Goal: Complete application form

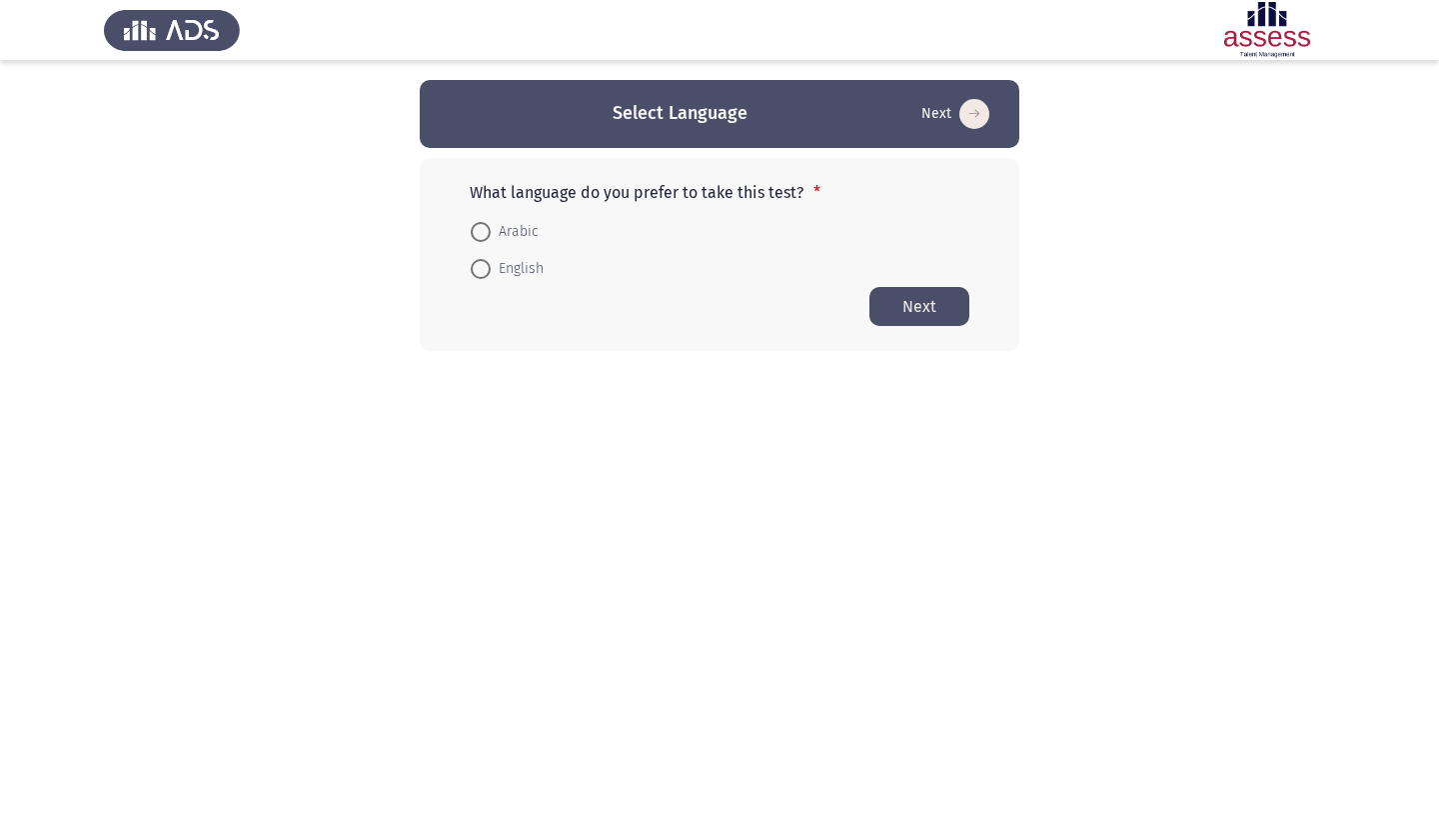
click at [503, 263] on span "English" at bounding box center [517, 269] width 53 height 24
click at [491, 263] on input "English" at bounding box center [481, 269] width 20 height 20
radio input "true"
click at [921, 299] on button "Next" at bounding box center [920, 305] width 100 height 39
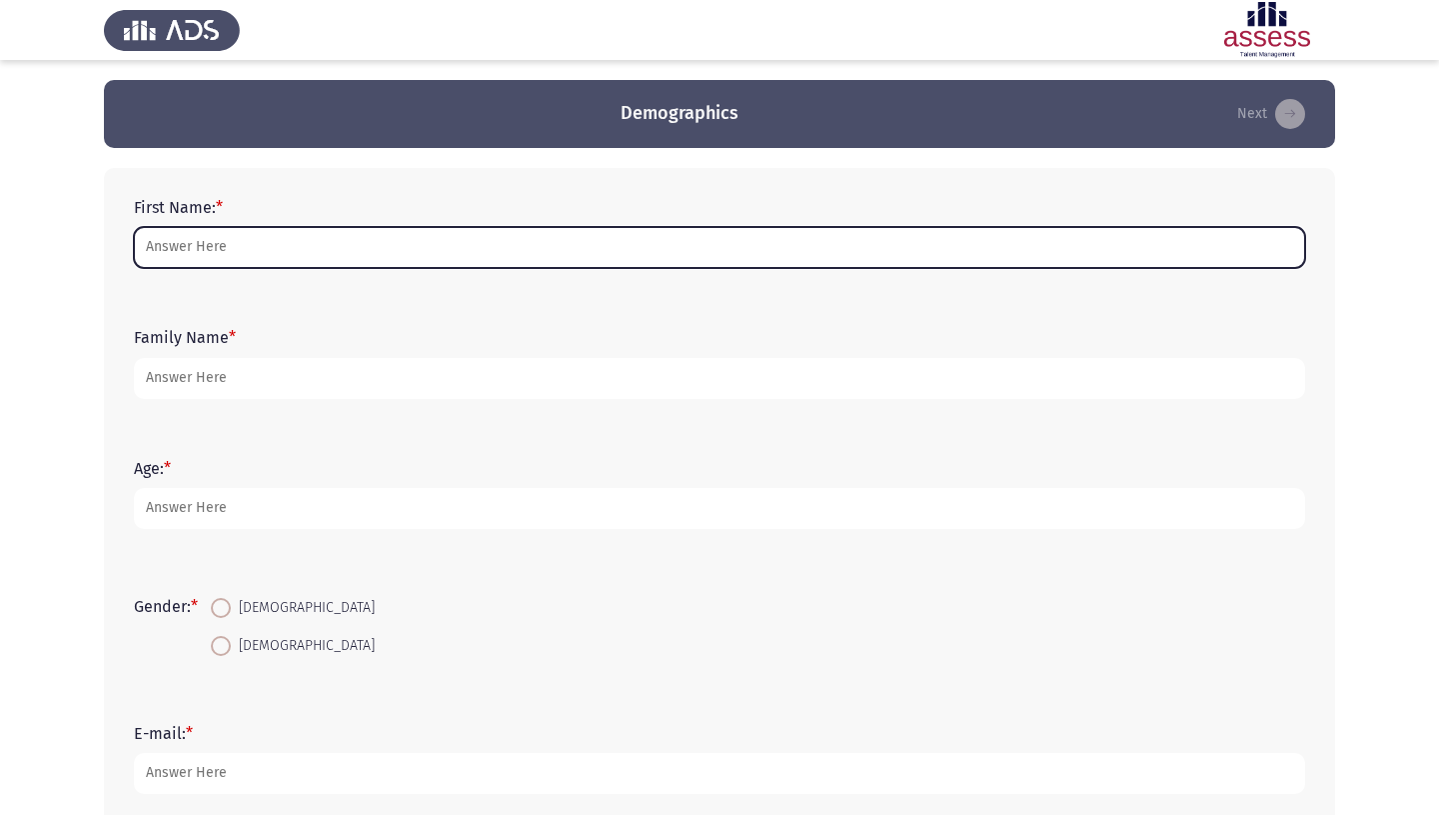
click at [526, 257] on input "First Name: *" at bounding box center [719, 247] width 1171 height 41
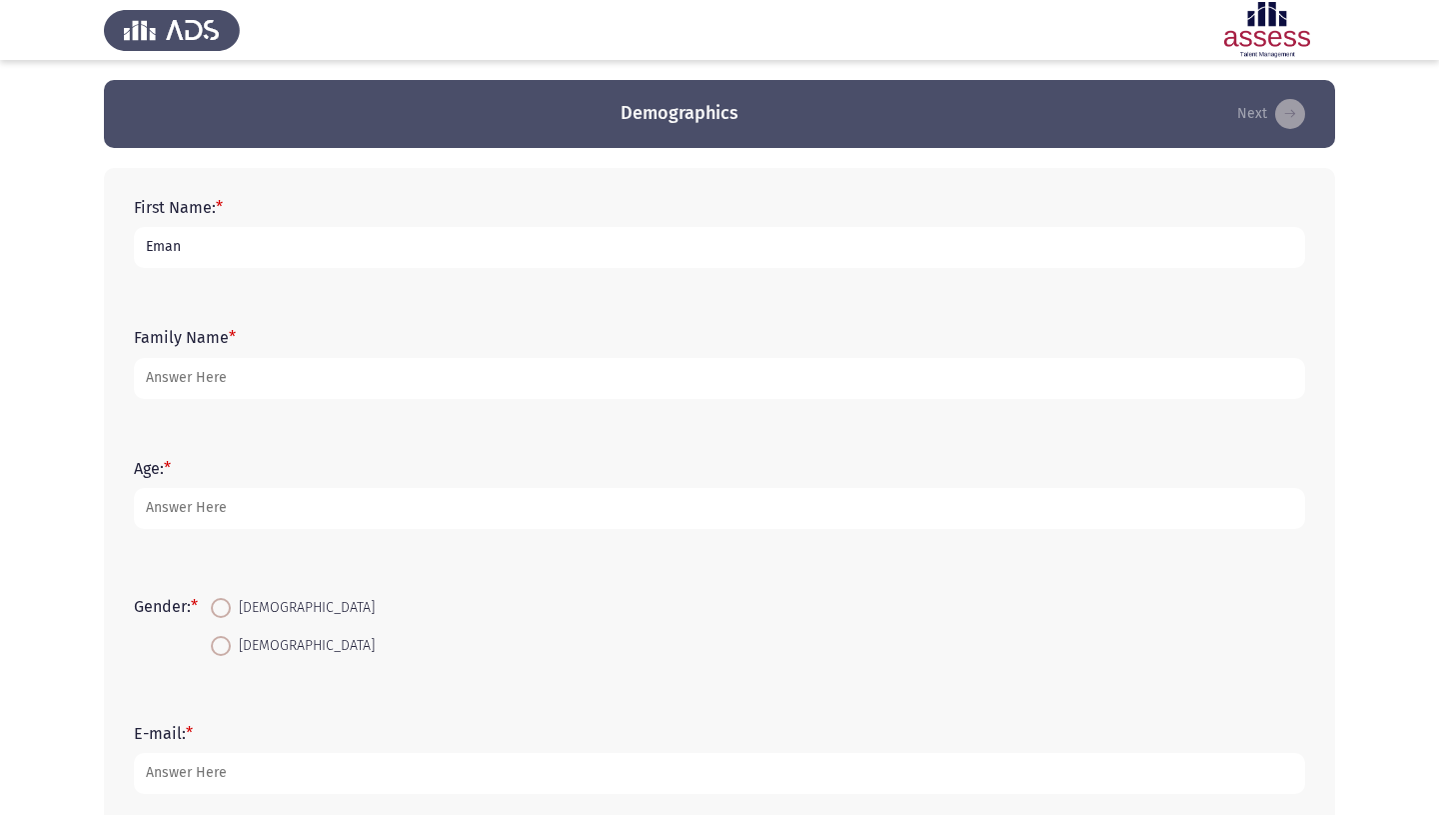
type input "Eman"
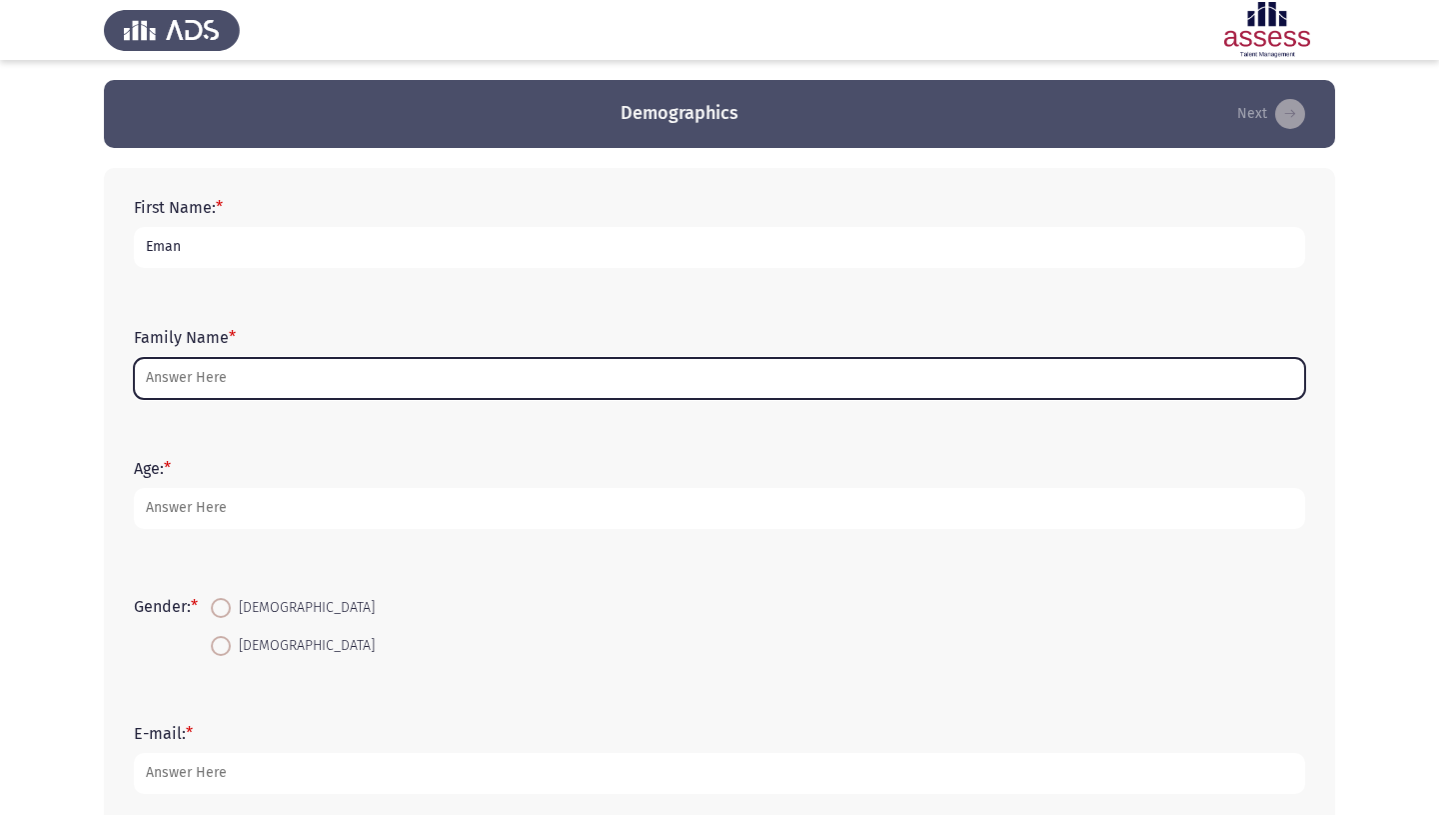
click at [303, 396] on input "Family Name *" at bounding box center [719, 378] width 1171 height 41
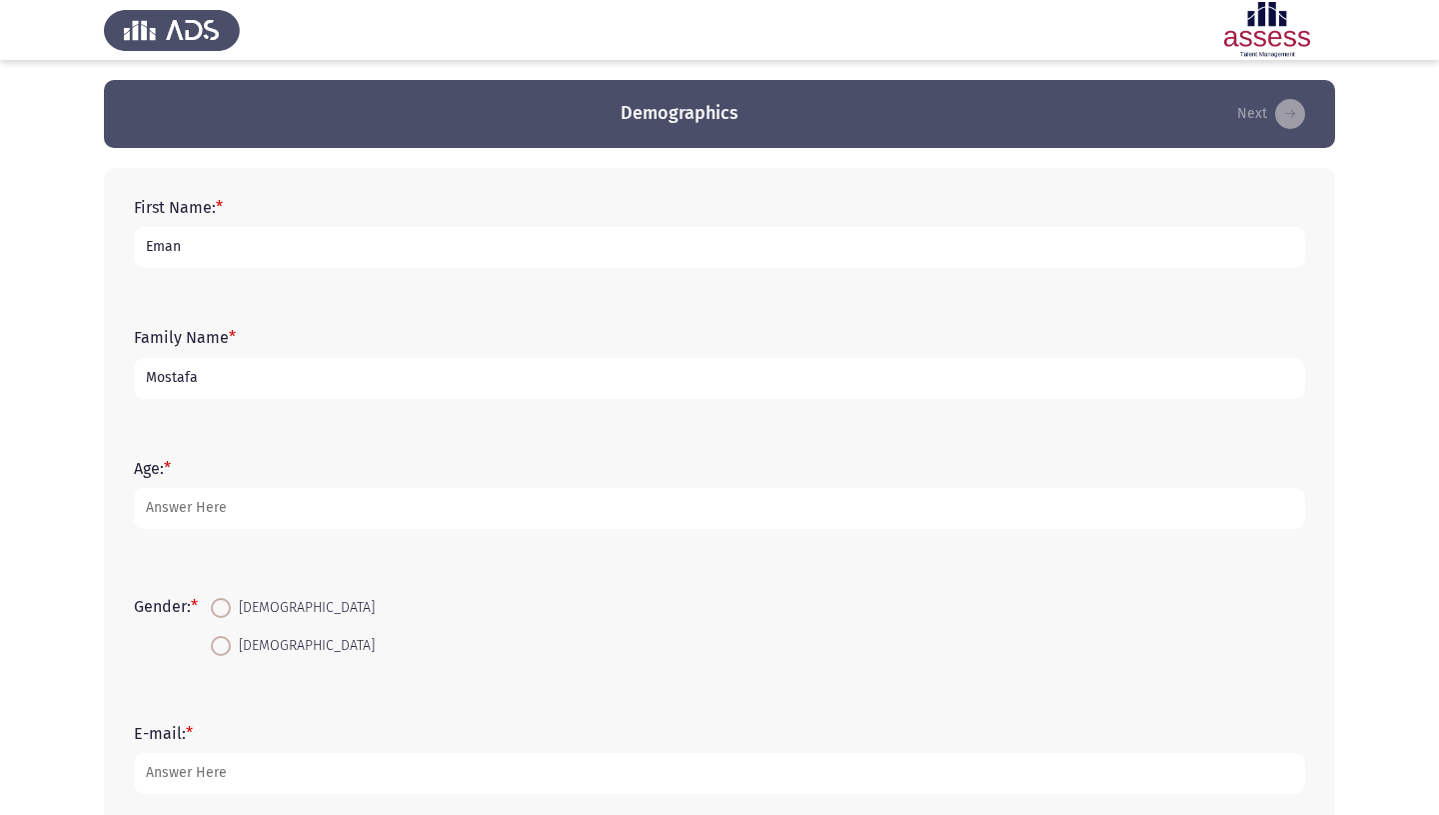
type input "Mostafa"
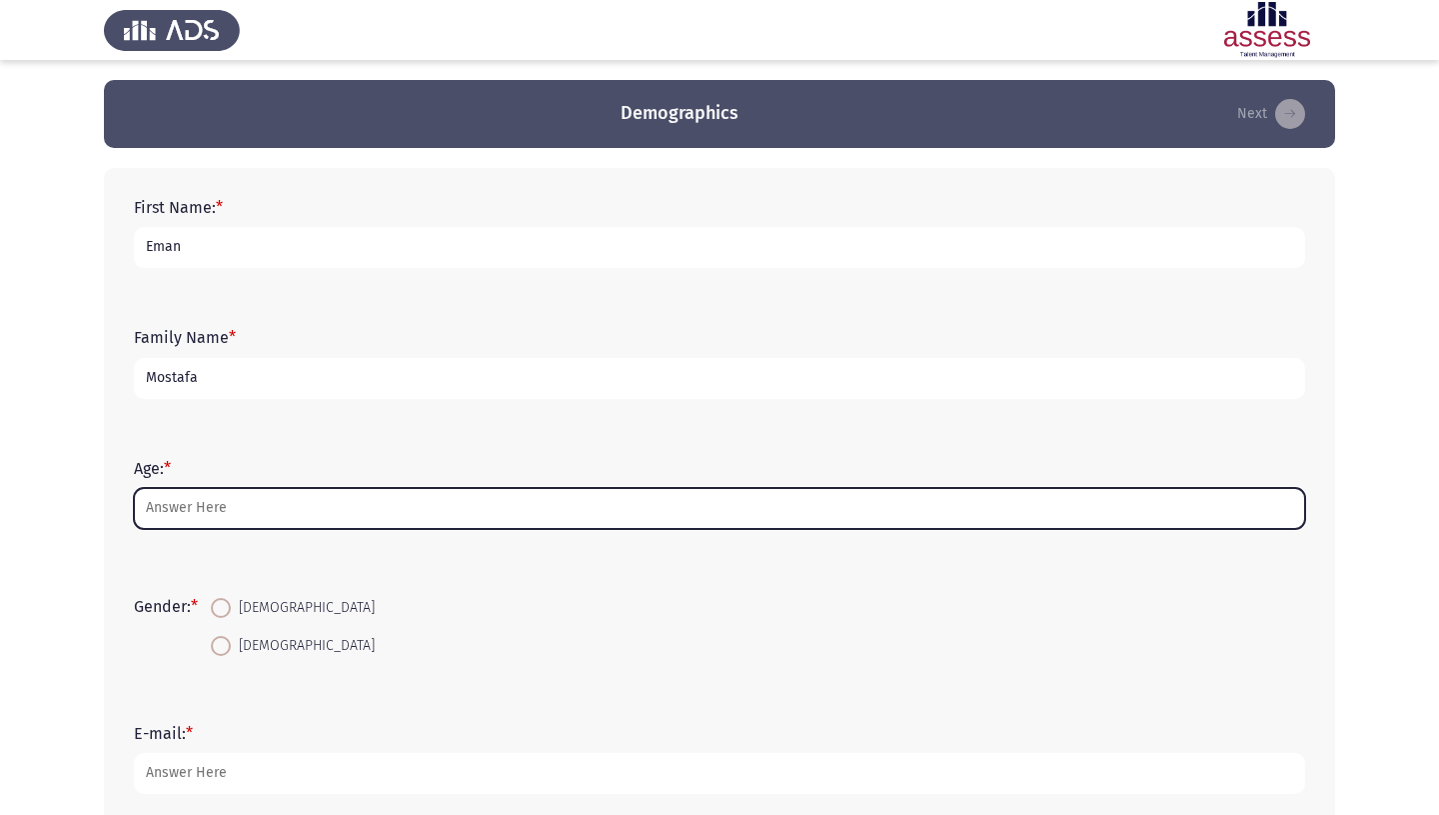
click at [271, 517] on input "Age: *" at bounding box center [719, 508] width 1171 height 41
type input "1"
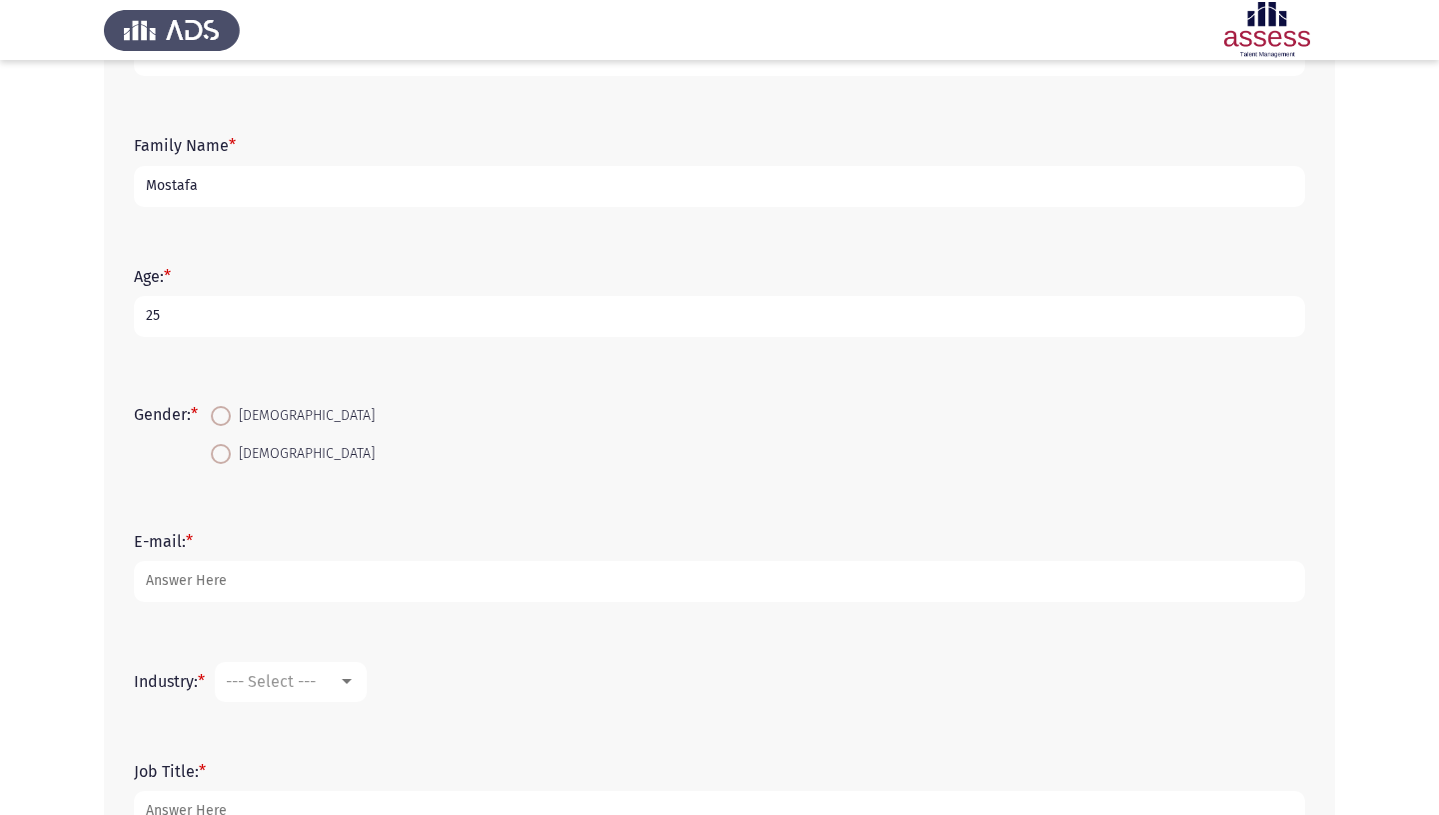
scroll to position [198, 0]
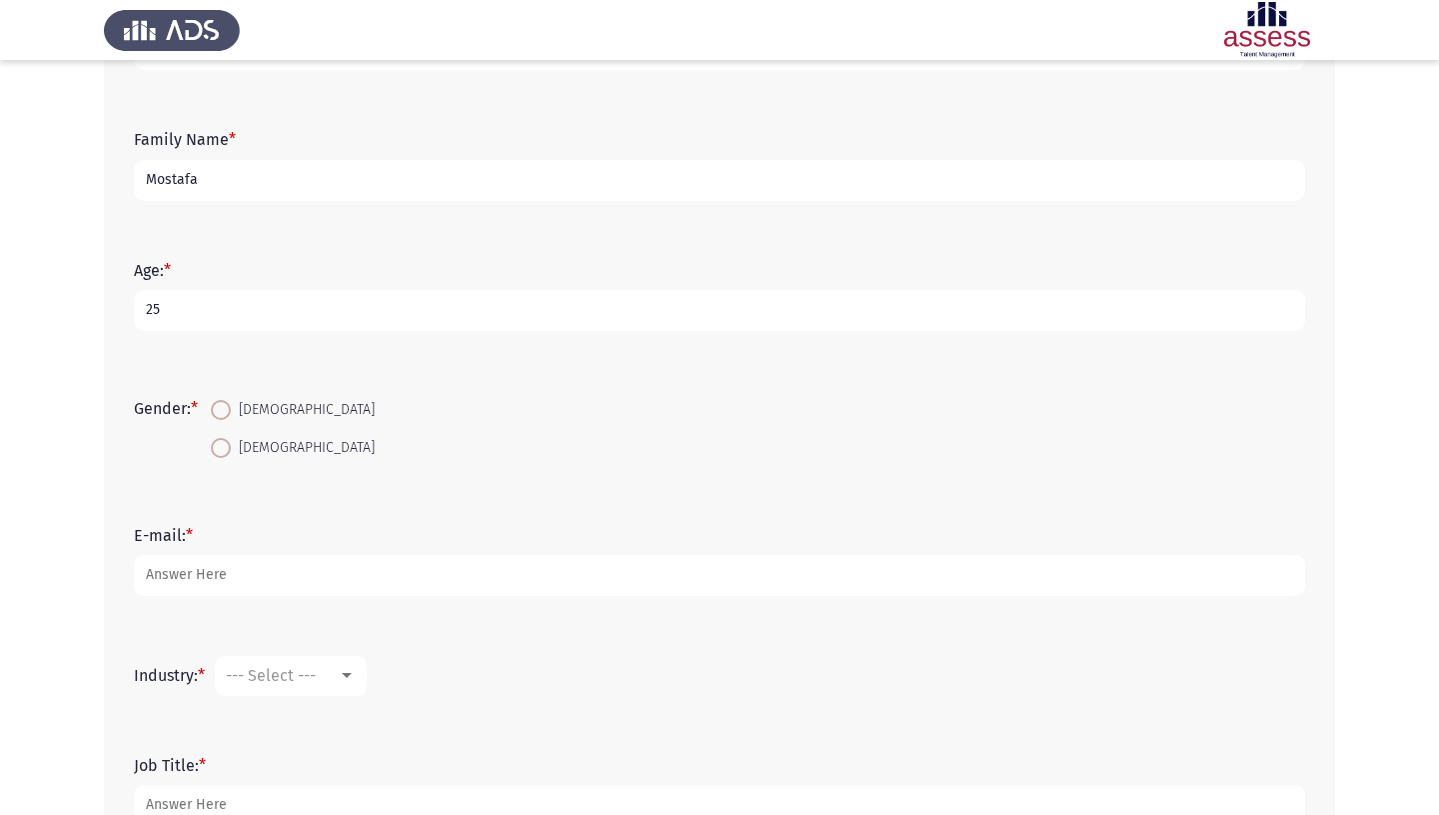
type input "25"
click at [222, 451] on span at bounding box center [221, 448] width 20 height 20
click at [222, 451] on input "[DEMOGRAPHIC_DATA]" at bounding box center [221, 448] width 20 height 20
radio input "true"
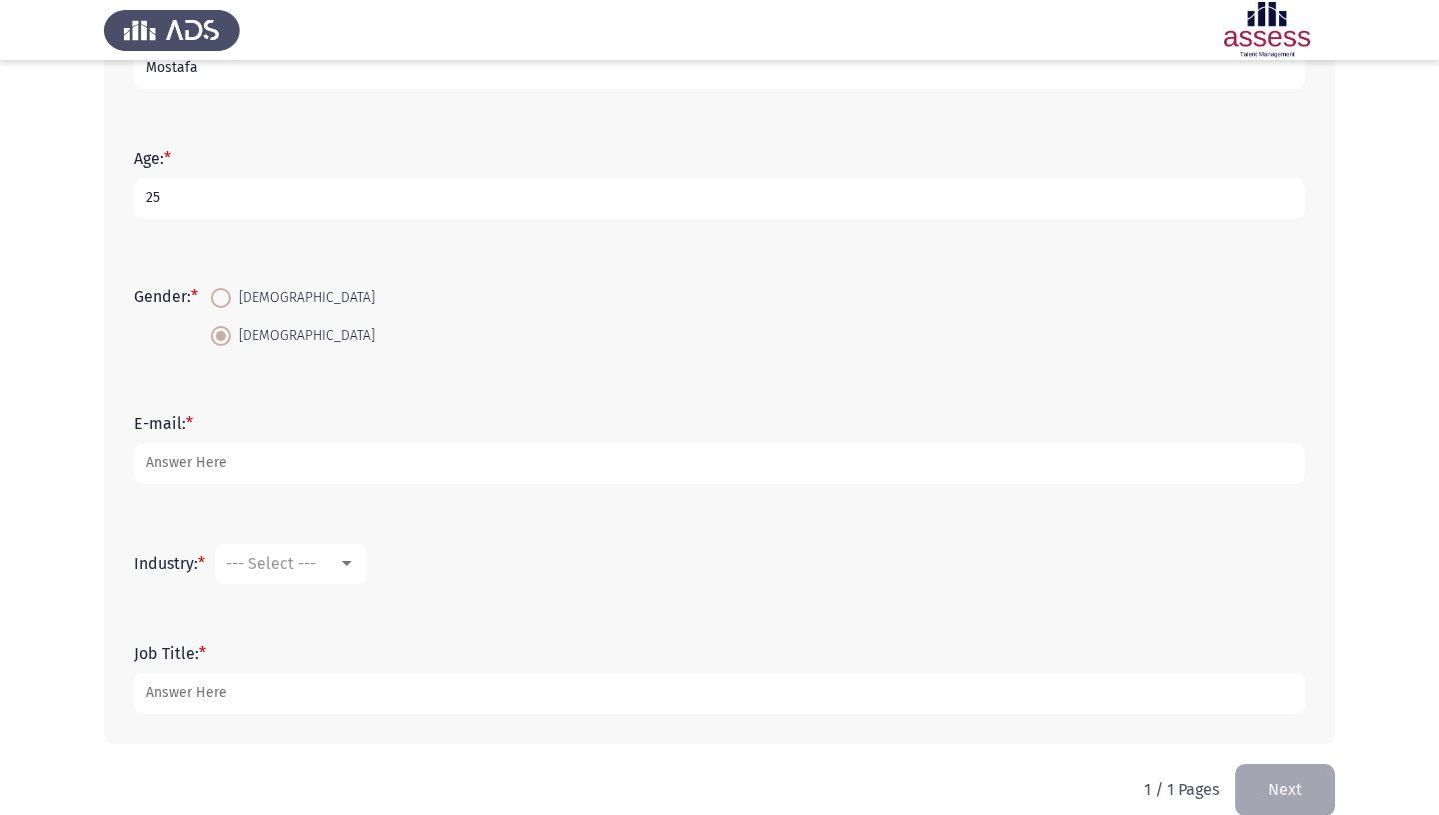
scroll to position [316, 0]
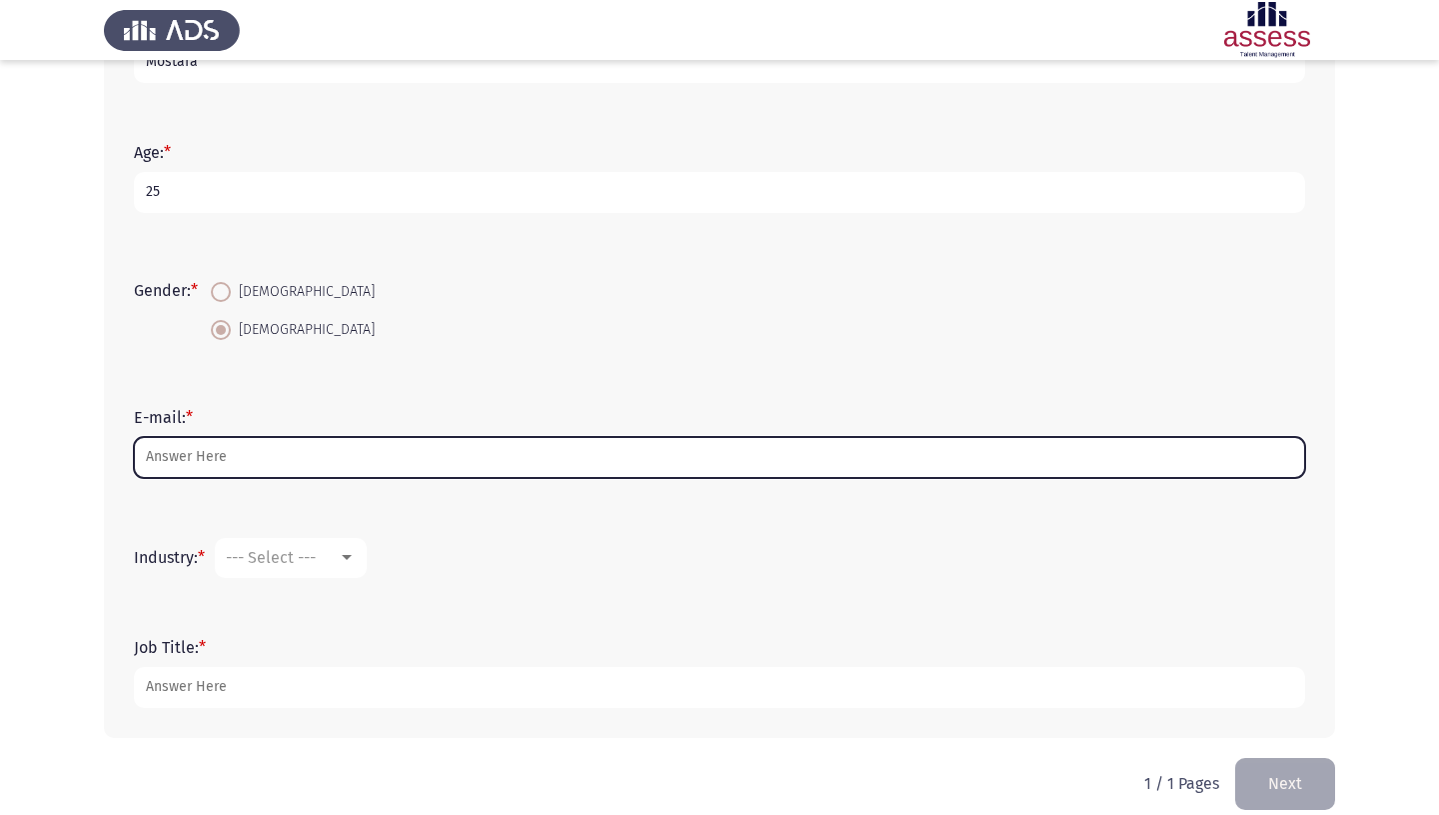
click at [275, 463] on input "E-mail: *" at bounding box center [719, 457] width 1171 height 41
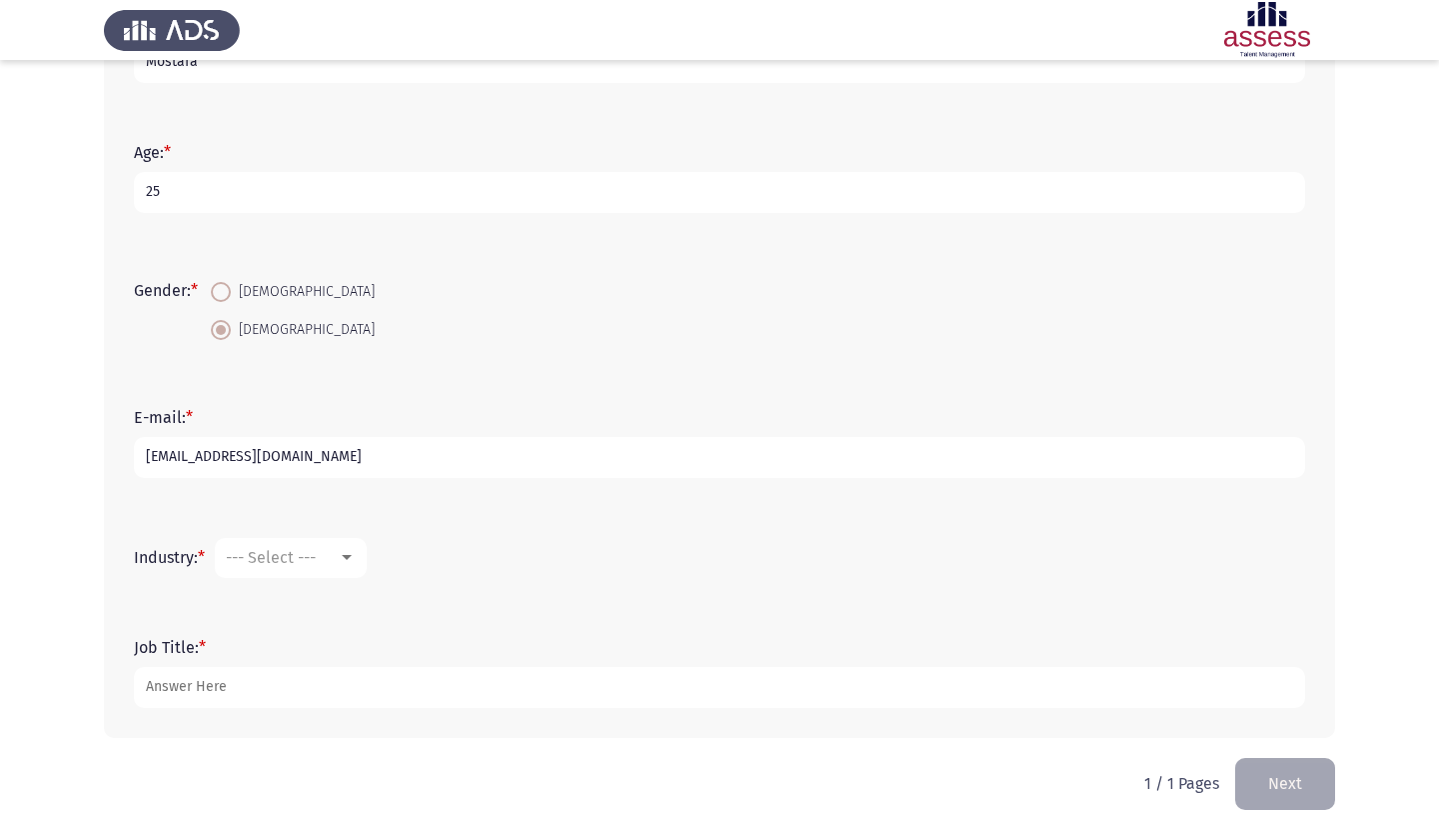
type input "[EMAIL_ADDRESS][DOMAIN_NAME]"
click at [353, 560] on div at bounding box center [347, 558] width 18 height 16
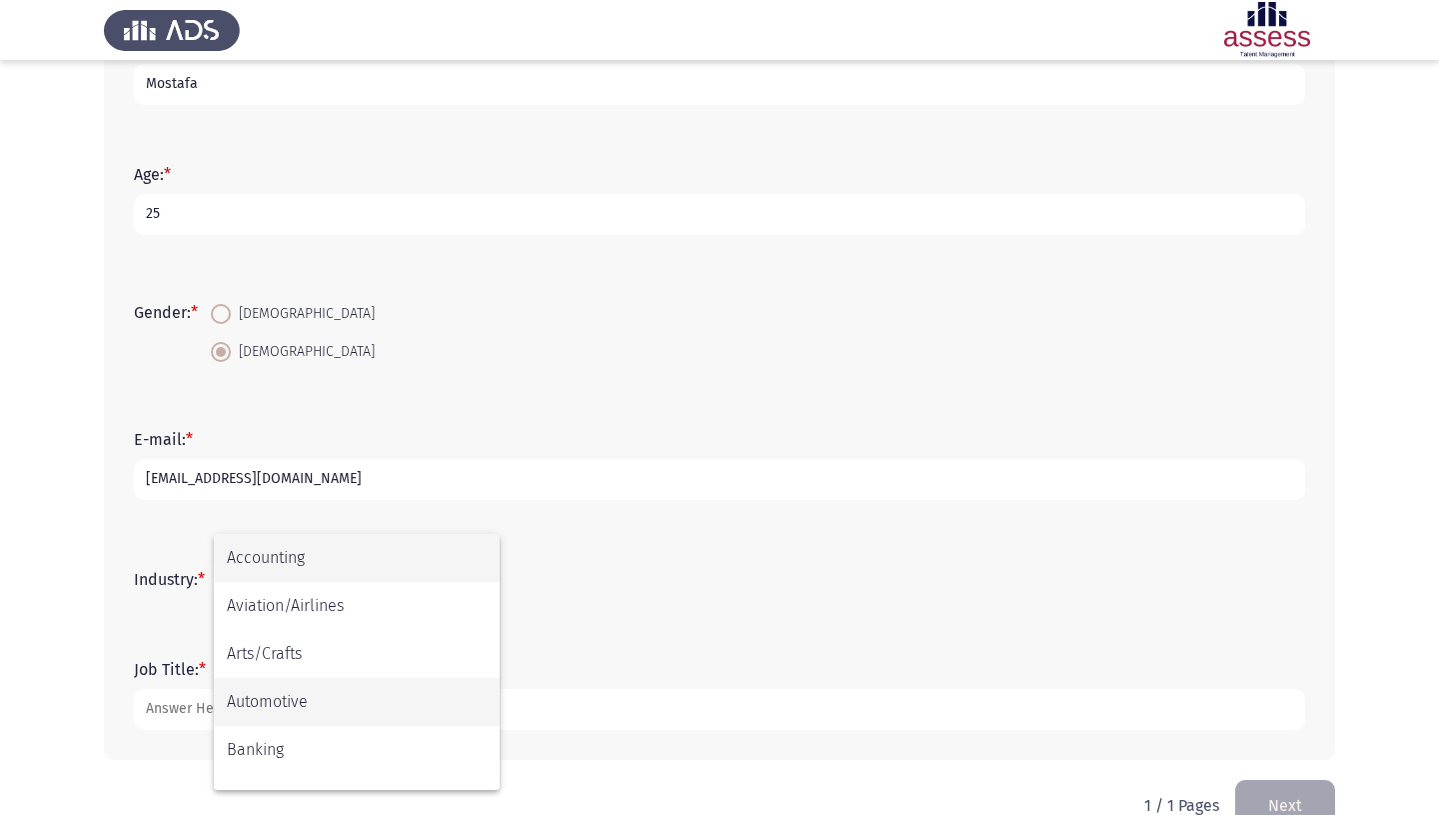
scroll to position [284, 0]
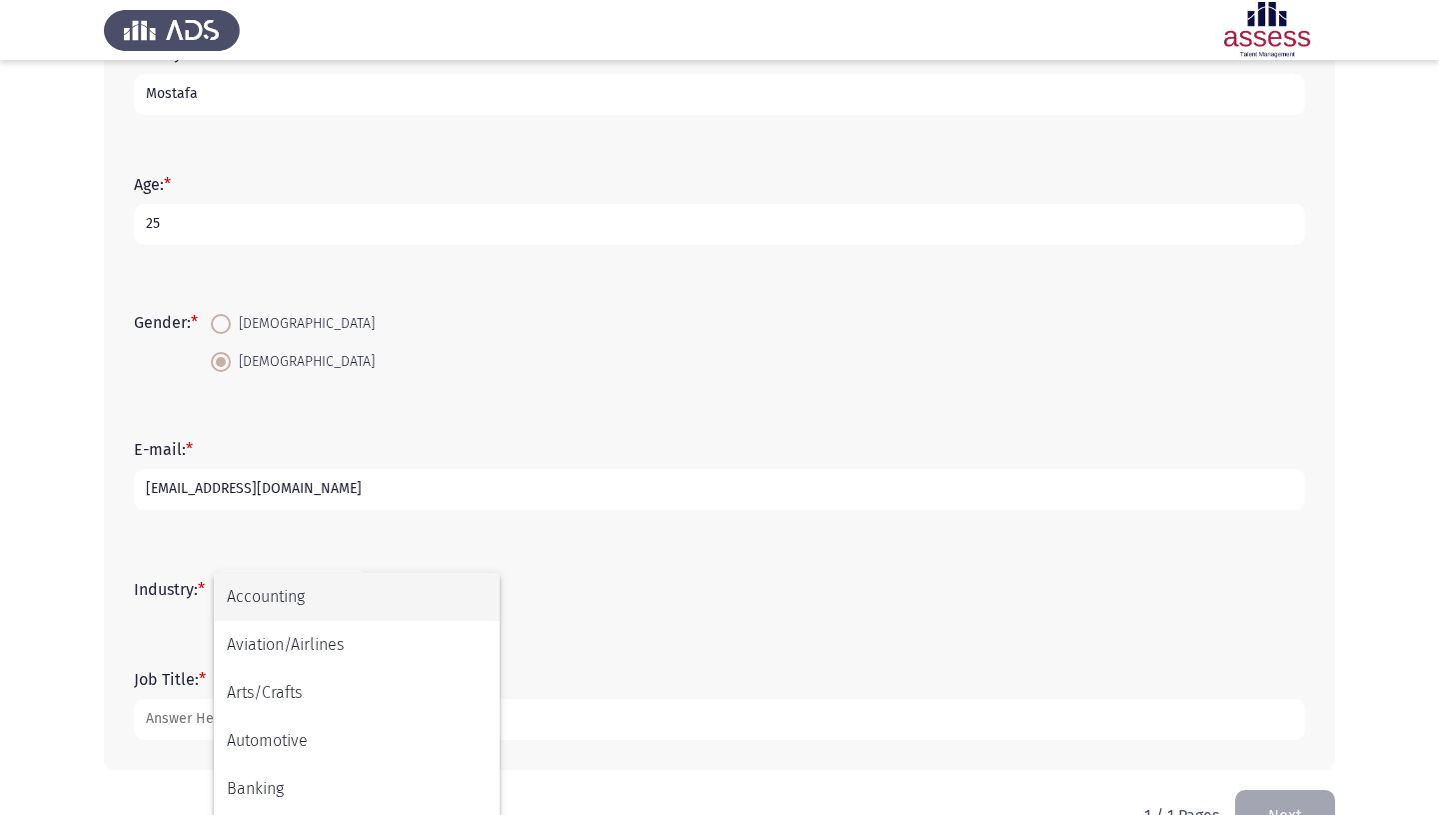
click at [196, 740] on div at bounding box center [719, 407] width 1439 height 815
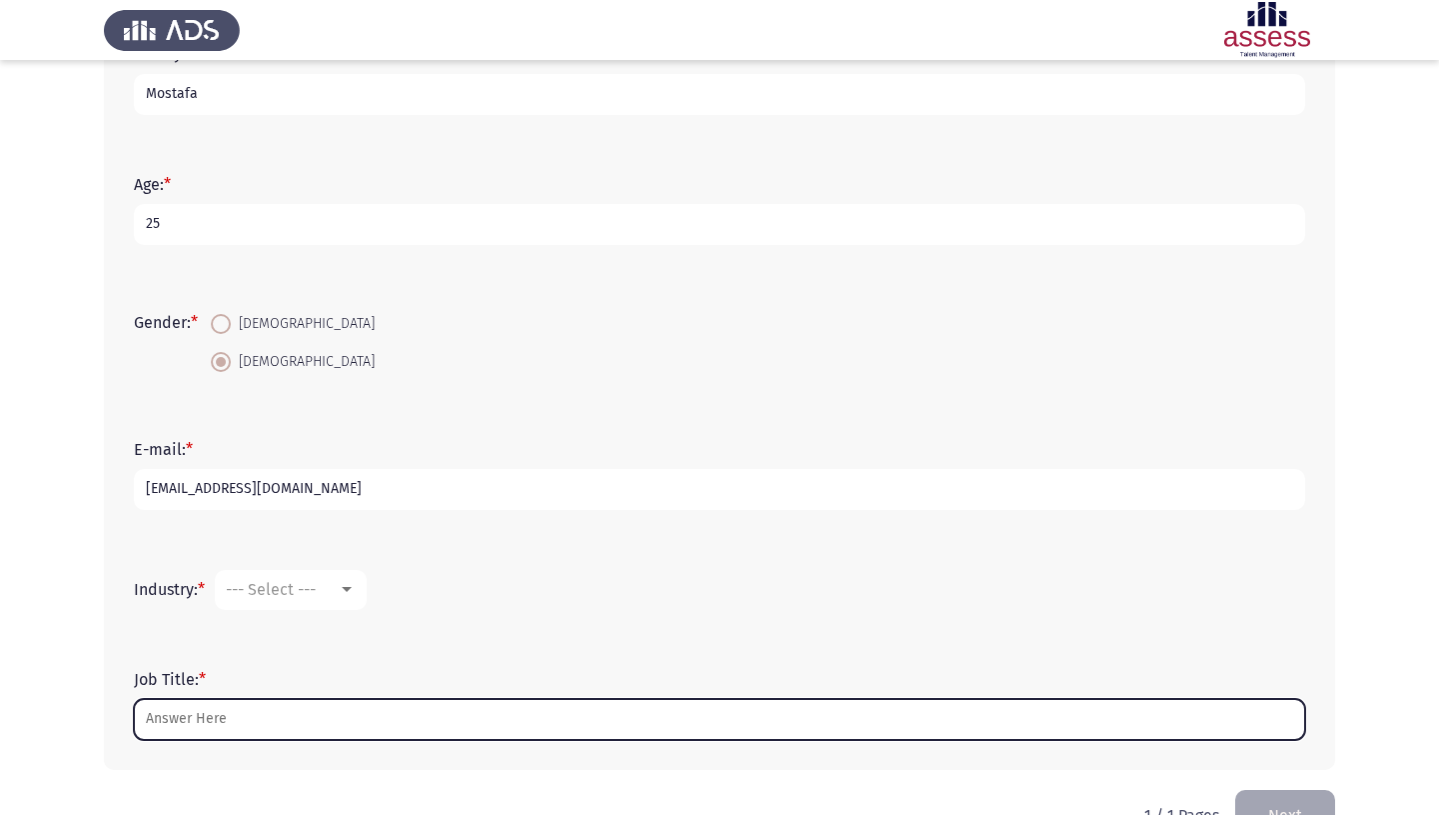
click at [197, 737] on input "Job Title: *" at bounding box center [719, 719] width 1171 height 41
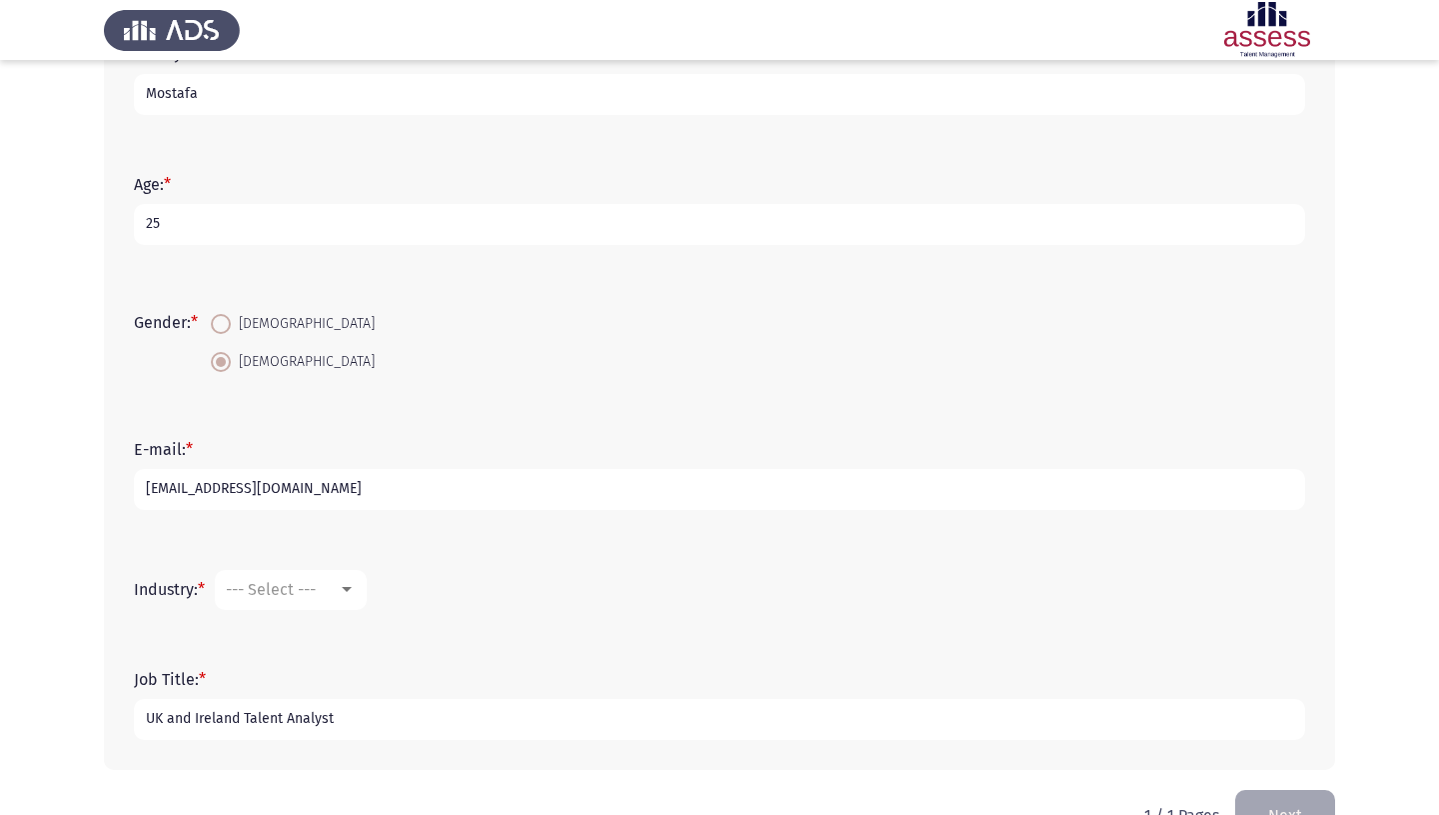
type input "UK and Ireland Talent Analyst"
click at [335, 597] on div "--- Select ---" at bounding box center [282, 589] width 112 height 19
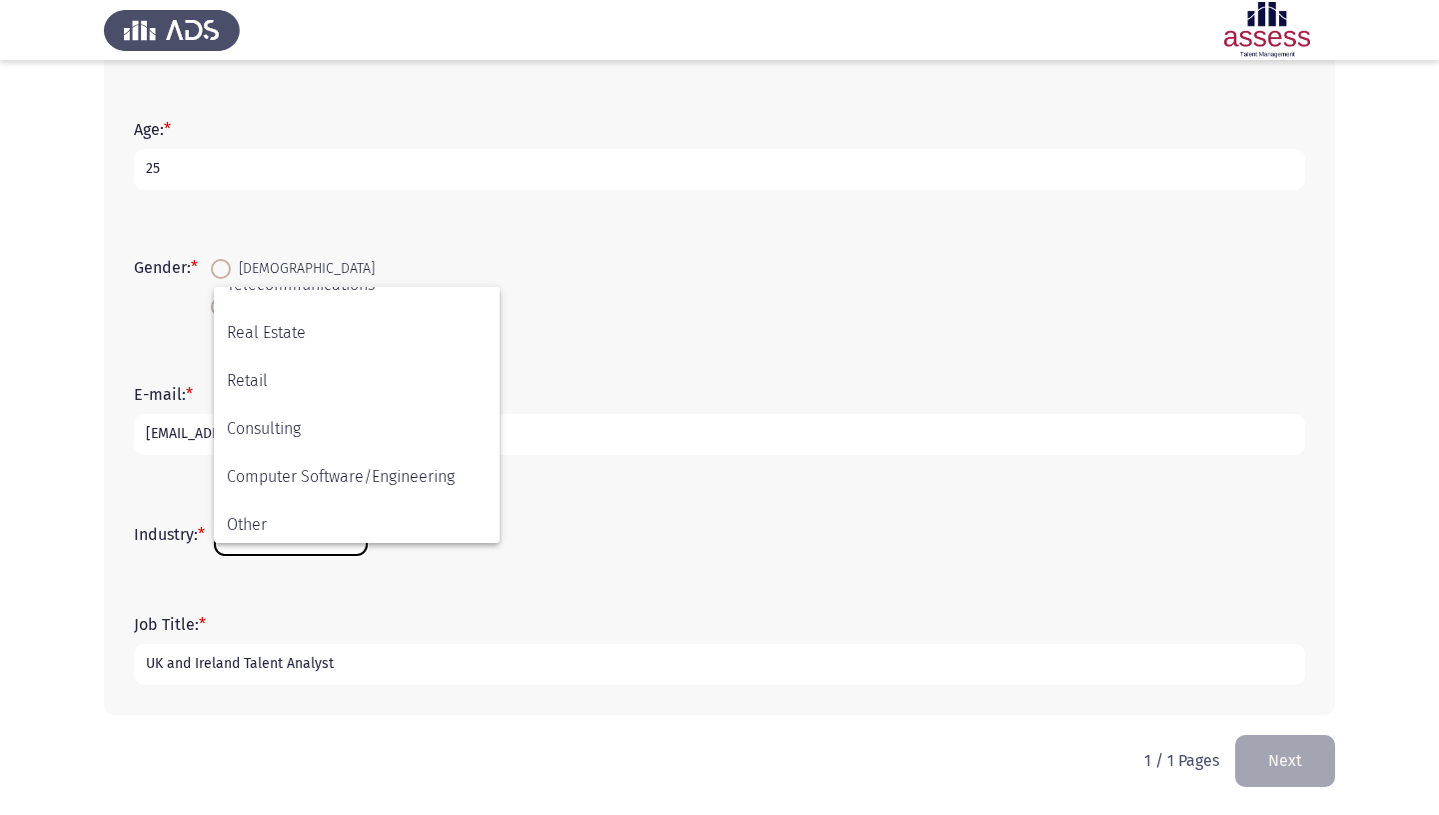
scroll to position [656, 0]
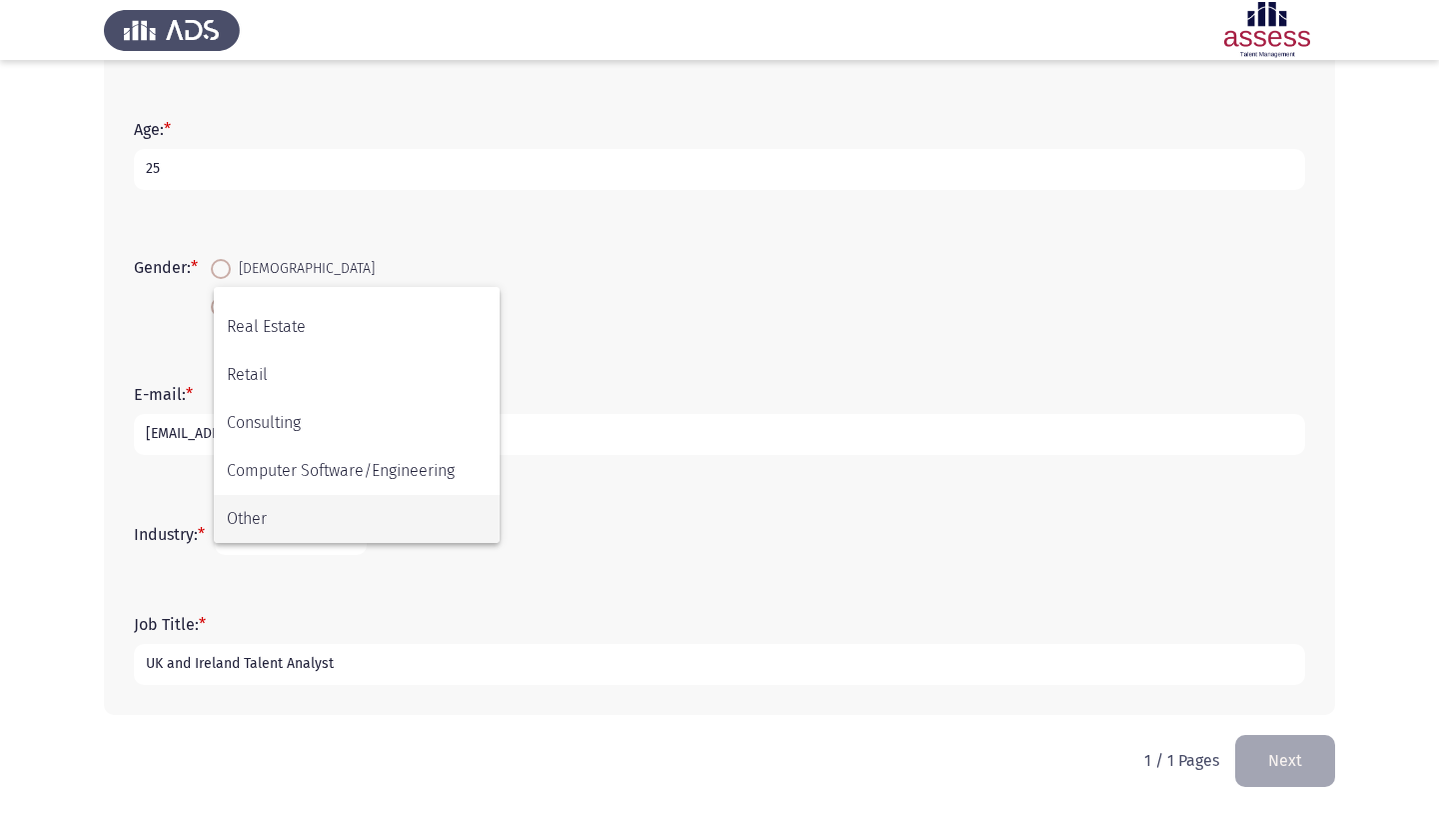
click at [298, 498] on span "Other" at bounding box center [357, 519] width 260 height 48
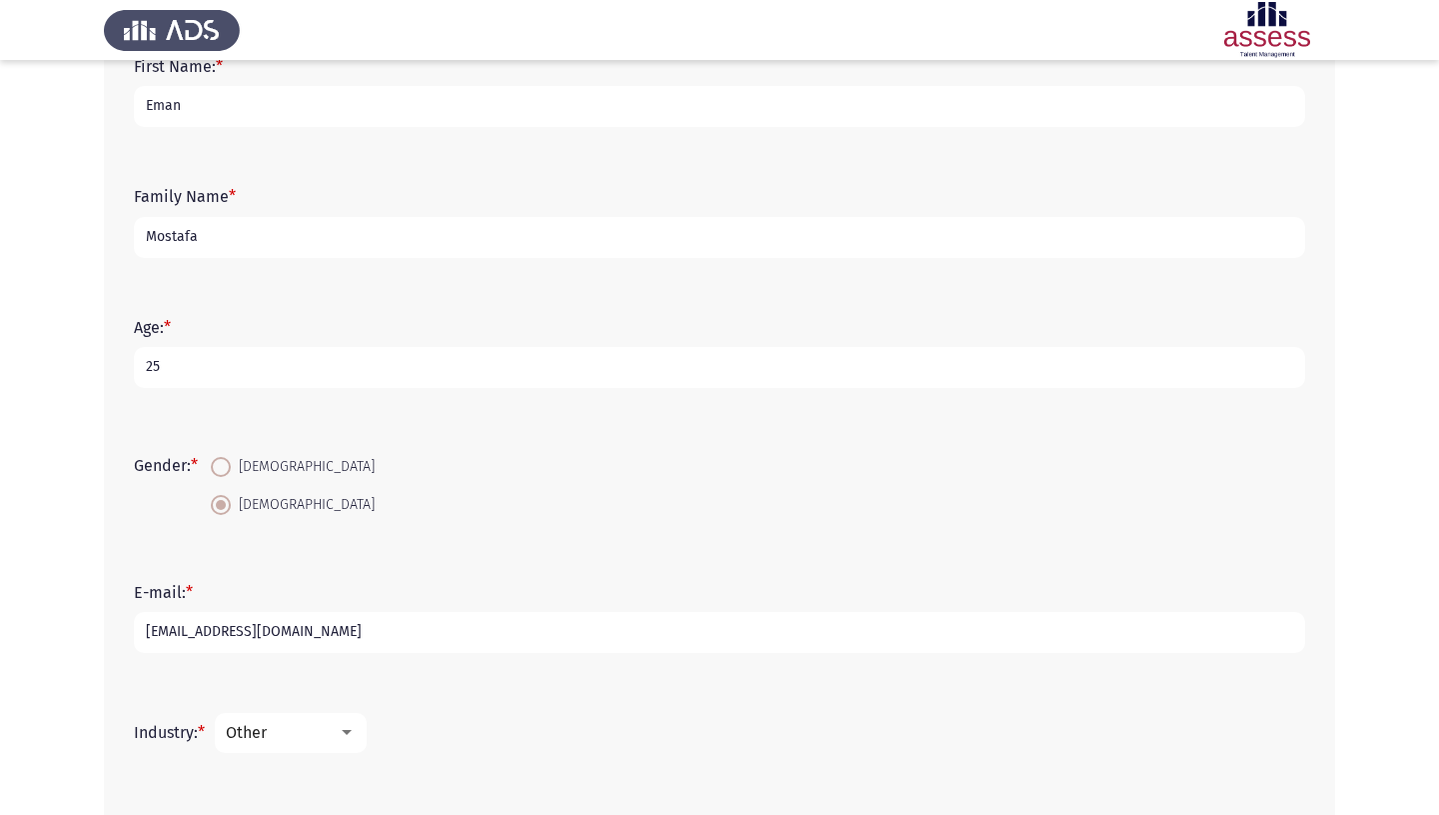
scroll to position [347, 0]
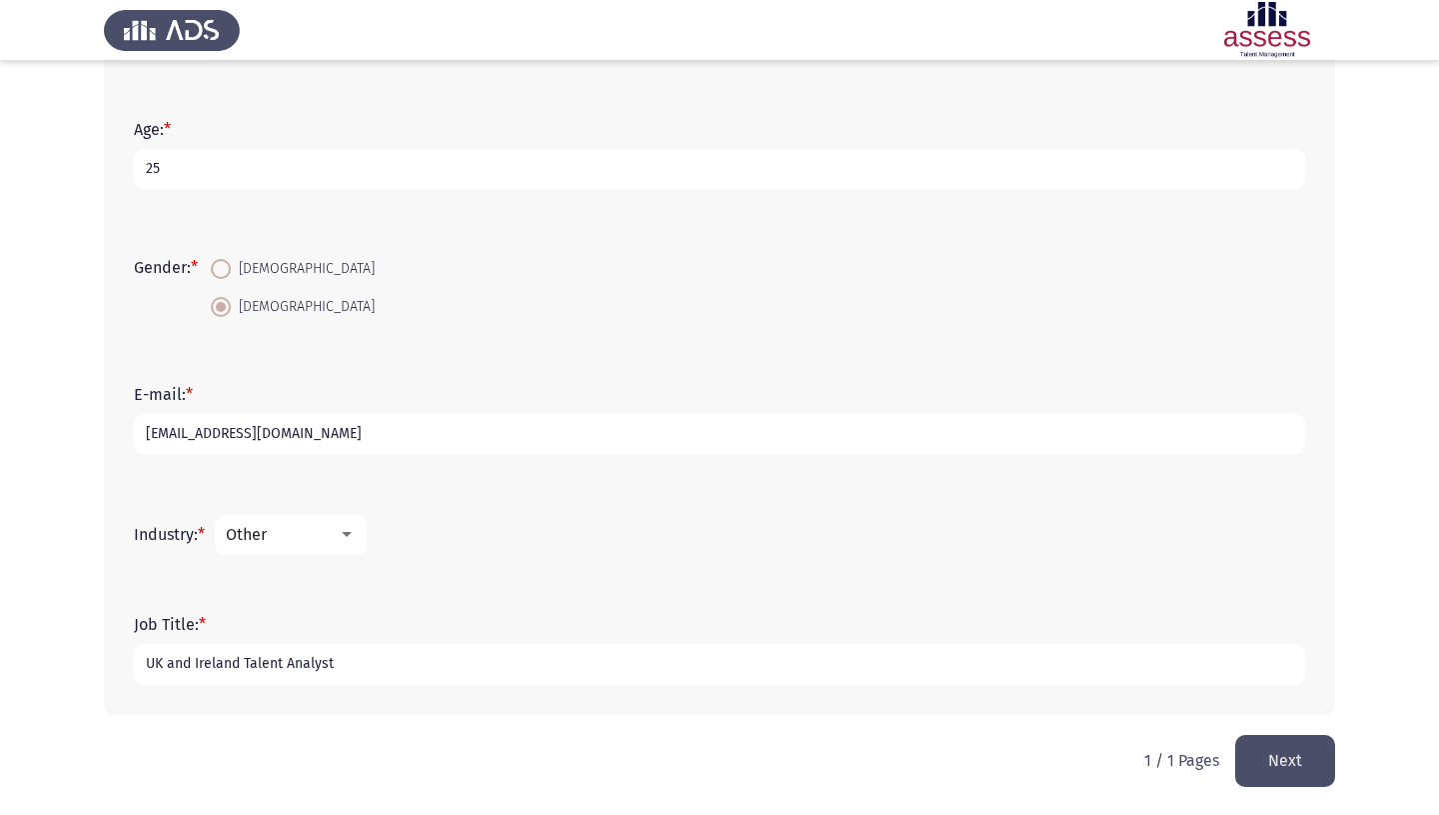
click at [1297, 764] on button "Next" at bounding box center [1285, 760] width 100 height 51
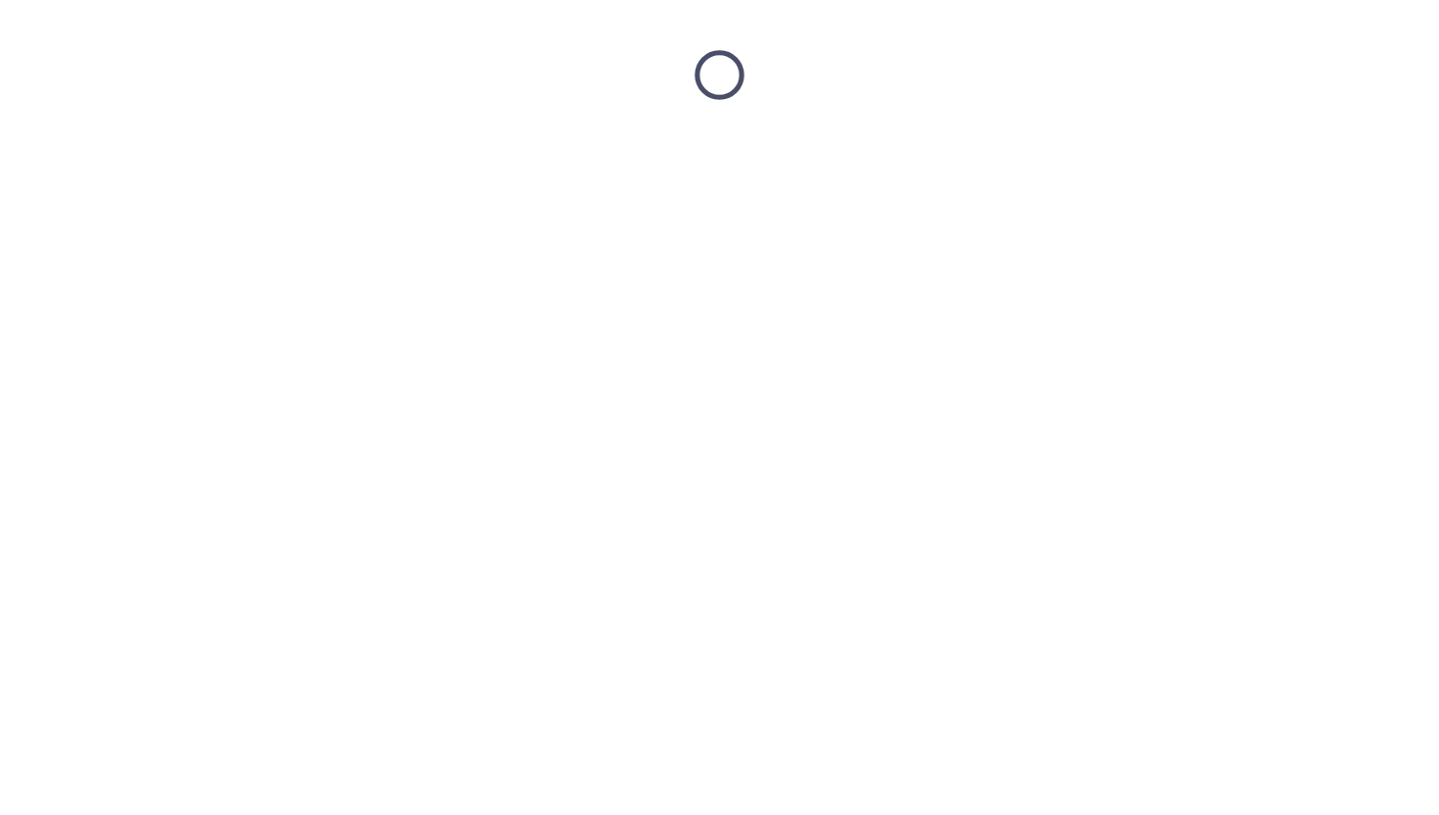
scroll to position [0, 0]
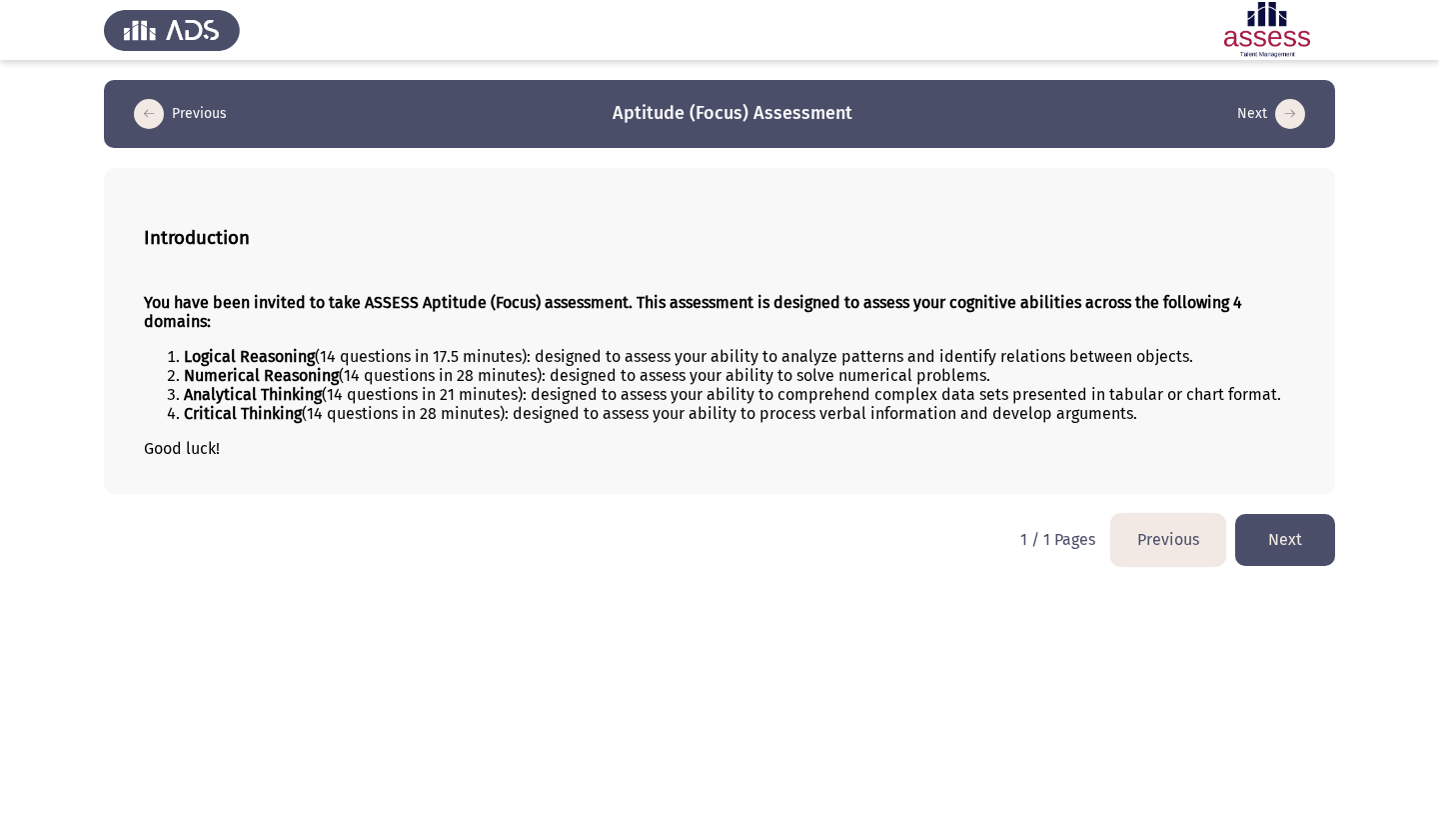
click at [1271, 552] on button "Next" at bounding box center [1285, 539] width 100 height 51
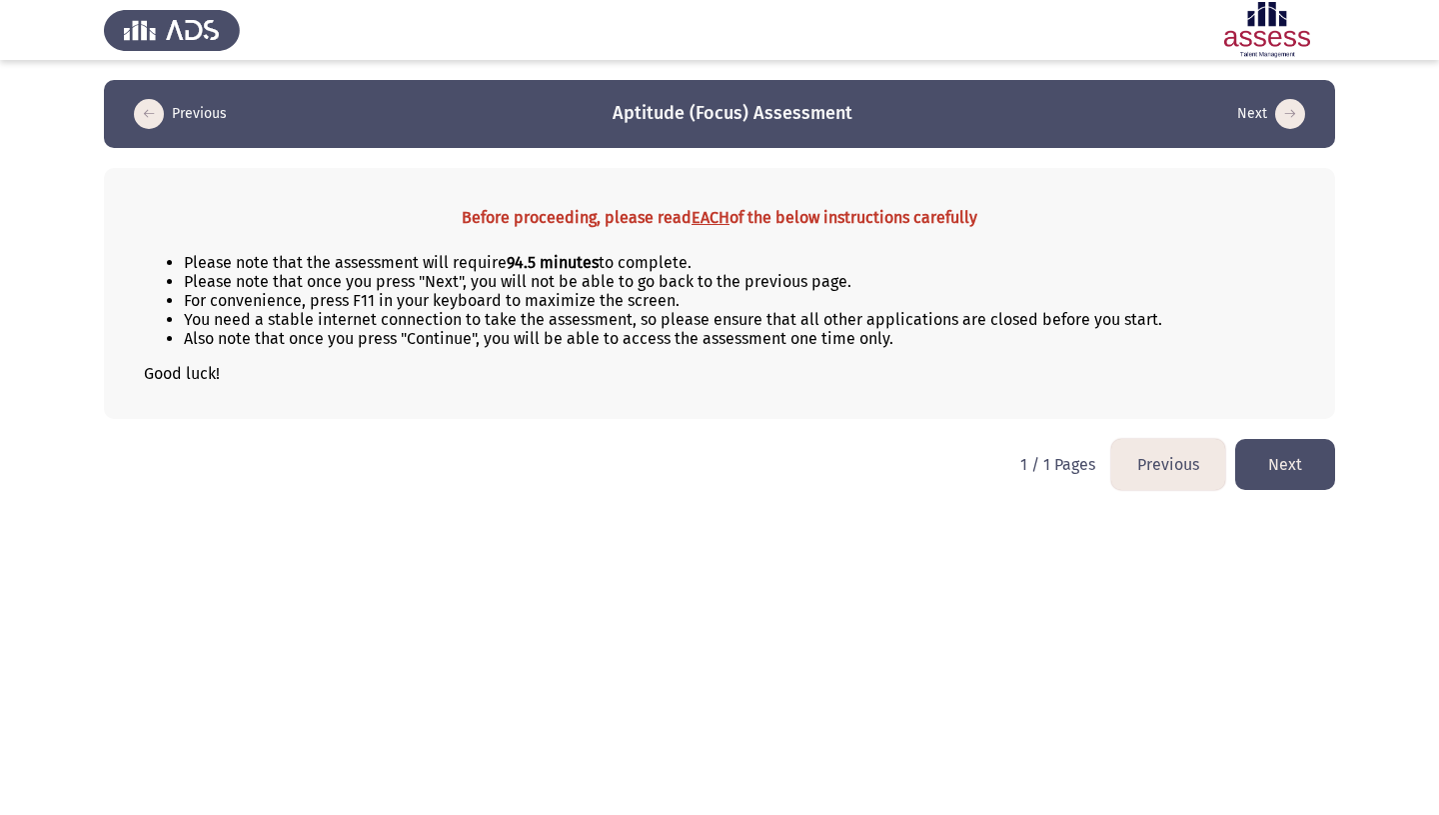
click at [1262, 470] on button "Next" at bounding box center [1285, 464] width 100 height 51
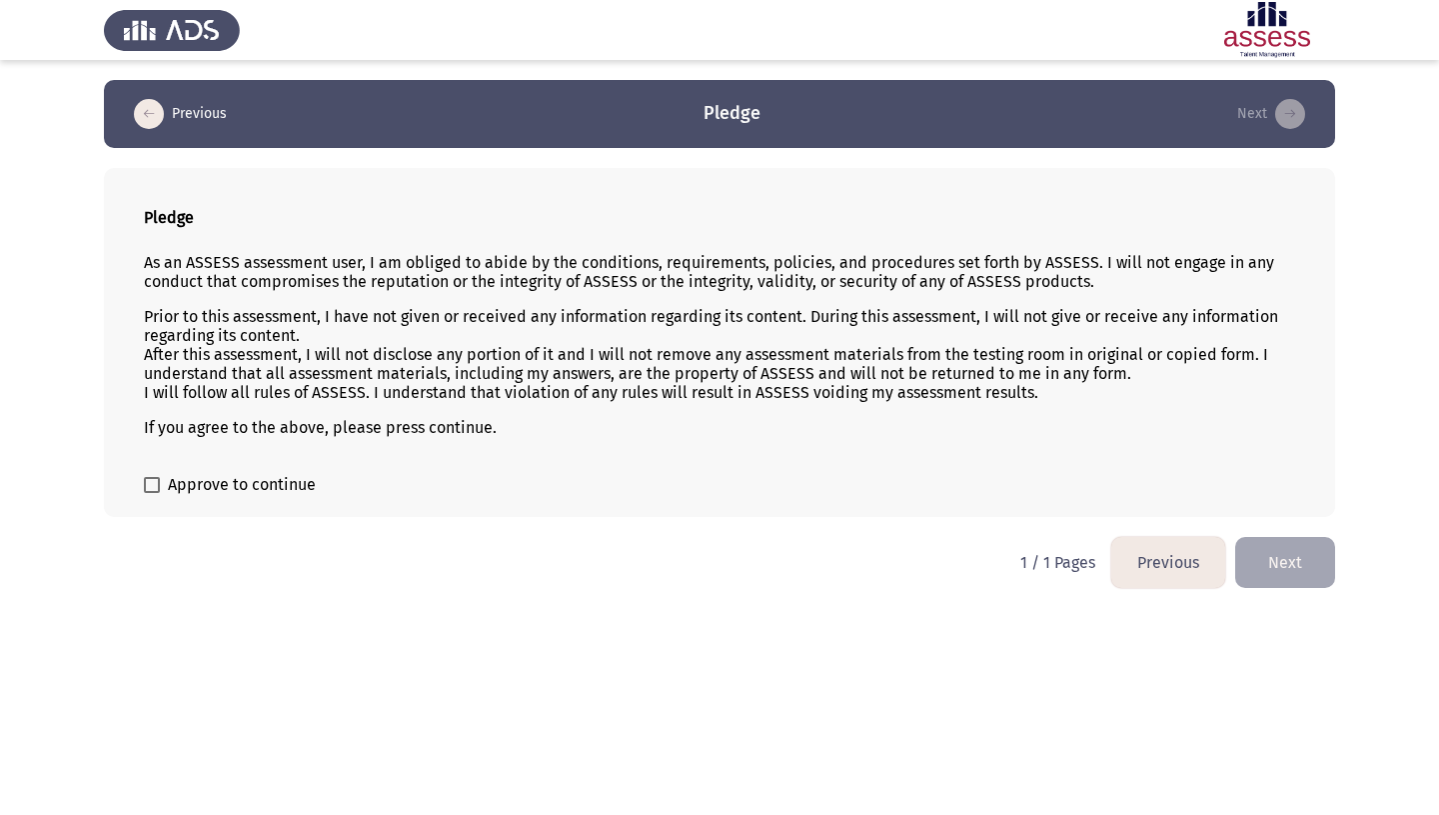
click at [176, 497] on span "Approve to continue" at bounding box center [242, 485] width 148 height 24
click at [152, 494] on input "Approve to continue" at bounding box center [151, 493] width 1 height 1
checkbox input "true"
click at [1319, 564] on button "Next" at bounding box center [1285, 562] width 100 height 51
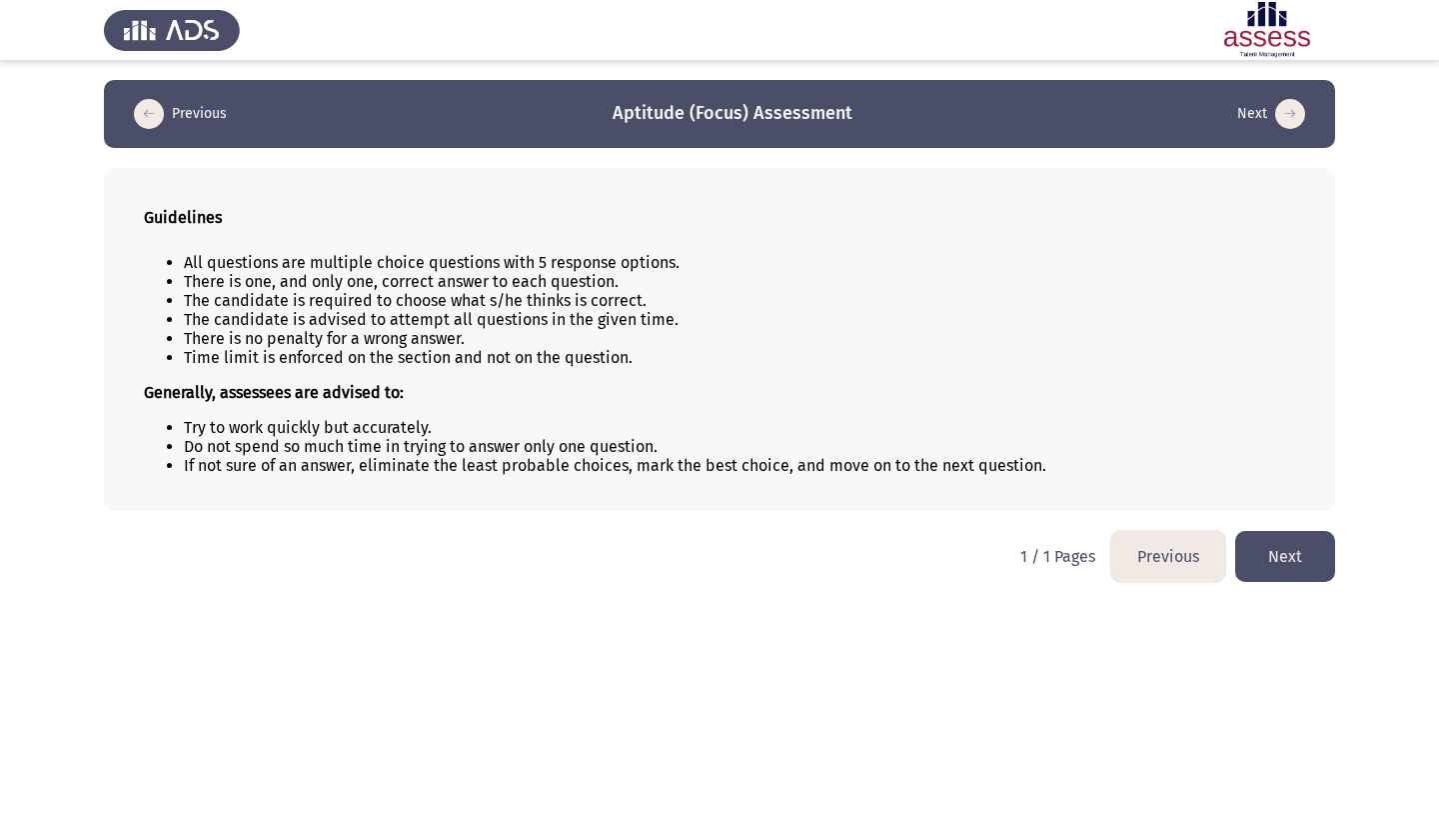
click at [1278, 570] on button "Next" at bounding box center [1285, 556] width 100 height 51
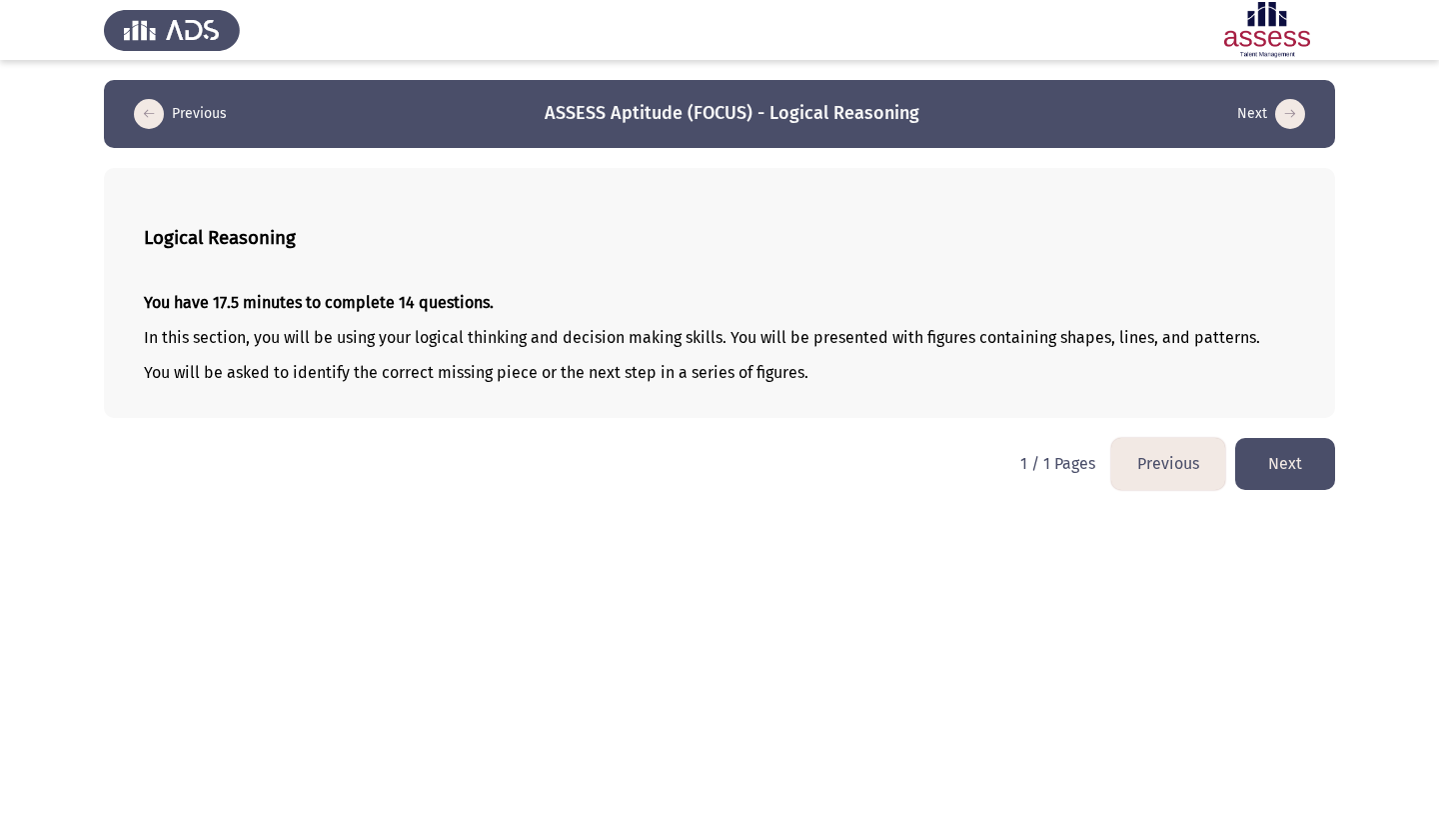
click at [1321, 444] on button "Next" at bounding box center [1285, 463] width 100 height 51
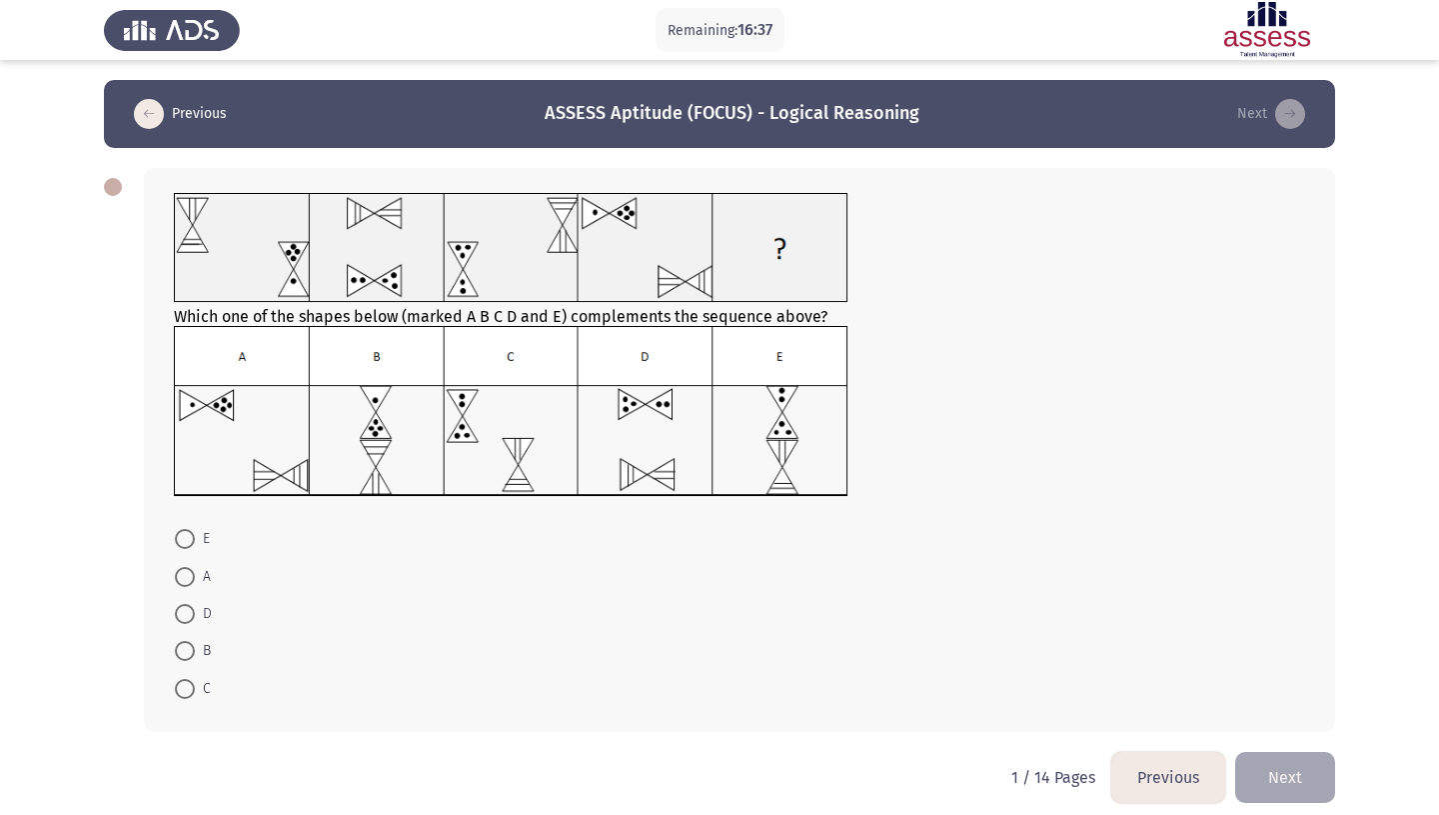
click at [185, 530] on span at bounding box center [185, 539] width 20 height 20
click at [185, 530] on input "E" at bounding box center [185, 539] width 20 height 20
radio input "true"
click at [1301, 754] on button "Next" at bounding box center [1285, 775] width 100 height 51
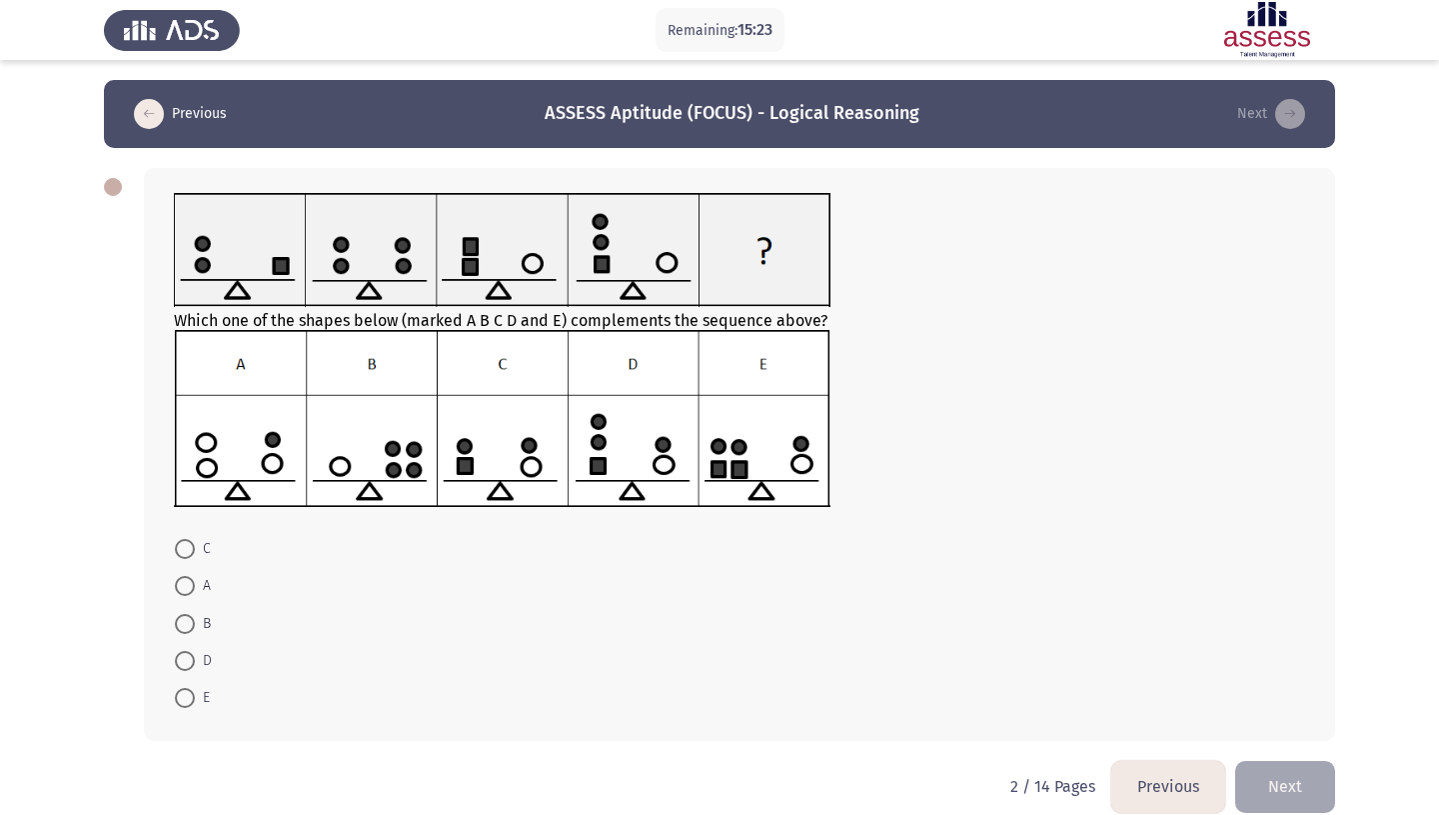
click at [187, 614] on span at bounding box center [185, 624] width 20 height 20
click at [187, 614] on input "B" at bounding box center [185, 624] width 20 height 20
radio input "true"
click at [191, 687] on span at bounding box center [185, 697] width 20 height 20
click at [191, 687] on input "E" at bounding box center [185, 697] width 20 height 20
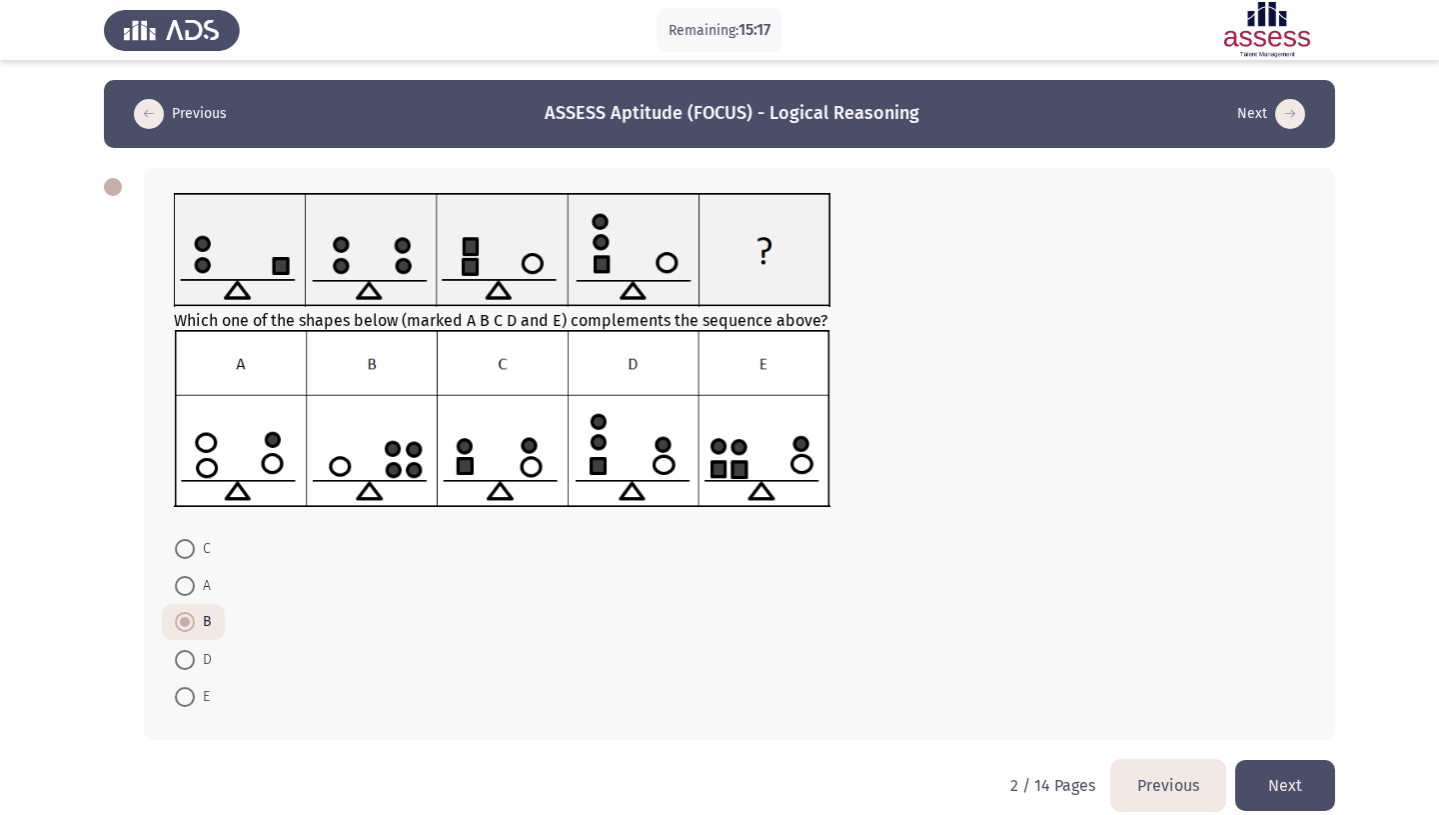
radio input "true"
click at [1300, 780] on button "Next" at bounding box center [1285, 785] width 100 height 51
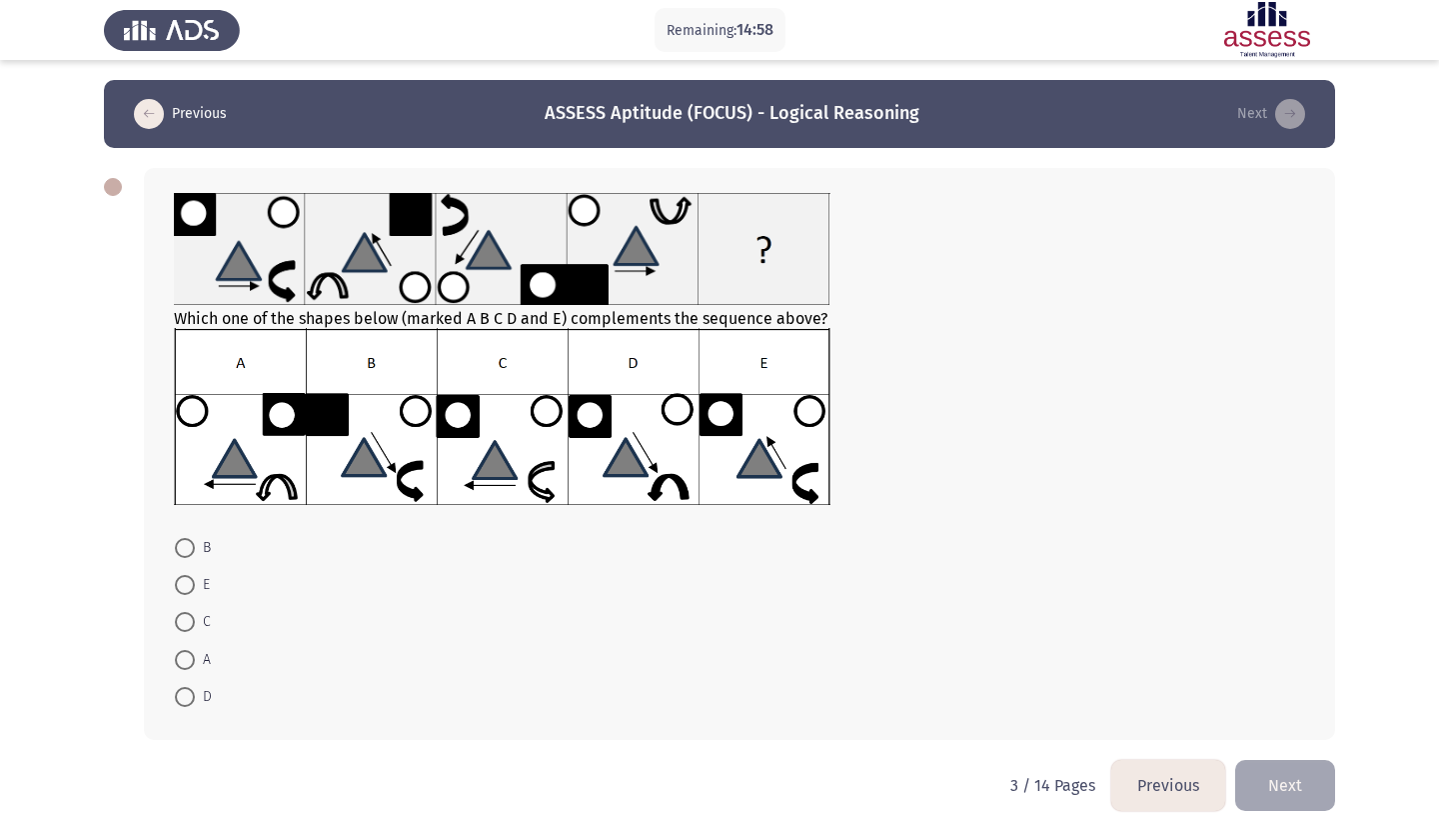
click at [733, 468] on img at bounding box center [502, 416] width 657 height 177
click at [187, 576] on span at bounding box center [185, 585] width 20 height 20
click at [187, 576] on input "E" at bounding box center [185, 585] width 20 height 20
radio input "true"
click at [1319, 782] on button "Next" at bounding box center [1285, 784] width 100 height 51
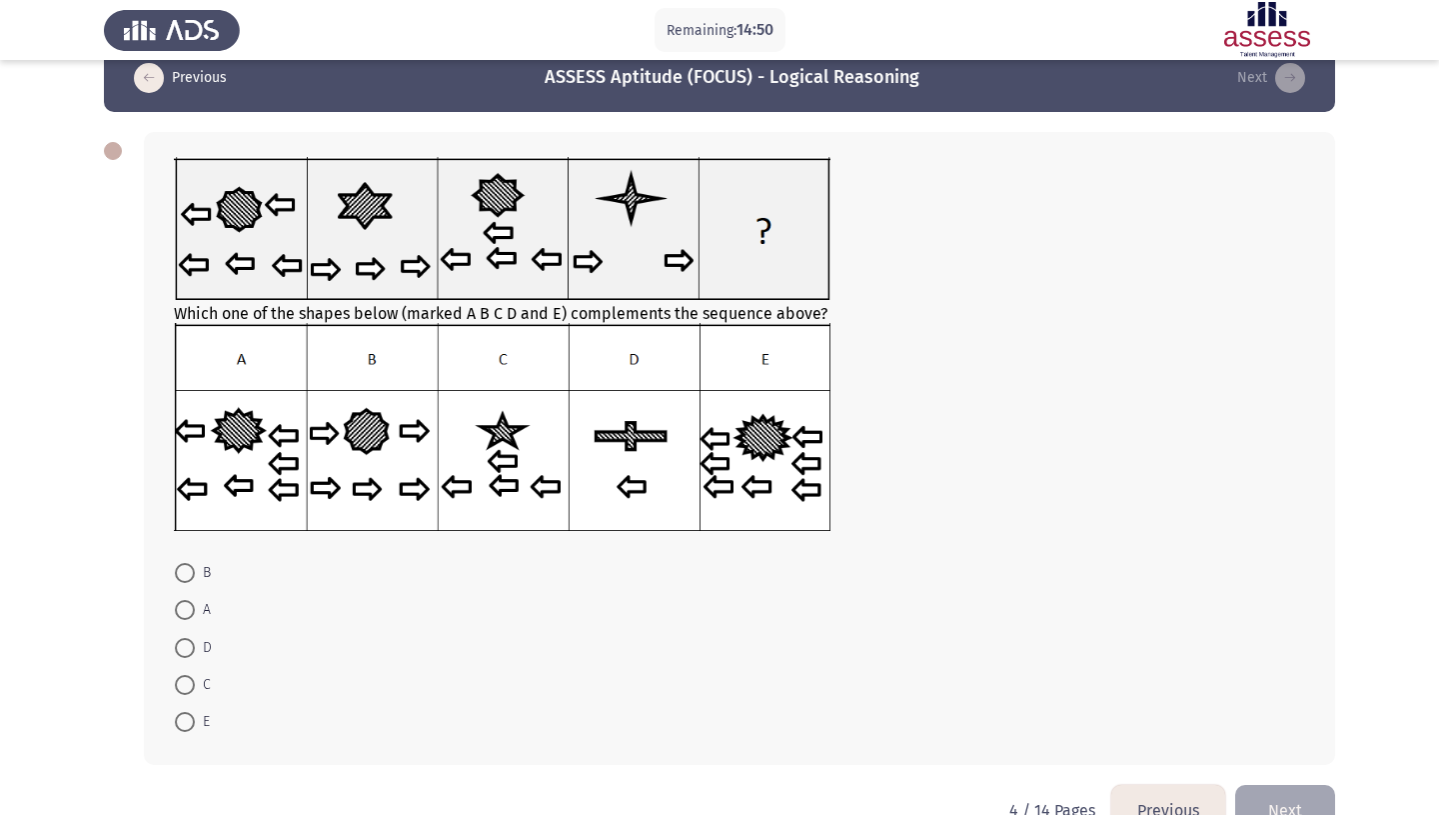
scroll to position [37, 0]
click at [190, 638] on span at bounding box center [185, 647] width 20 height 20
click at [190, 638] on input "D" at bounding box center [185, 647] width 20 height 20
radio input "true"
click at [188, 564] on span at bounding box center [185, 572] width 20 height 20
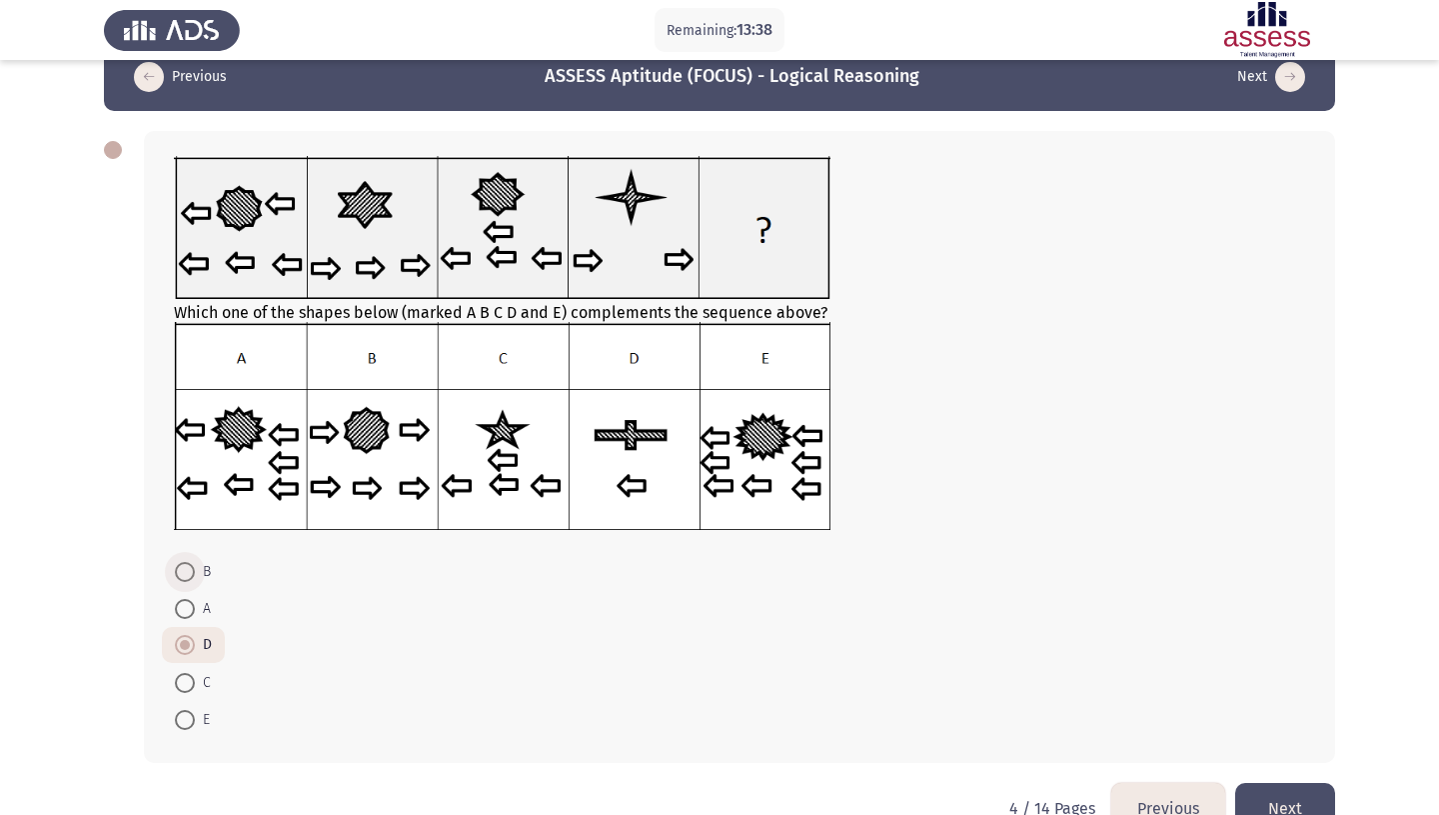
click at [188, 564] on input "B" at bounding box center [185, 572] width 20 height 20
radio input "true"
click at [1304, 785] on button "Next" at bounding box center [1285, 808] width 100 height 51
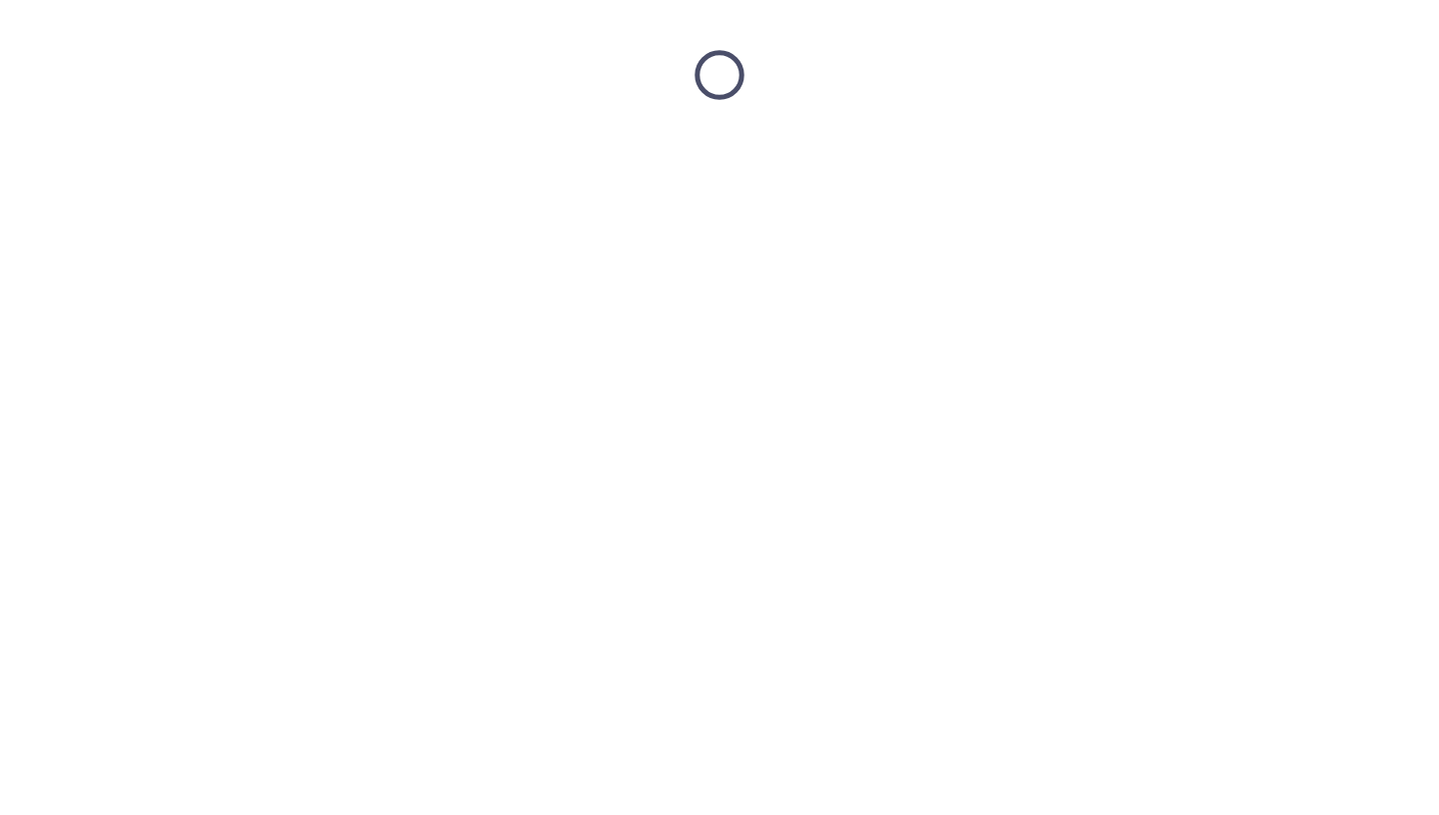
scroll to position [0, 0]
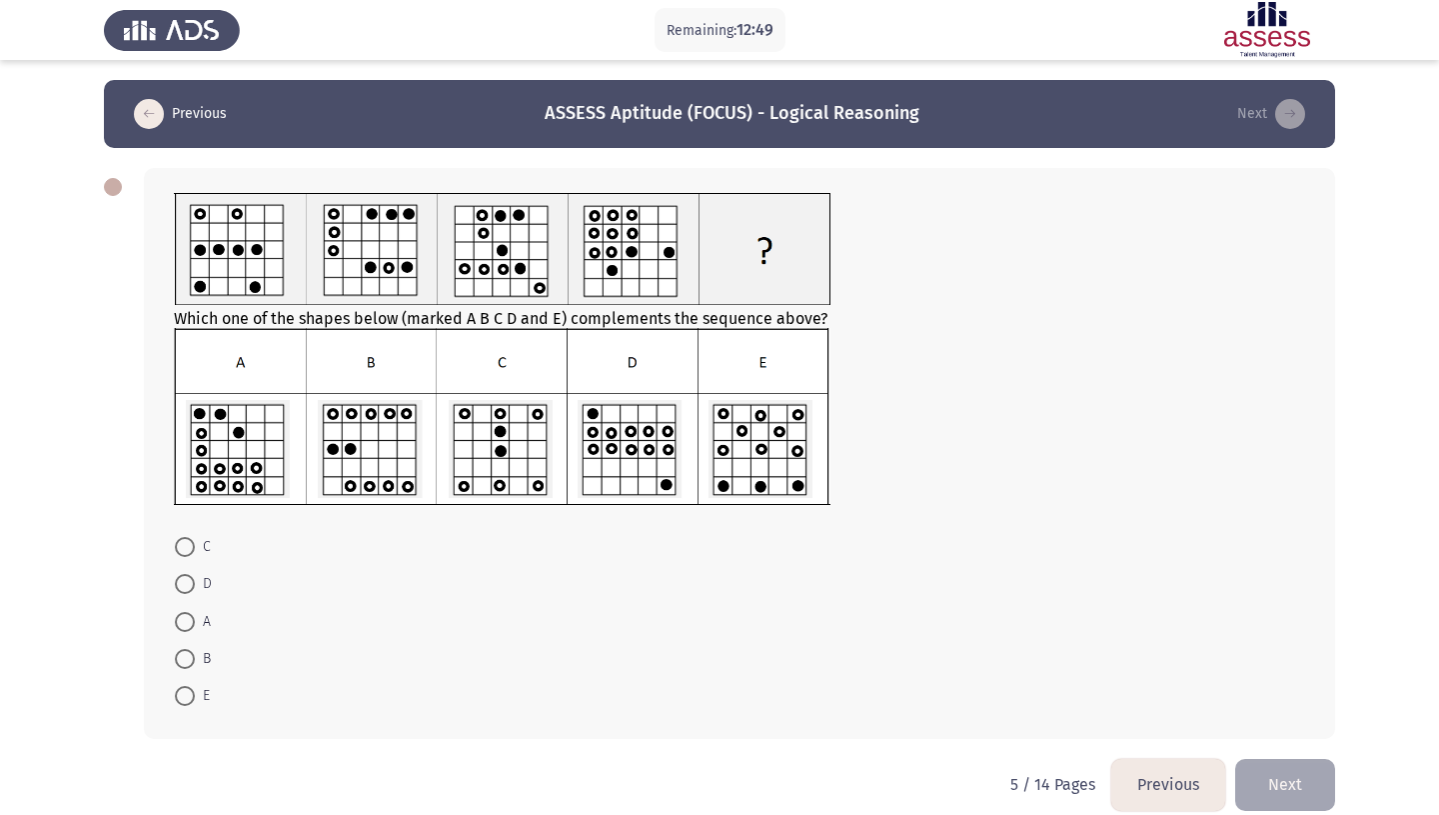
click at [185, 649] on span at bounding box center [185, 659] width 20 height 20
click at [185, 649] on input "B" at bounding box center [185, 659] width 20 height 20
radio input "true"
click at [1299, 764] on button "Next" at bounding box center [1285, 783] width 100 height 51
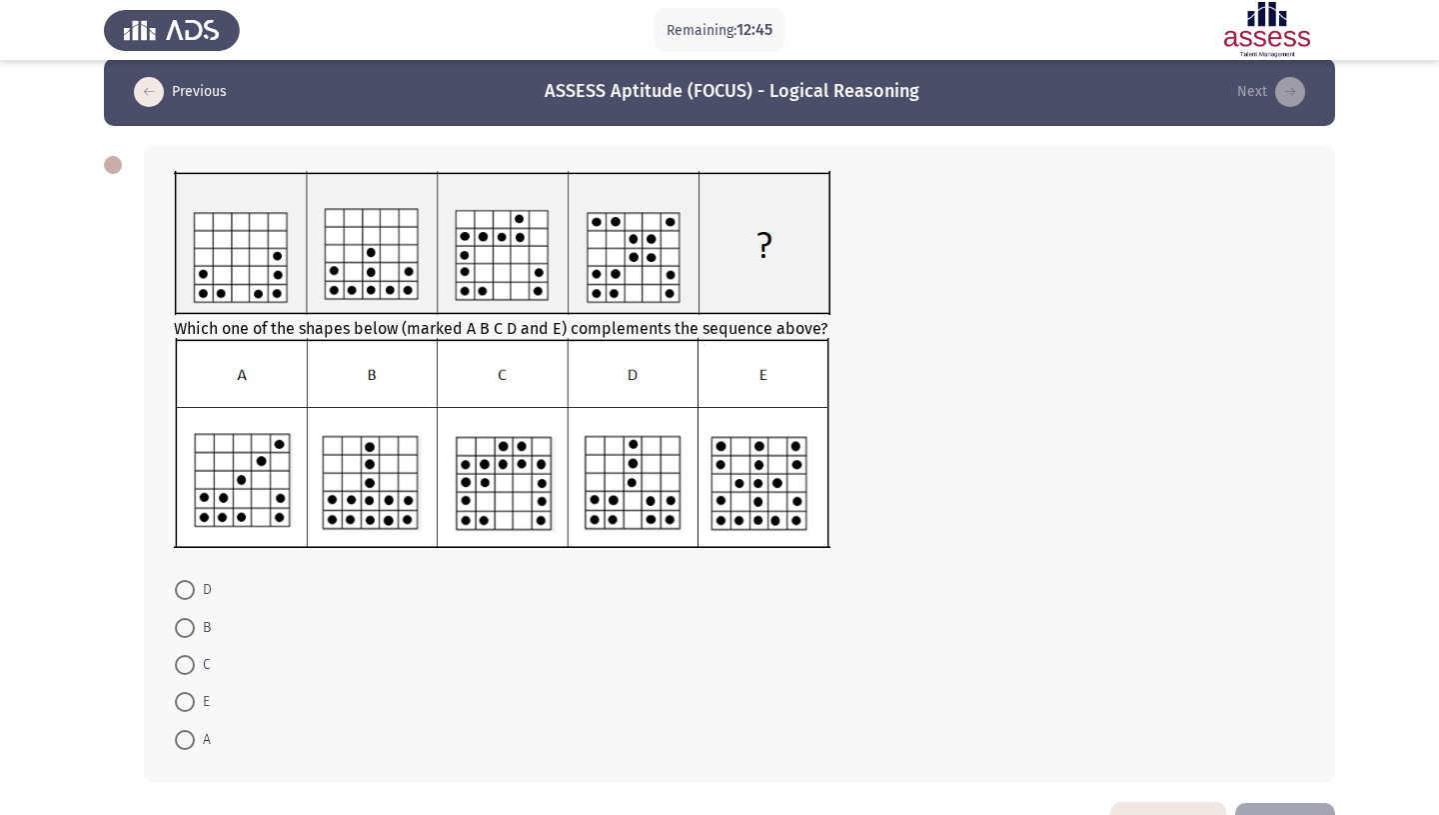
scroll to position [24, 0]
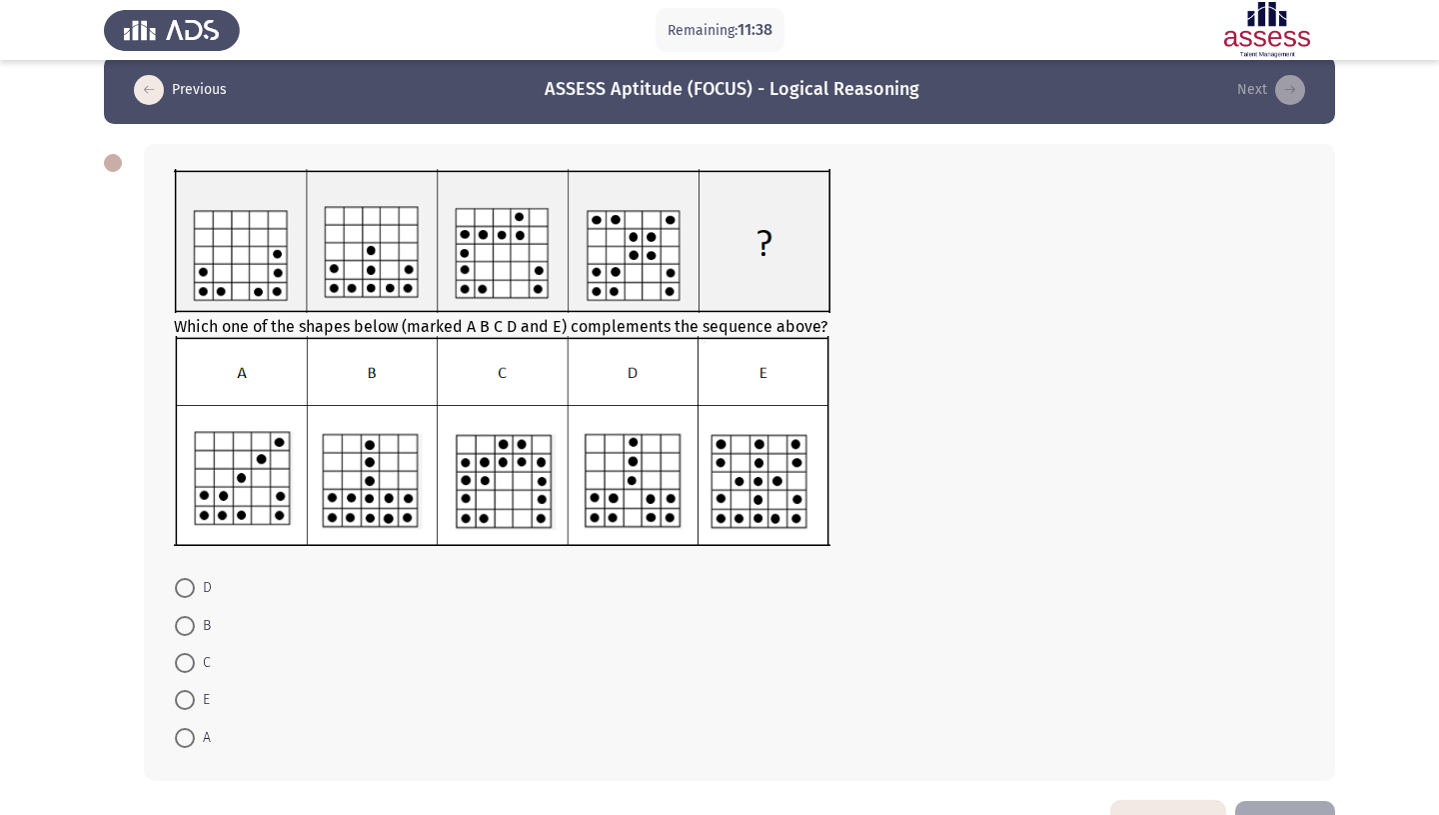
click at [188, 728] on span at bounding box center [185, 738] width 20 height 20
click at [188, 728] on input "A" at bounding box center [185, 738] width 20 height 20
radio input "true"
click at [1296, 799] on button "Next" at bounding box center [1285, 824] width 100 height 51
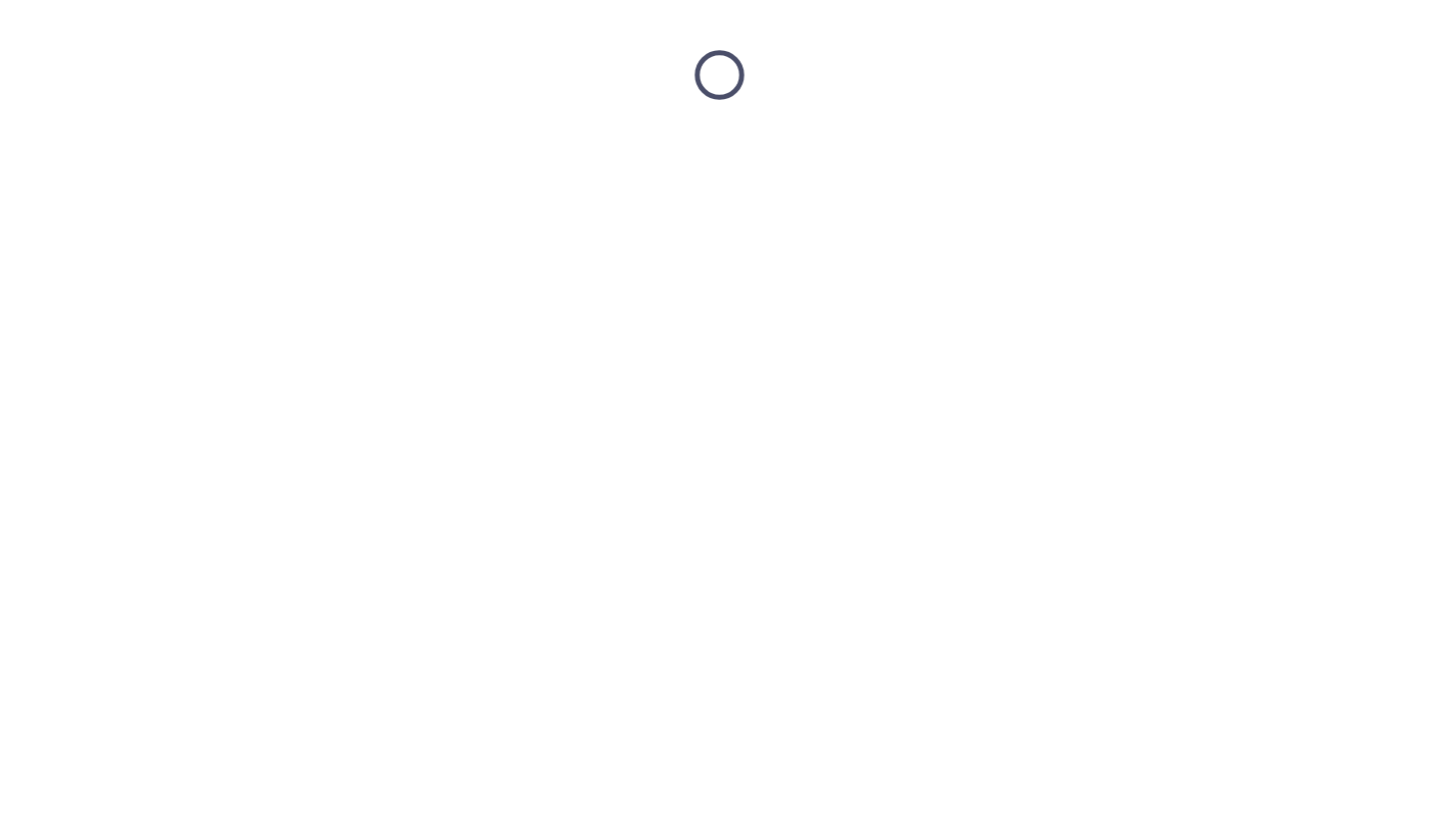
scroll to position [0, 0]
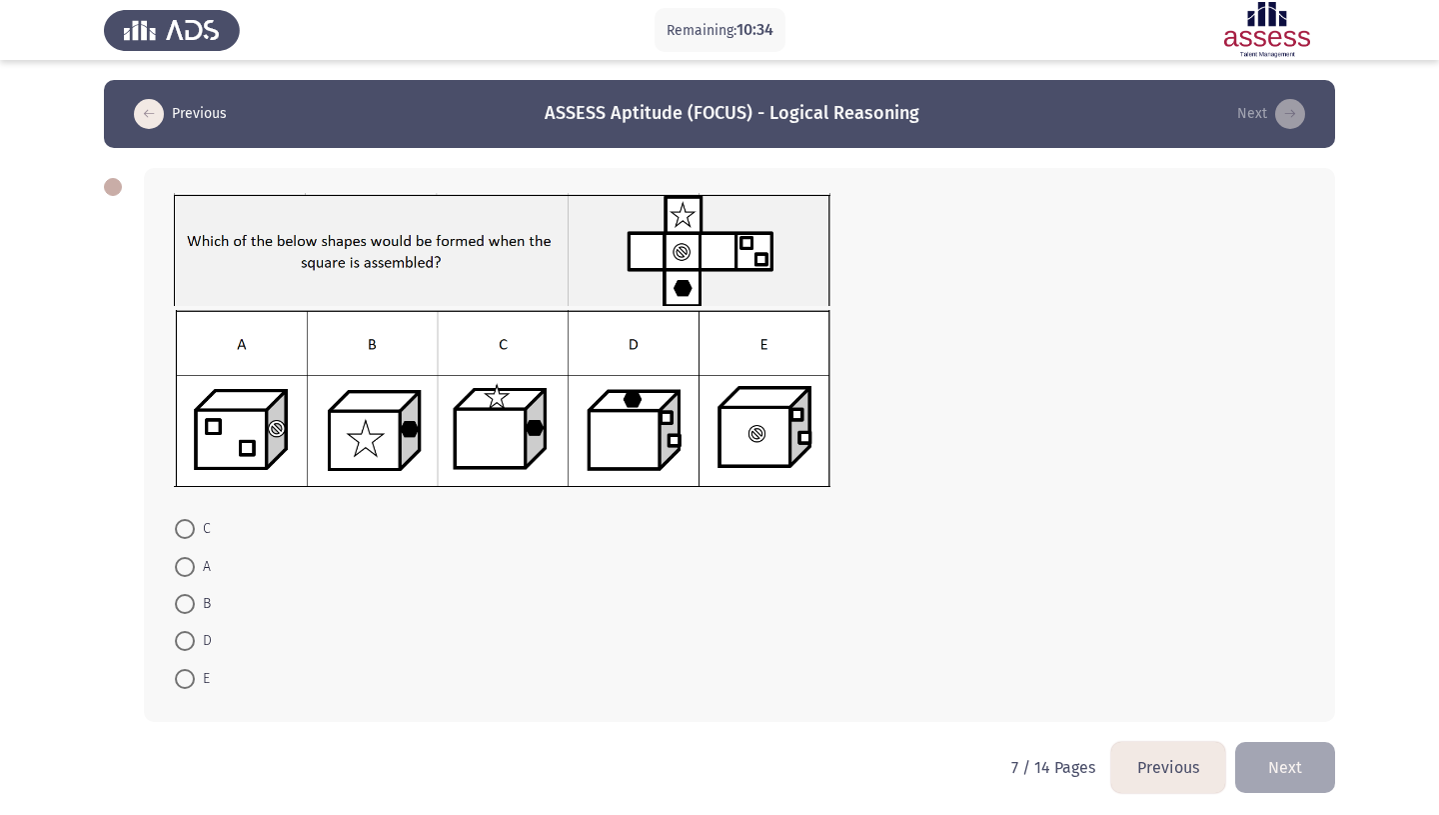
click at [188, 557] on span at bounding box center [185, 567] width 20 height 20
click at [188, 557] on input "A" at bounding box center [185, 567] width 20 height 20
radio input "true"
click at [1283, 755] on button "Next" at bounding box center [1285, 765] width 100 height 51
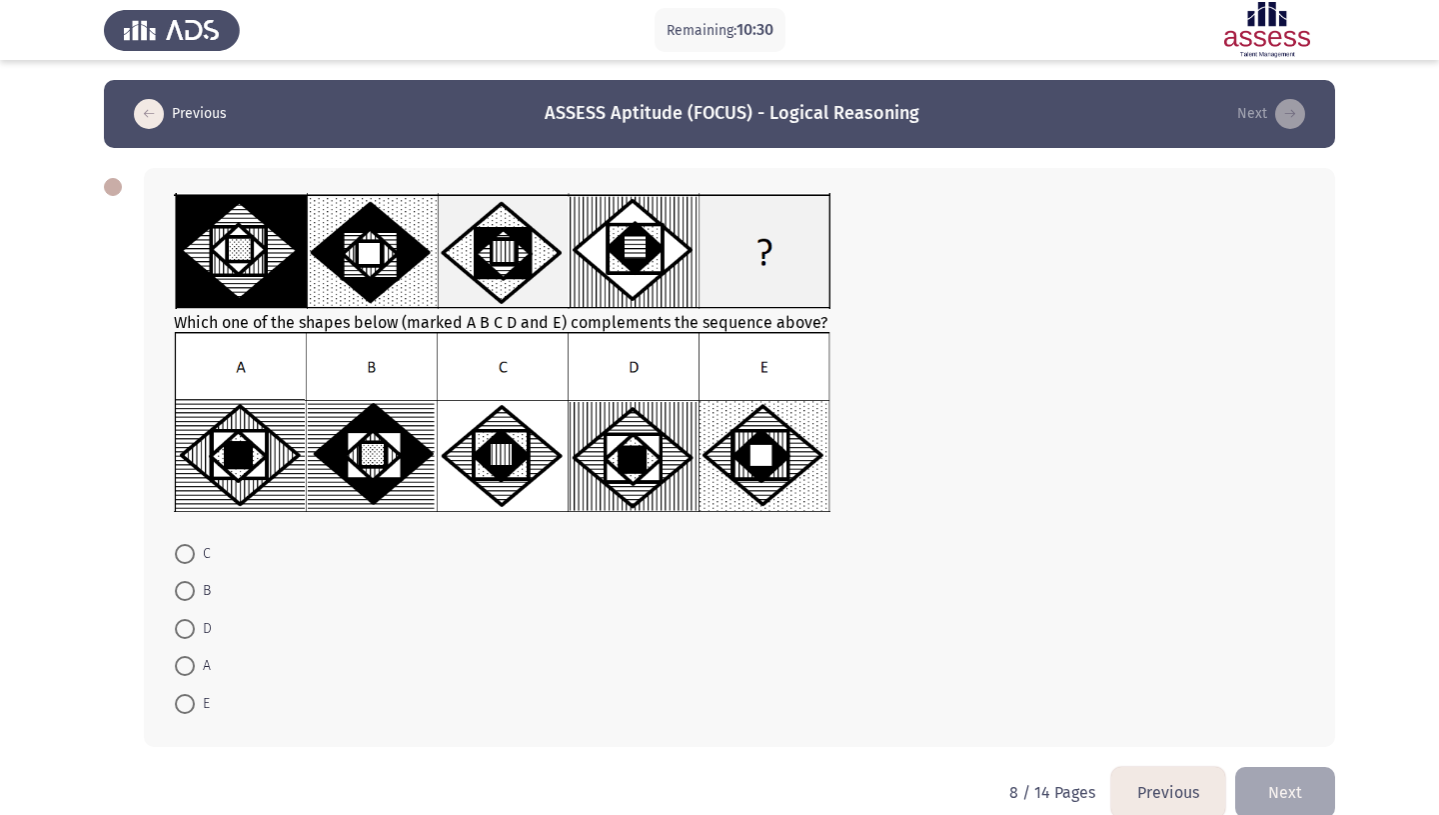
scroll to position [10, 0]
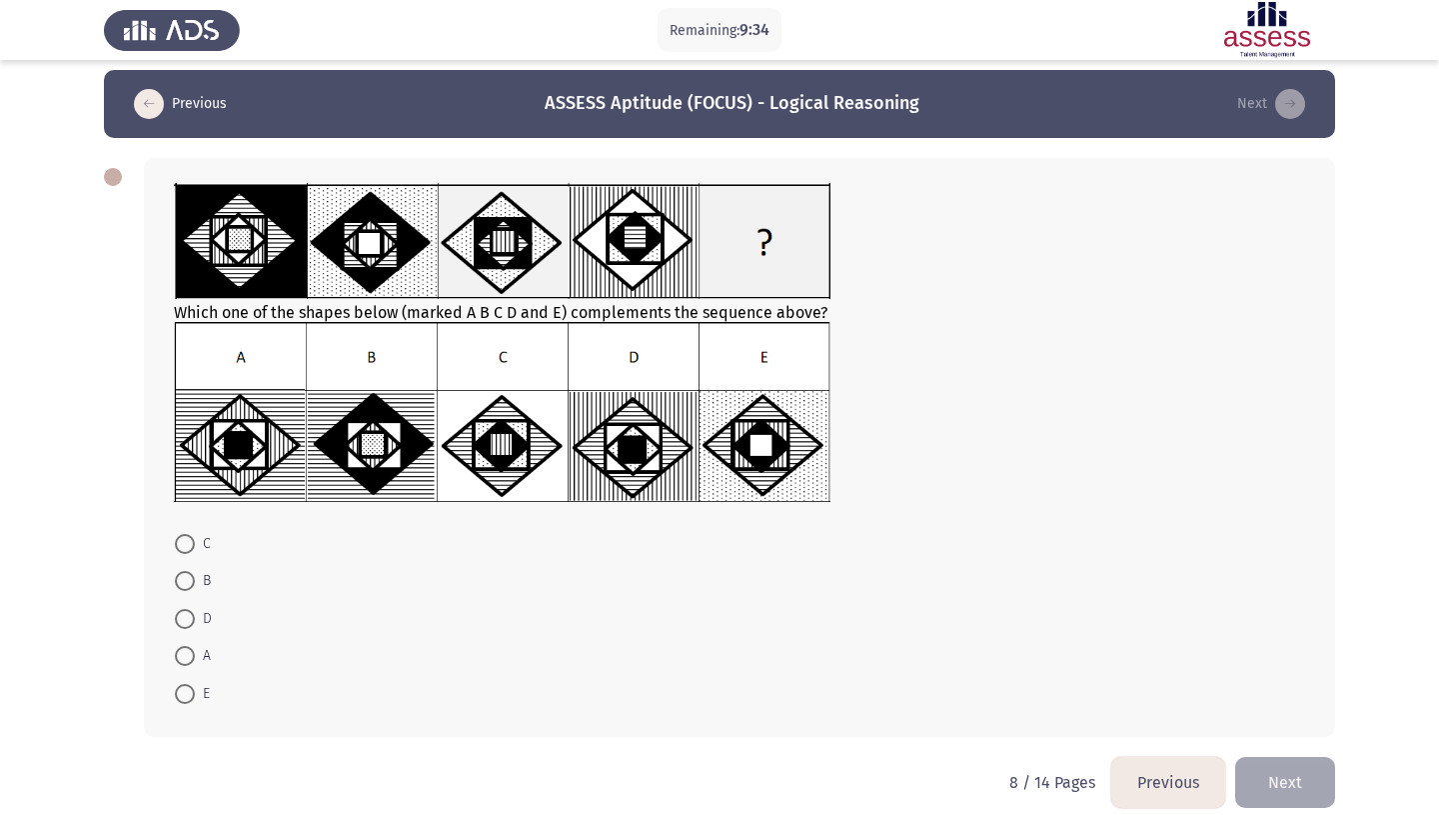
click at [188, 646] on span at bounding box center [185, 656] width 20 height 20
click at [188, 646] on input "A" at bounding box center [185, 656] width 20 height 20
radio input "true"
click at [1311, 772] on button "Next" at bounding box center [1285, 780] width 100 height 51
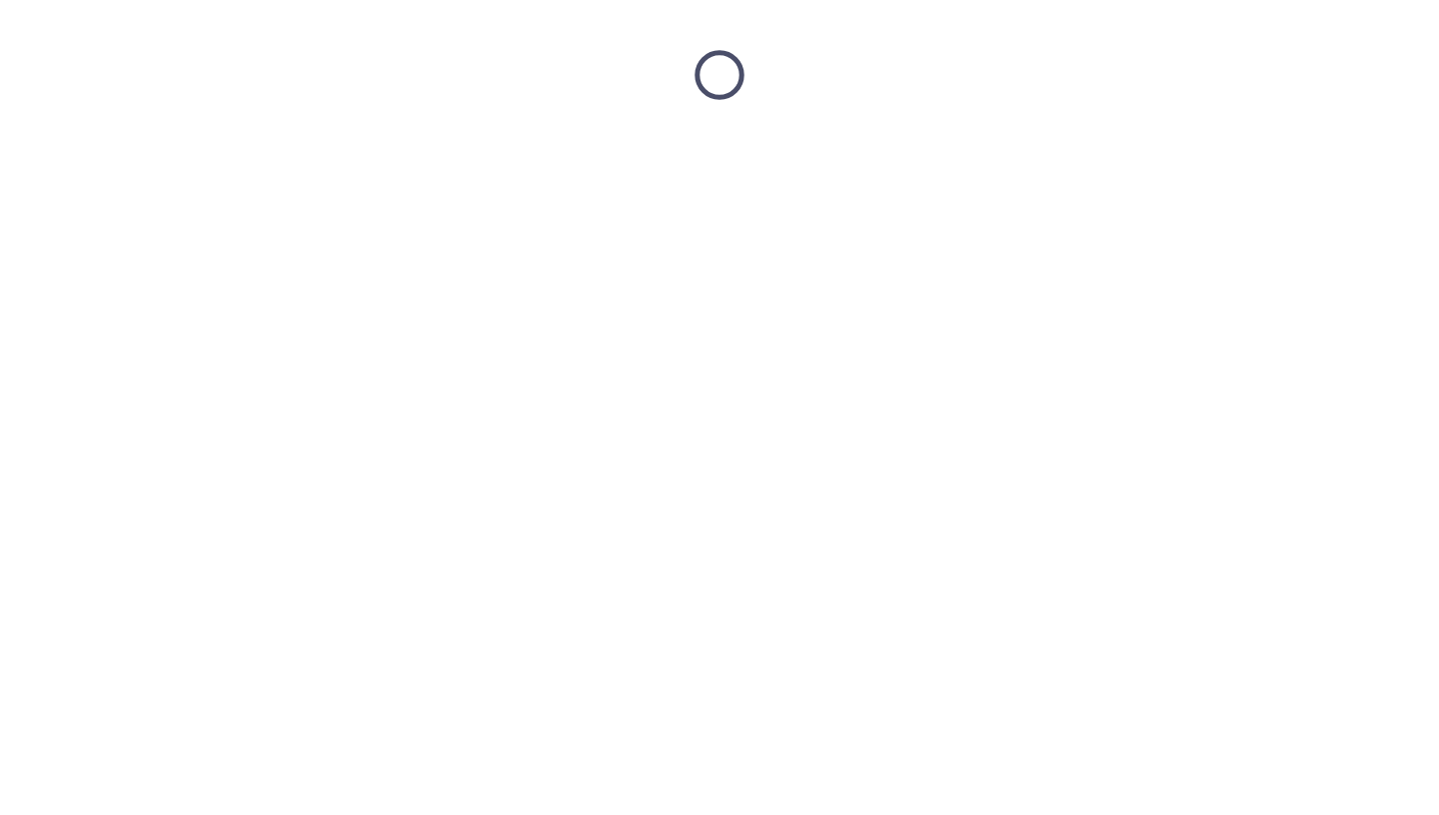
scroll to position [0, 0]
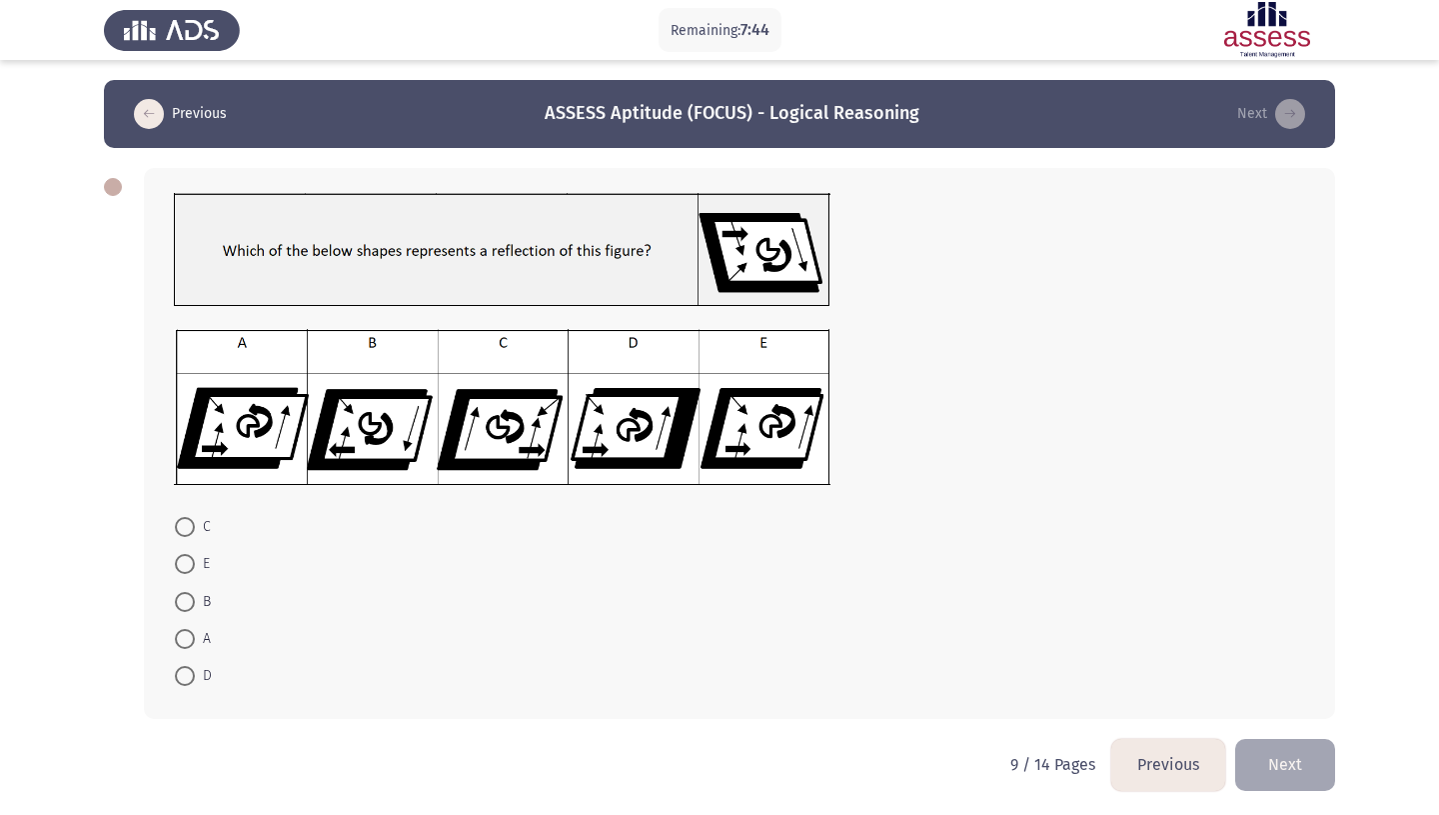
click at [187, 517] on span at bounding box center [185, 527] width 20 height 20
click at [187, 517] on input "C" at bounding box center [185, 527] width 20 height 20
radio input "true"
click at [1292, 738] on button "Next" at bounding box center [1285, 763] width 100 height 51
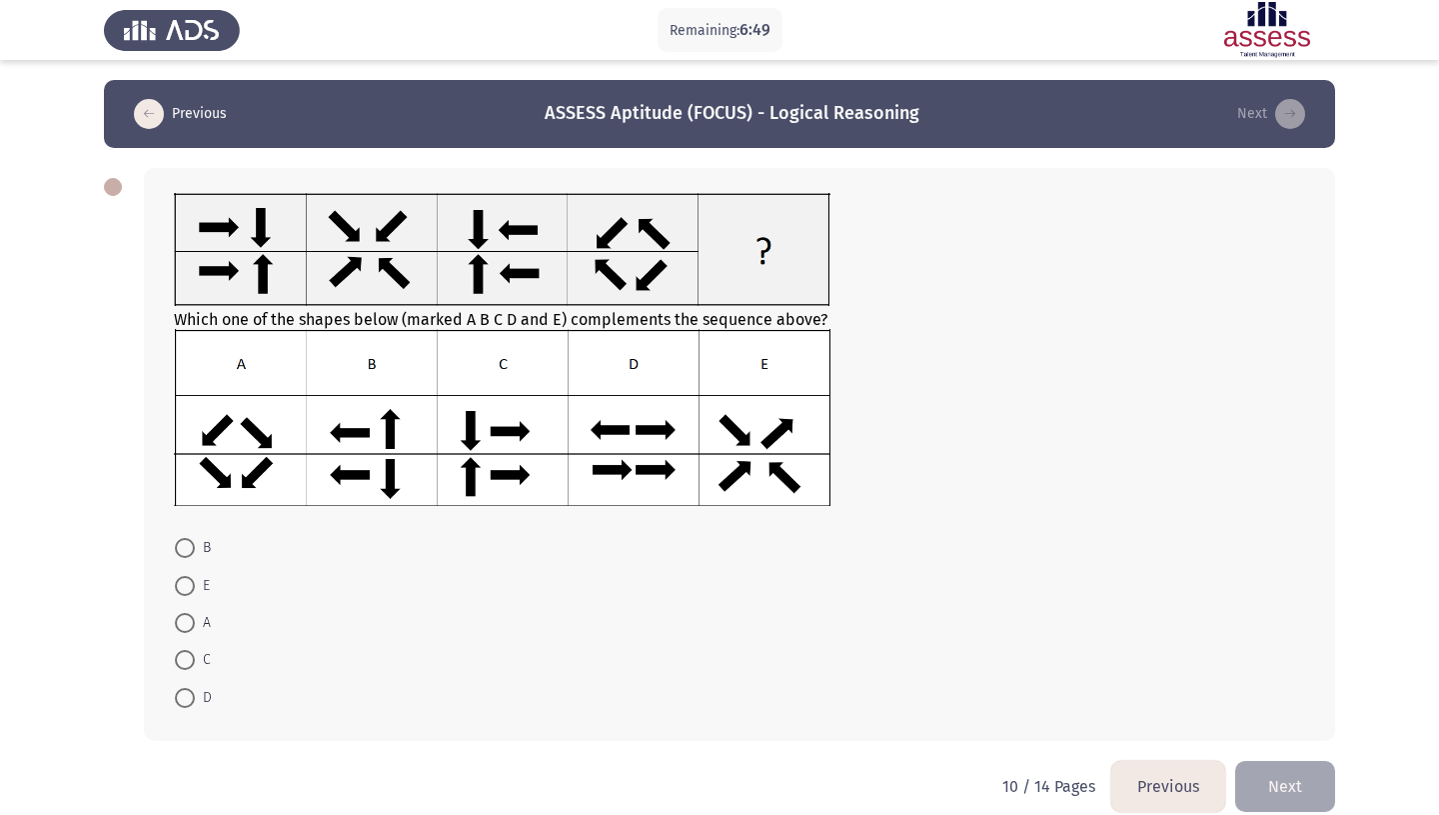
click at [179, 538] on span at bounding box center [185, 548] width 20 height 20
click at [179, 538] on input "B" at bounding box center [185, 548] width 20 height 20
radio input "true"
click at [1304, 765] on button "Next" at bounding box center [1285, 784] width 100 height 51
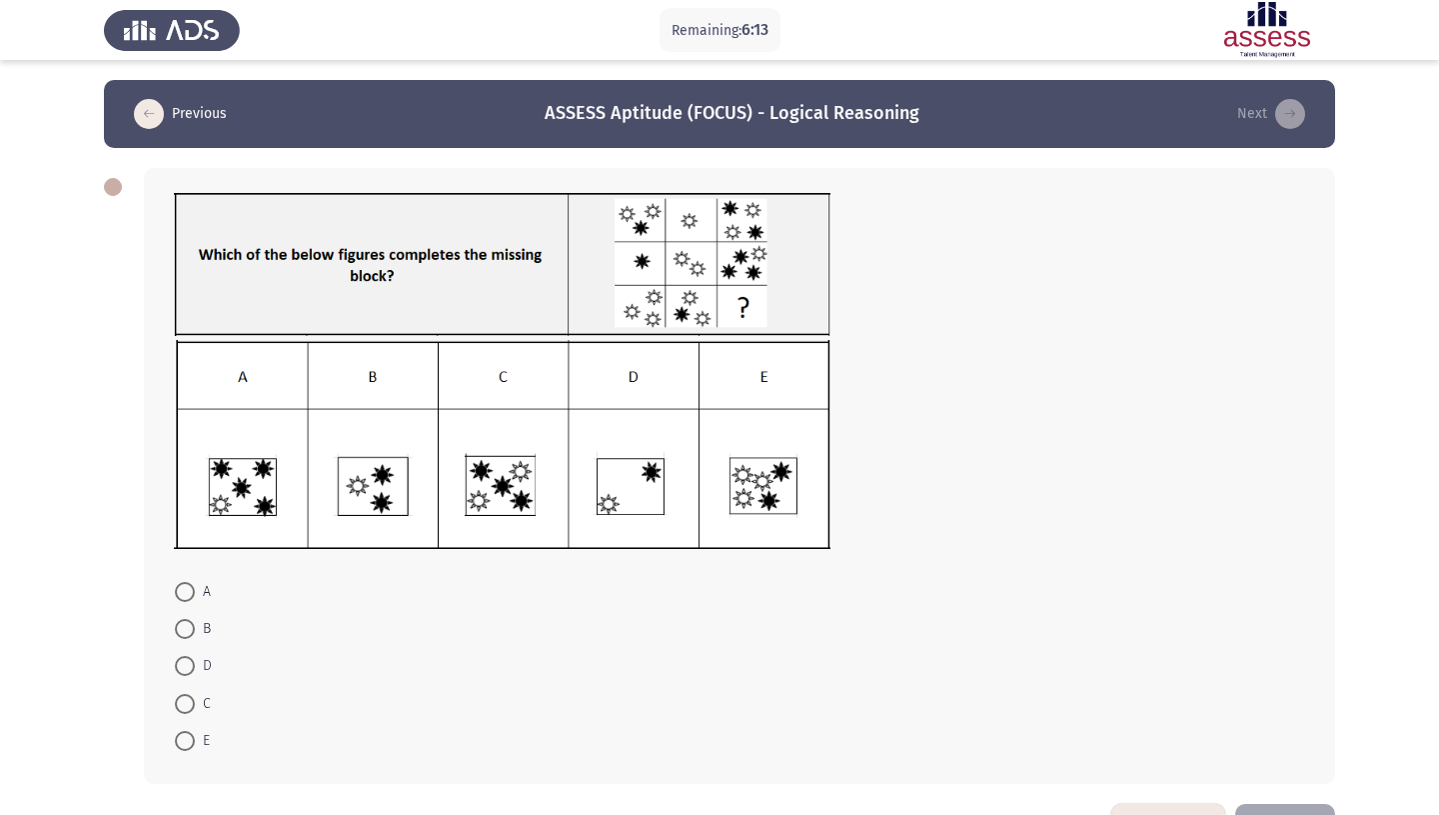
click at [187, 582] on span at bounding box center [185, 592] width 20 height 20
click at [187, 582] on input "A" at bounding box center [185, 592] width 20 height 20
radio input "true"
click at [618, 482] on img at bounding box center [502, 445] width 657 height 210
click at [1266, 806] on button "Next" at bounding box center [1285, 828] width 100 height 51
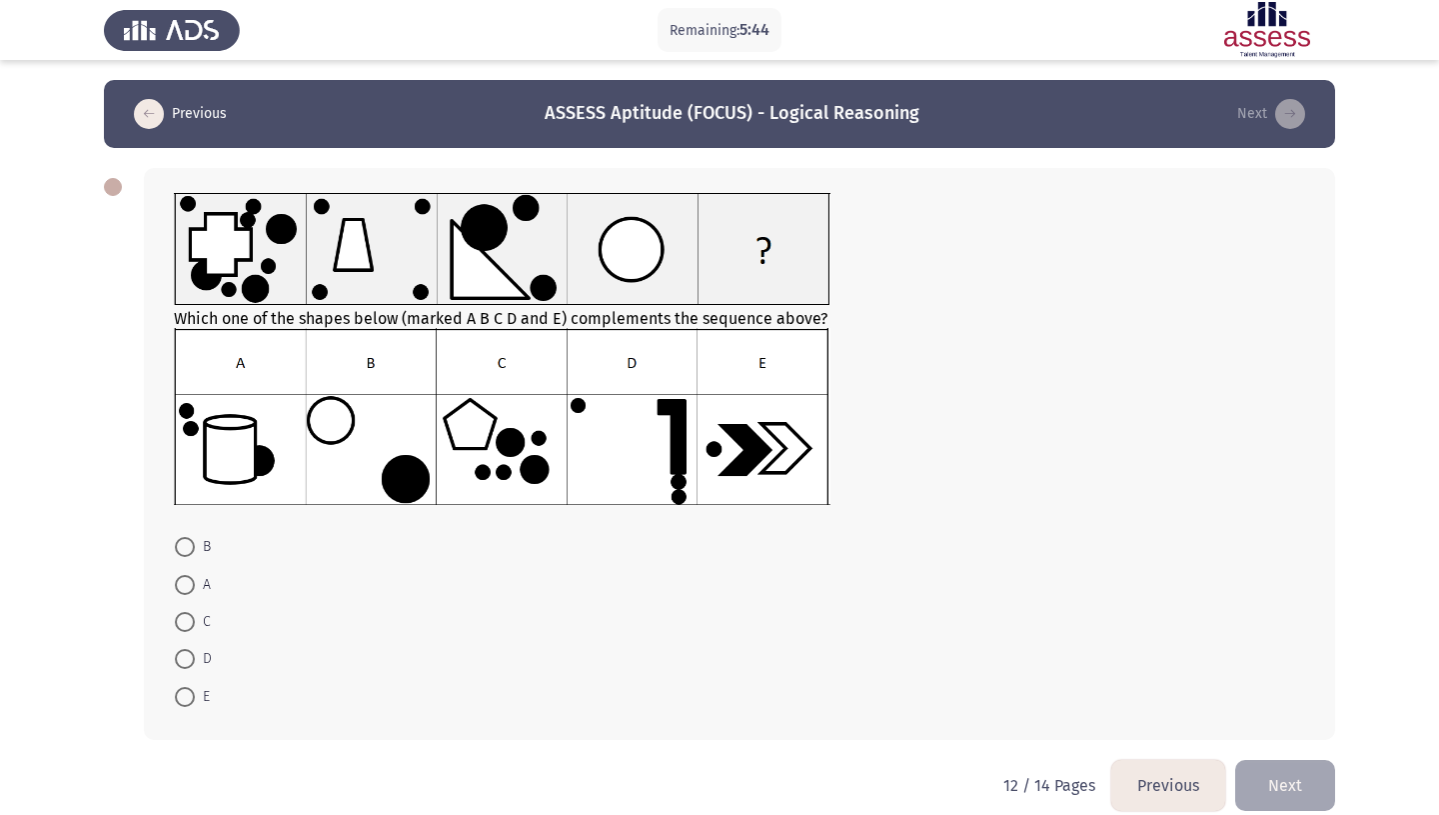
scroll to position [11, 0]
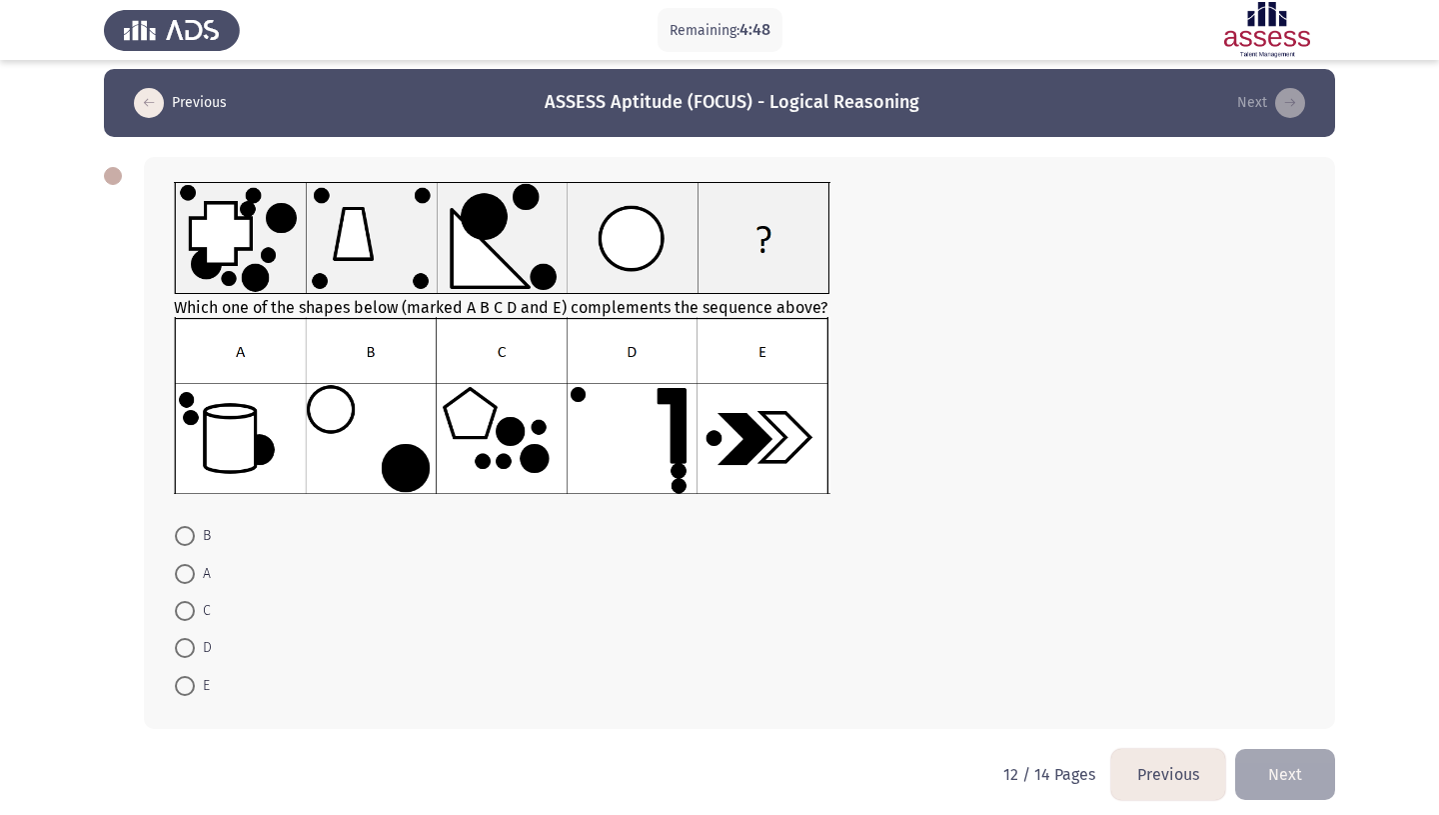
click at [185, 601] on span at bounding box center [185, 611] width 20 height 20
click at [185, 601] on input "C" at bounding box center [185, 611] width 20 height 20
radio input "true"
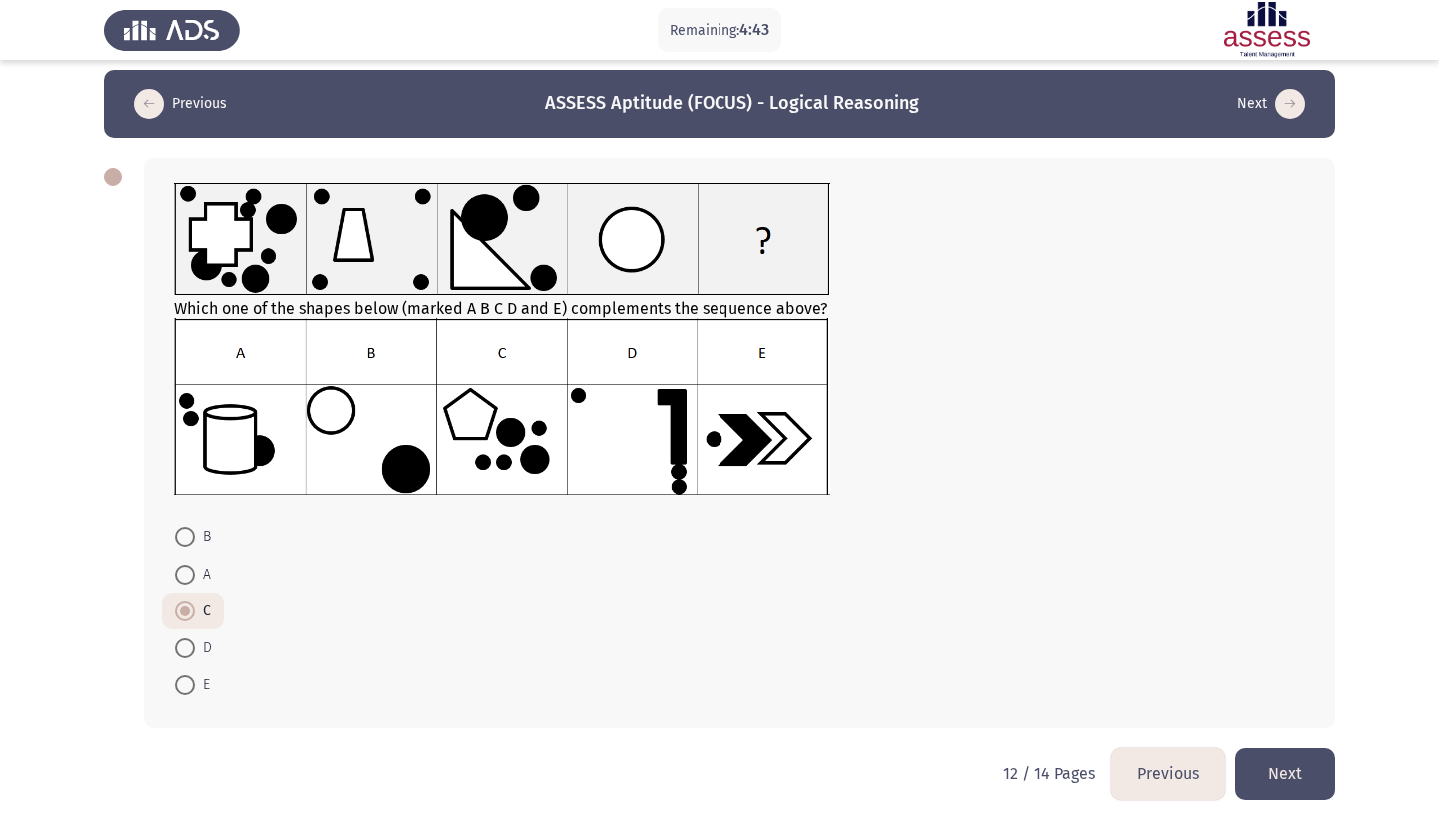
click at [1270, 753] on button "Next" at bounding box center [1285, 773] width 100 height 51
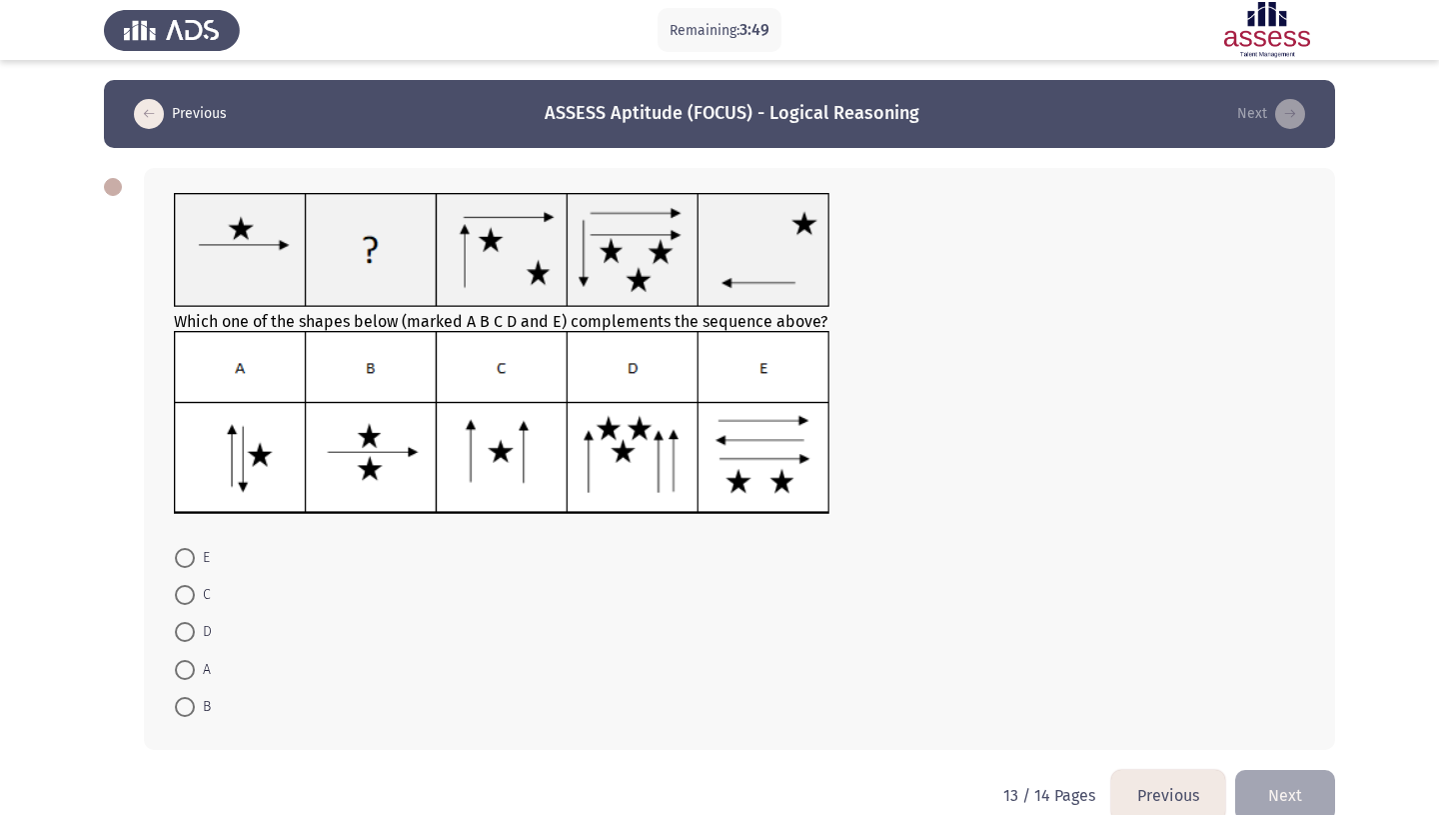
click at [187, 622] on span at bounding box center [185, 632] width 20 height 20
click at [187, 622] on input "D" at bounding box center [185, 632] width 20 height 20
radio input "true"
click at [1313, 769] on button "Next" at bounding box center [1285, 794] width 100 height 51
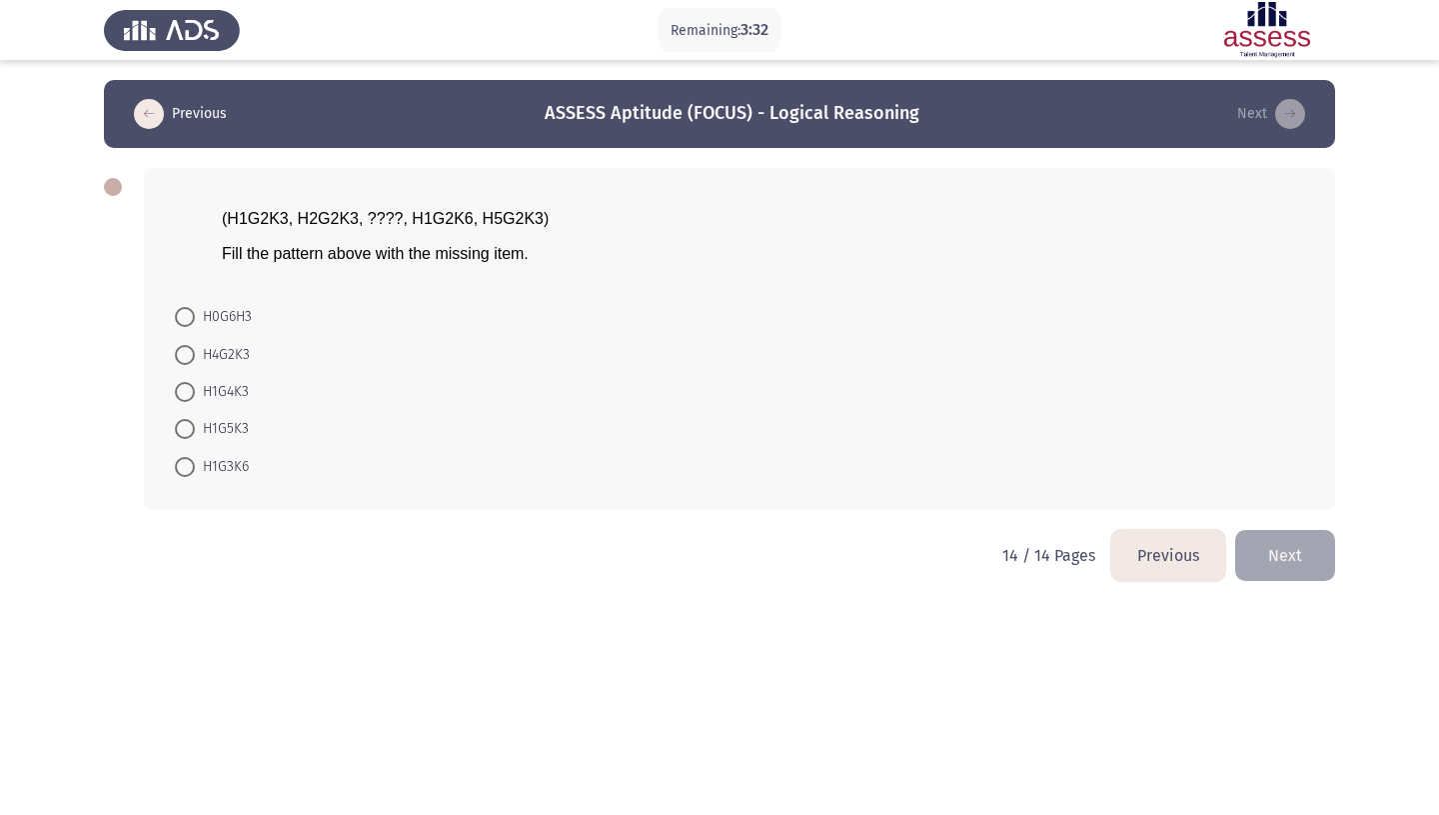
click at [182, 345] on span at bounding box center [185, 355] width 20 height 20
click at [182, 345] on input "H4G2K3" at bounding box center [185, 355] width 20 height 20
radio input "true"
click at [1275, 530] on button "Next" at bounding box center [1285, 553] width 100 height 51
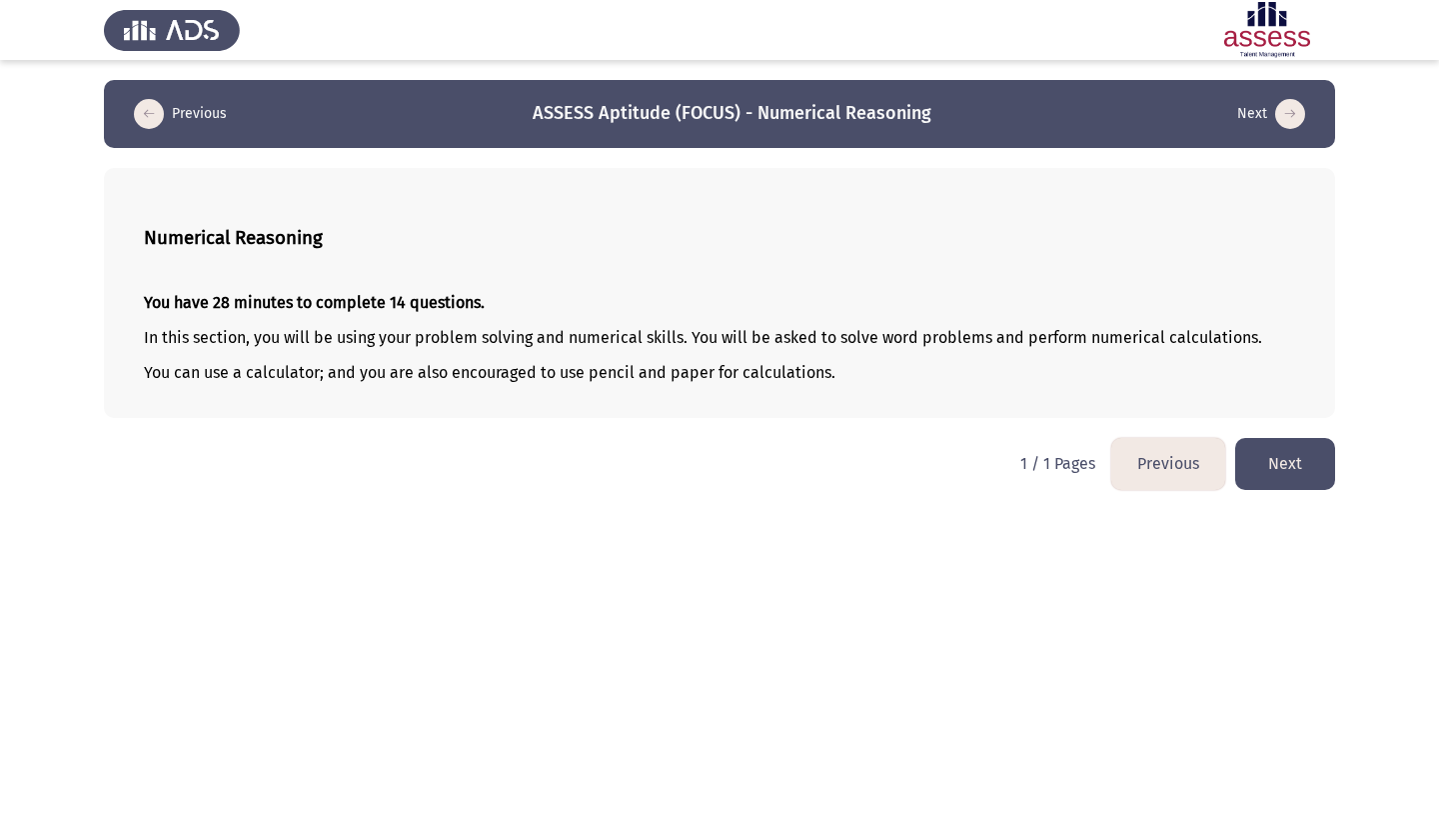
click at [1323, 485] on button "Next" at bounding box center [1285, 463] width 100 height 51
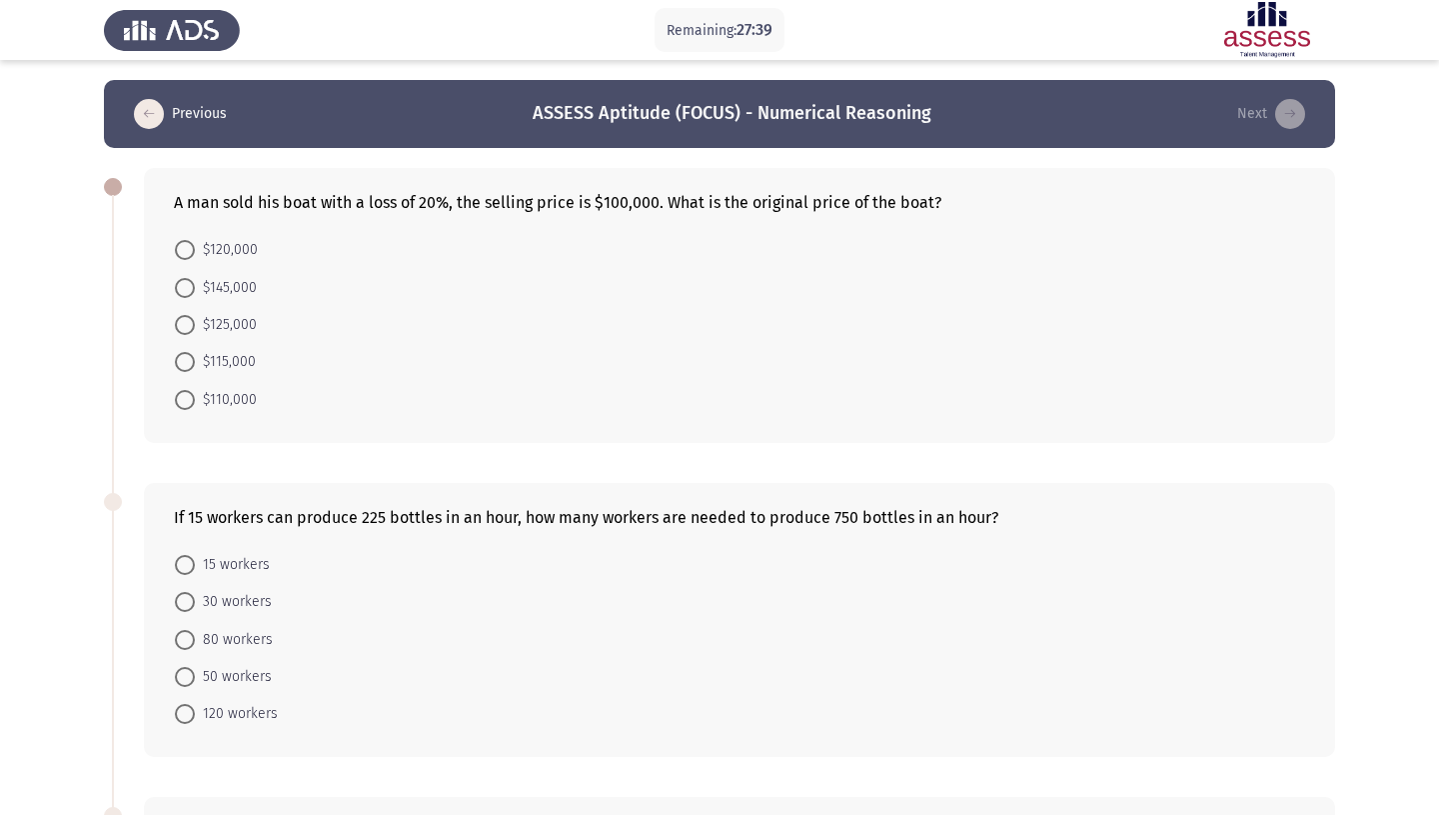
click at [643, 205] on div "A man sold his boat with a loss of 20%, the selling price is $100,000. What is …" at bounding box center [739, 202] width 1131 height 19
click at [188, 315] on span at bounding box center [185, 325] width 20 height 20
click at [188, 315] on input "$125,000" at bounding box center [185, 325] width 20 height 20
radio input "true"
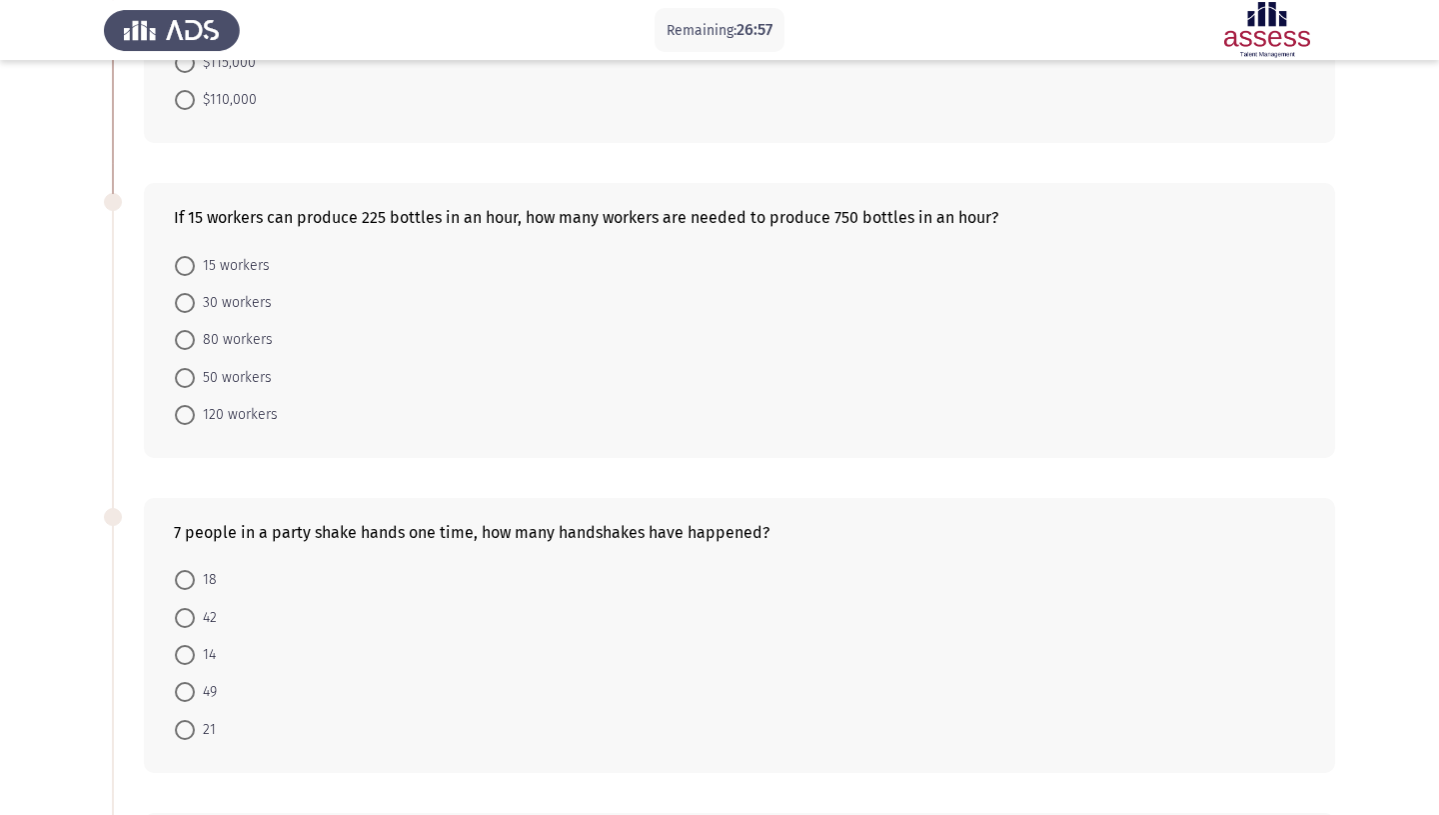
scroll to position [297, 0]
click at [188, 367] on label "50 workers" at bounding box center [223, 379] width 97 height 24
click at [188, 369] on input "50 workers" at bounding box center [185, 379] width 20 height 20
radio input "true"
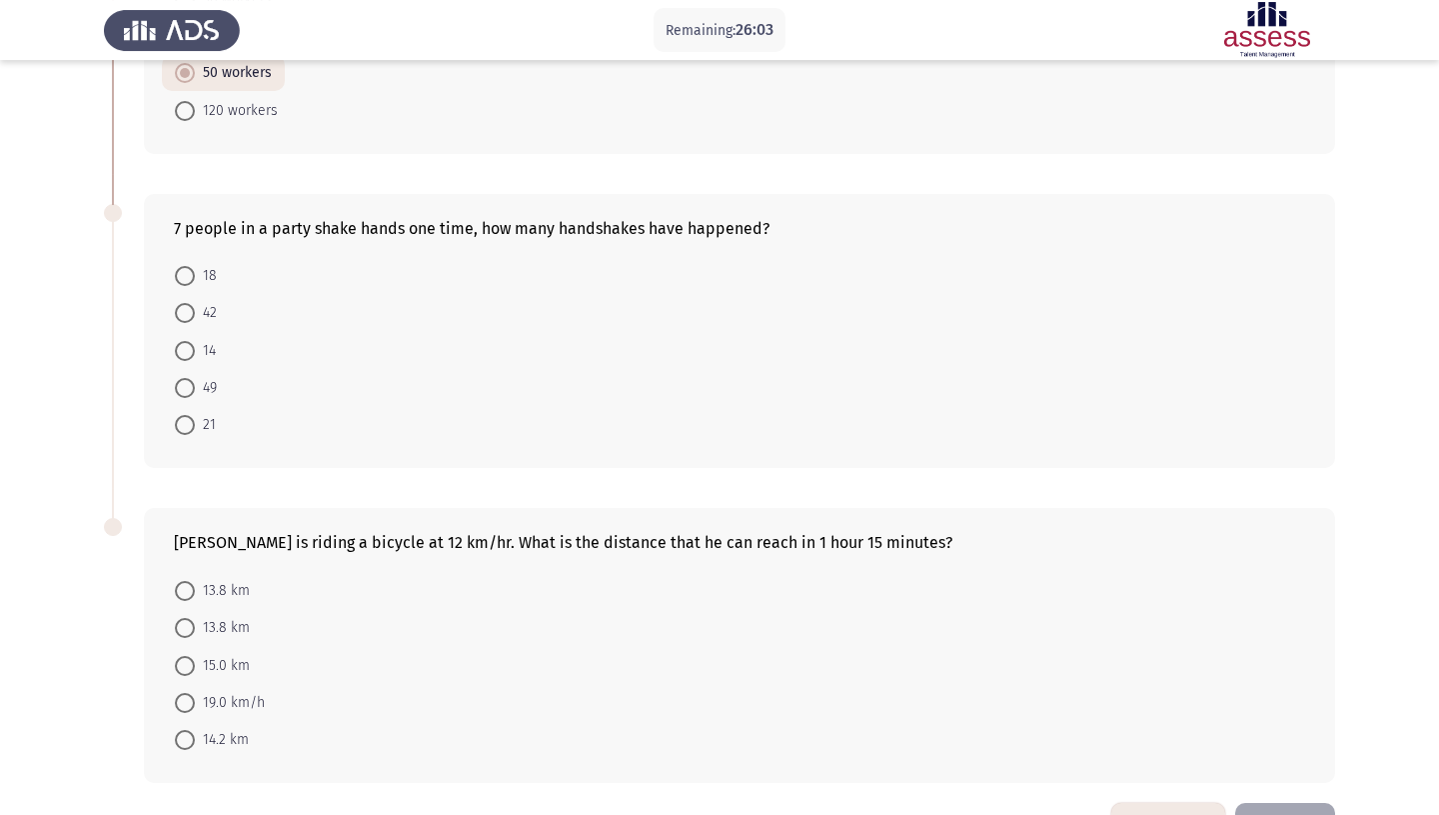
scroll to position [599, 0]
click at [186, 343] on span at bounding box center [185, 353] width 20 height 20
click at [186, 343] on input "14" at bounding box center [185, 353] width 20 height 20
radio input "true"
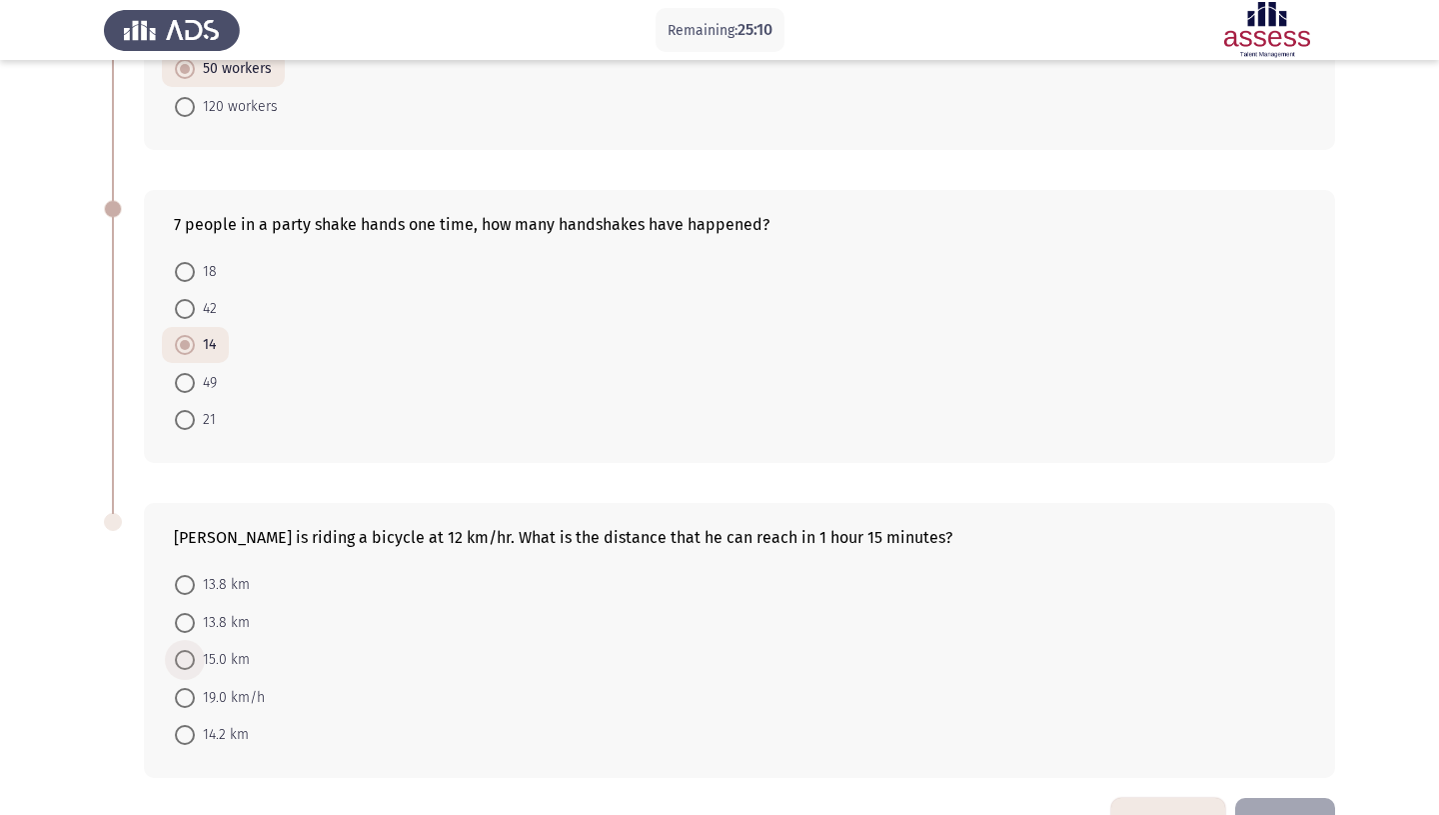
click at [188, 650] on span at bounding box center [185, 660] width 20 height 20
click at [188, 650] on input "15.0 km" at bounding box center [185, 660] width 20 height 20
radio input "true"
click at [1285, 799] on button "Next" at bounding box center [1285, 824] width 100 height 51
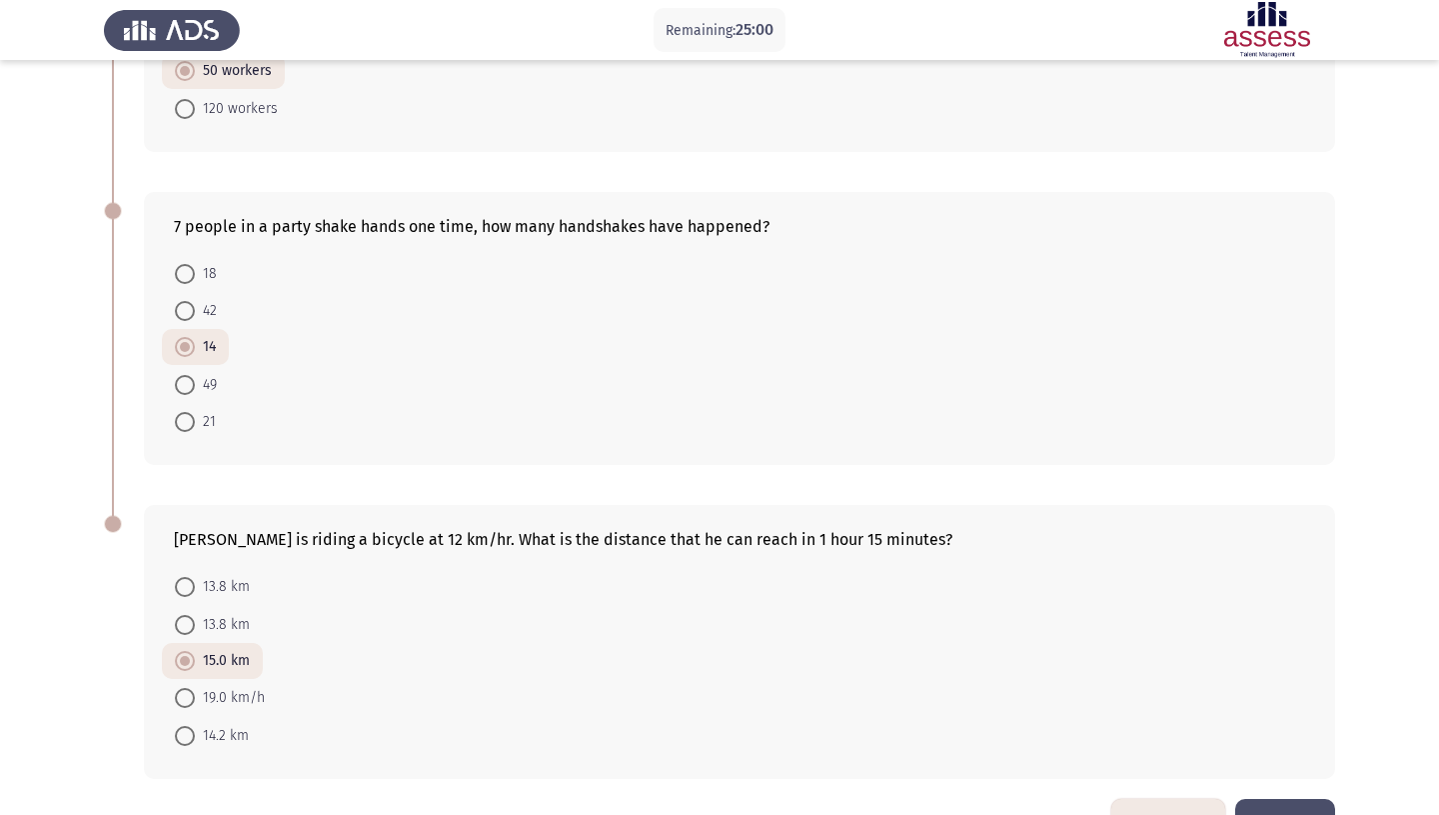
scroll to position [0, 0]
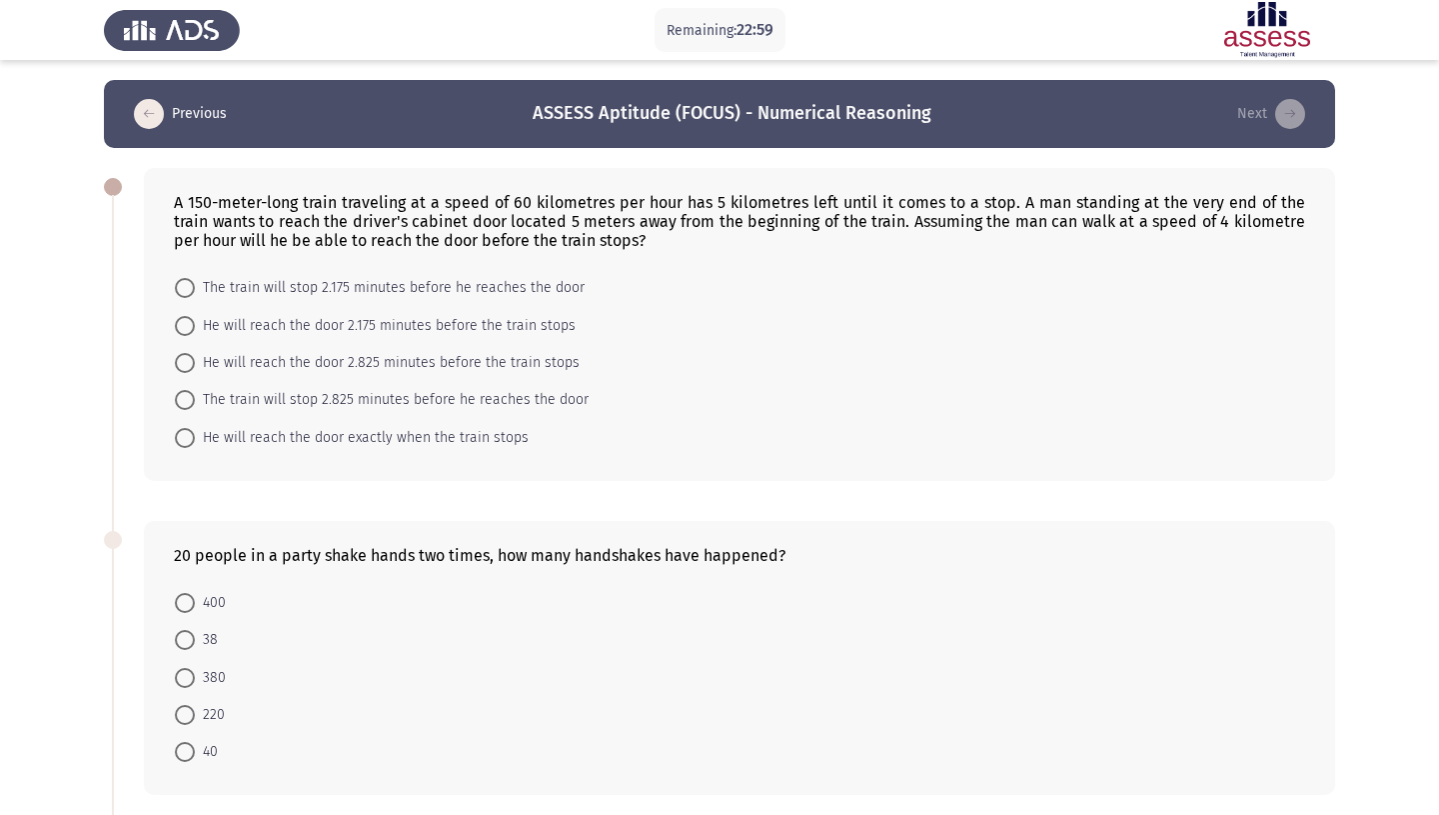
click at [357, 319] on span "He will reach the door 2.175 minutes before the train stops" at bounding box center [385, 326] width 381 height 24
click at [195, 319] on input "He will reach the door 2.175 minutes before the train stops" at bounding box center [185, 326] width 20 height 20
radio input "true"
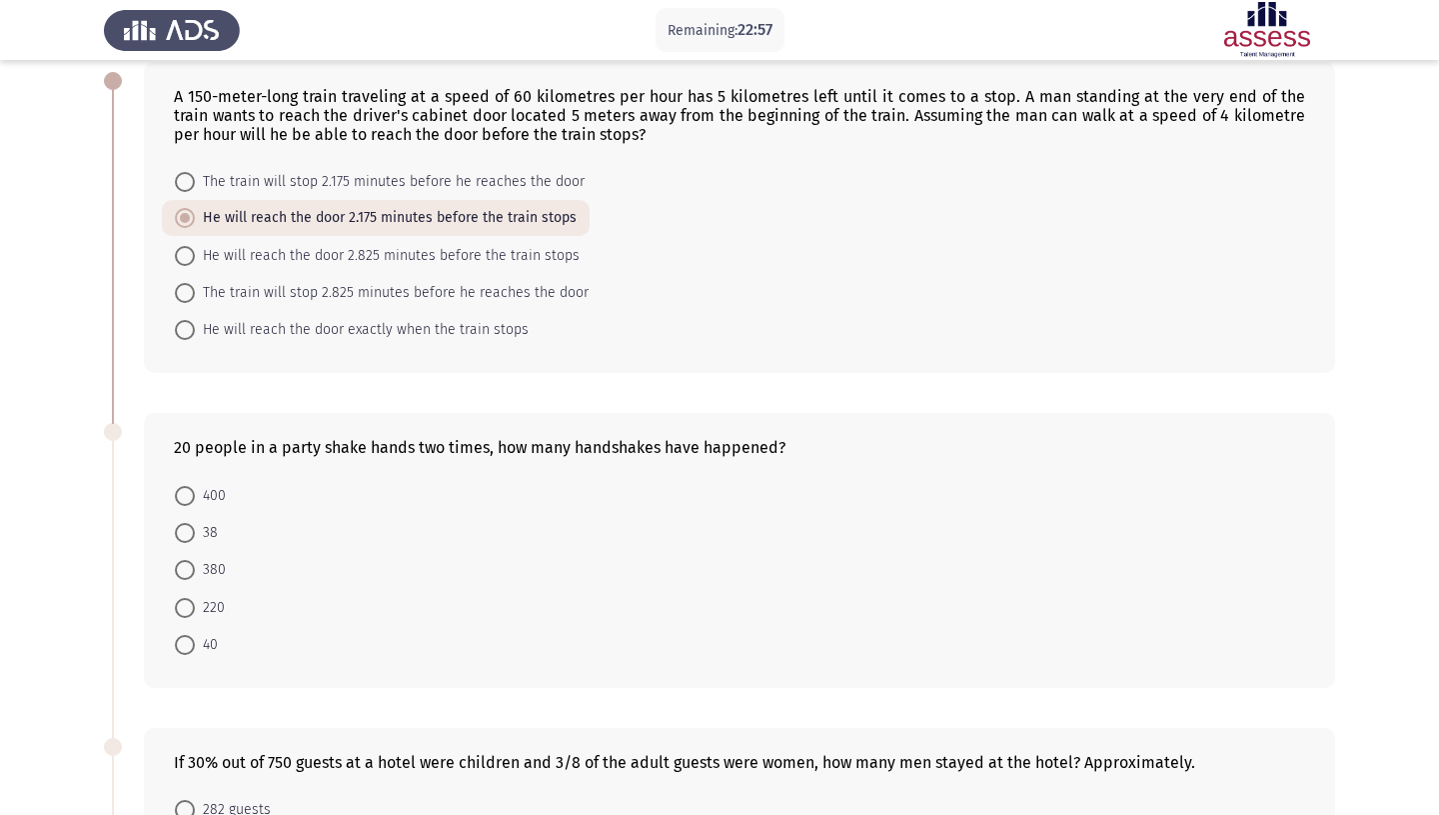
scroll to position [112, 0]
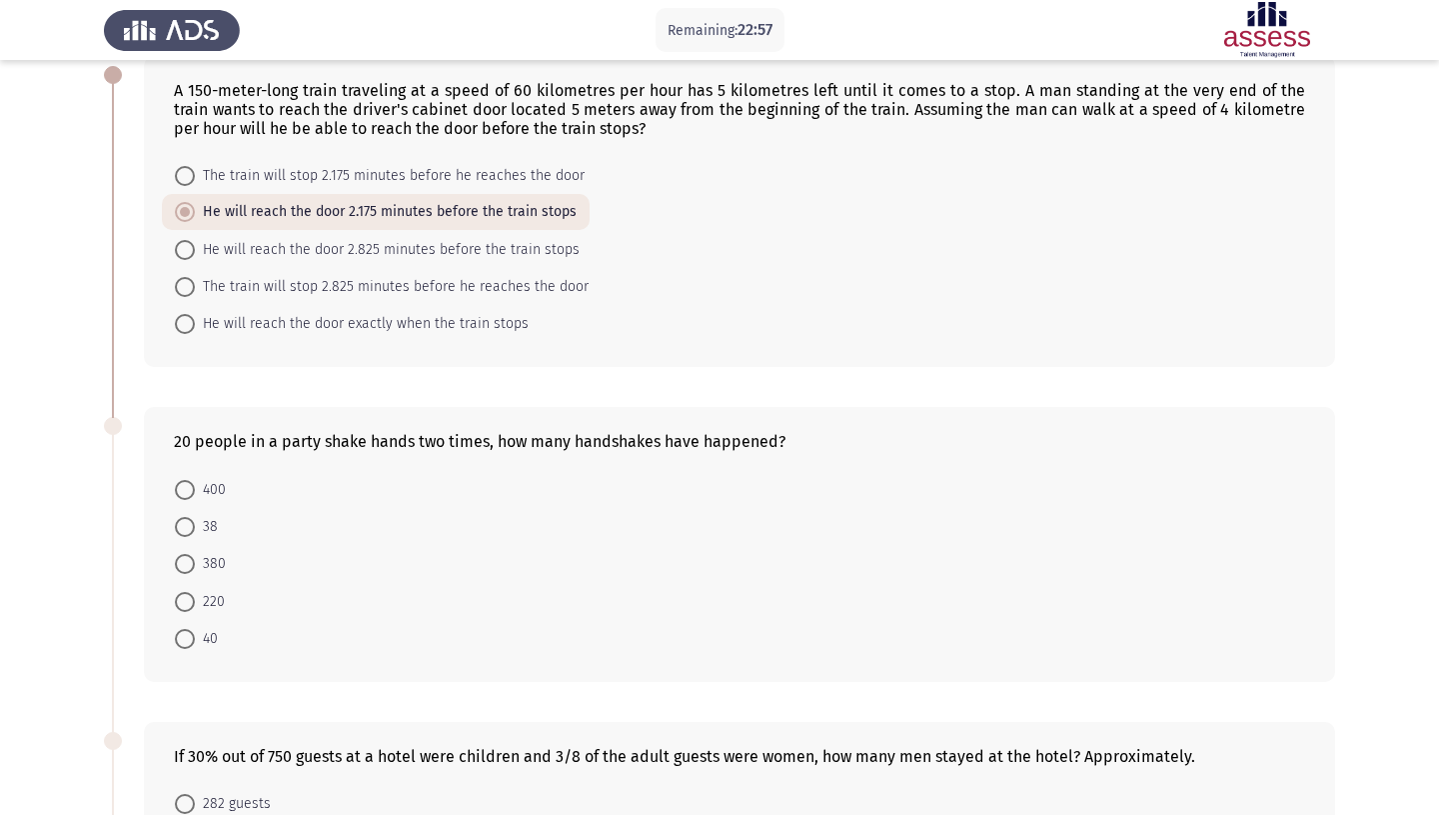
click at [415, 584] on form "400 38 380 220 40" at bounding box center [739, 563] width 1131 height 187
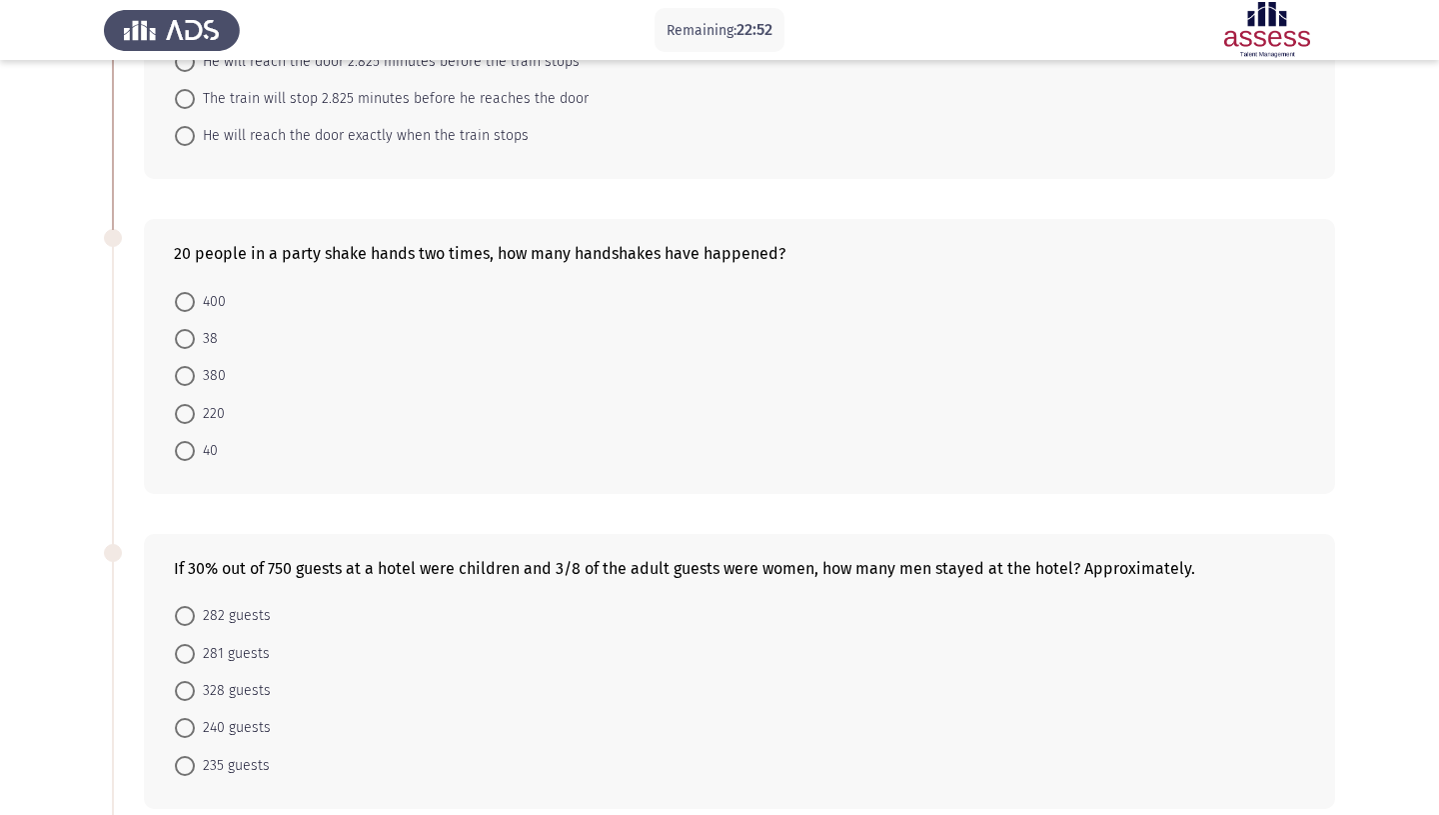
scroll to position [299, 0]
click at [191, 442] on span at bounding box center [185, 452] width 20 height 20
click at [191, 442] on input "40" at bounding box center [185, 452] width 20 height 20
radio input "true"
click at [194, 367] on span at bounding box center [185, 377] width 20 height 20
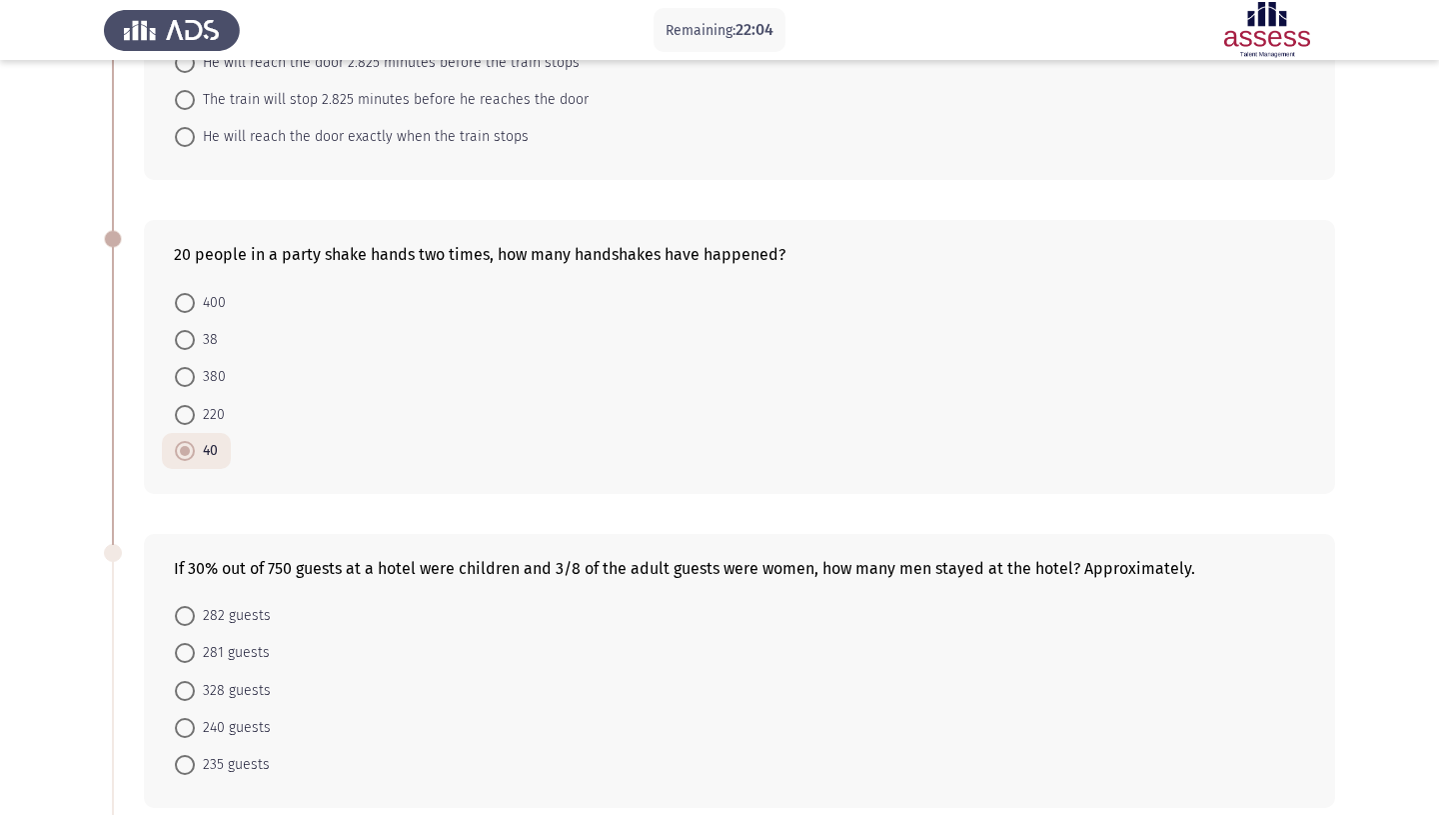
click at [194, 367] on input "380" at bounding box center [185, 377] width 20 height 20
radio input "true"
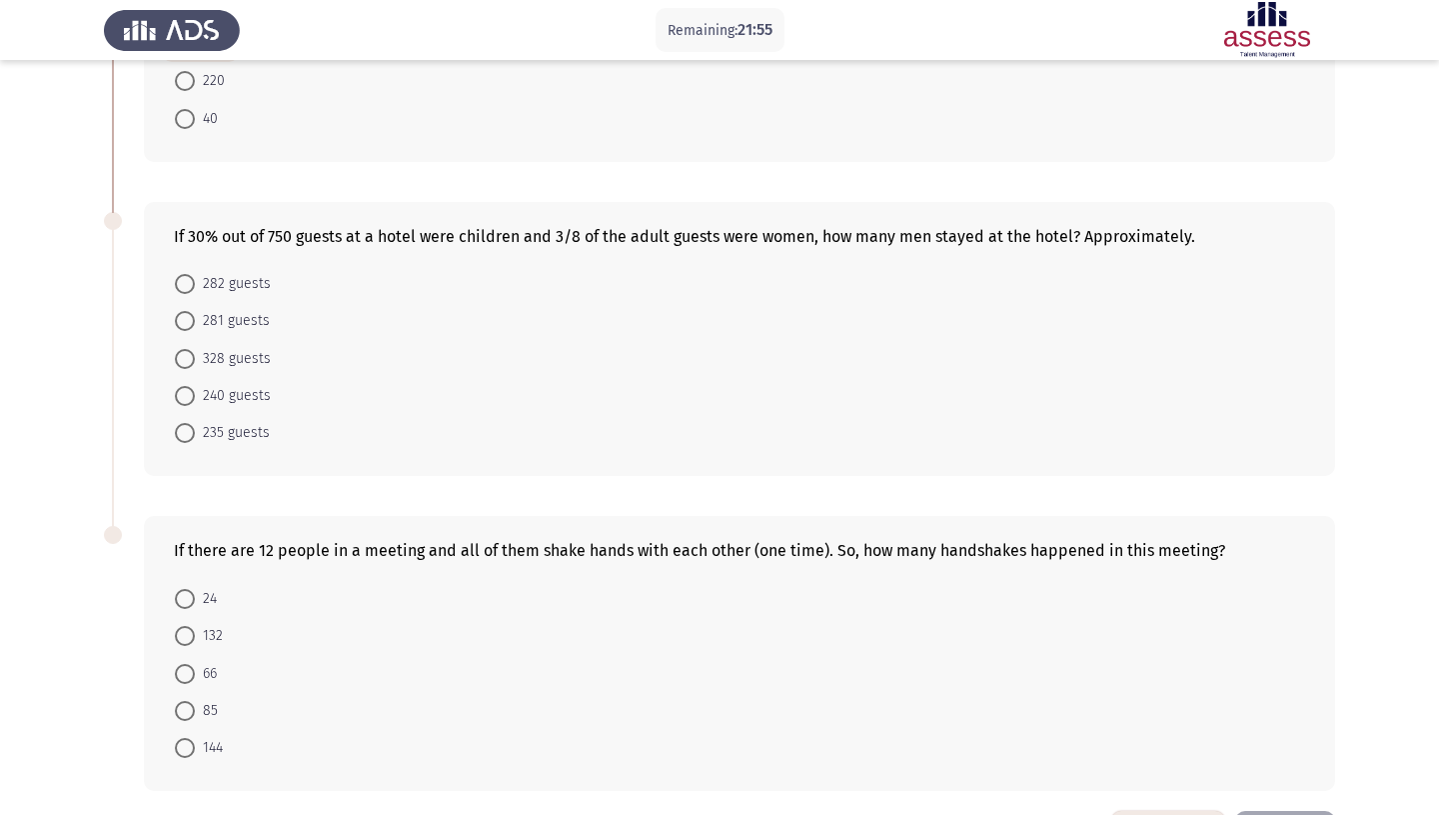
scroll to position [647, 0]
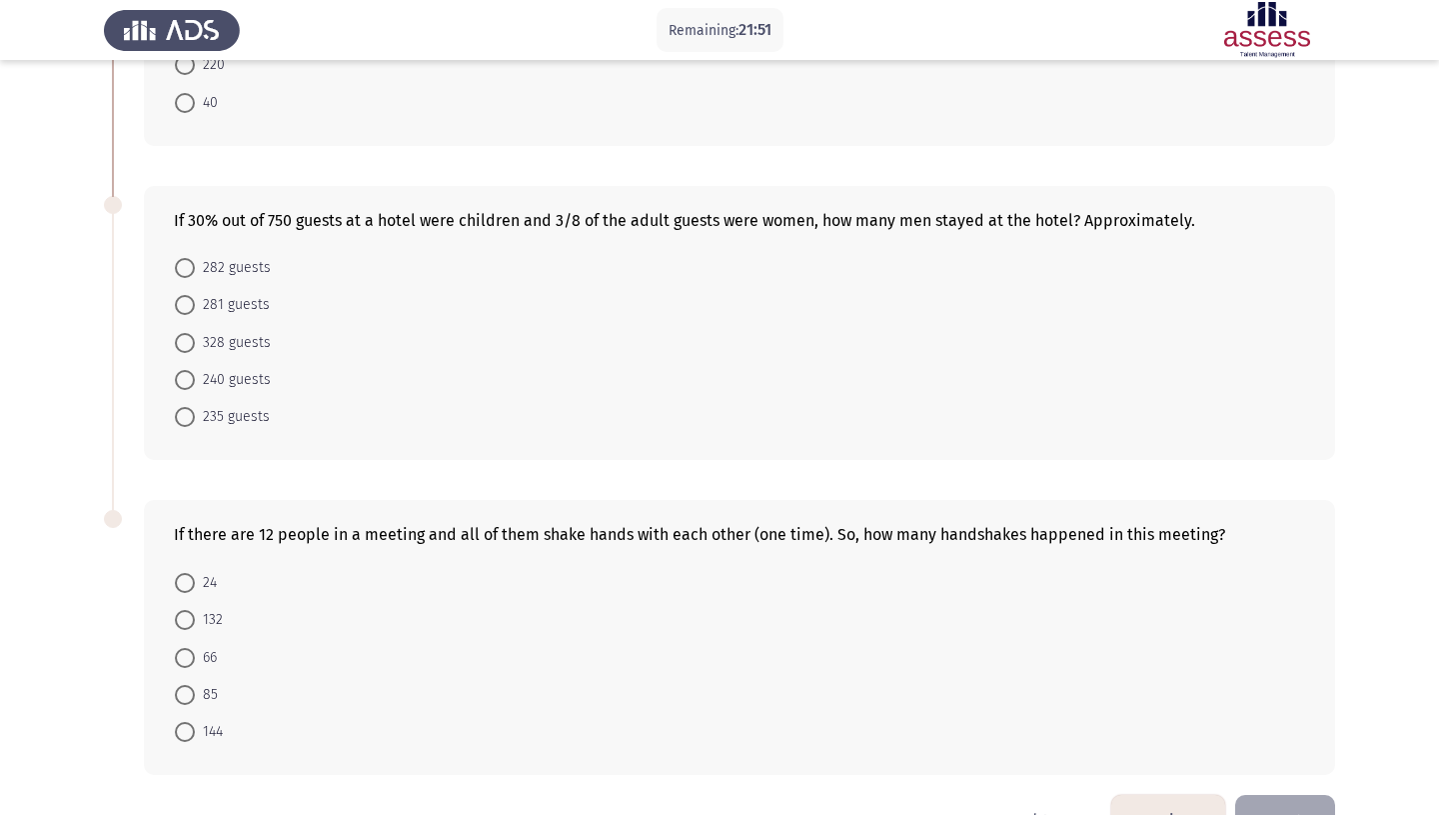
click at [1183, 795] on button "Previous" at bounding box center [1168, 820] width 114 height 51
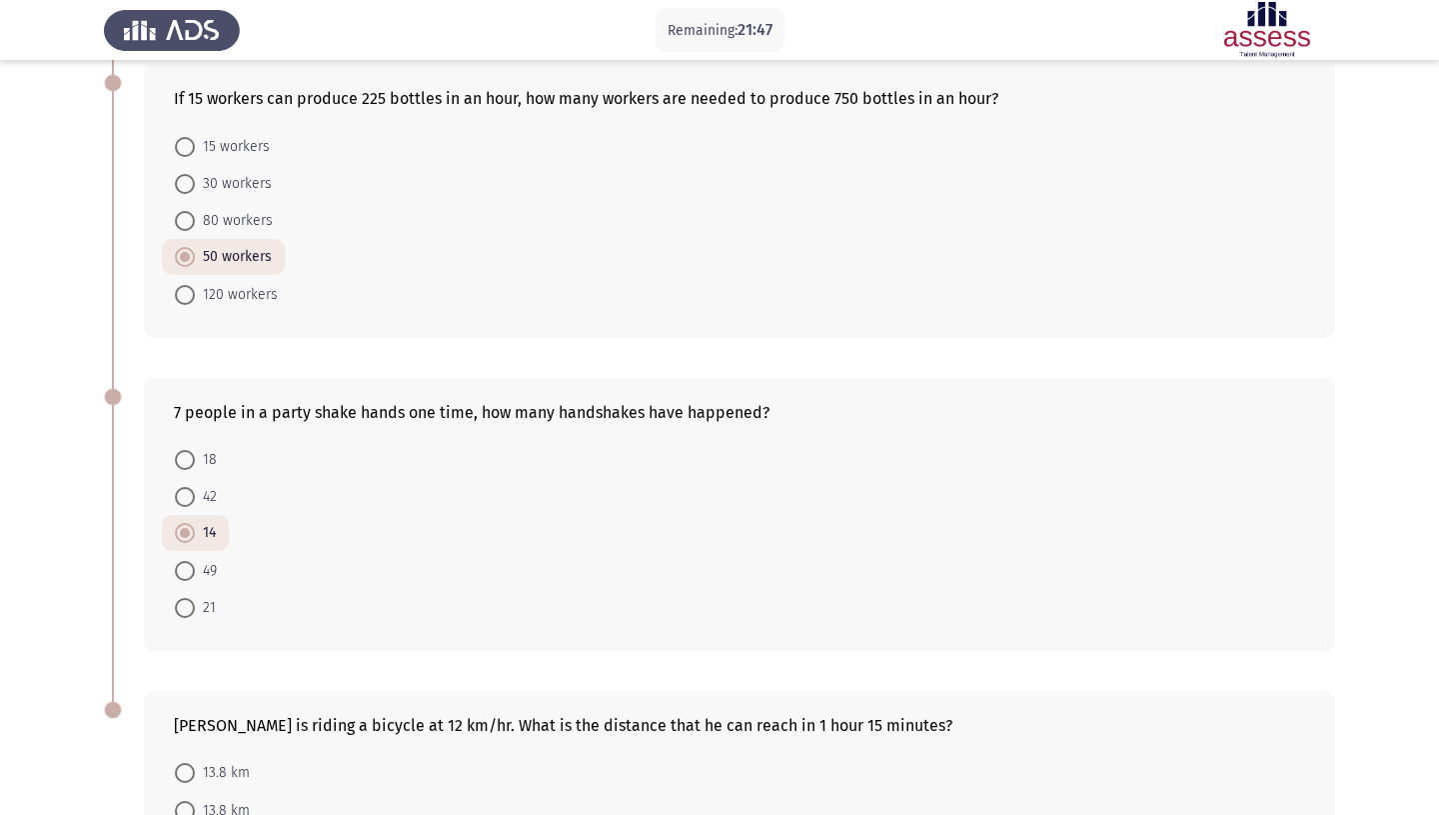
scroll to position [446, 0]
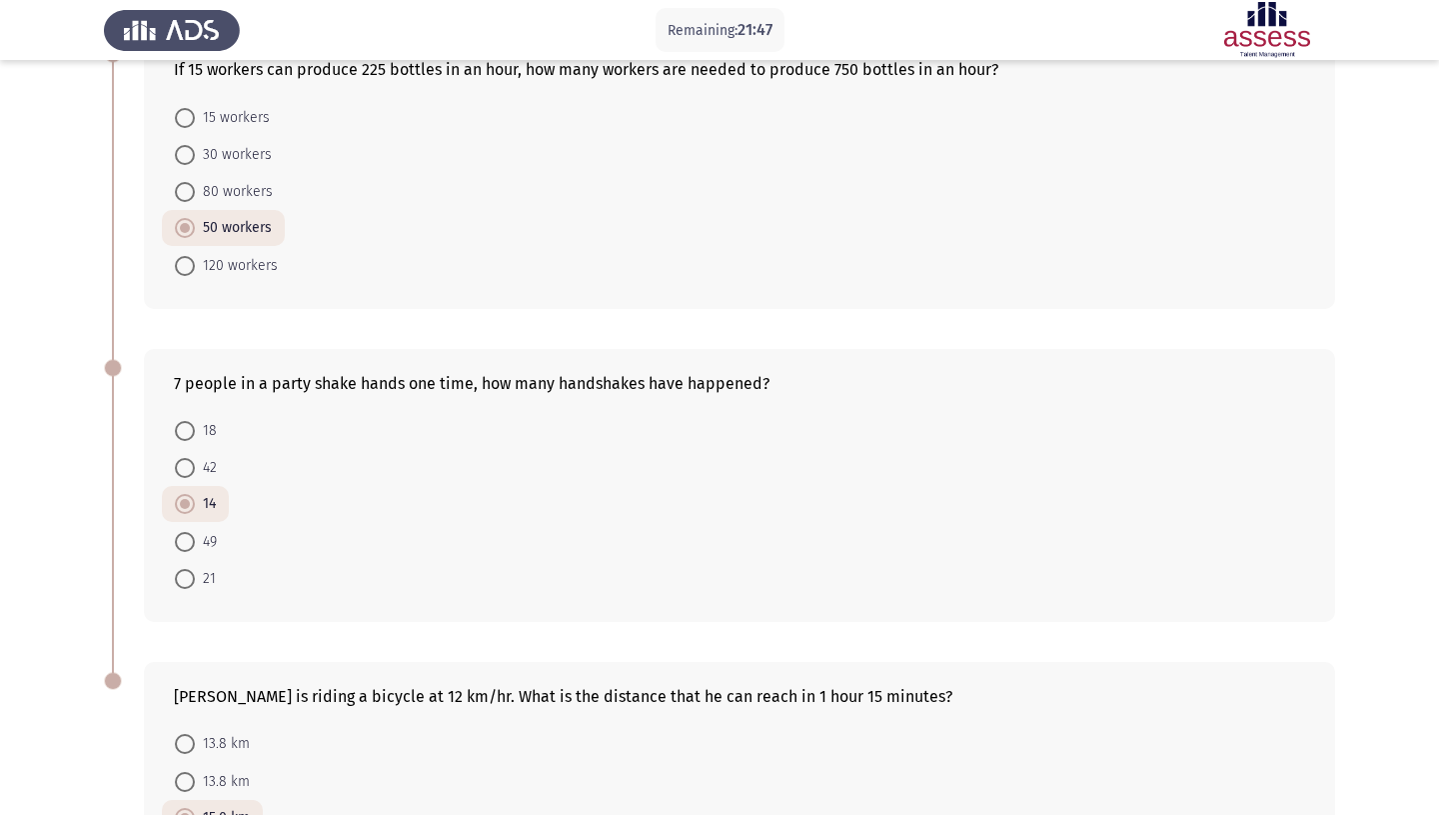
click at [185, 458] on span at bounding box center [185, 468] width 20 height 20
click at [185, 458] on input "42" at bounding box center [185, 468] width 20 height 20
radio input "true"
click at [188, 569] on span at bounding box center [185, 579] width 20 height 20
click at [188, 569] on input "21" at bounding box center [185, 579] width 20 height 20
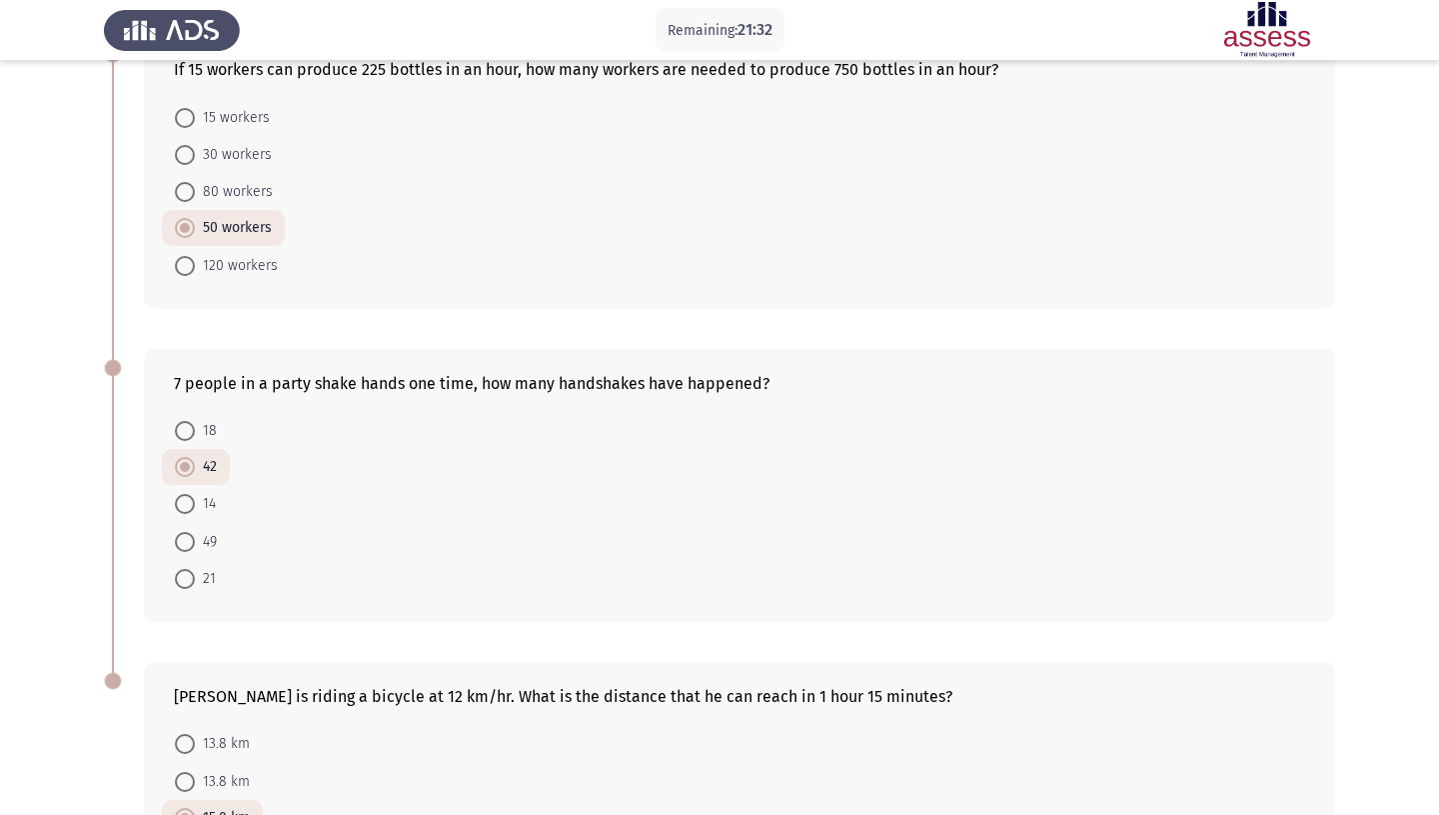
radio input "true"
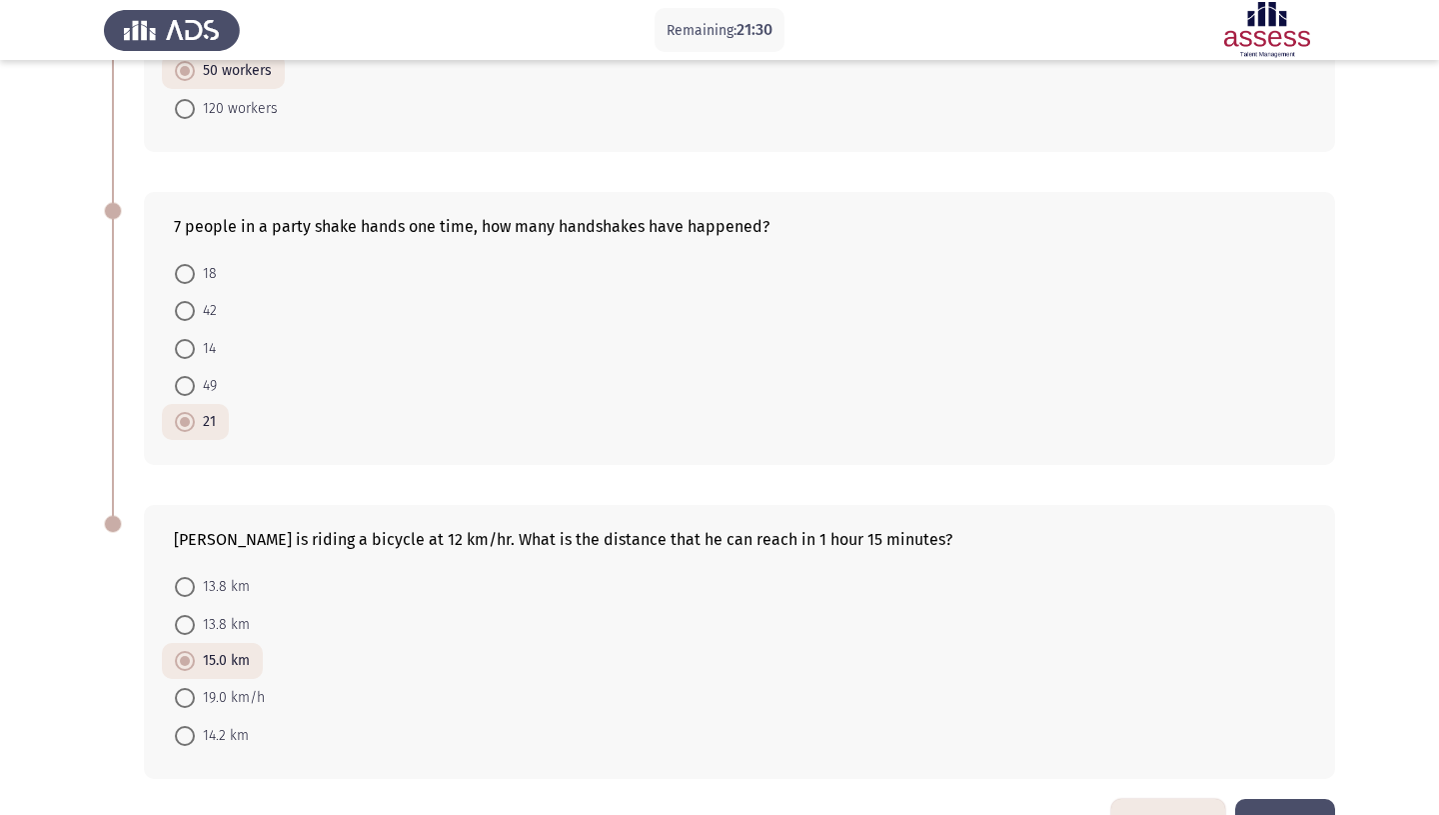
click at [1310, 799] on button "Next" at bounding box center [1285, 824] width 100 height 51
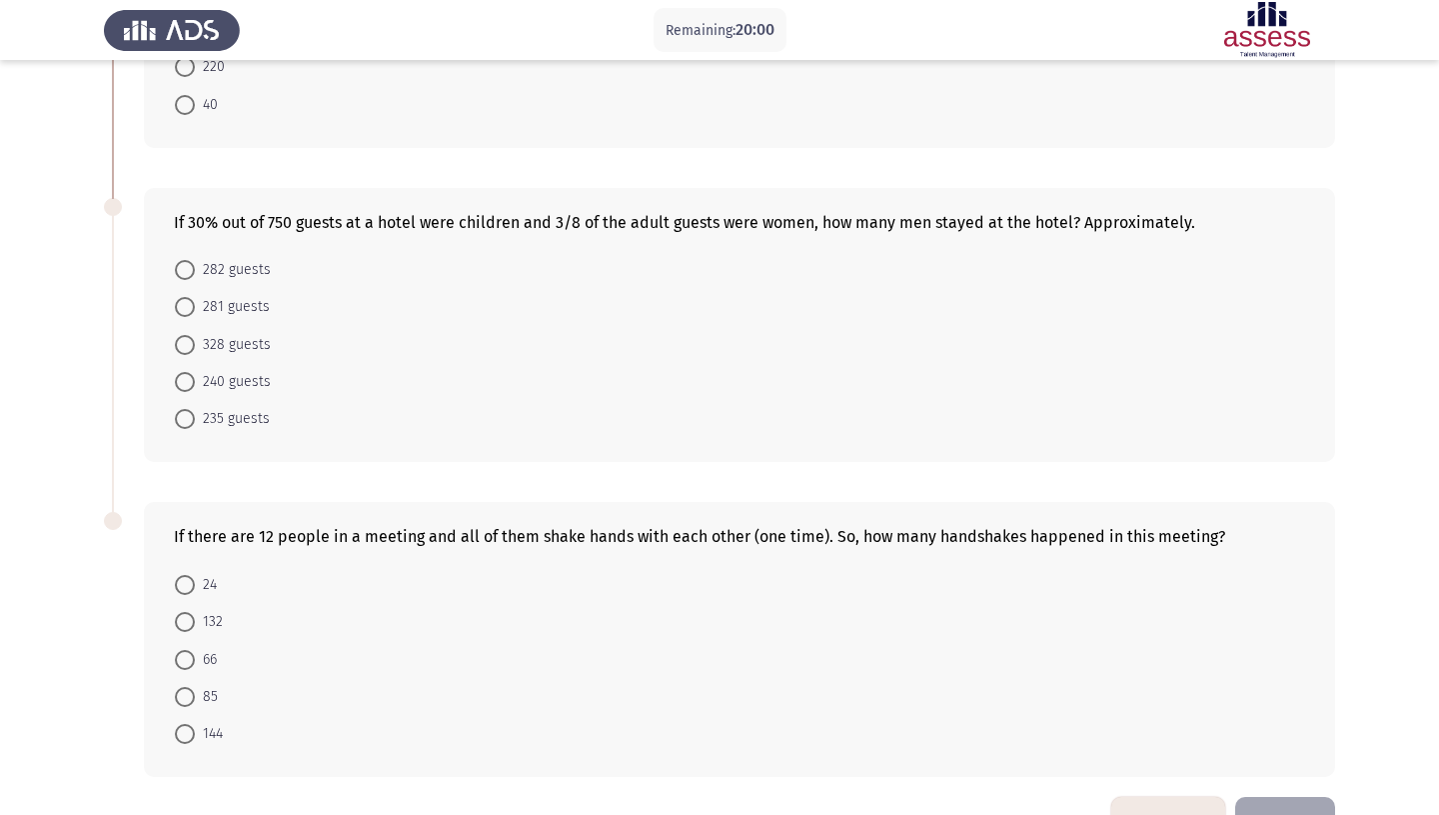
scroll to position [647, 0]
click at [186, 370] on span at bounding box center [185, 380] width 20 height 20
click at [186, 370] on input "240 guests" at bounding box center [185, 380] width 20 height 20
radio input "true"
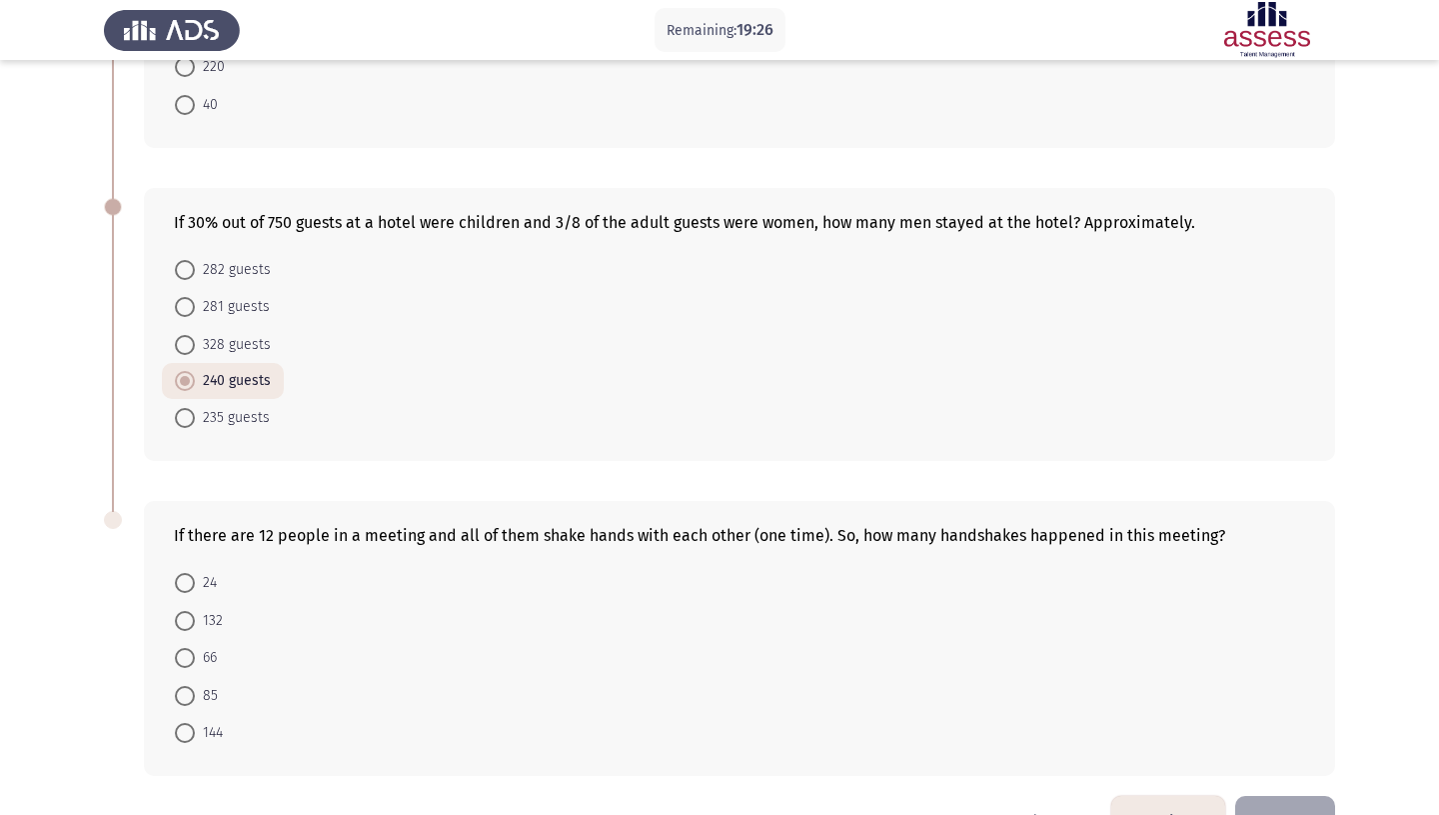
click at [190, 335] on span at bounding box center [185, 345] width 20 height 20
click at [190, 335] on input "328 guests" at bounding box center [185, 345] width 20 height 20
radio input "true"
click at [183, 648] on span at bounding box center [185, 658] width 20 height 20
click at [183, 648] on input "66" at bounding box center [185, 658] width 20 height 20
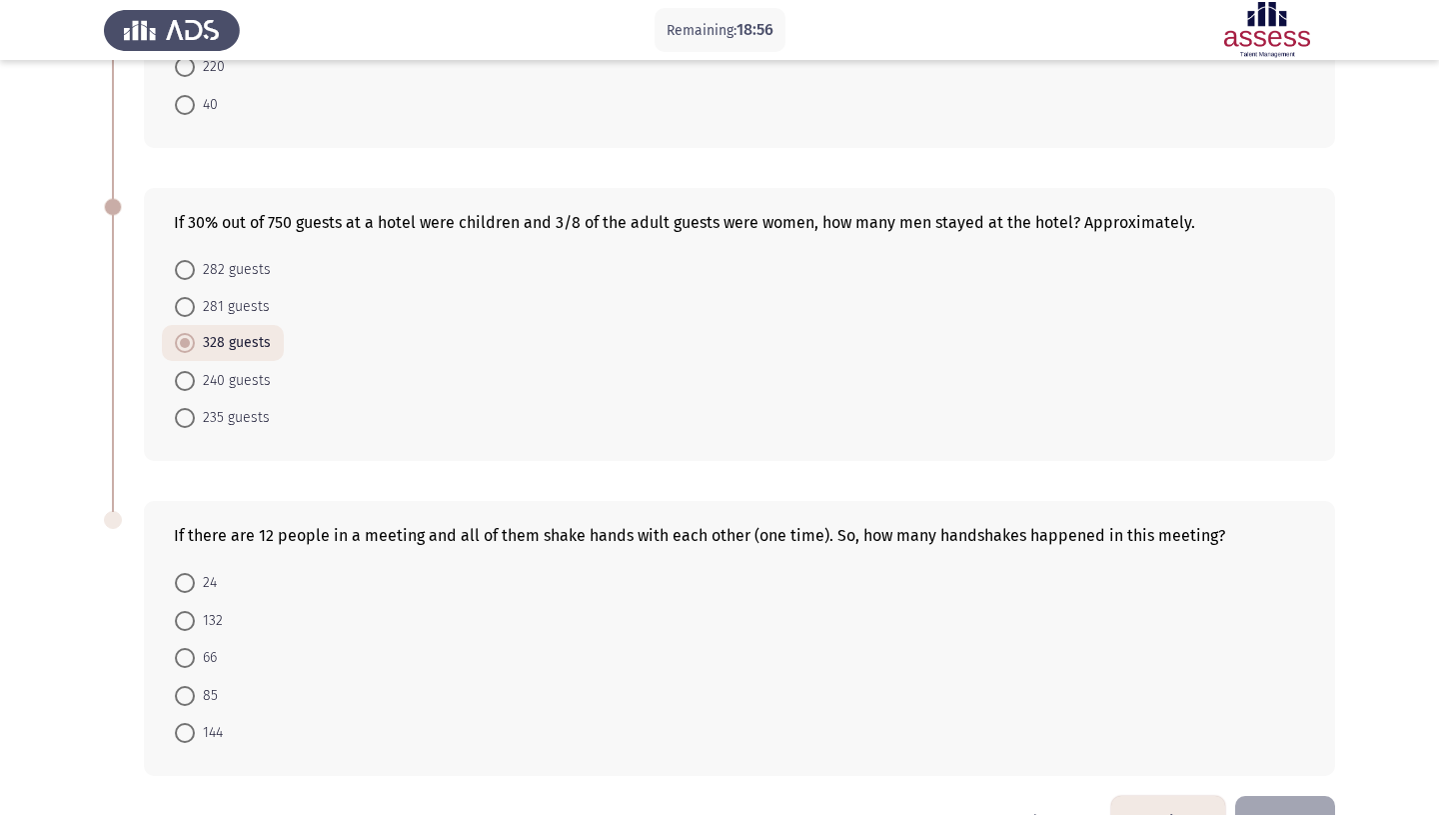
radio input "true"
click at [1288, 797] on button "Next" at bounding box center [1285, 822] width 100 height 51
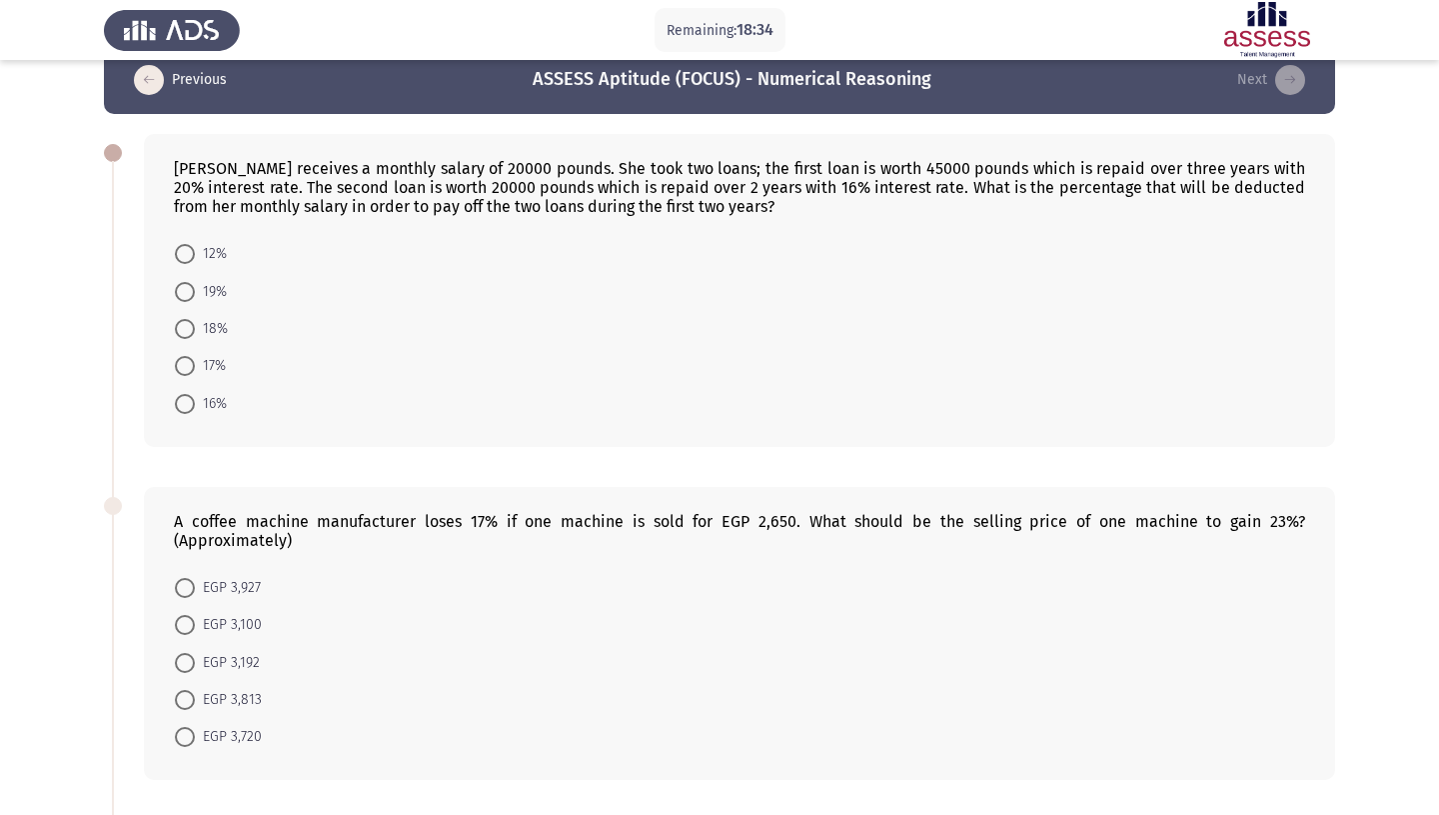
scroll to position [0, 0]
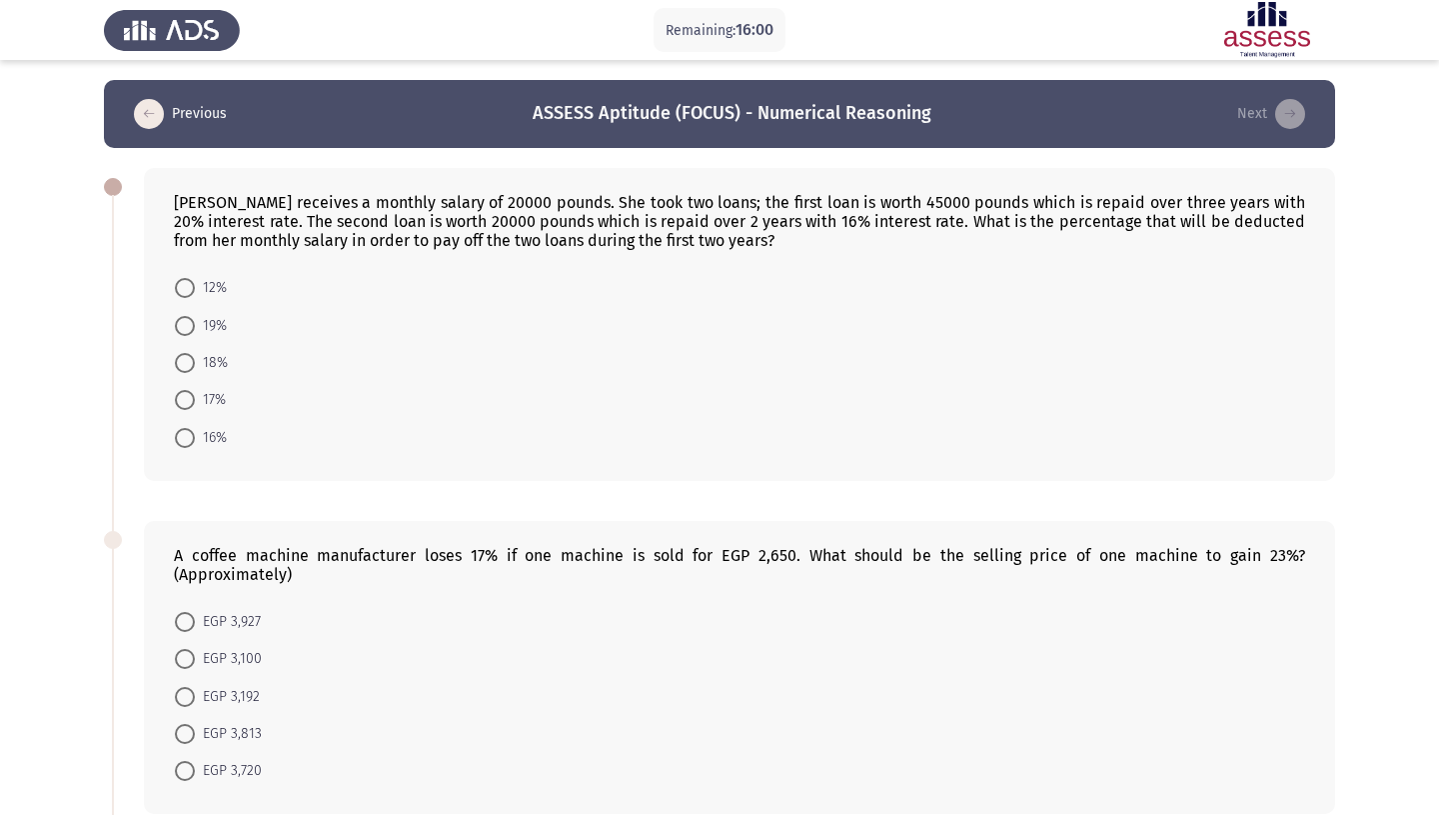
click at [190, 429] on span at bounding box center [185, 438] width 20 height 20
click at [190, 429] on input "16%" at bounding box center [185, 438] width 20 height 20
radio input "true"
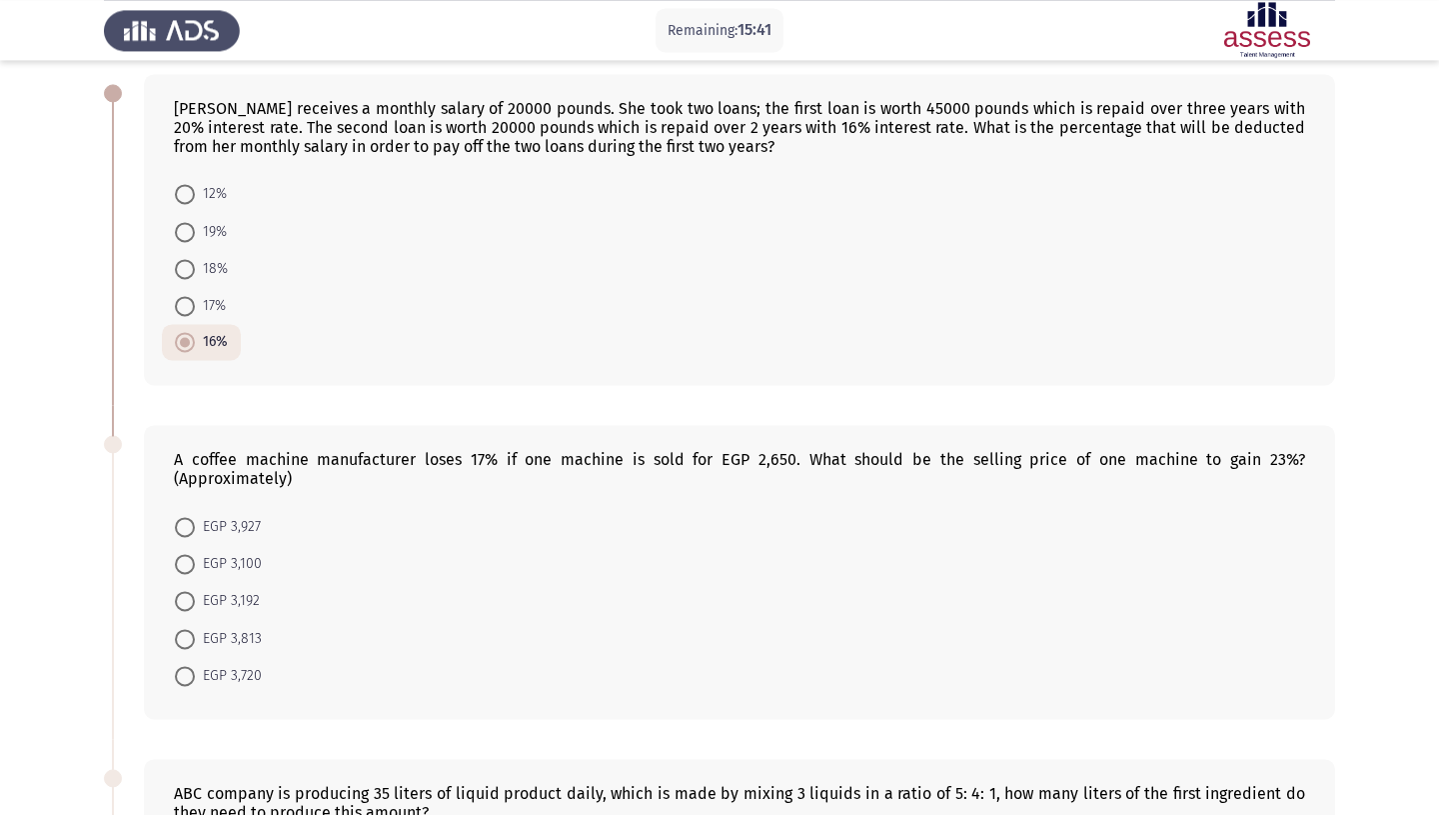
scroll to position [88, 0]
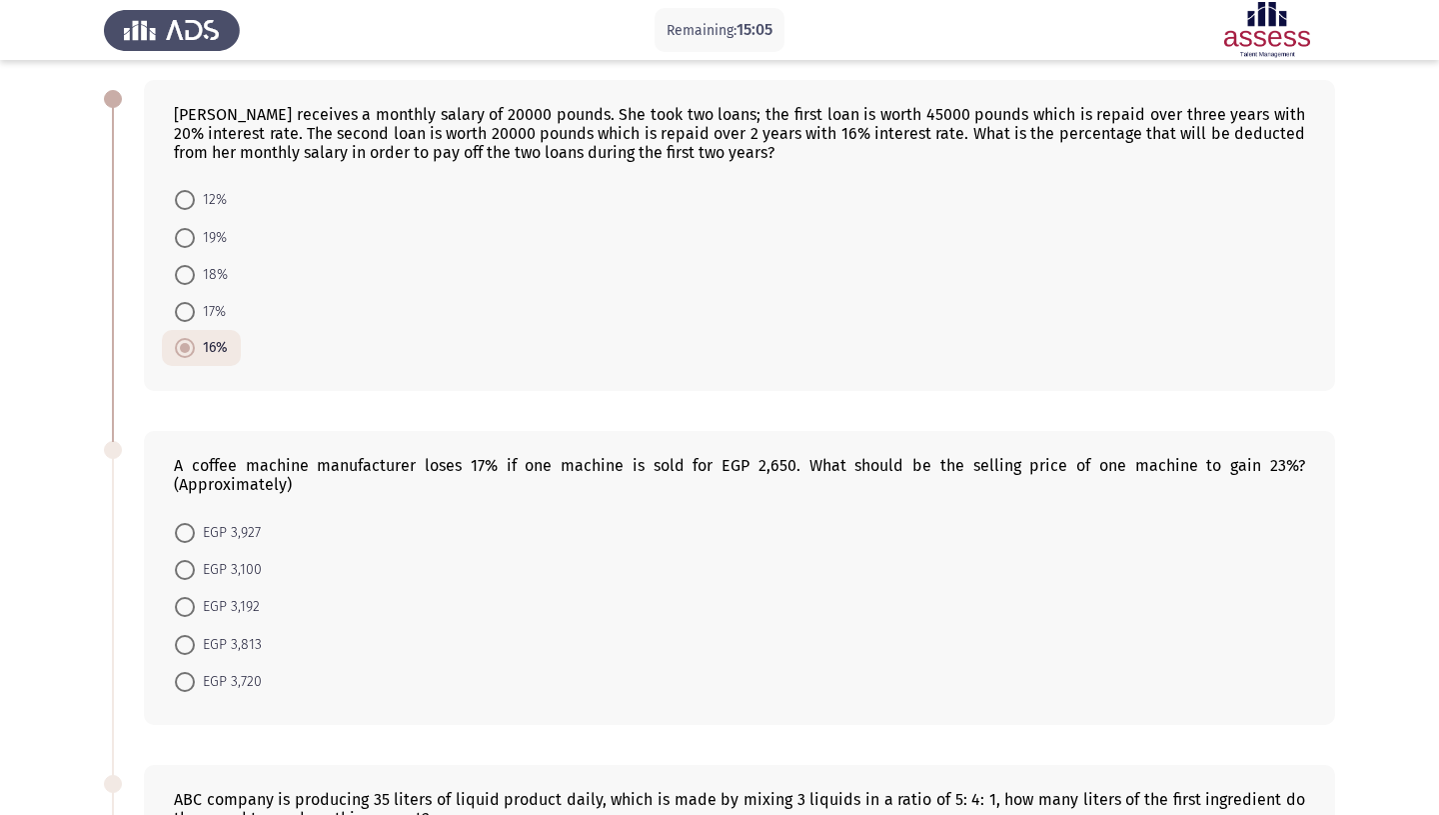
click at [188, 523] on span at bounding box center [185, 533] width 20 height 20
click at [188, 523] on input "EGP 3,927" at bounding box center [185, 533] width 20 height 20
radio input "true"
click at [187, 228] on span at bounding box center [185, 238] width 20 height 20
click at [187, 228] on input "19%" at bounding box center [185, 238] width 20 height 20
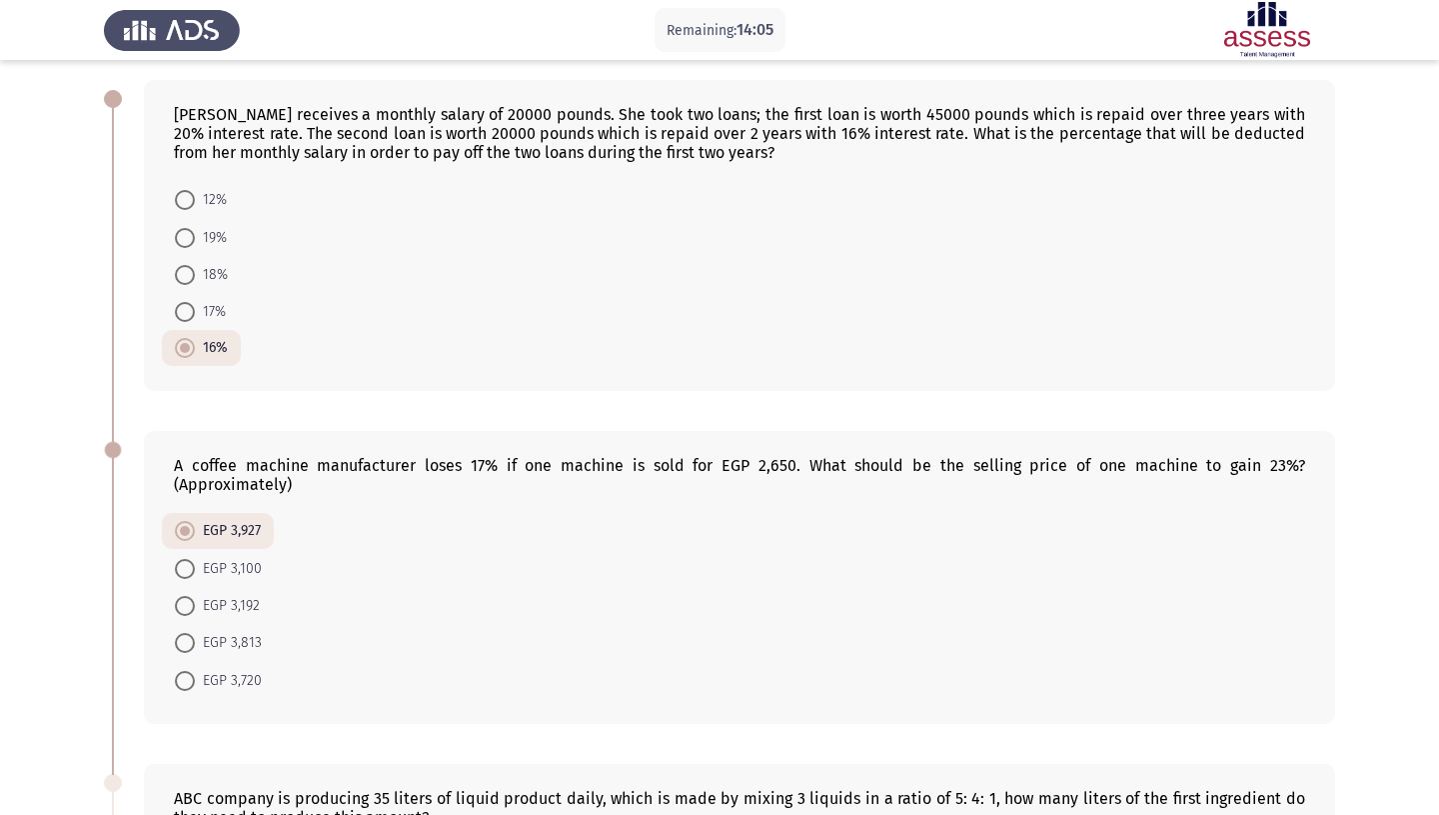
radio input "true"
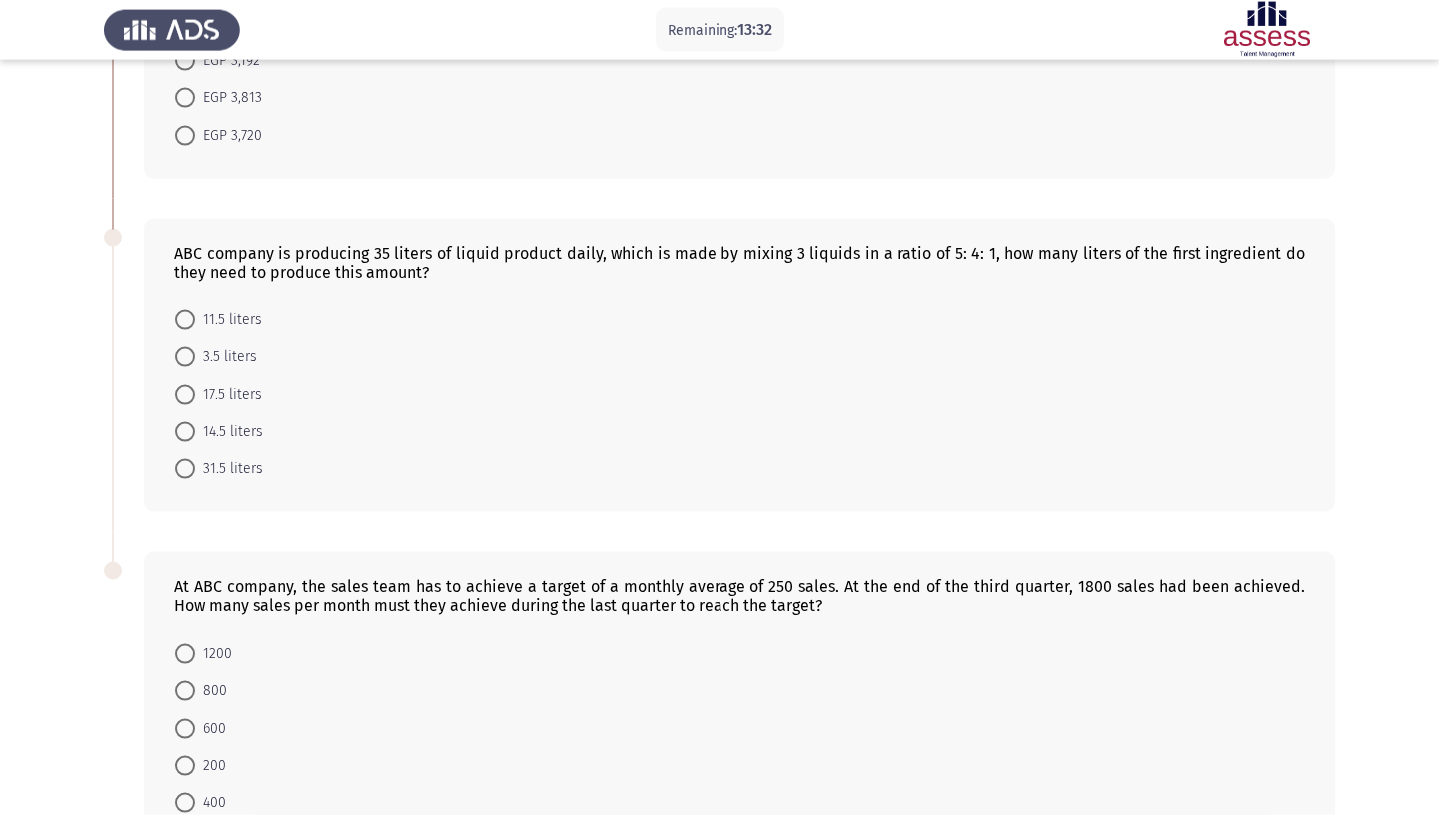
scroll to position [707, 0]
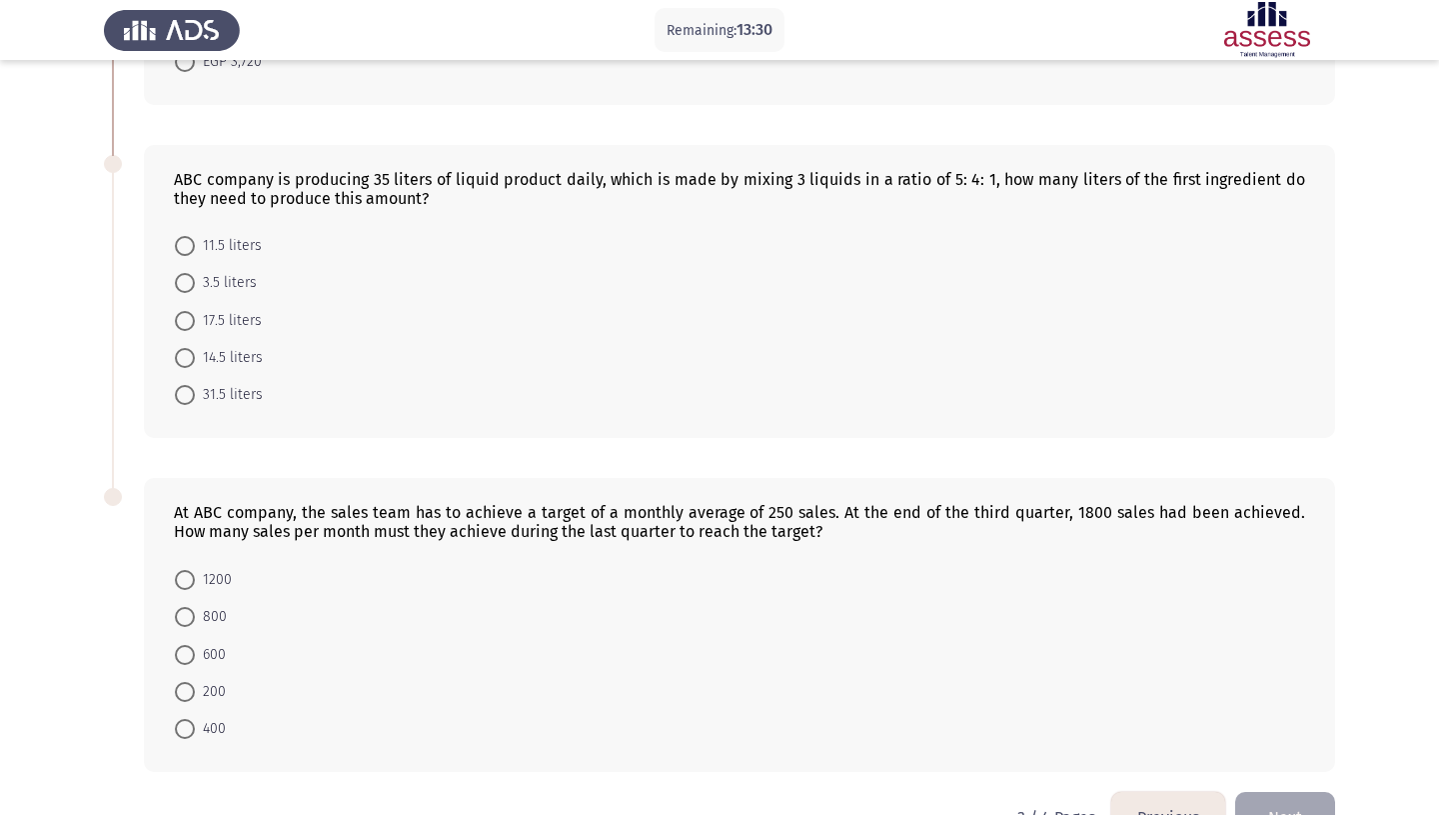
click at [190, 311] on span at bounding box center [185, 321] width 20 height 20
click at [190, 311] on input "17.5 liters" at bounding box center [185, 321] width 20 height 20
radio input "true"
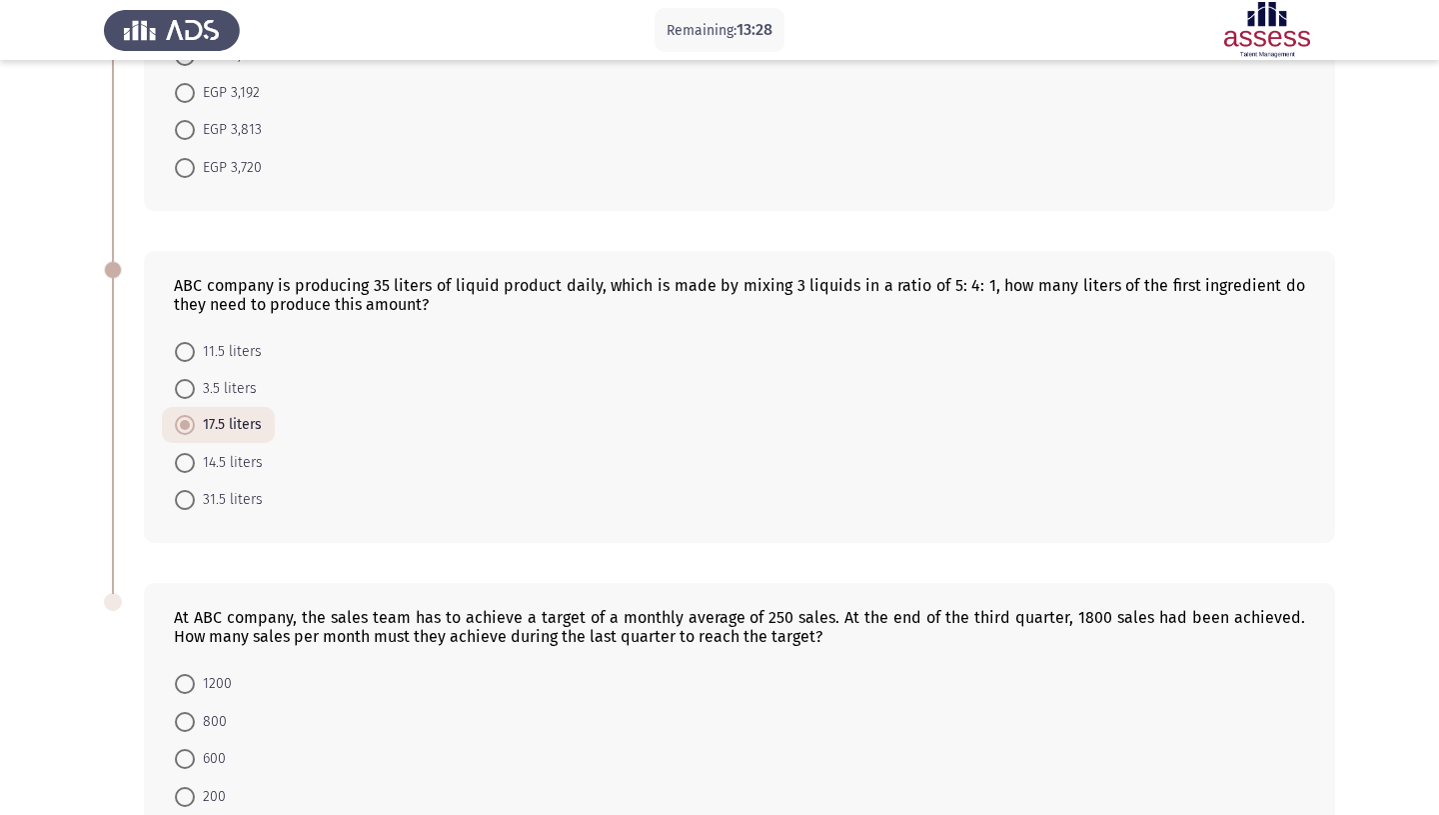
scroll to position [705, 0]
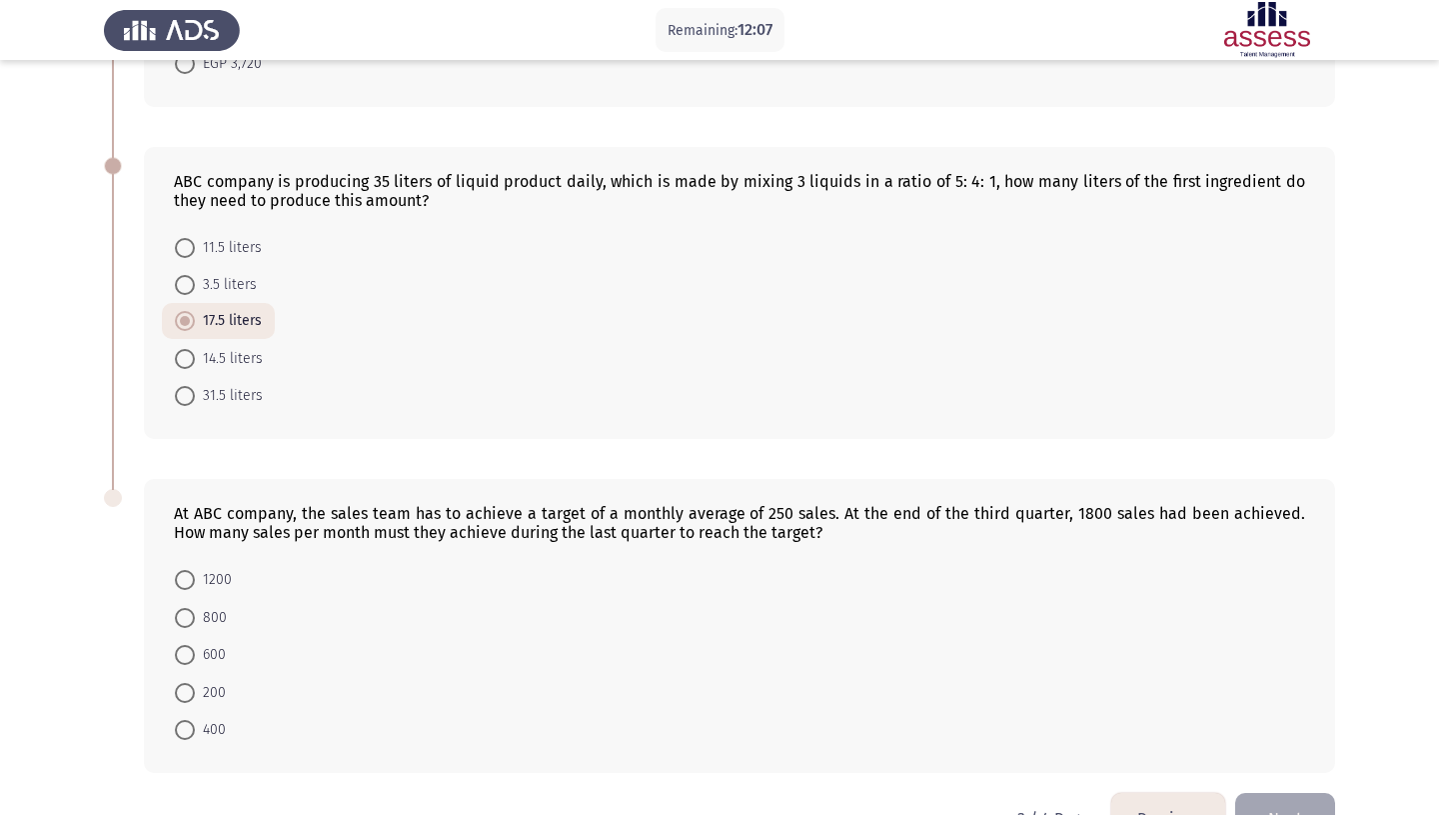
click at [182, 720] on span at bounding box center [185, 730] width 20 height 20
click at [182, 720] on input "400" at bounding box center [185, 730] width 20 height 20
radio input "true"
click at [1315, 794] on button "Next" at bounding box center [1285, 819] width 100 height 51
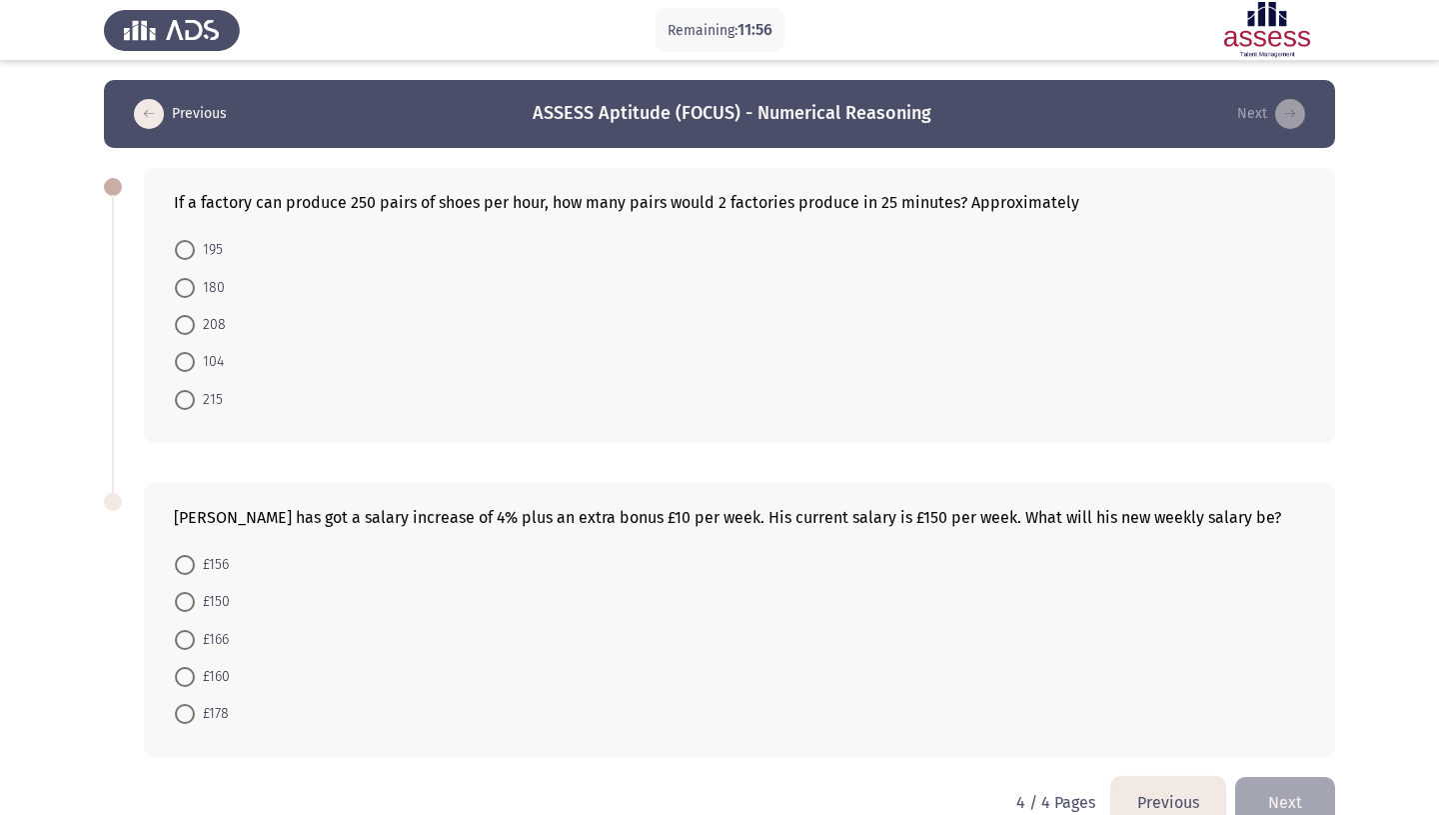
scroll to position [12, 0]
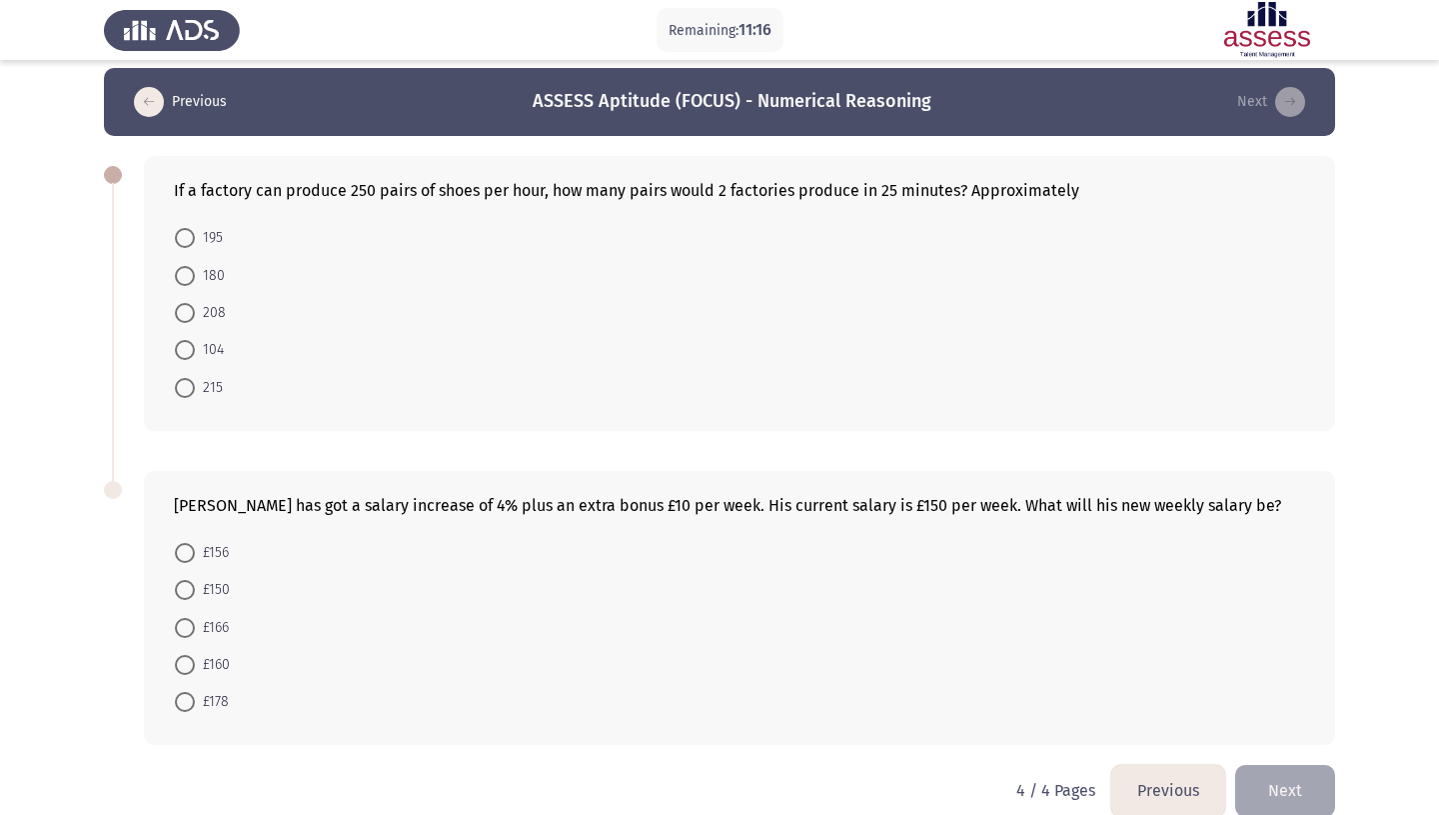
click at [181, 303] on span at bounding box center [185, 313] width 20 height 20
click at [181, 303] on input "208" at bounding box center [185, 313] width 20 height 20
radio input "true"
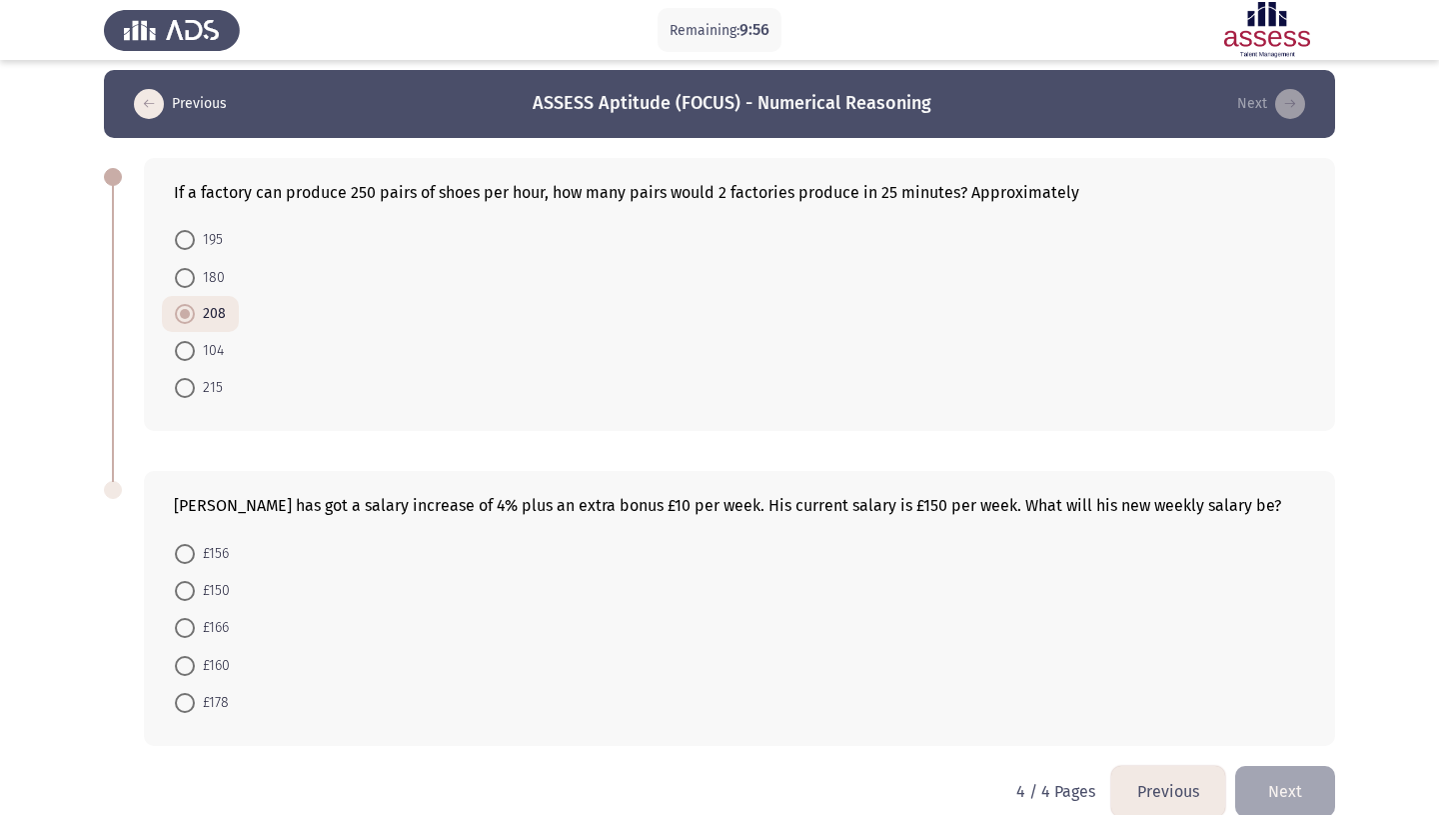
click at [196, 616] on span "£166" at bounding box center [212, 628] width 34 height 24
click at [195, 618] on input "£166" at bounding box center [185, 628] width 20 height 20
radio input "true"
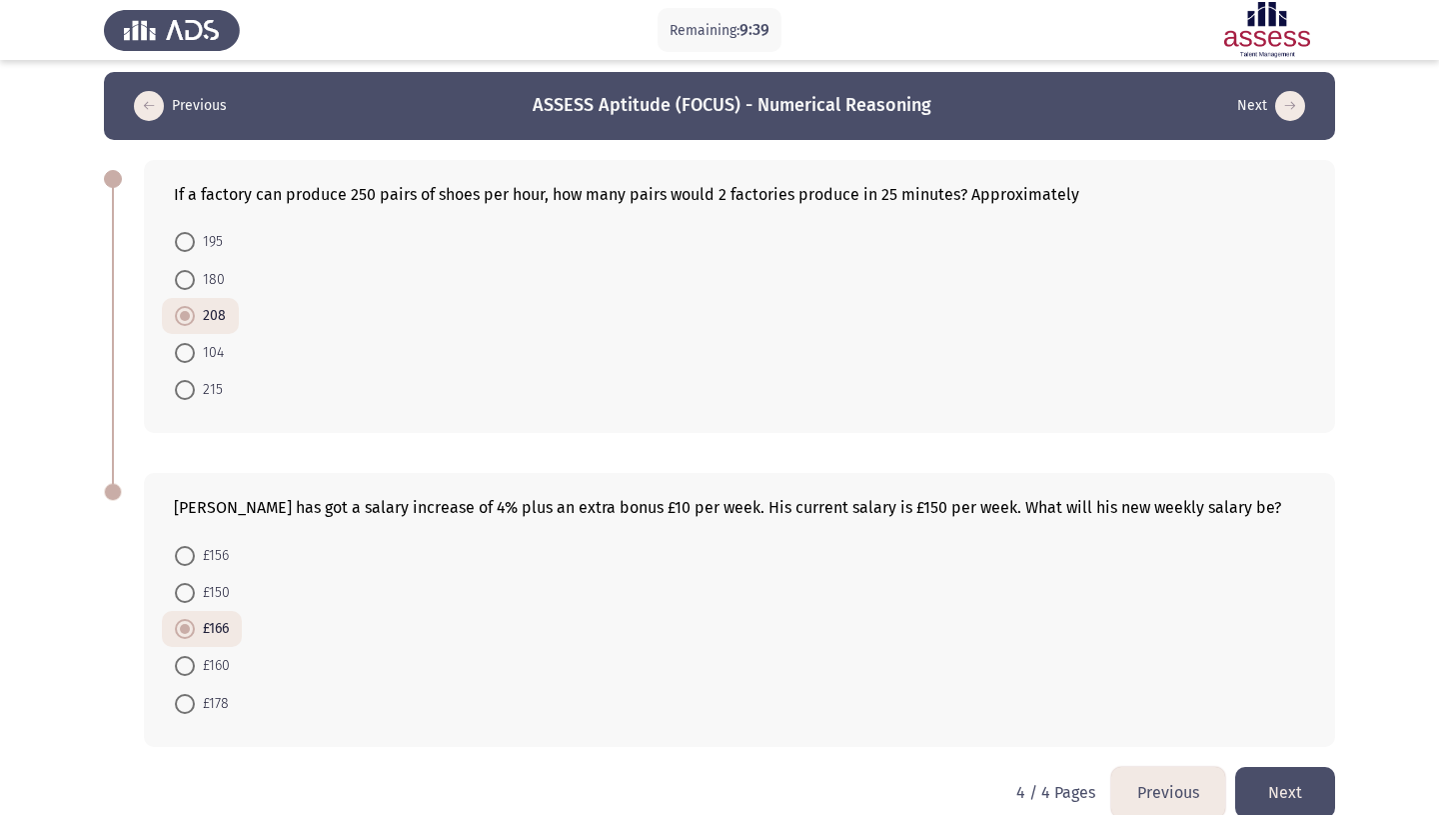
scroll to position [0, 0]
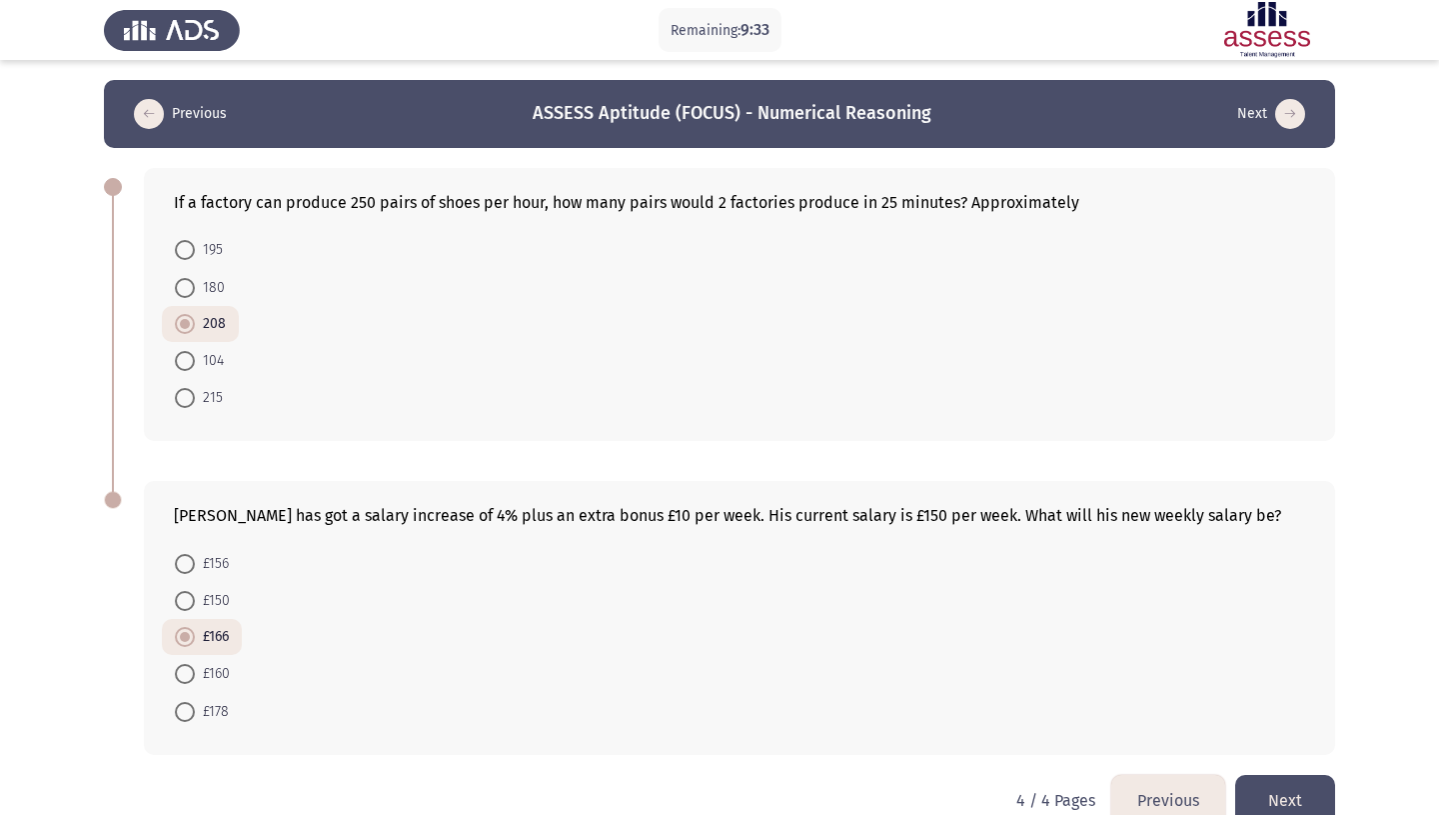
click at [1165, 775] on button "Previous" at bounding box center [1168, 800] width 114 height 51
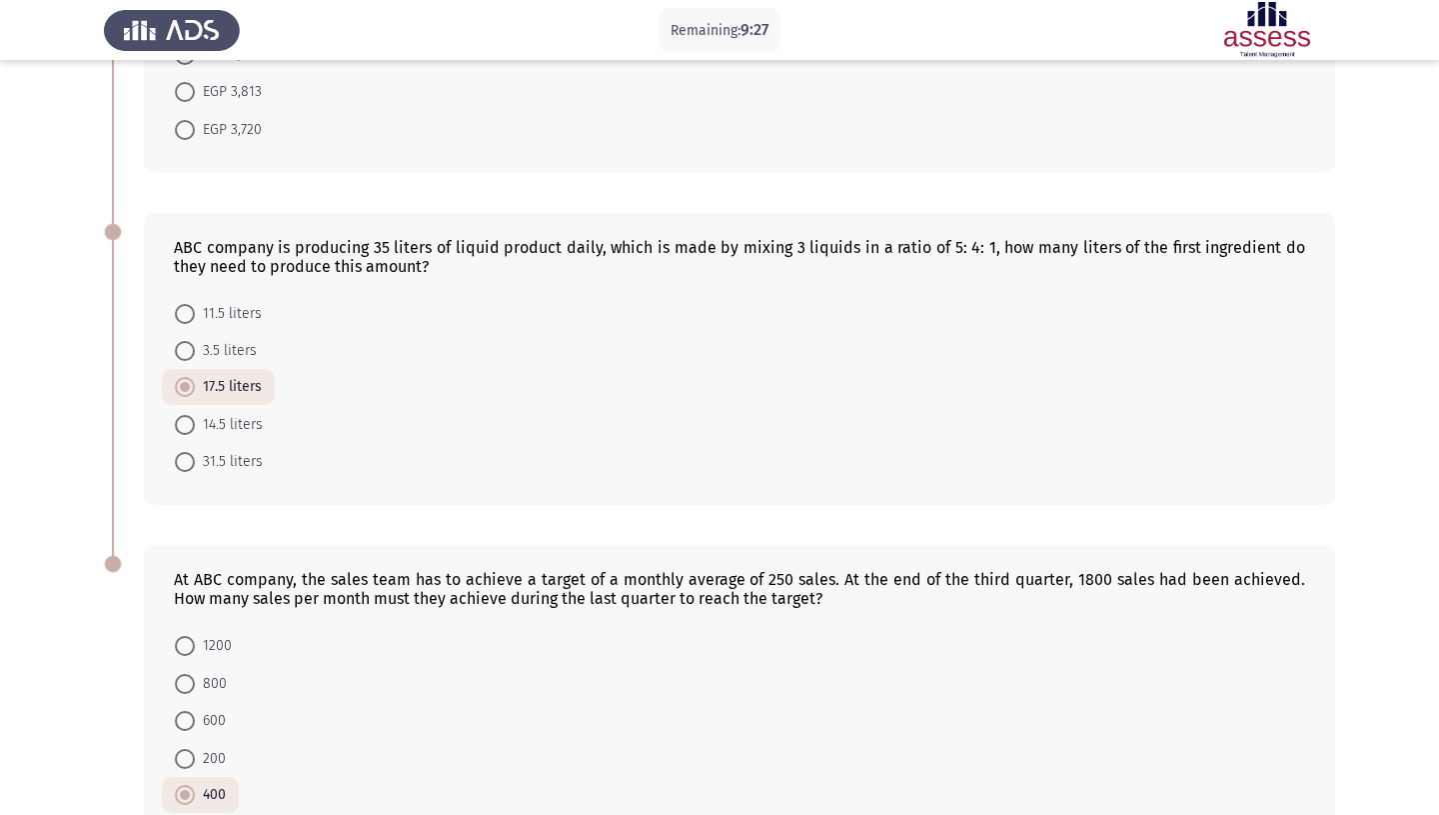
scroll to position [703, 0]
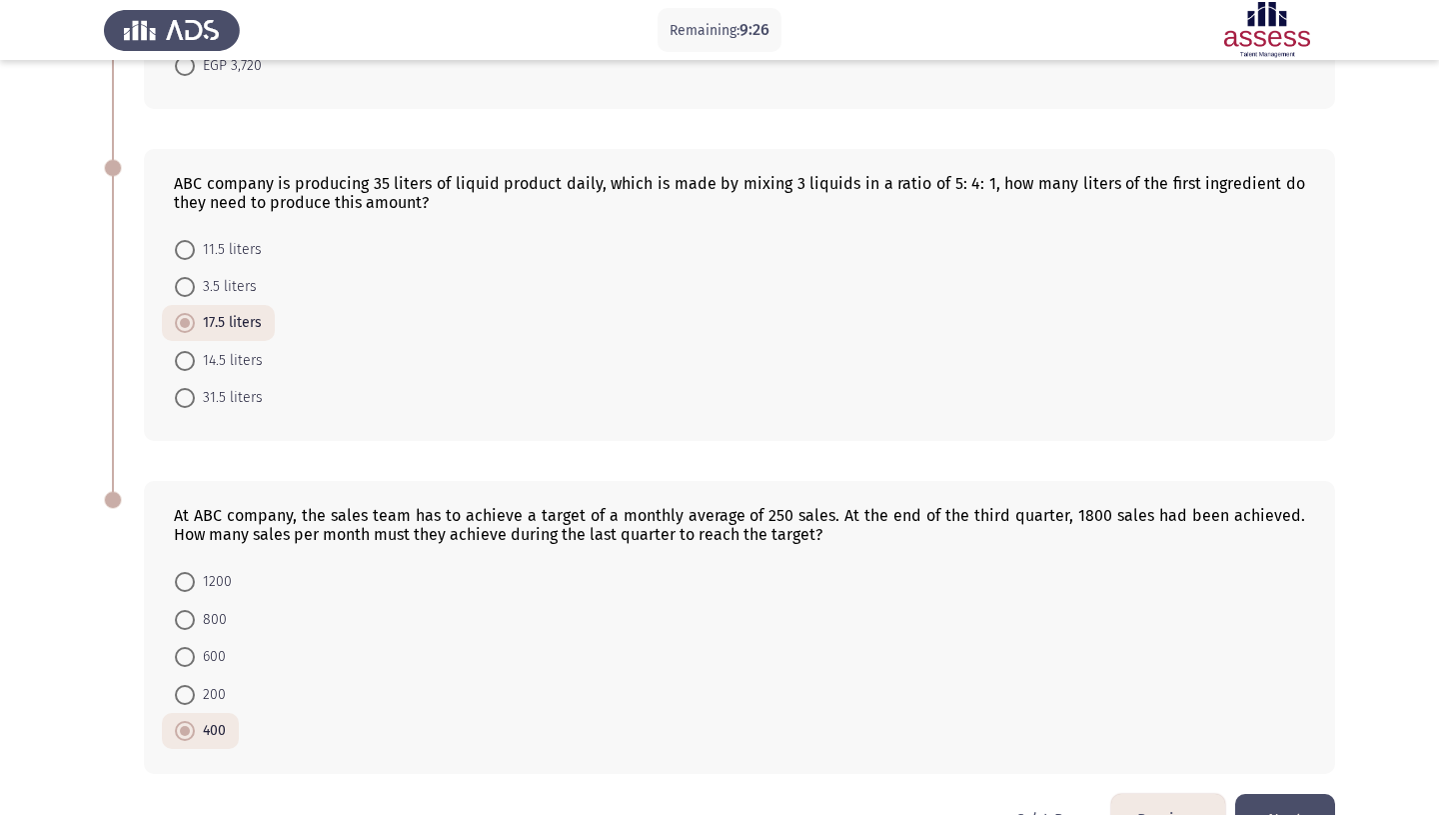
click at [1154, 794] on button "Previous" at bounding box center [1168, 819] width 114 height 51
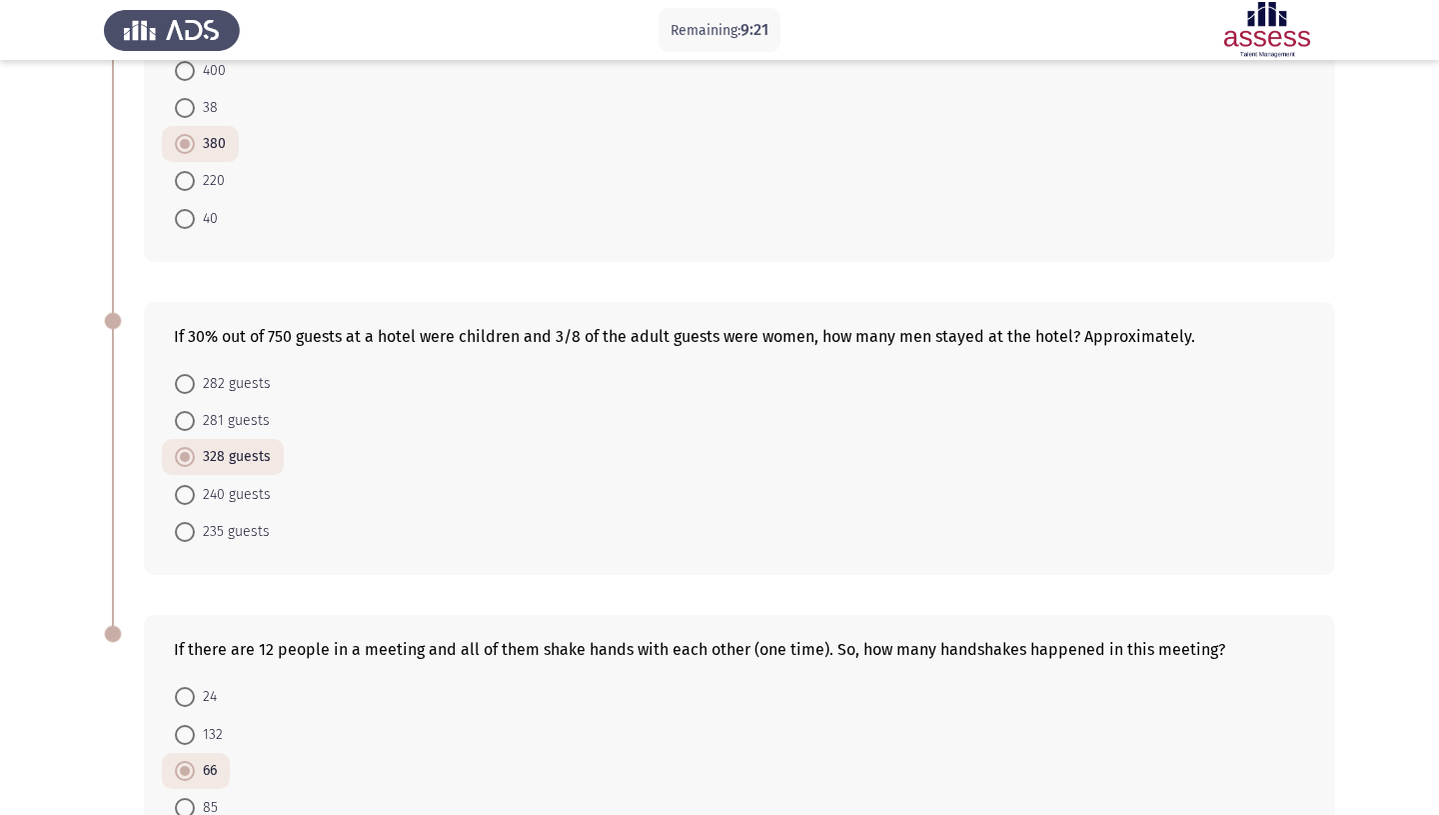
scroll to position [643, 0]
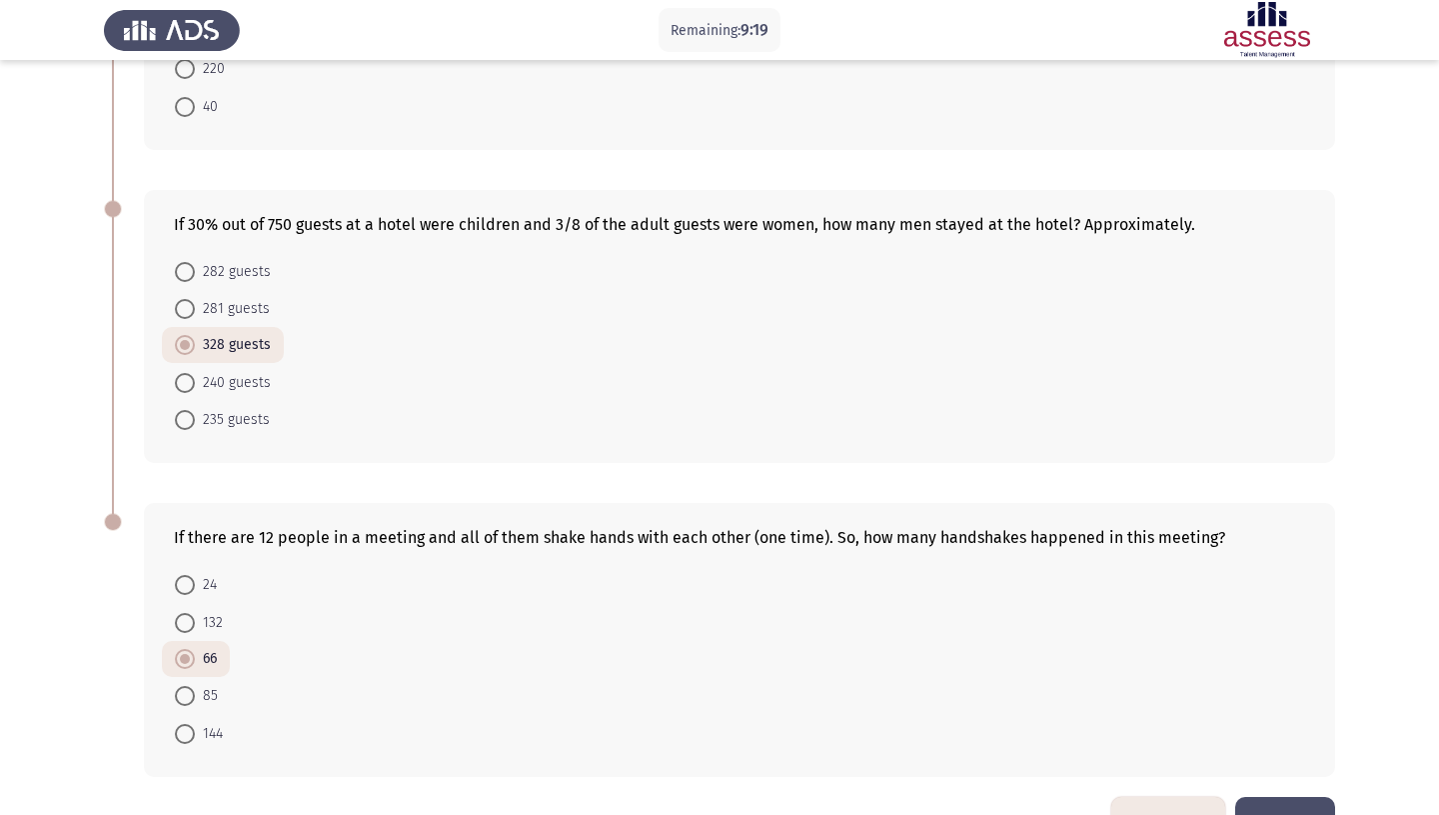
click at [1138, 797] on button "Previous" at bounding box center [1168, 822] width 114 height 51
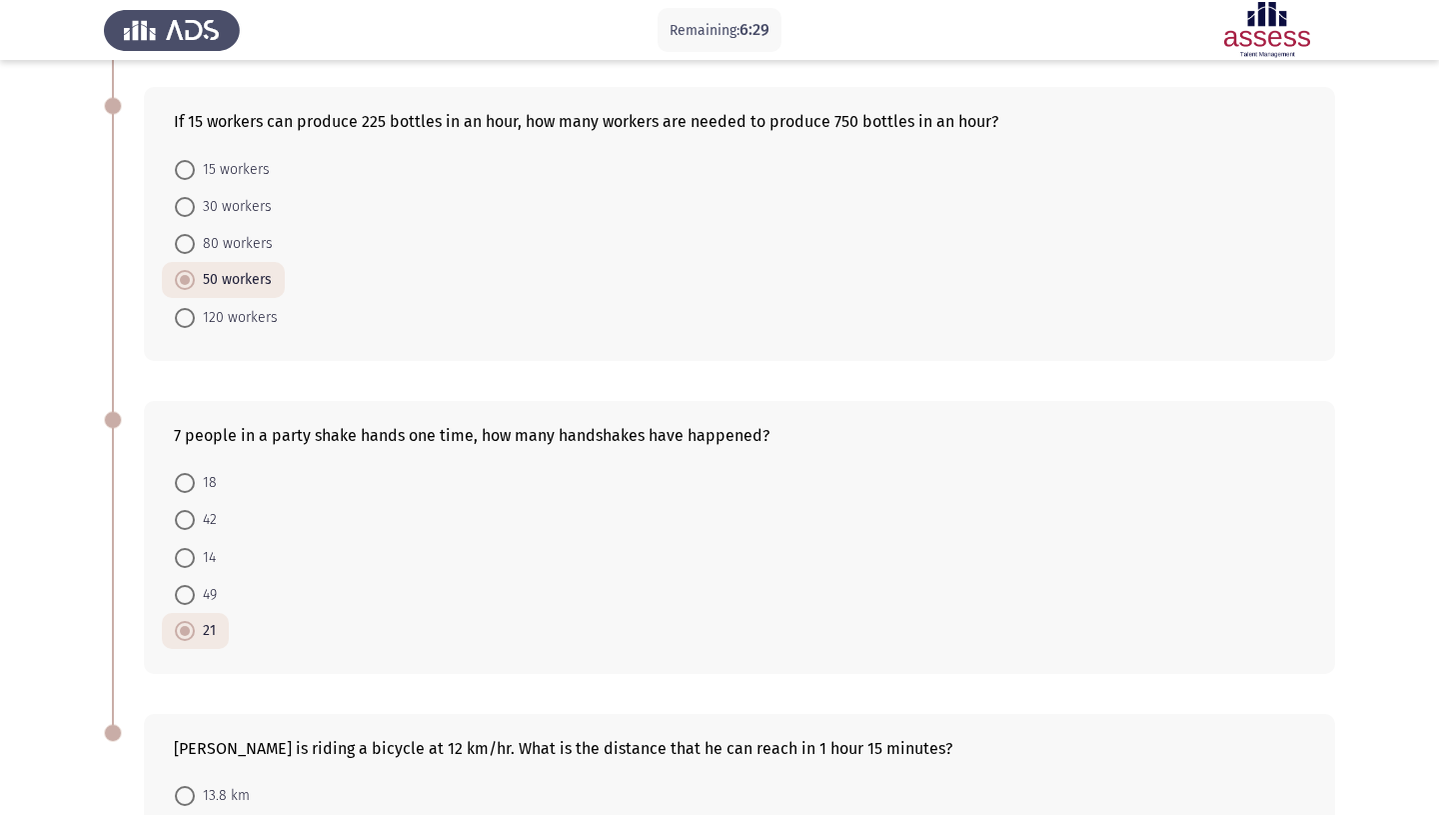
scroll to position [603, 0]
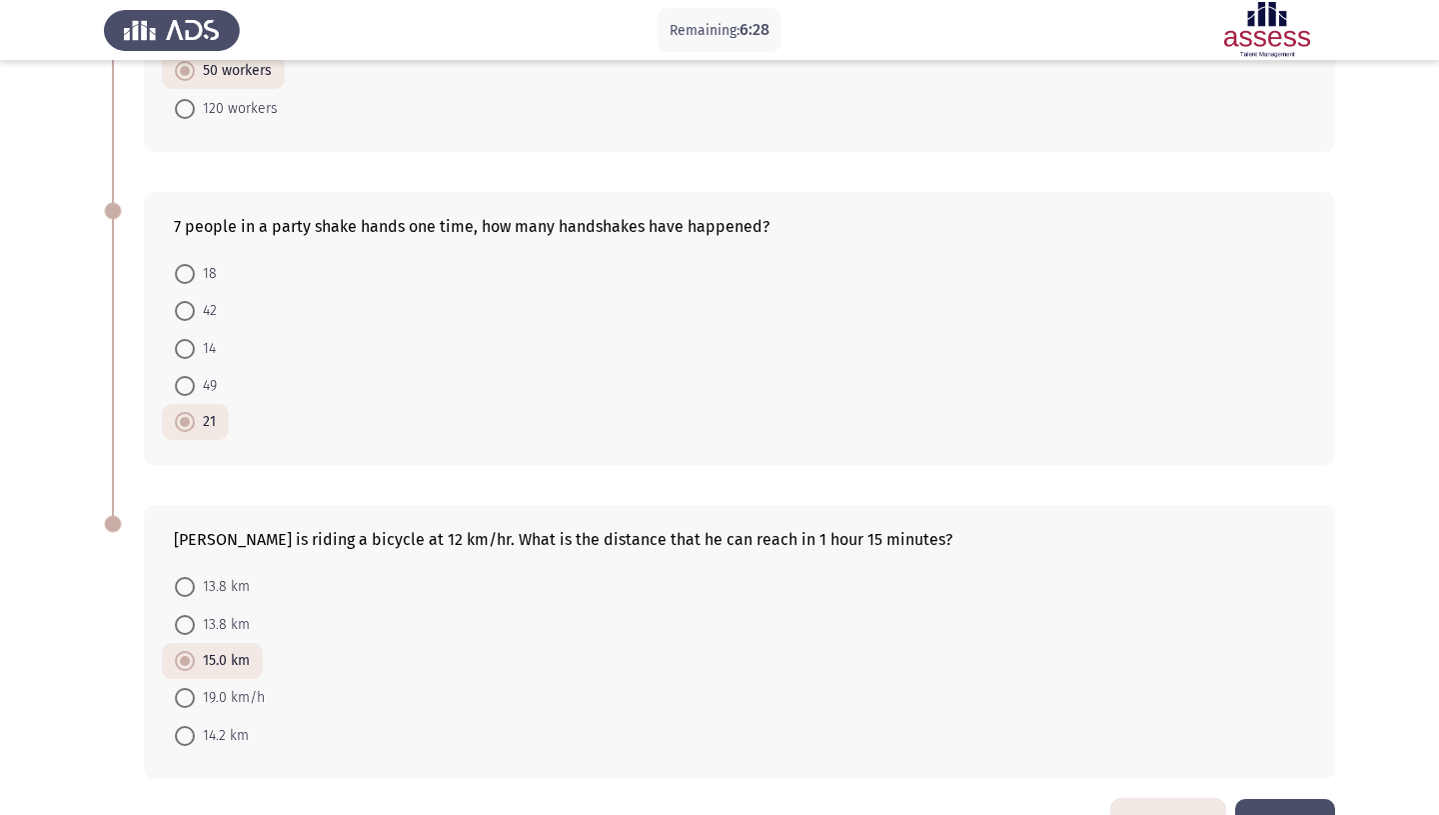
click at [1288, 799] on button "Next" at bounding box center [1285, 824] width 100 height 51
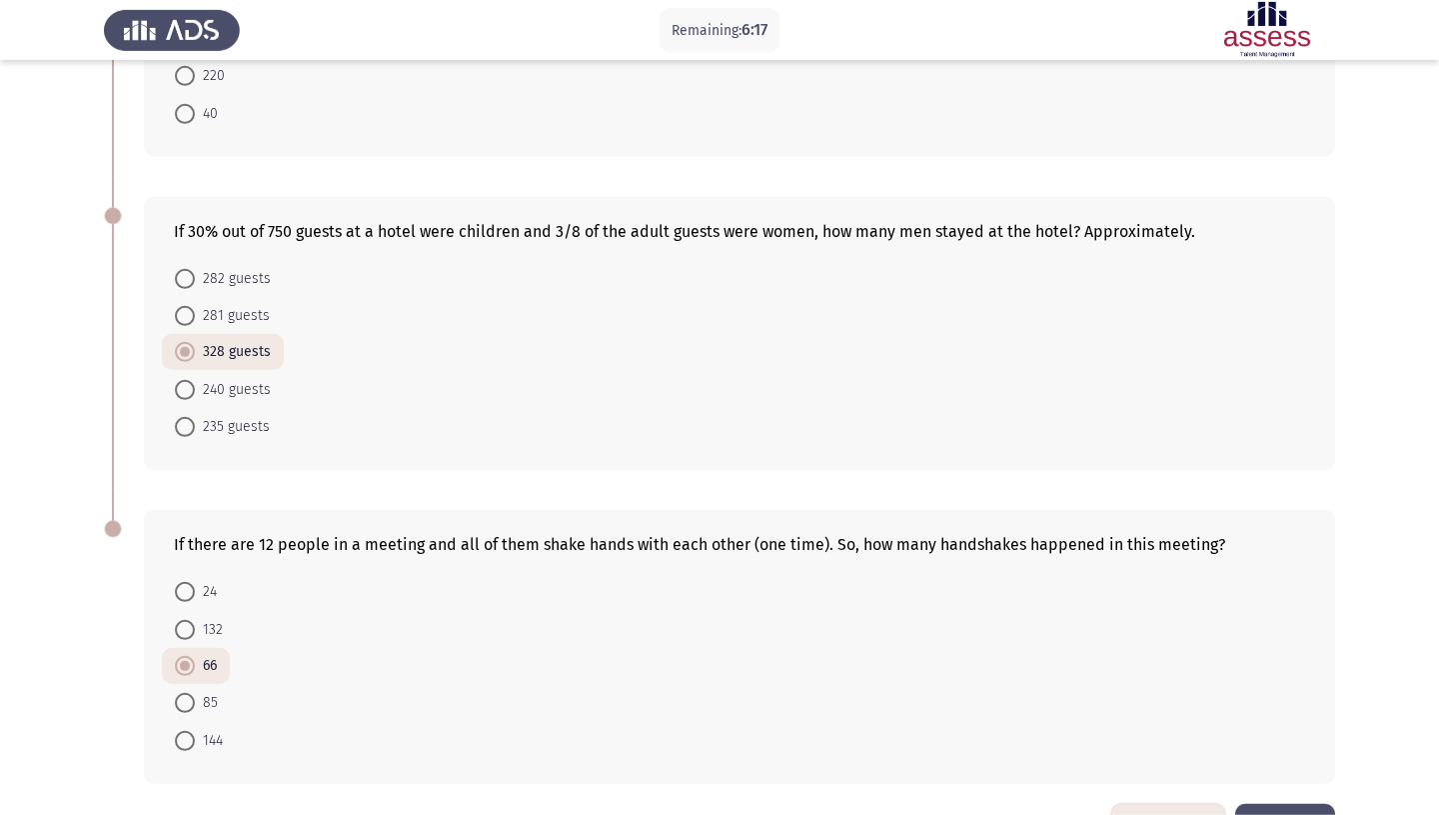
scroll to position [643, 0]
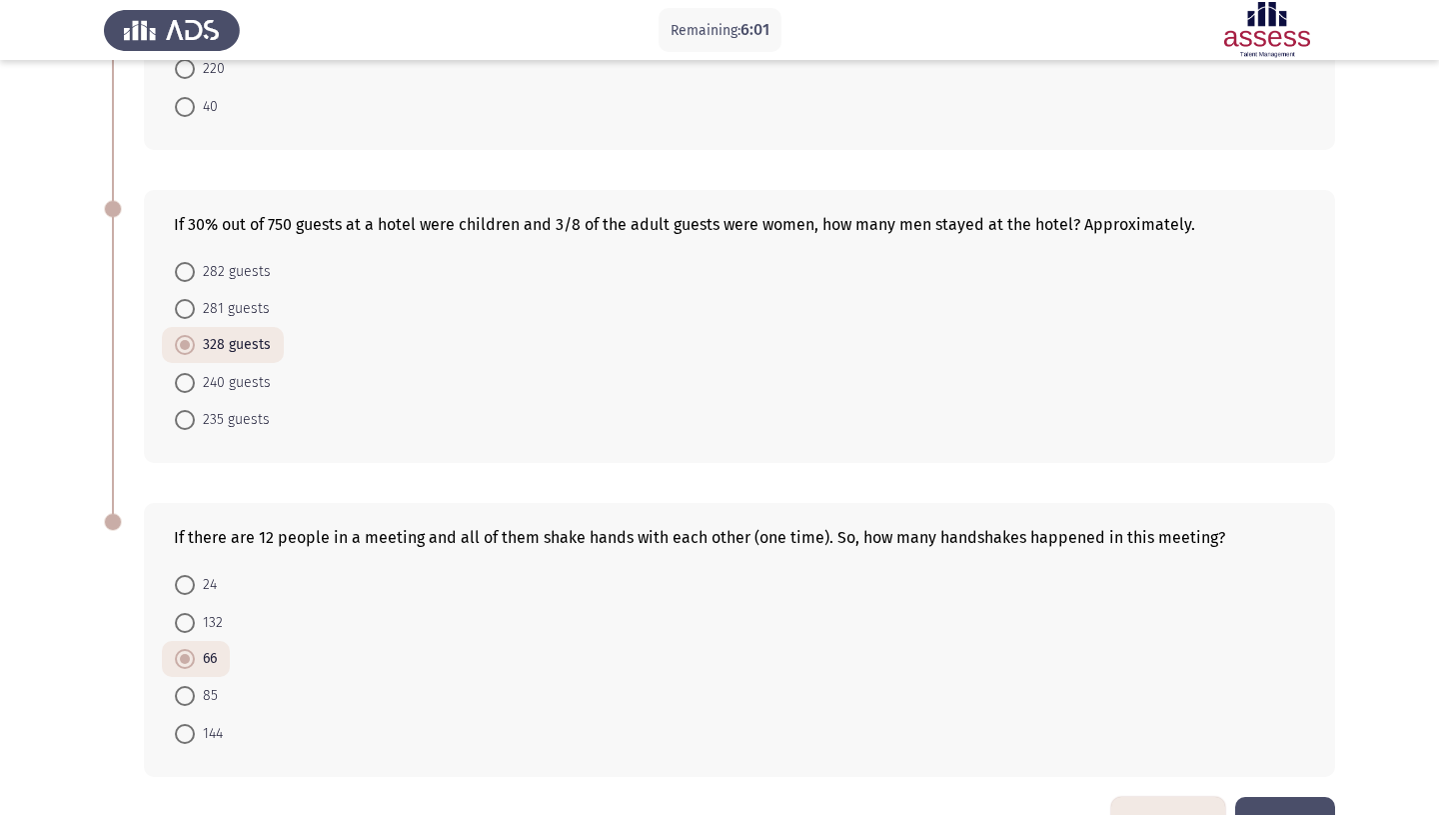
click at [1274, 797] on button "Next" at bounding box center [1285, 822] width 100 height 51
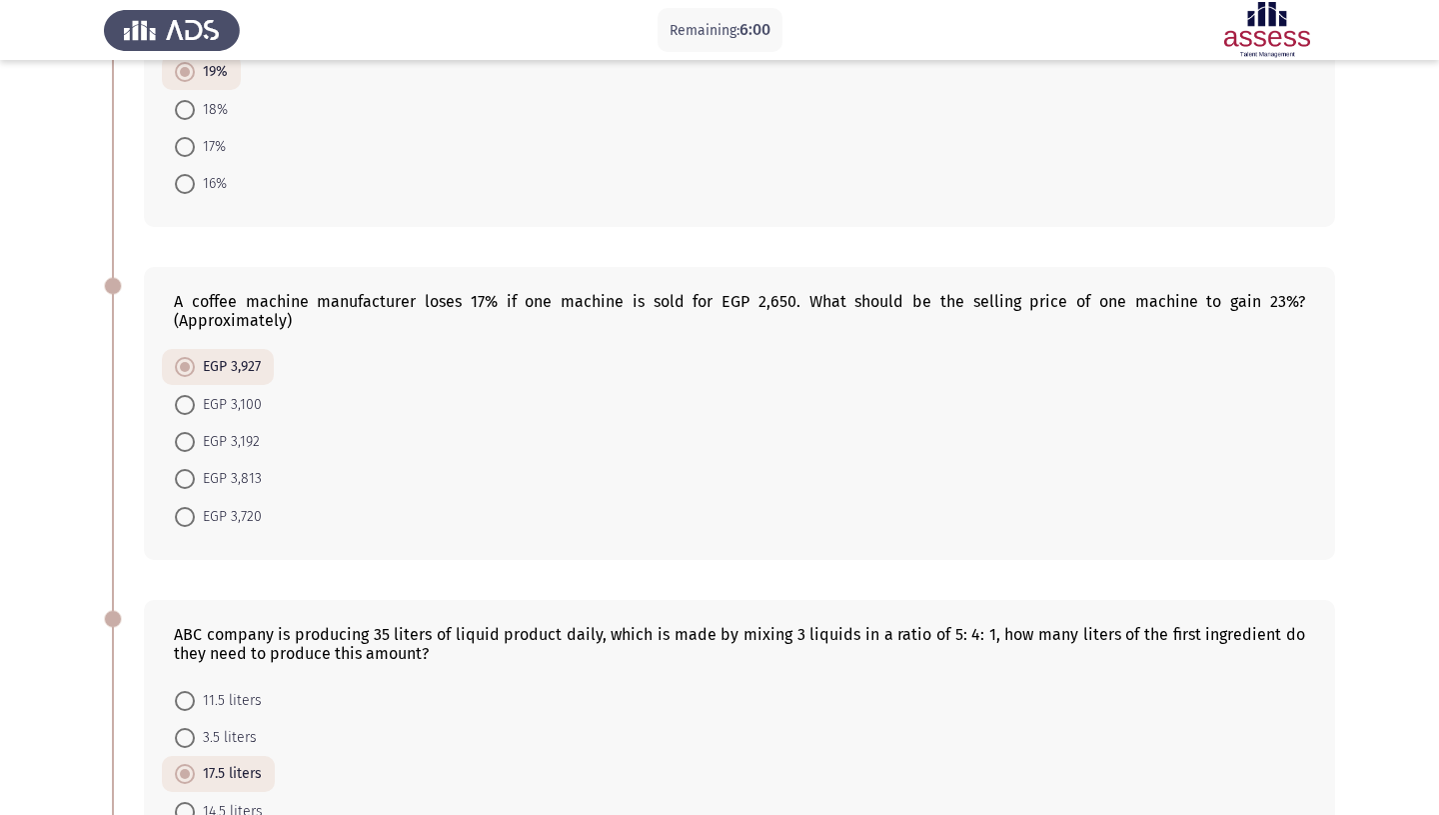
scroll to position [703, 0]
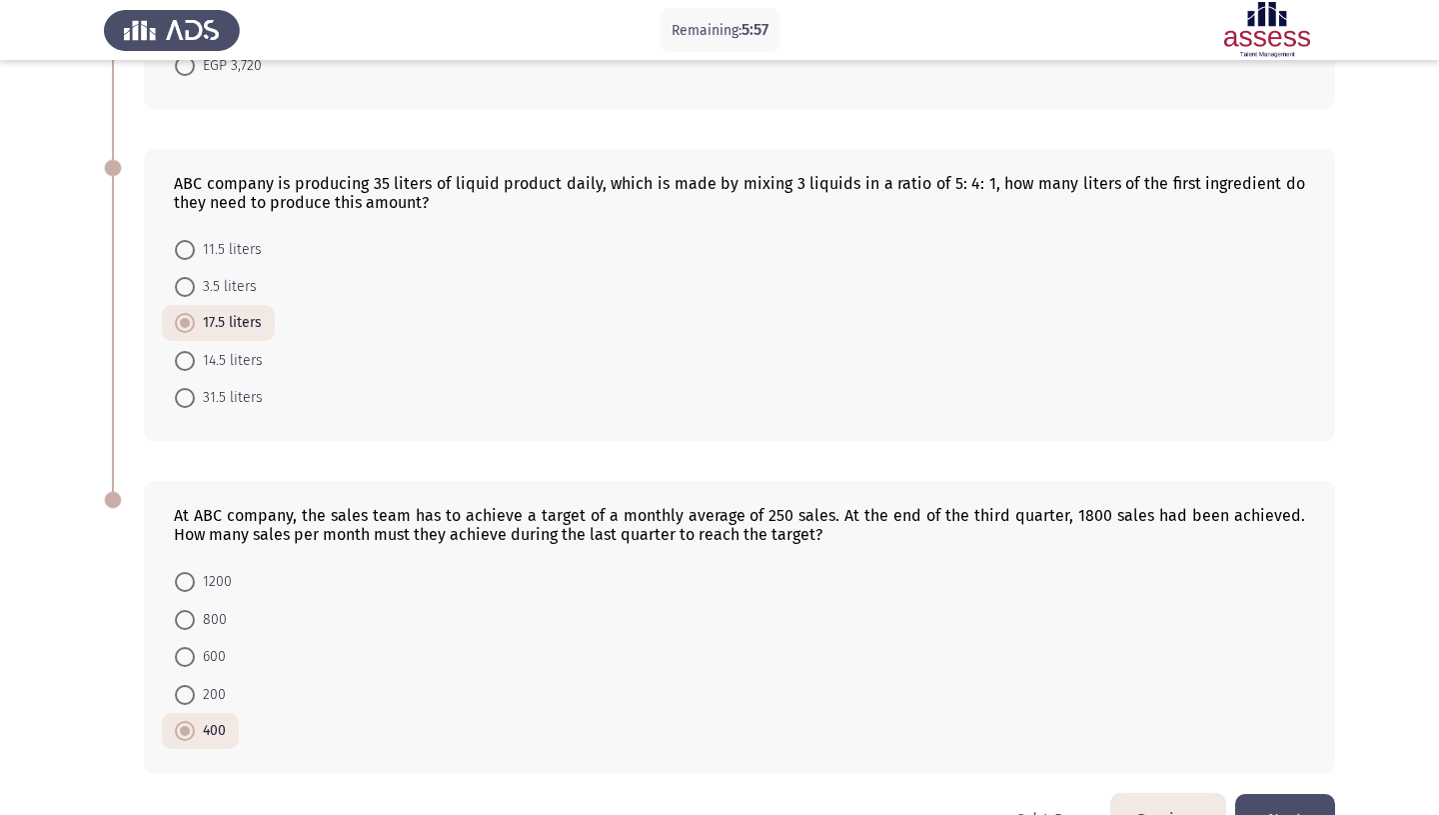
click at [1298, 794] on button "Next" at bounding box center [1285, 819] width 100 height 51
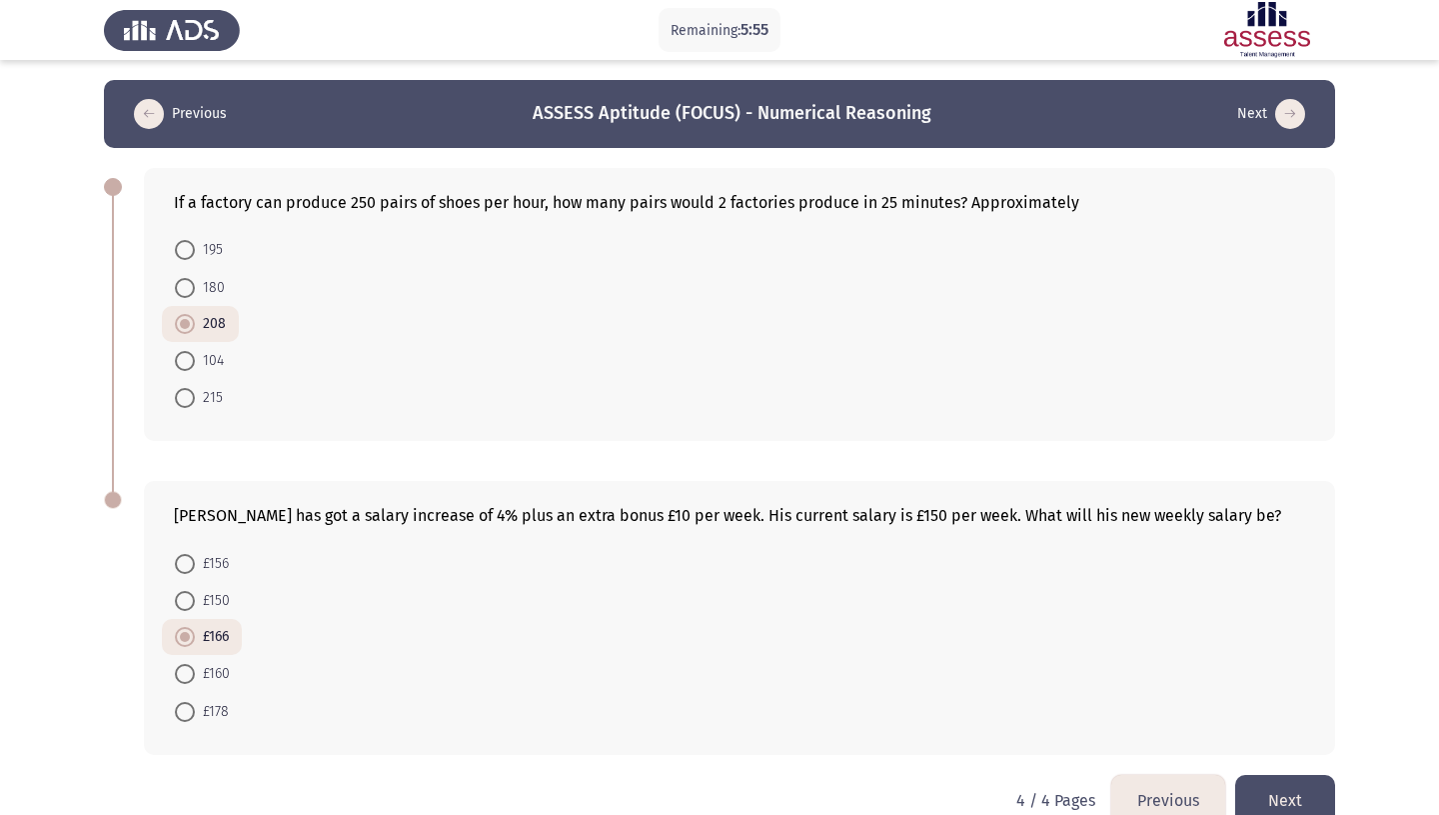
click at [1300, 775] on button "Next" at bounding box center [1285, 800] width 100 height 51
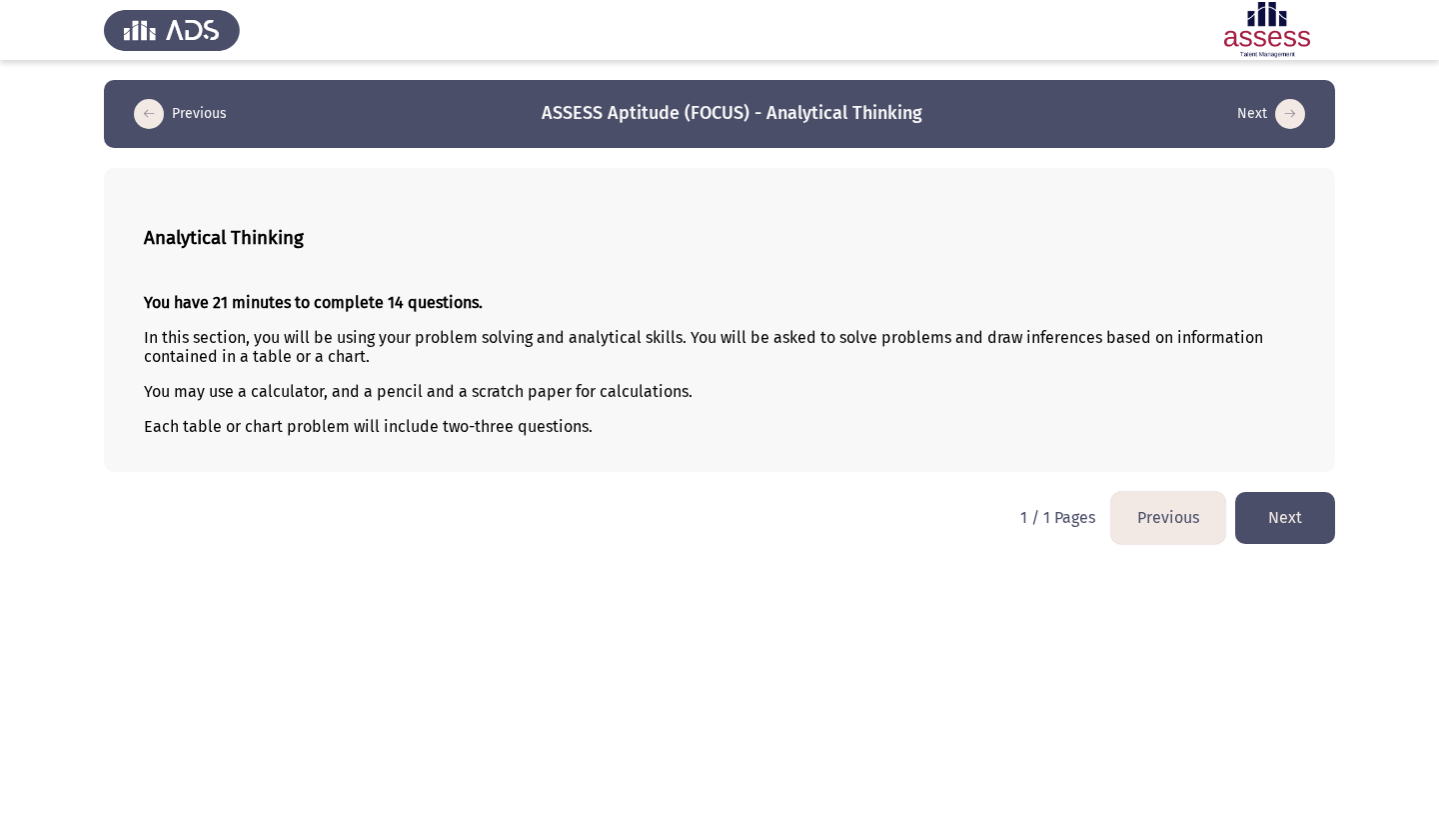
click at [1153, 527] on button "Previous" at bounding box center [1168, 517] width 114 height 51
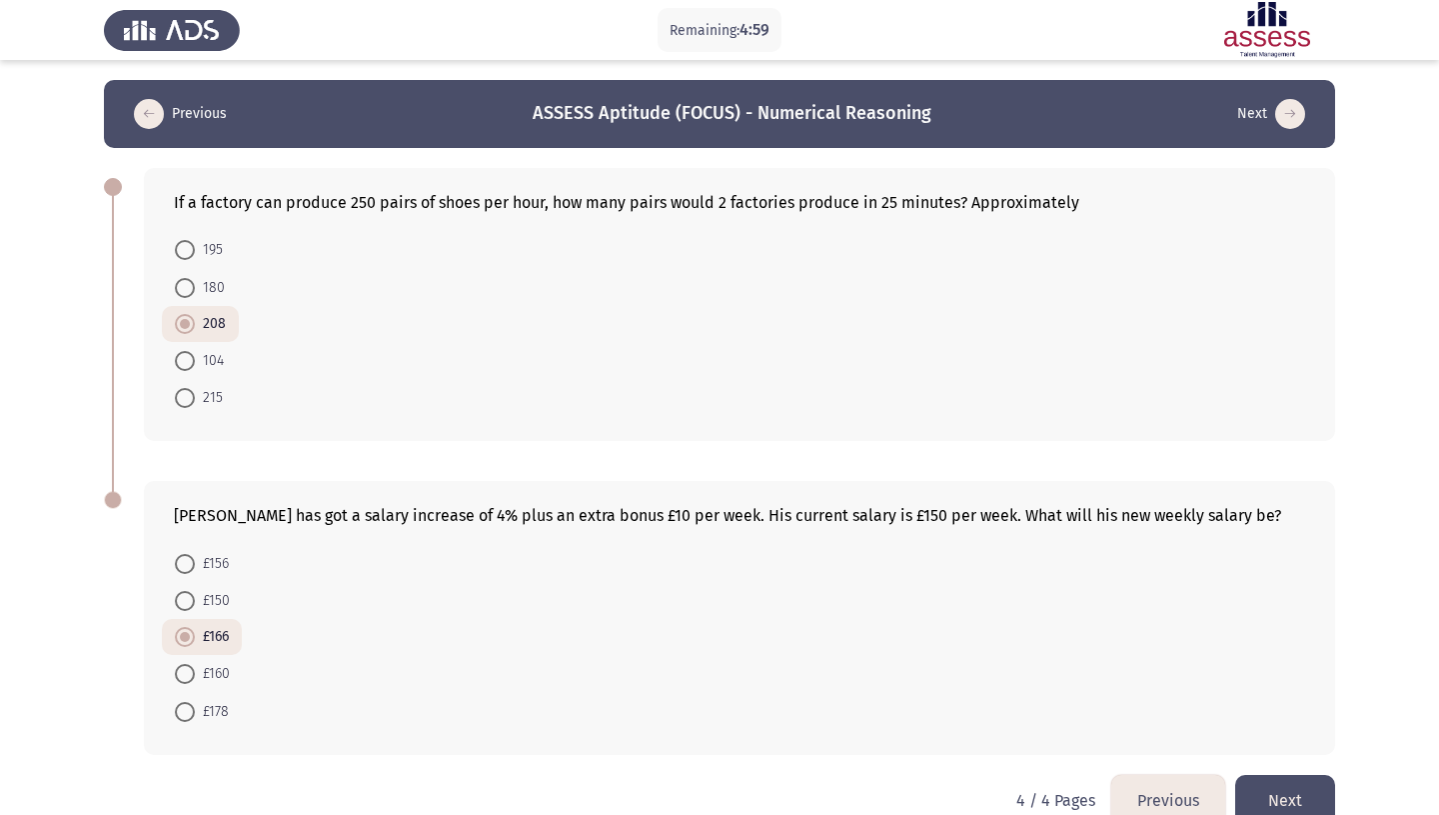
scroll to position [8, 0]
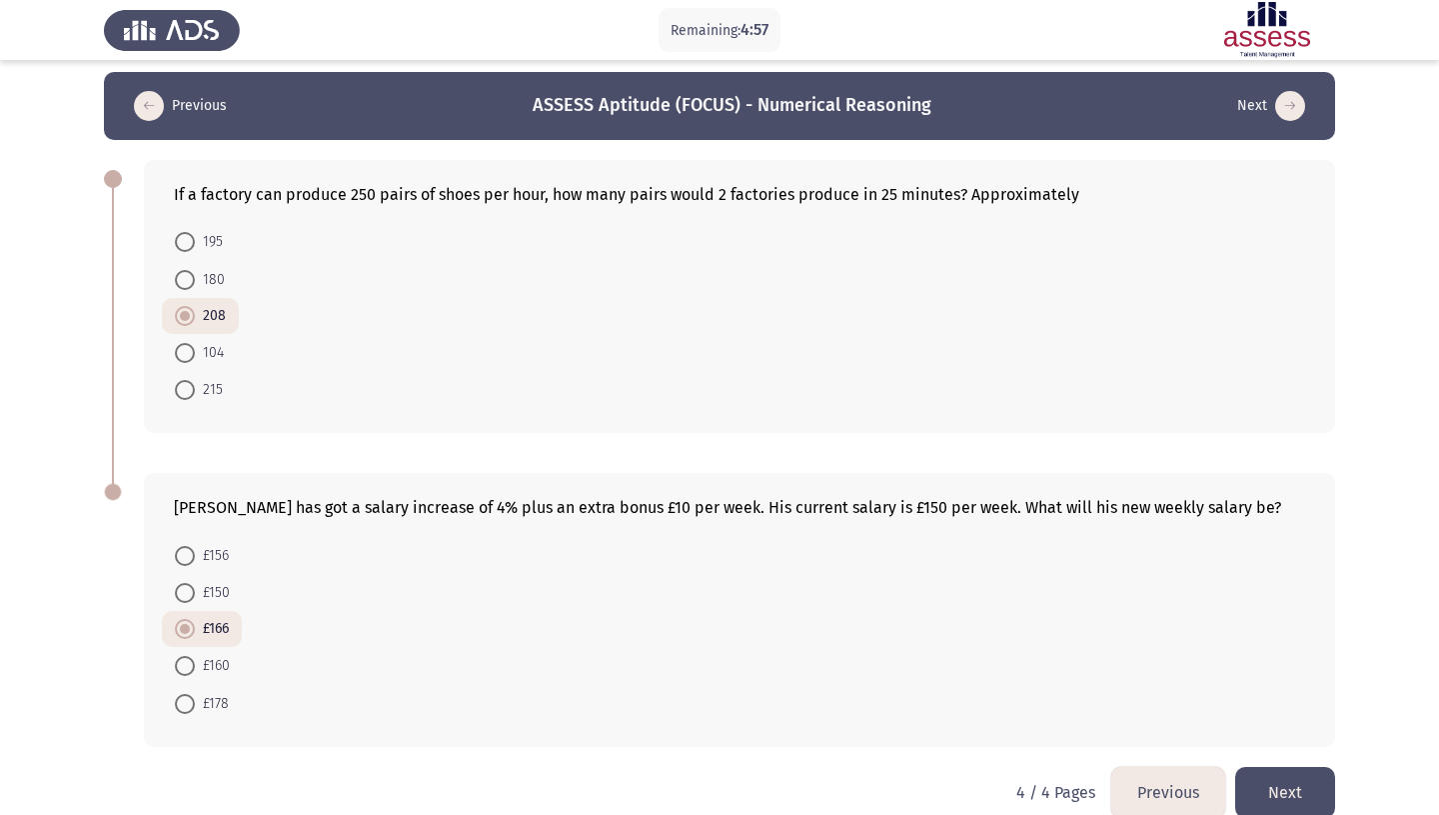
click at [1145, 767] on button "Previous" at bounding box center [1168, 792] width 114 height 51
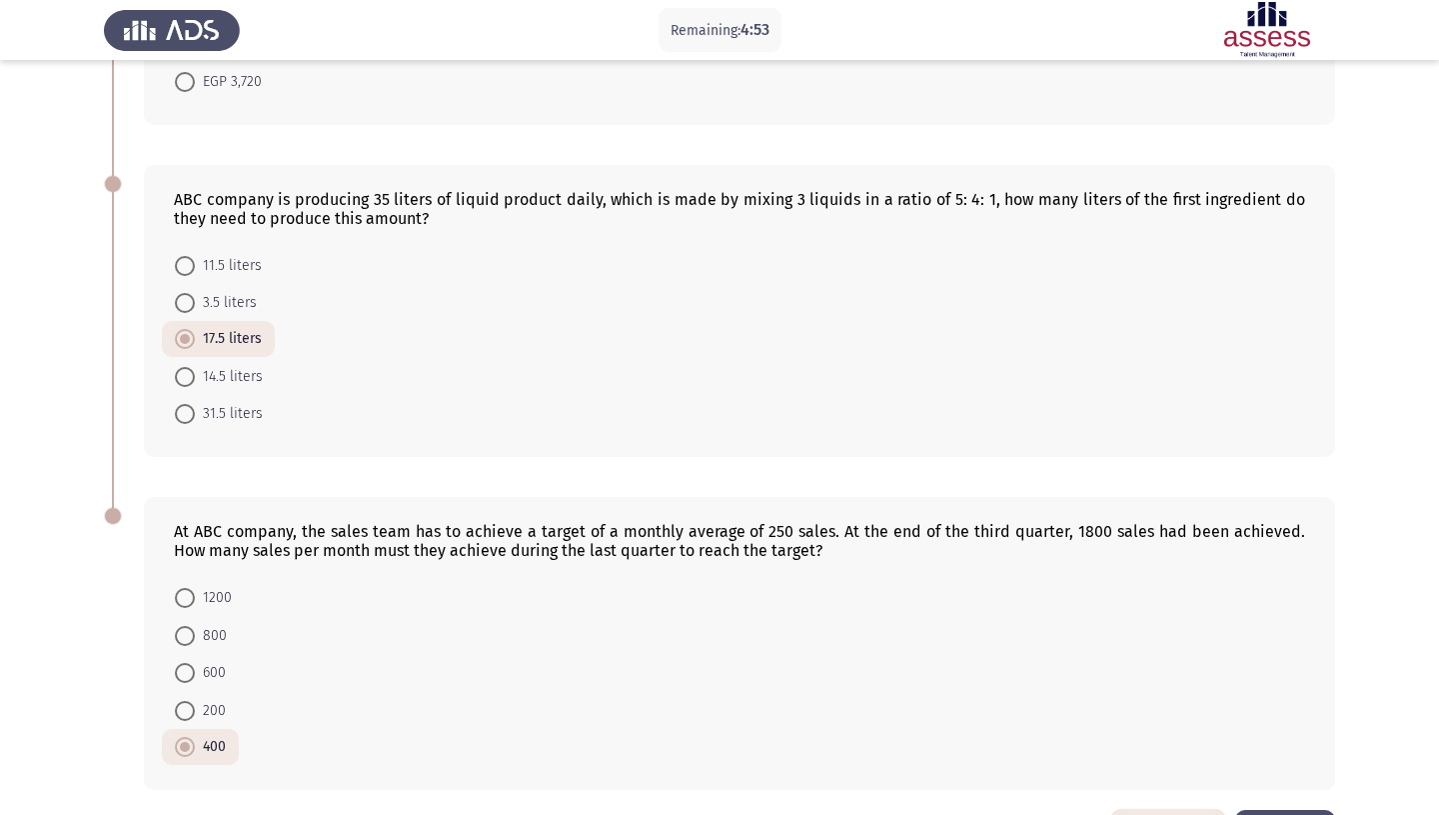
scroll to position [703, 0]
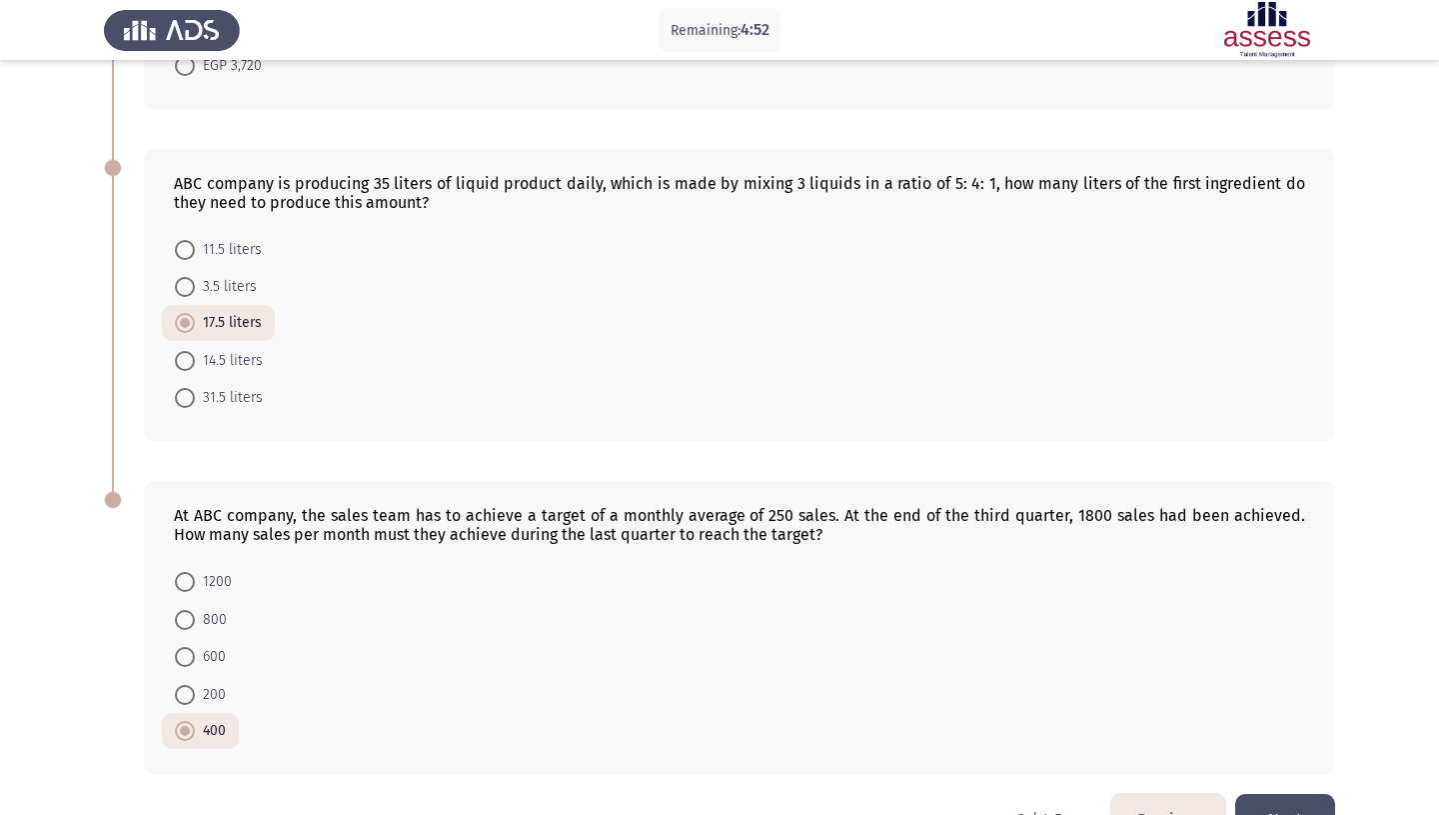
click at [1174, 794] on button "Previous" at bounding box center [1168, 819] width 114 height 51
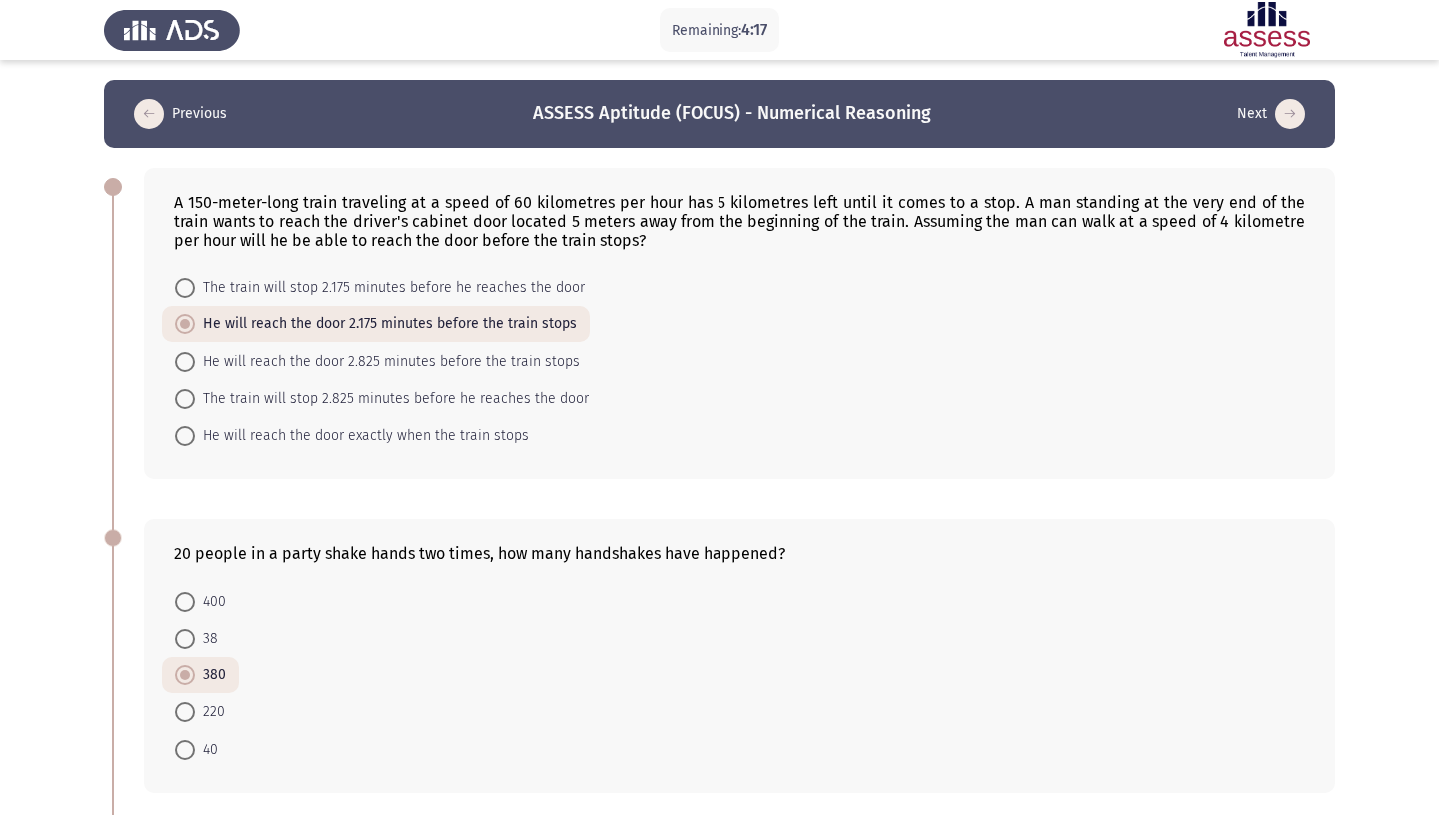
scroll to position [643, 0]
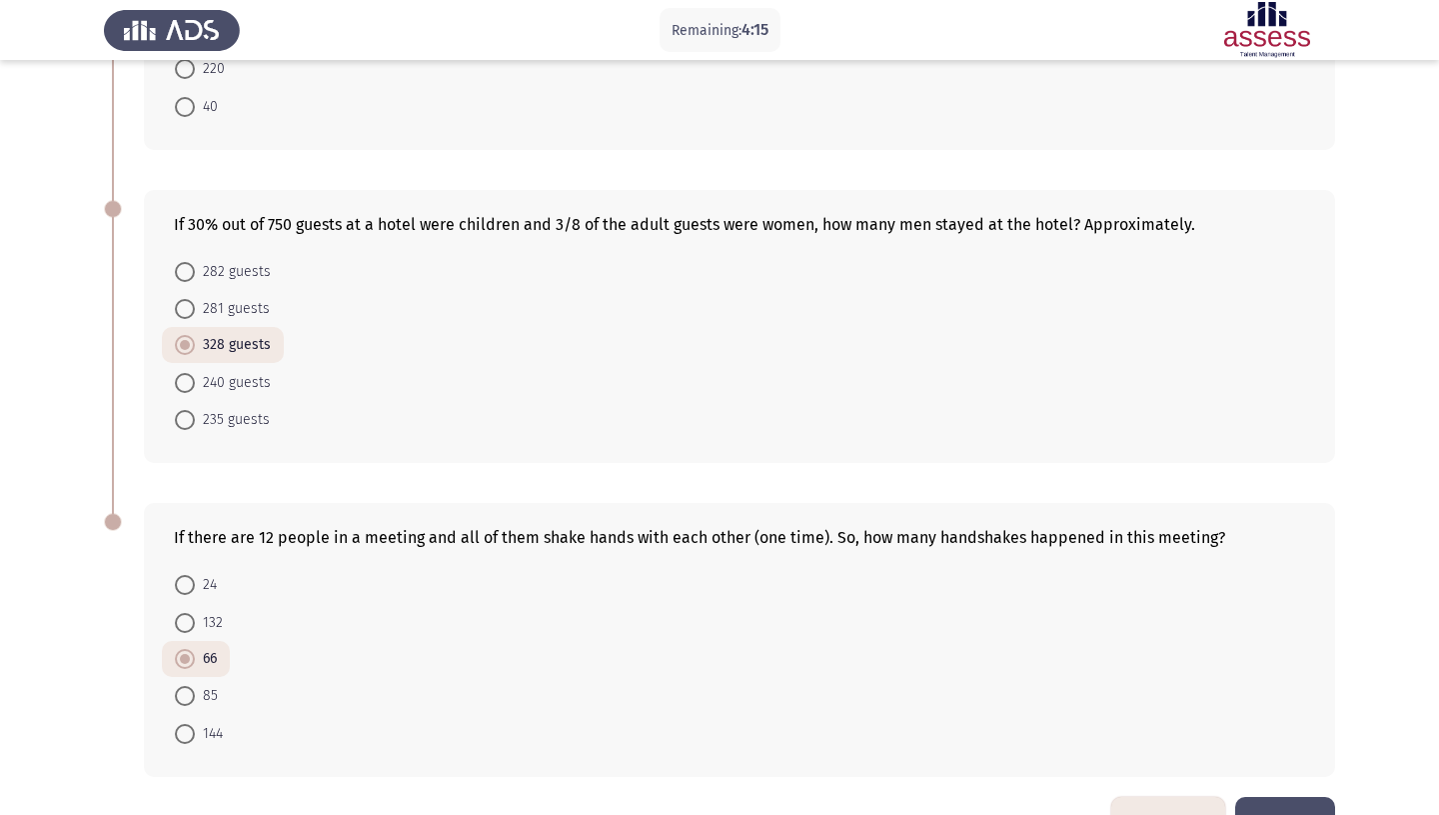
click at [1162, 797] on button "Previous" at bounding box center [1168, 822] width 114 height 51
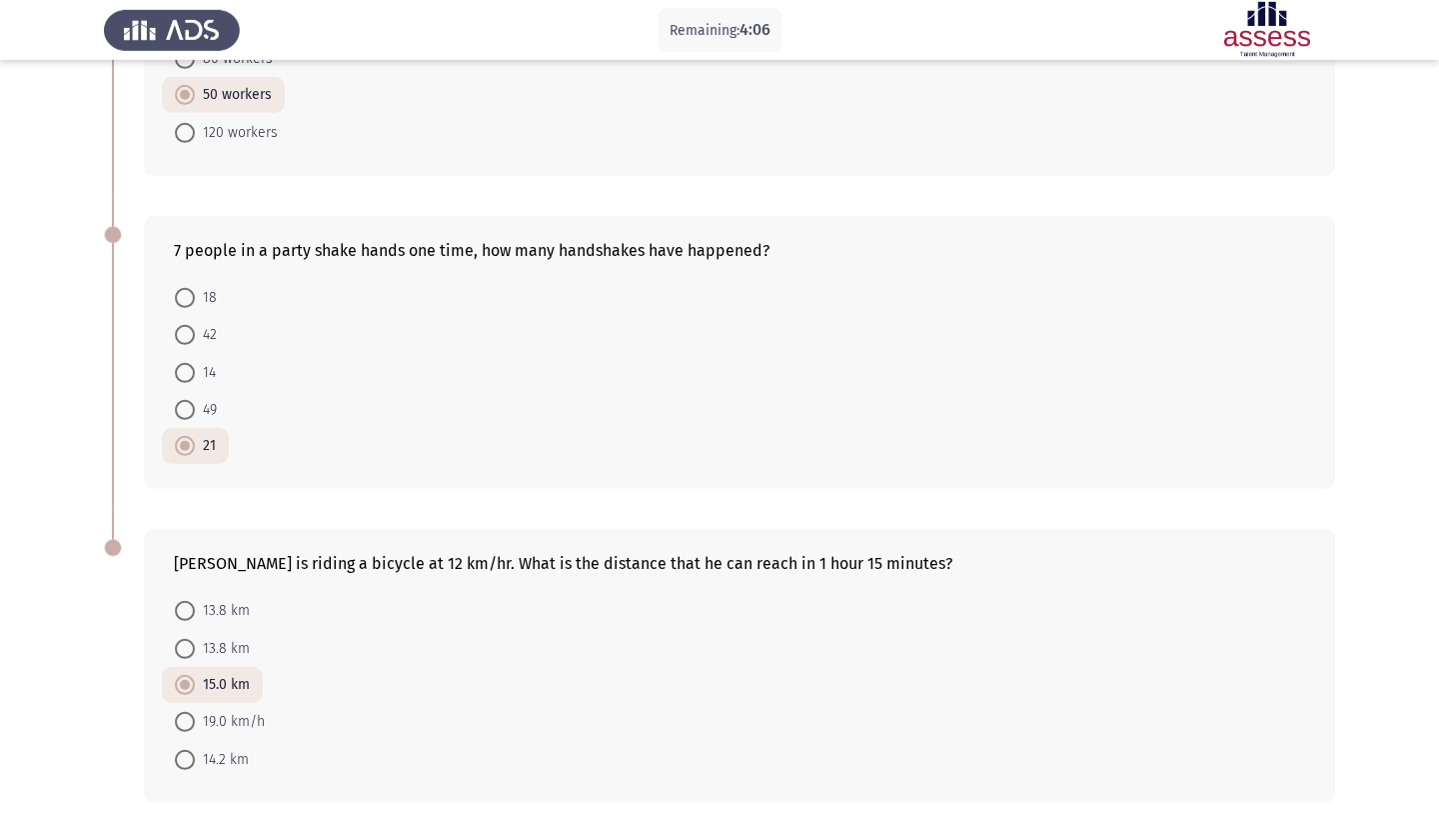
scroll to position [576, 0]
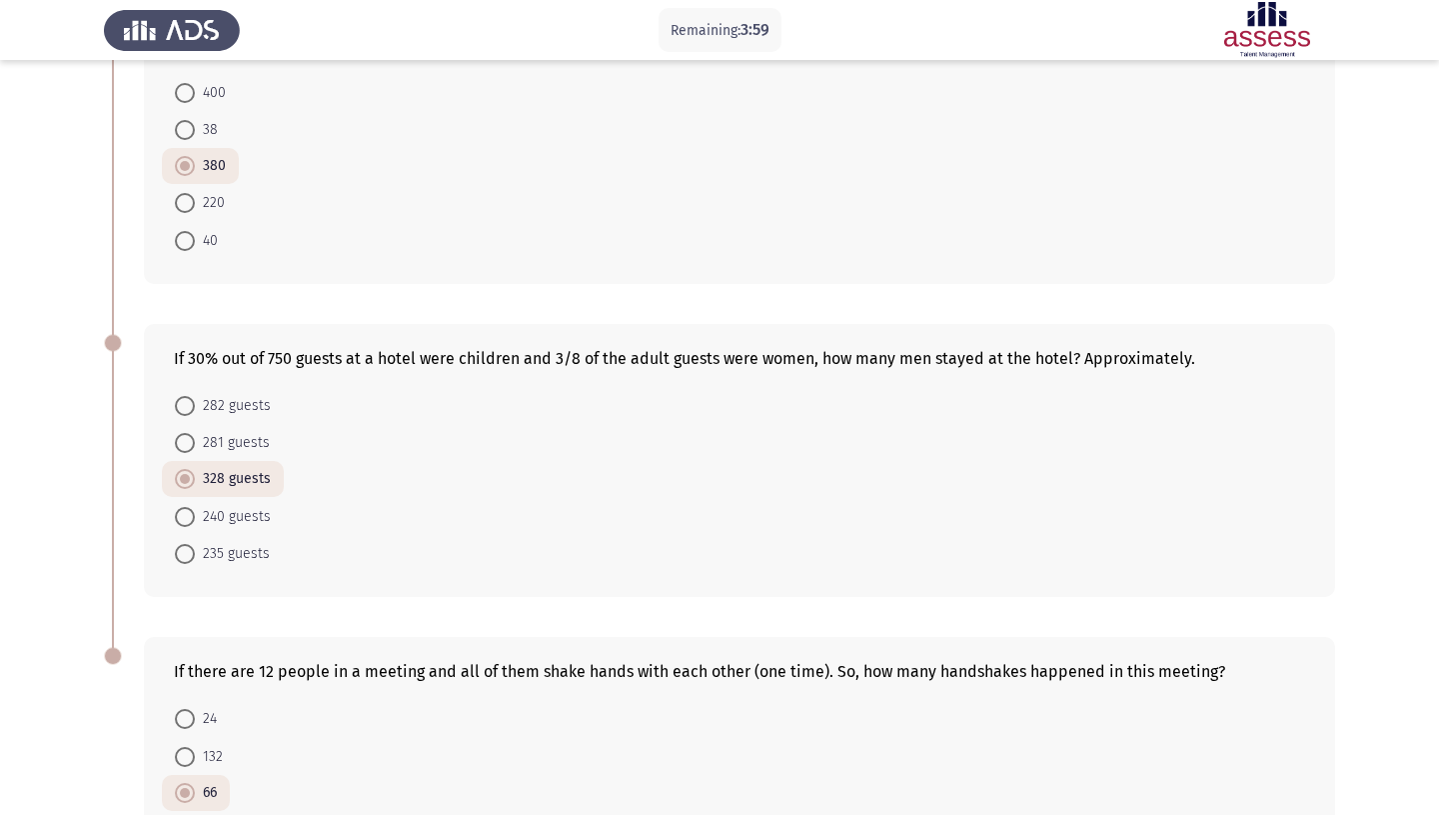
scroll to position [643, 0]
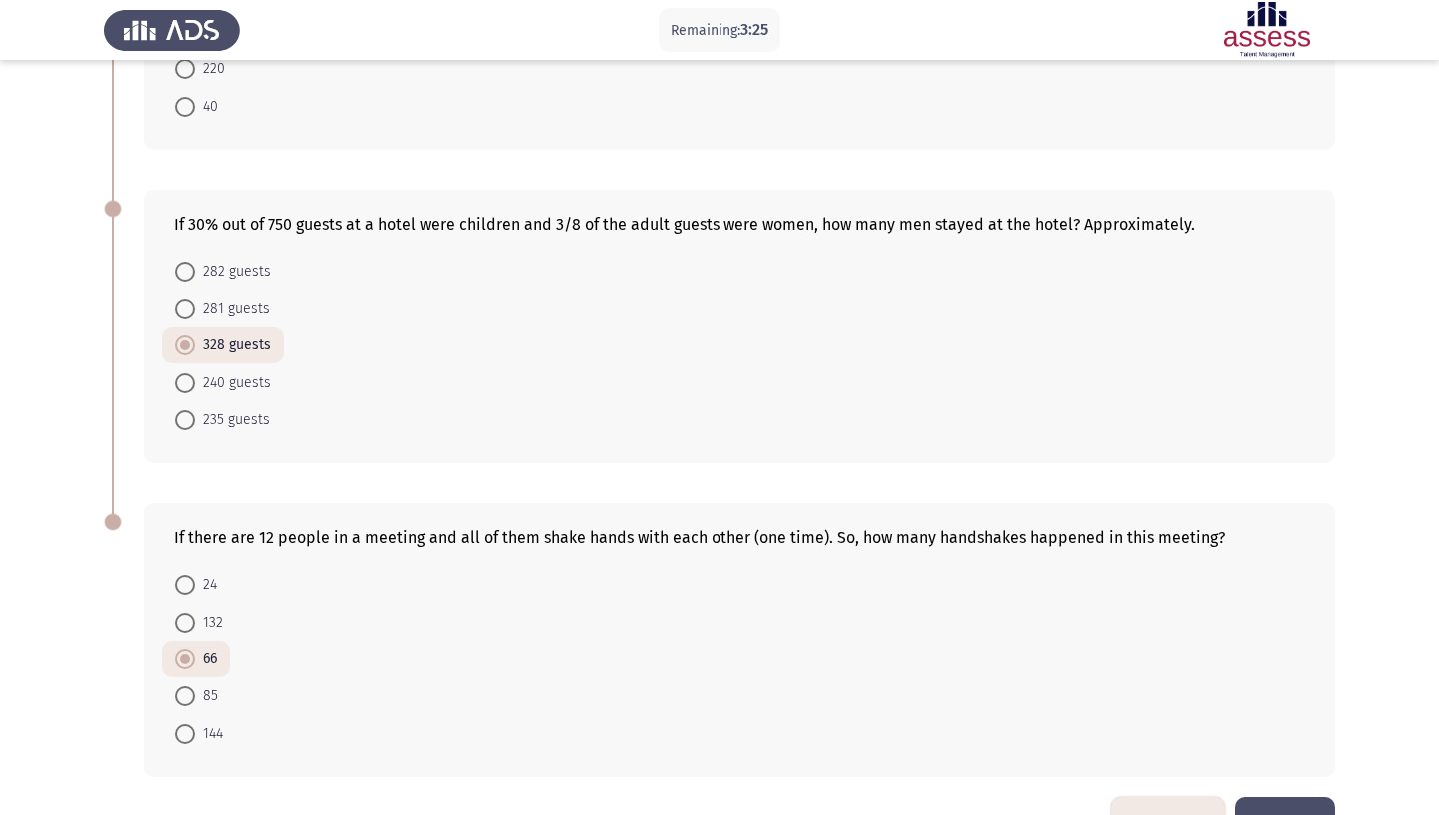
click at [1264, 797] on button "Next" at bounding box center [1285, 822] width 100 height 51
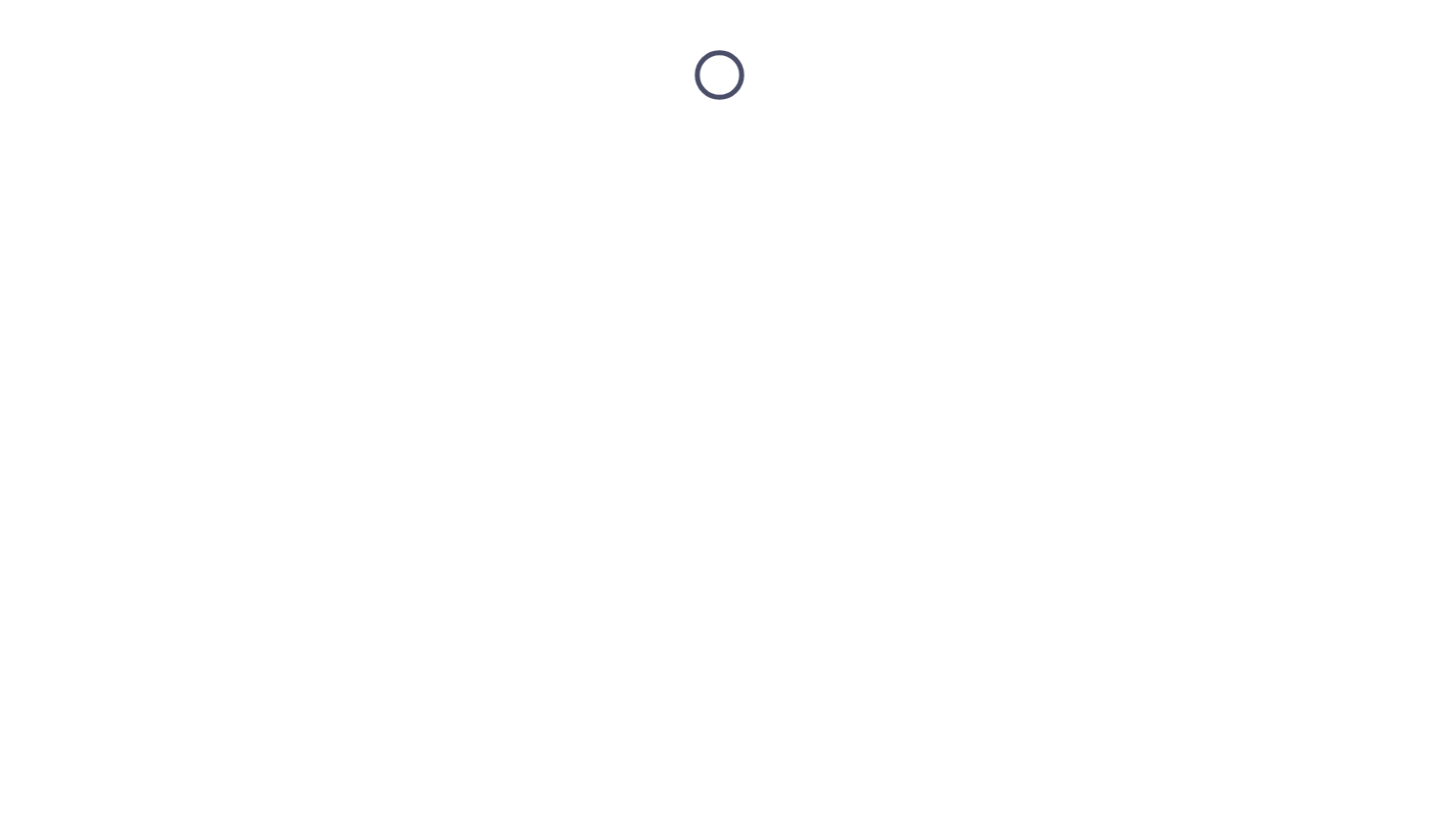
scroll to position [0, 0]
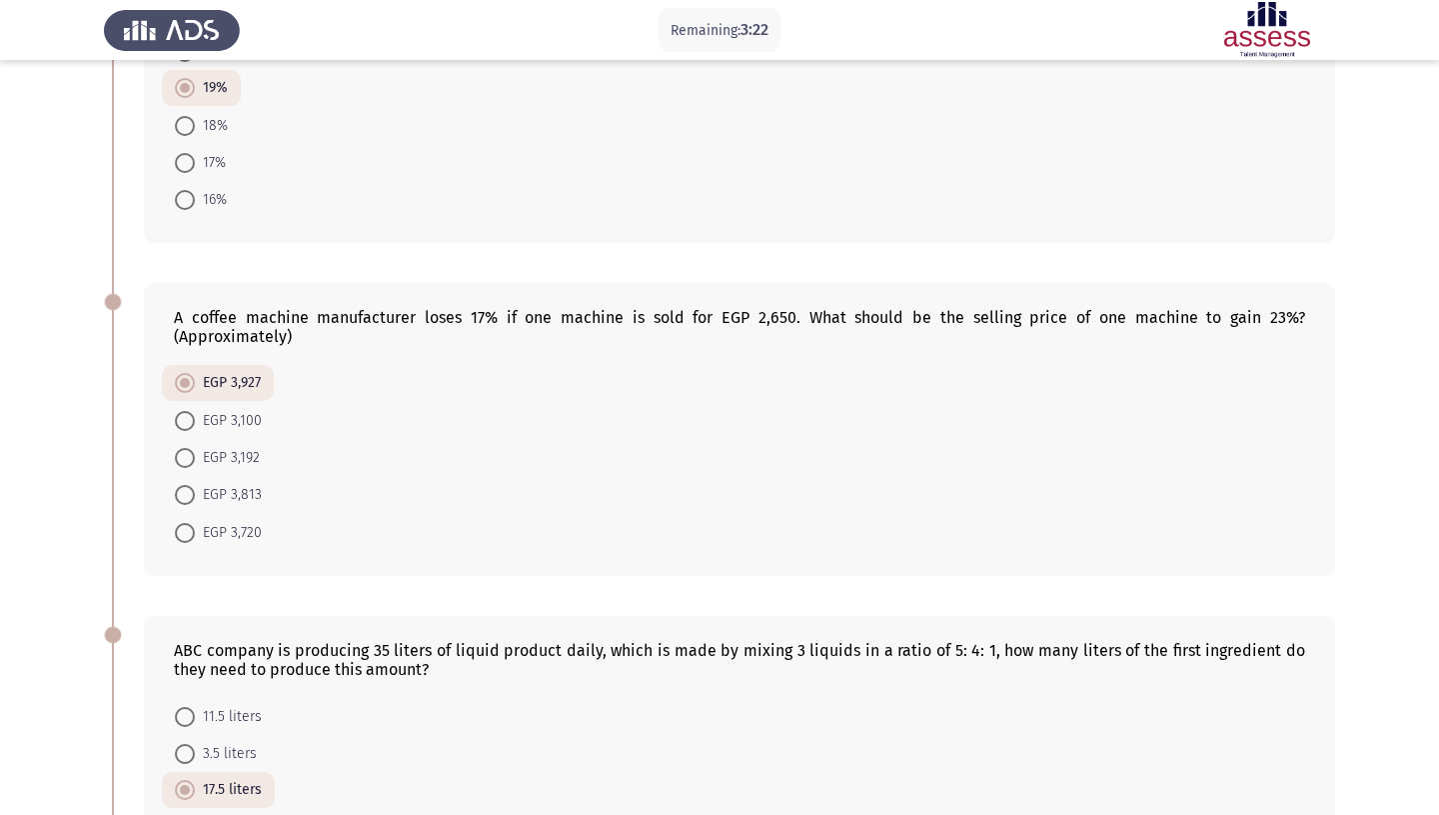
click at [1264, 769] on form "11.5 liters 3.5 liters 17.5 liters 14.5 liters 31.5 liters" at bounding box center [739, 790] width 1131 height 185
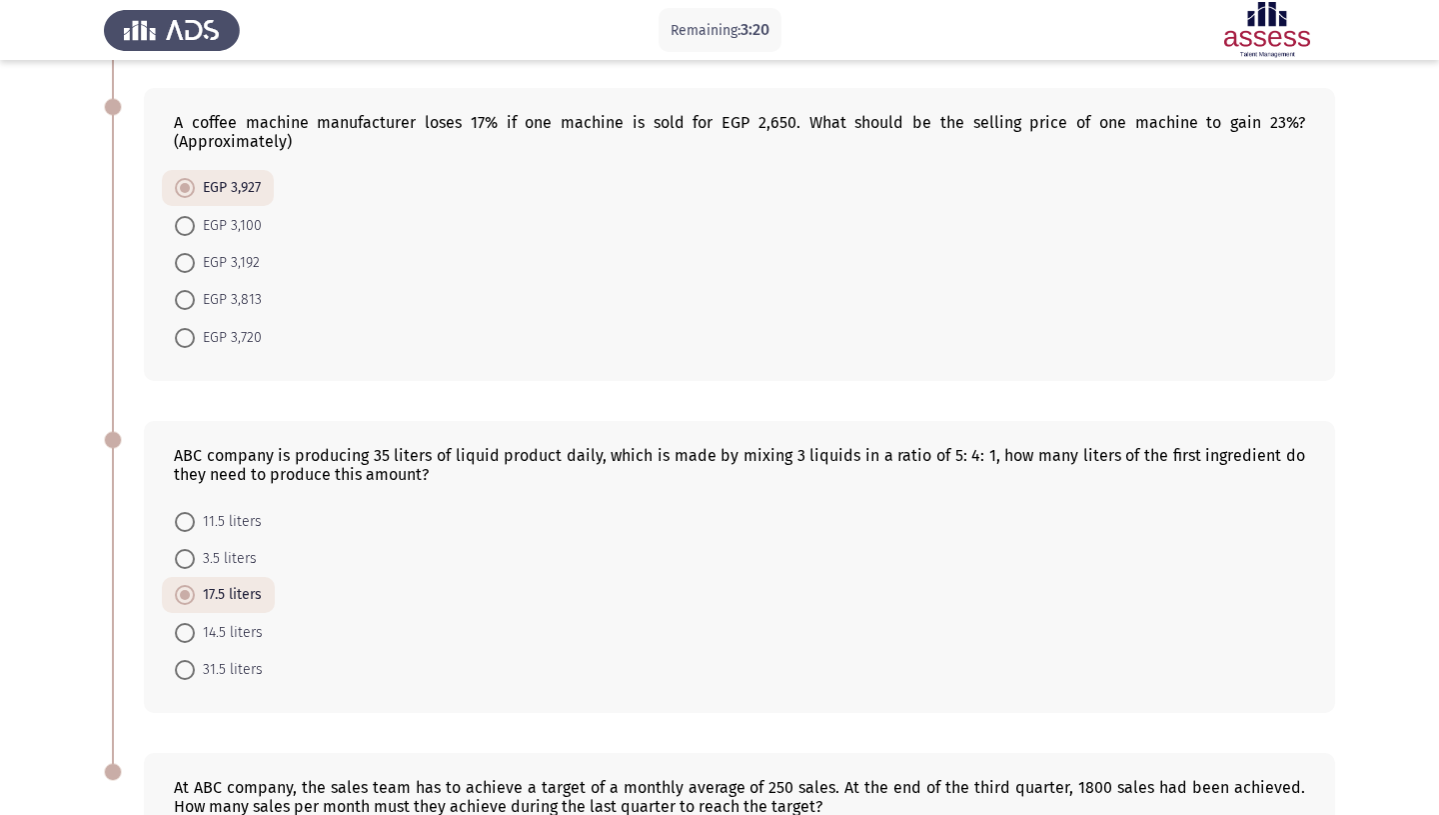
scroll to position [703, 0]
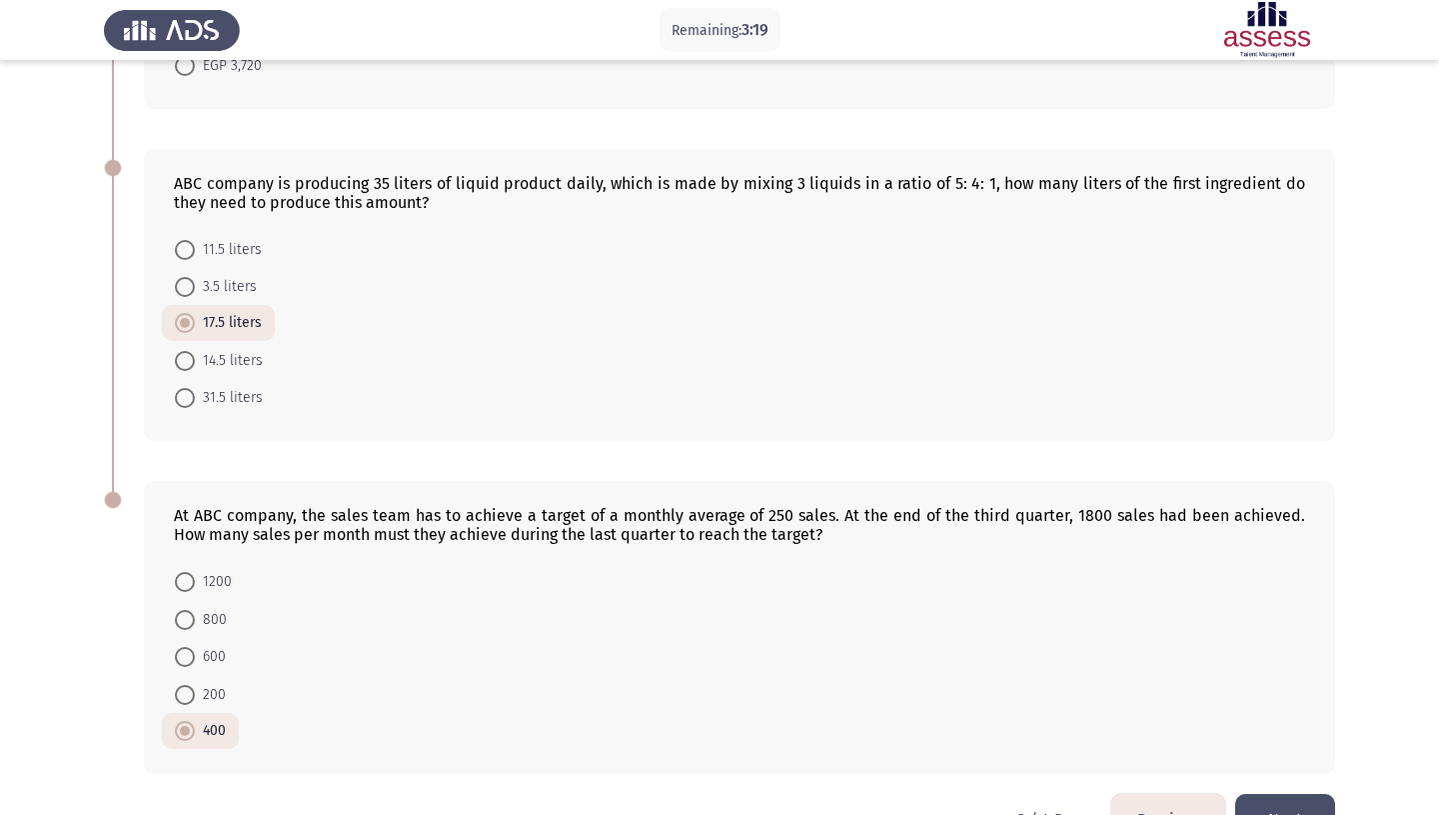
click at [1283, 794] on button "Next" at bounding box center [1285, 819] width 100 height 51
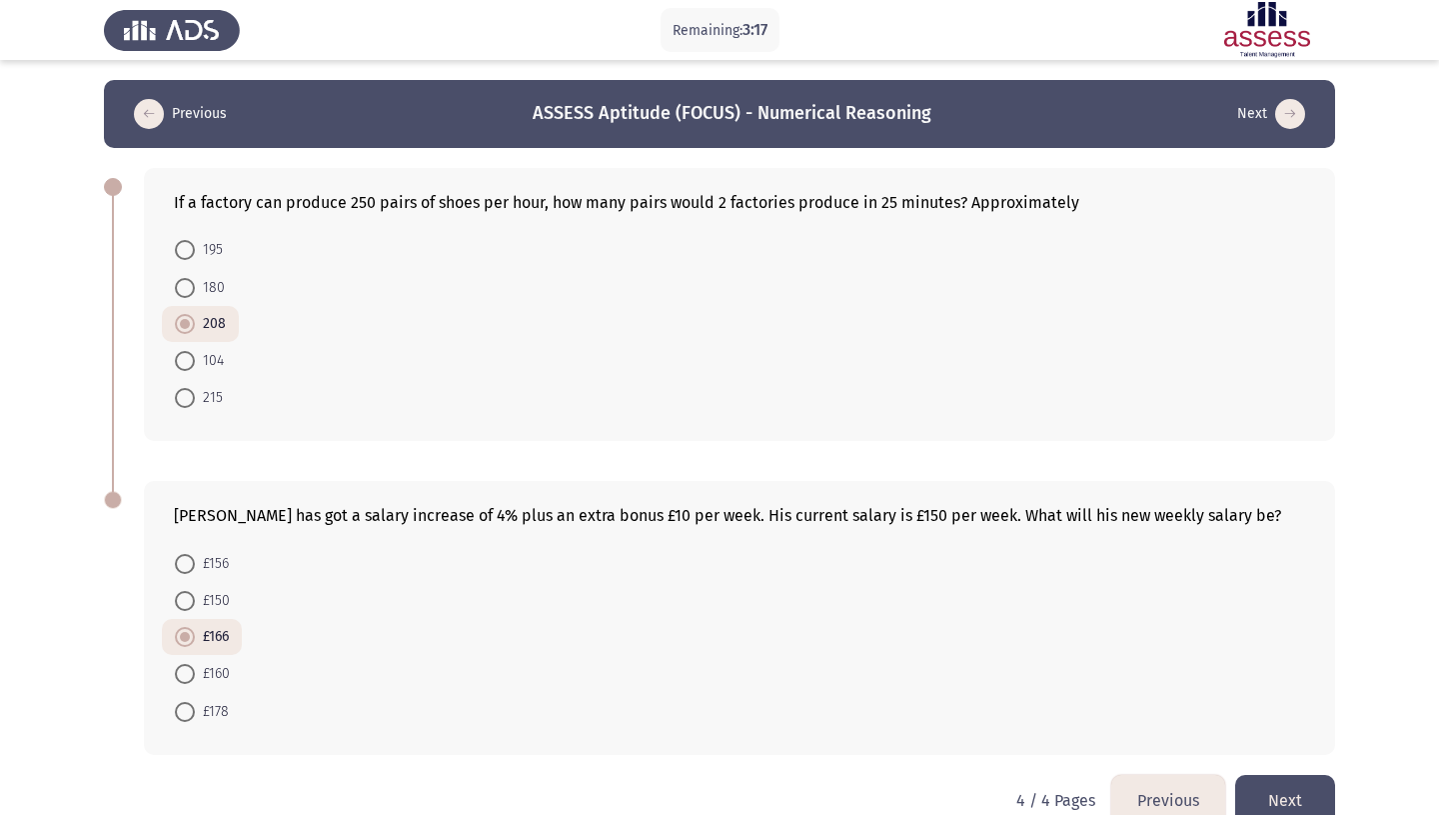
scroll to position [8, 0]
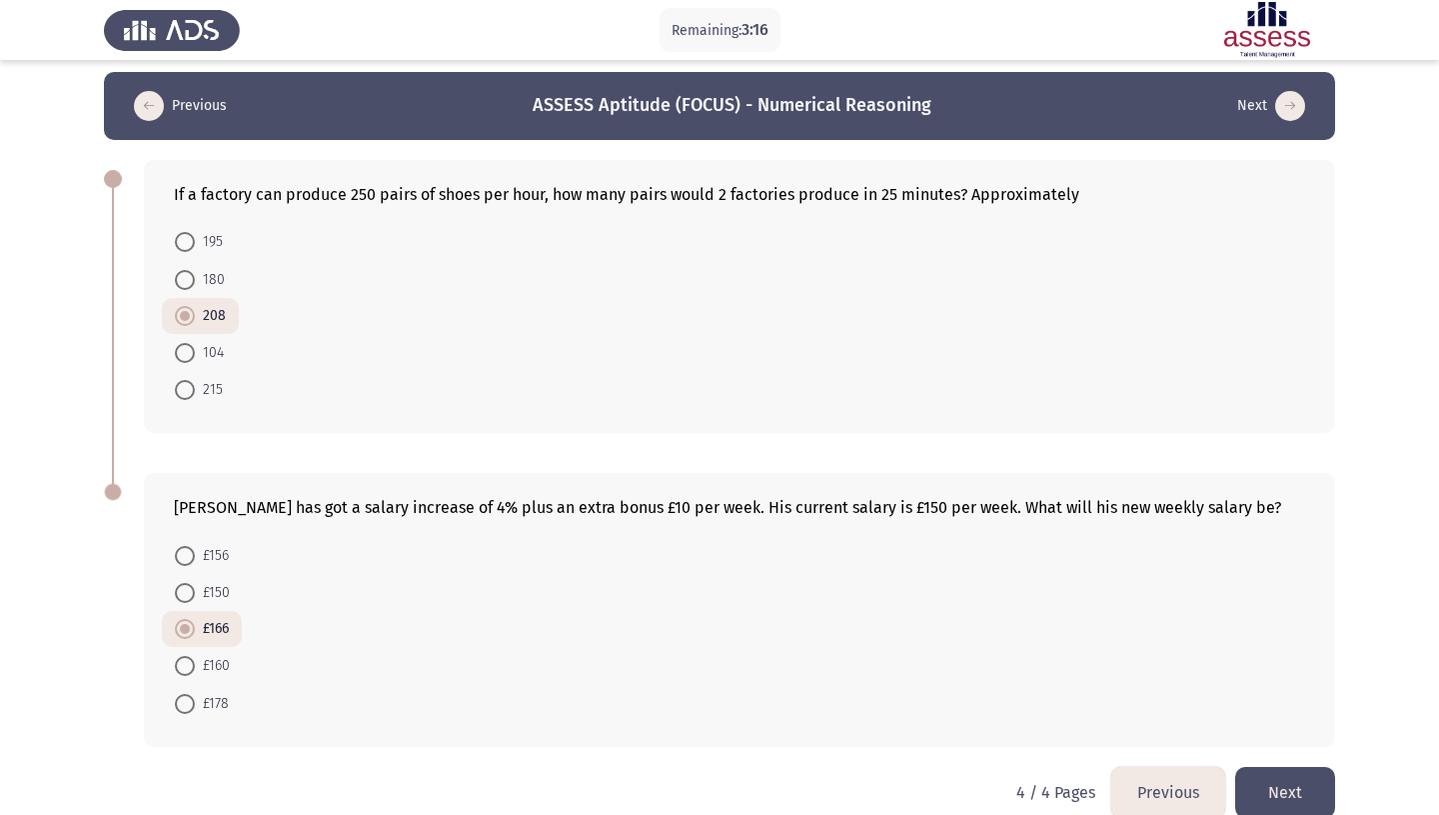
click at [1288, 767] on button "Next" at bounding box center [1285, 792] width 100 height 51
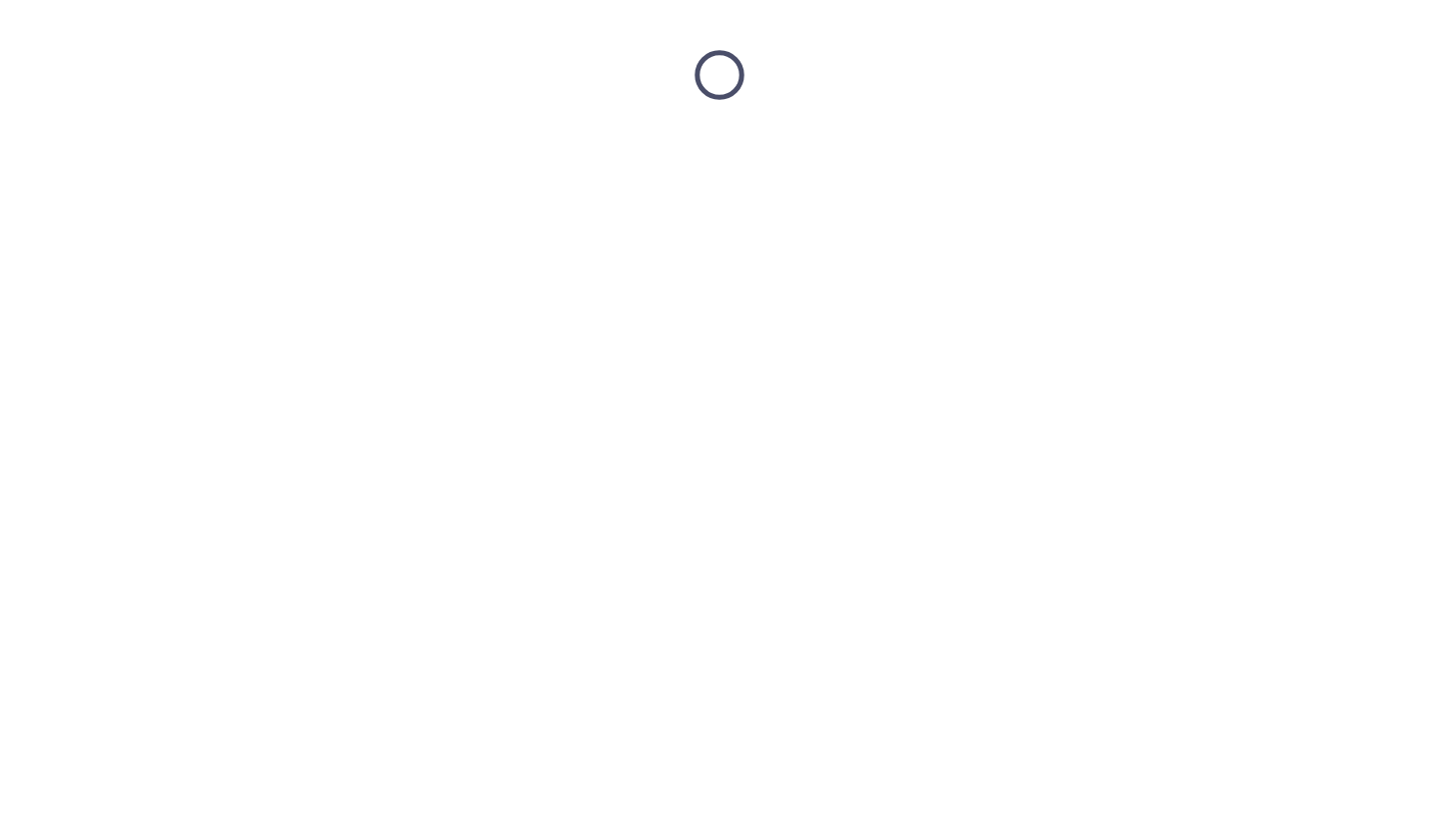
scroll to position [0, 0]
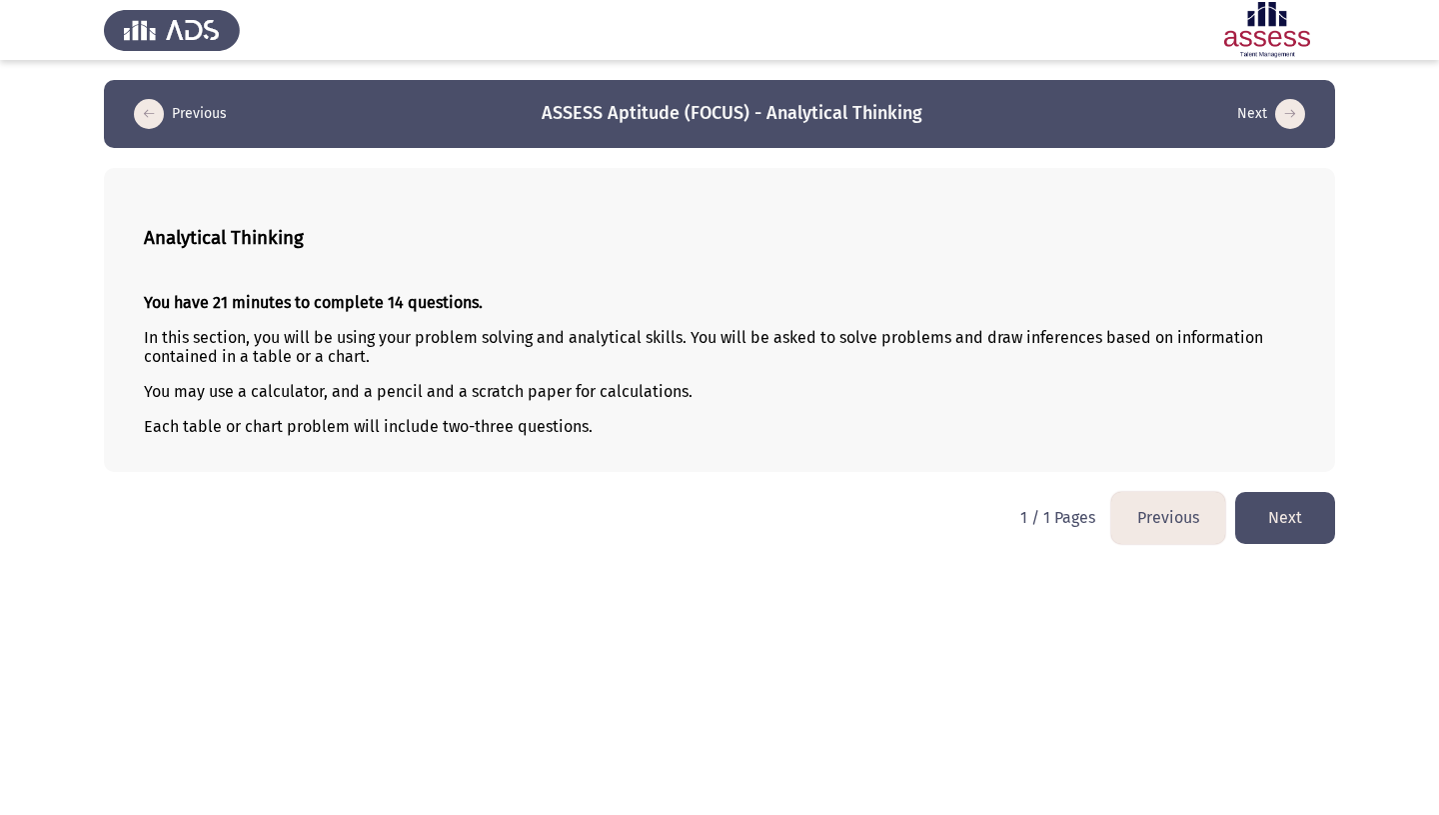
click at [1296, 509] on button "Next" at bounding box center [1285, 517] width 100 height 51
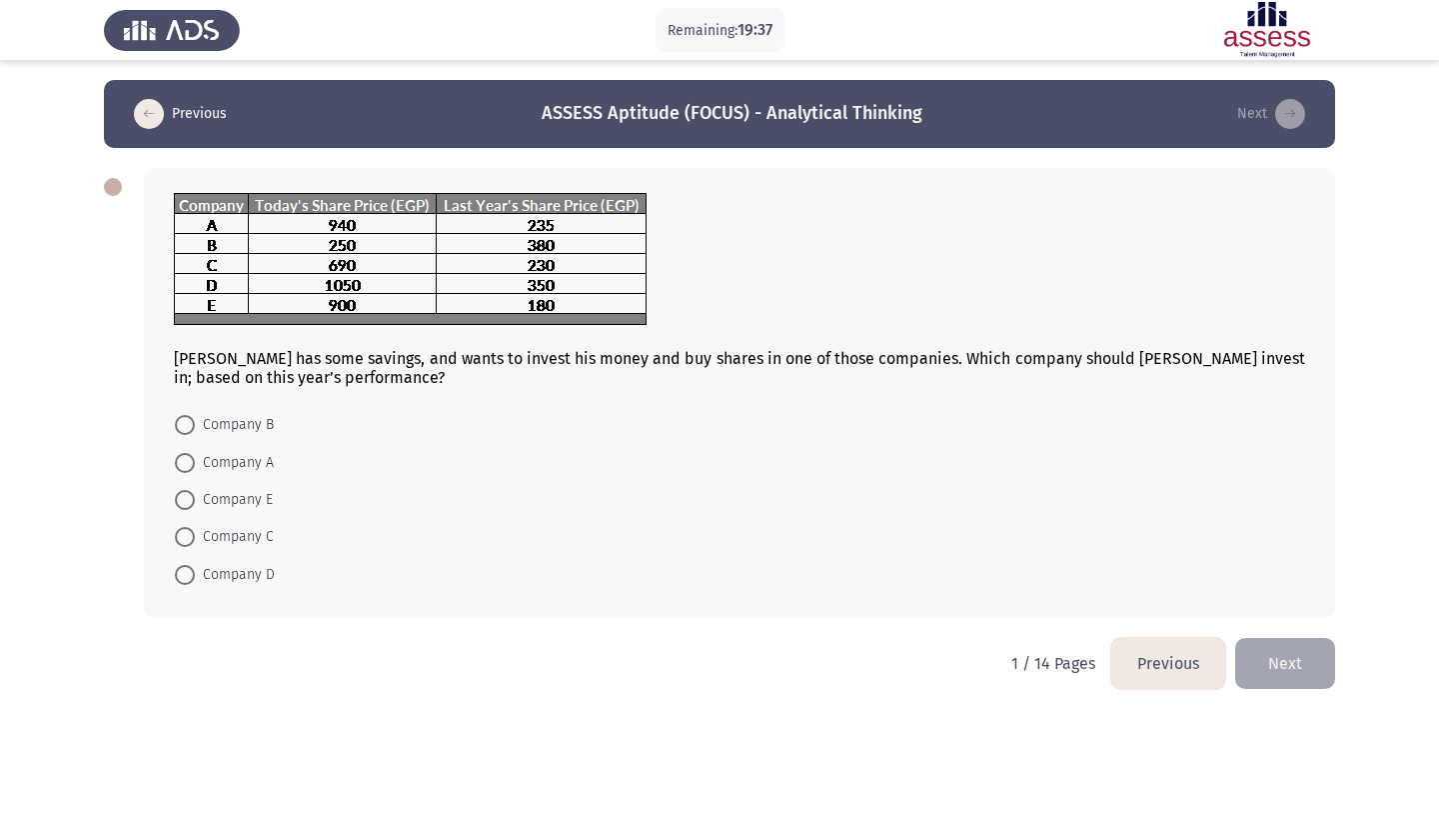
click at [184, 490] on span at bounding box center [185, 500] width 20 height 20
click at [184, 490] on input "Company E" at bounding box center [185, 500] width 20 height 20
radio input "true"
click at [1304, 653] on button "Next" at bounding box center [1285, 661] width 100 height 51
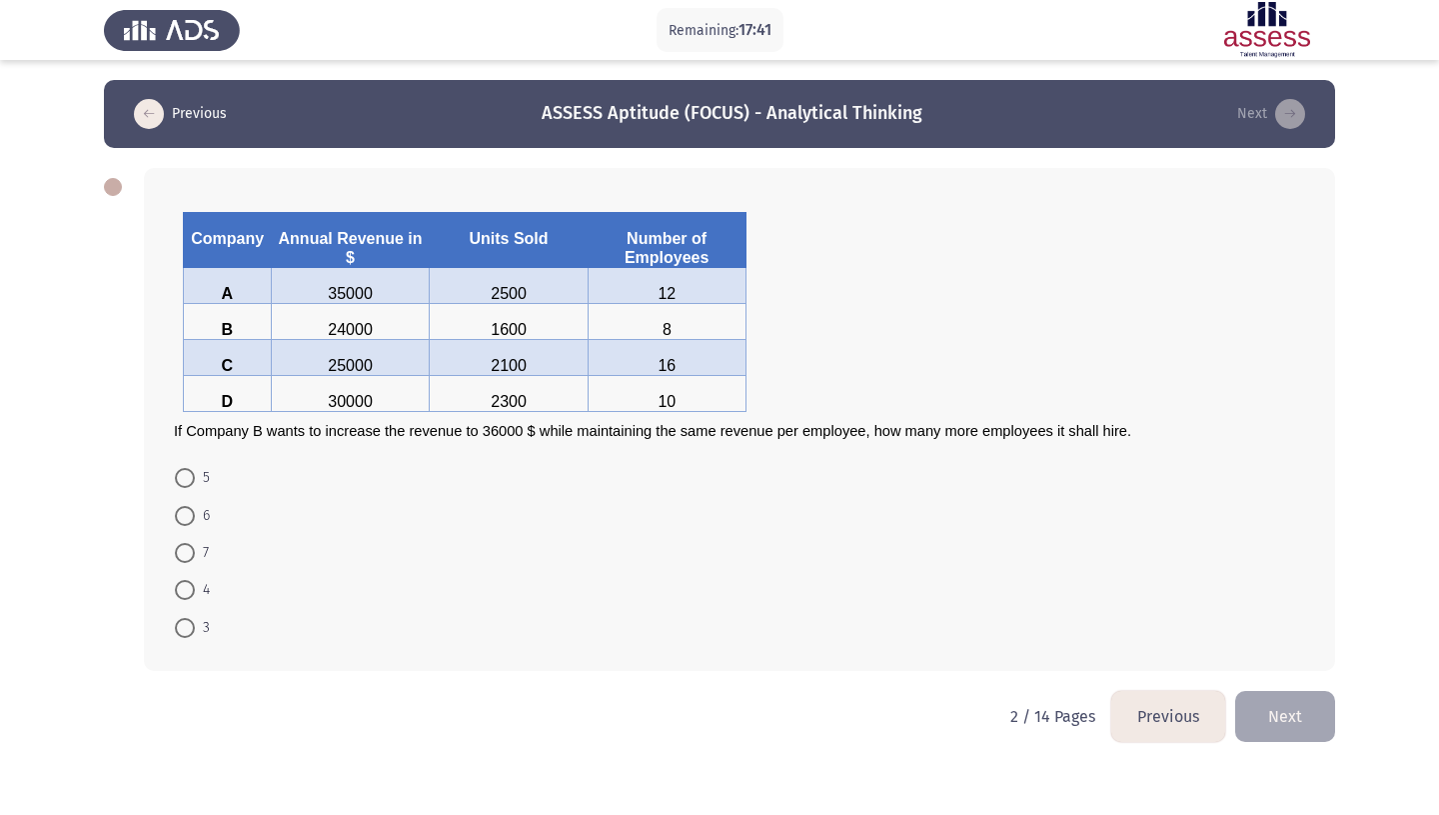
click at [184, 591] on span at bounding box center [185, 590] width 20 height 20
click at [184, 591] on input "4" at bounding box center [185, 590] width 20 height 20
radio input "true"
click at [1306, 705] on button "Next" at bounding box center [1285, 714] width 100 height 51
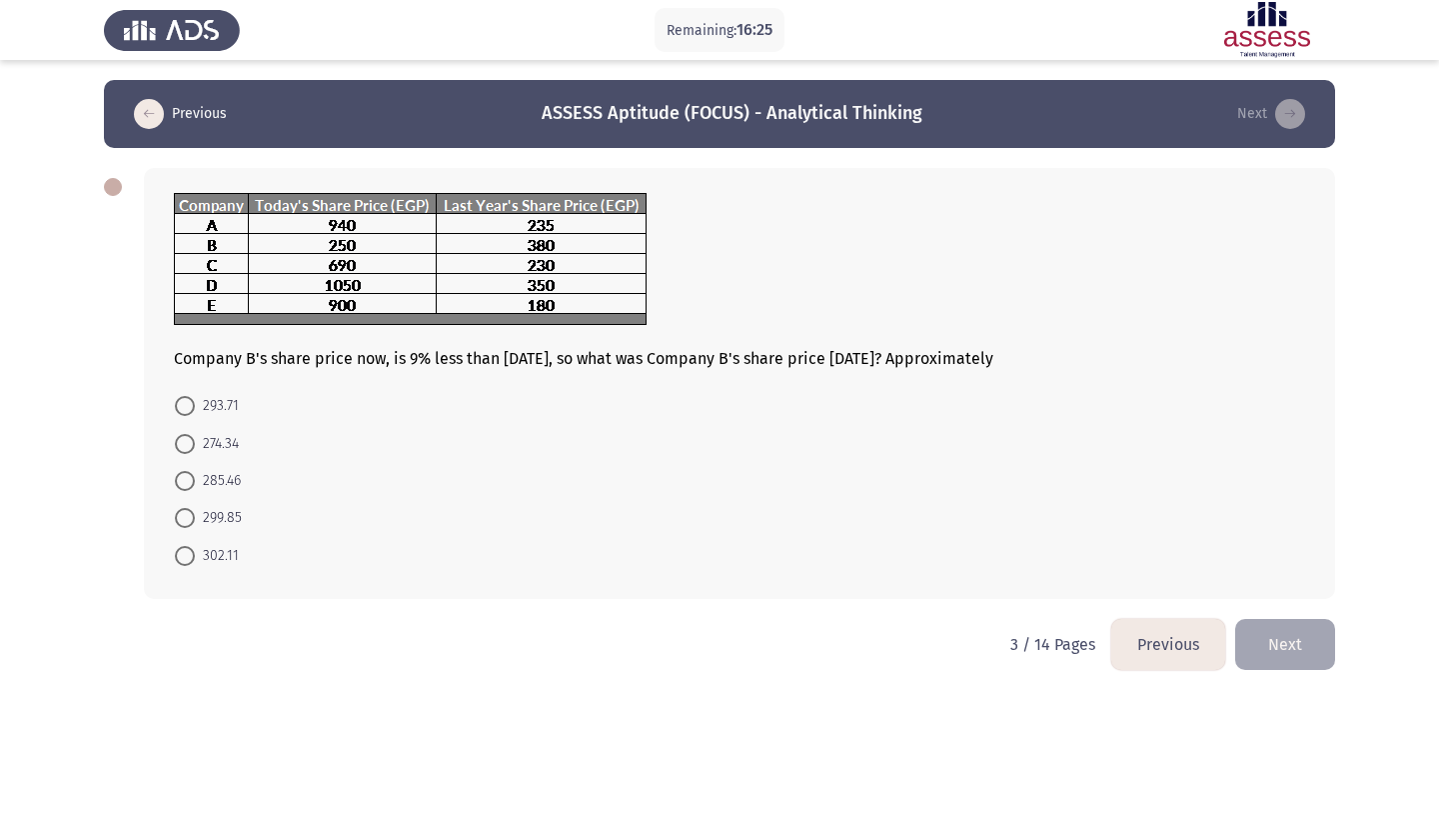
click at [184, 434] on span at bounding box center [185, 444] width 20 height 20
click at [184, 434] on input "274.34" at bounding box center [185, 444] width 20 height 20
radio input "true"
click at [1278, 621] on button "Next" at bounding box center [1285, 642] width 100 height 51
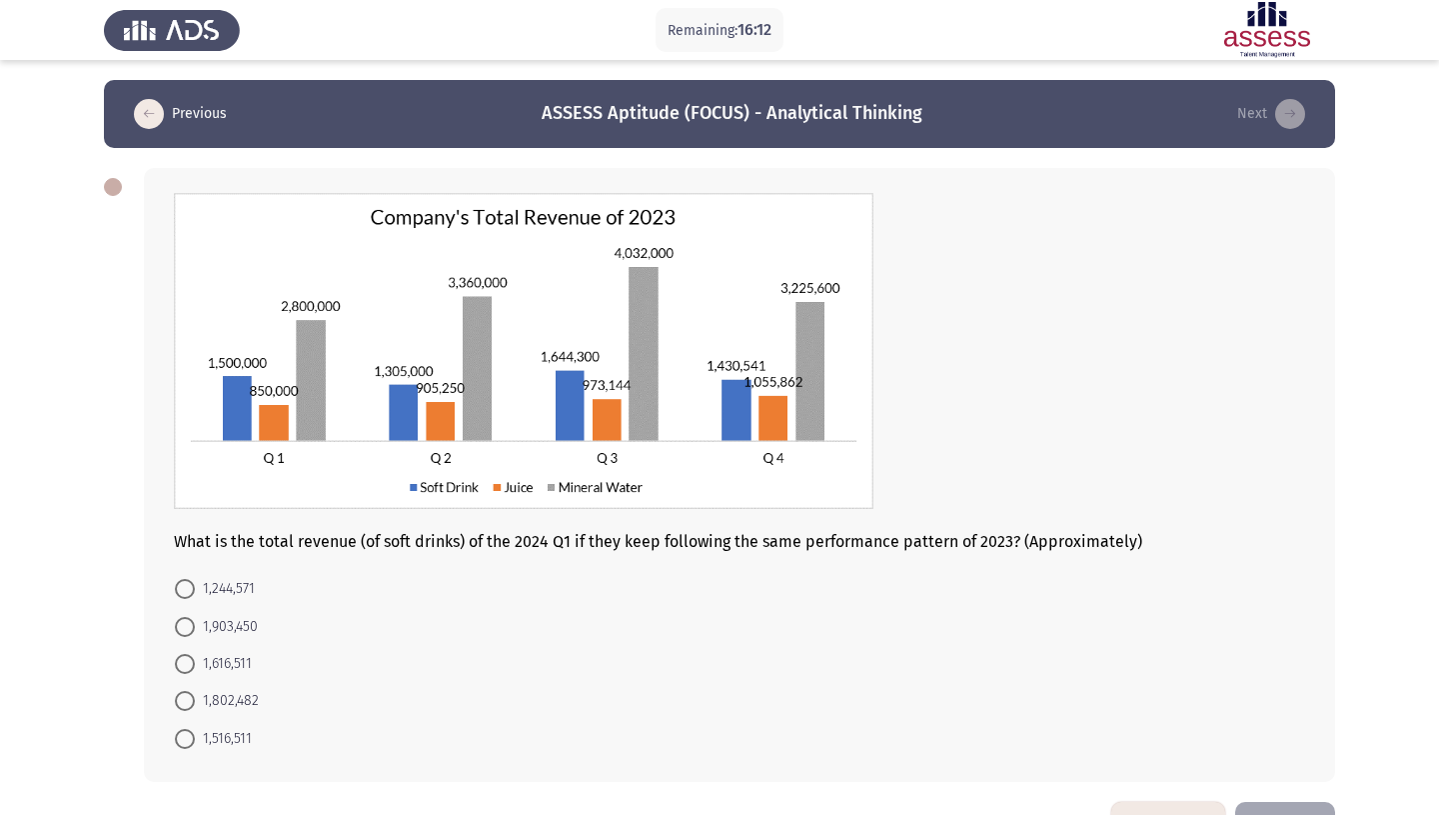
scroll to position [54, 0]
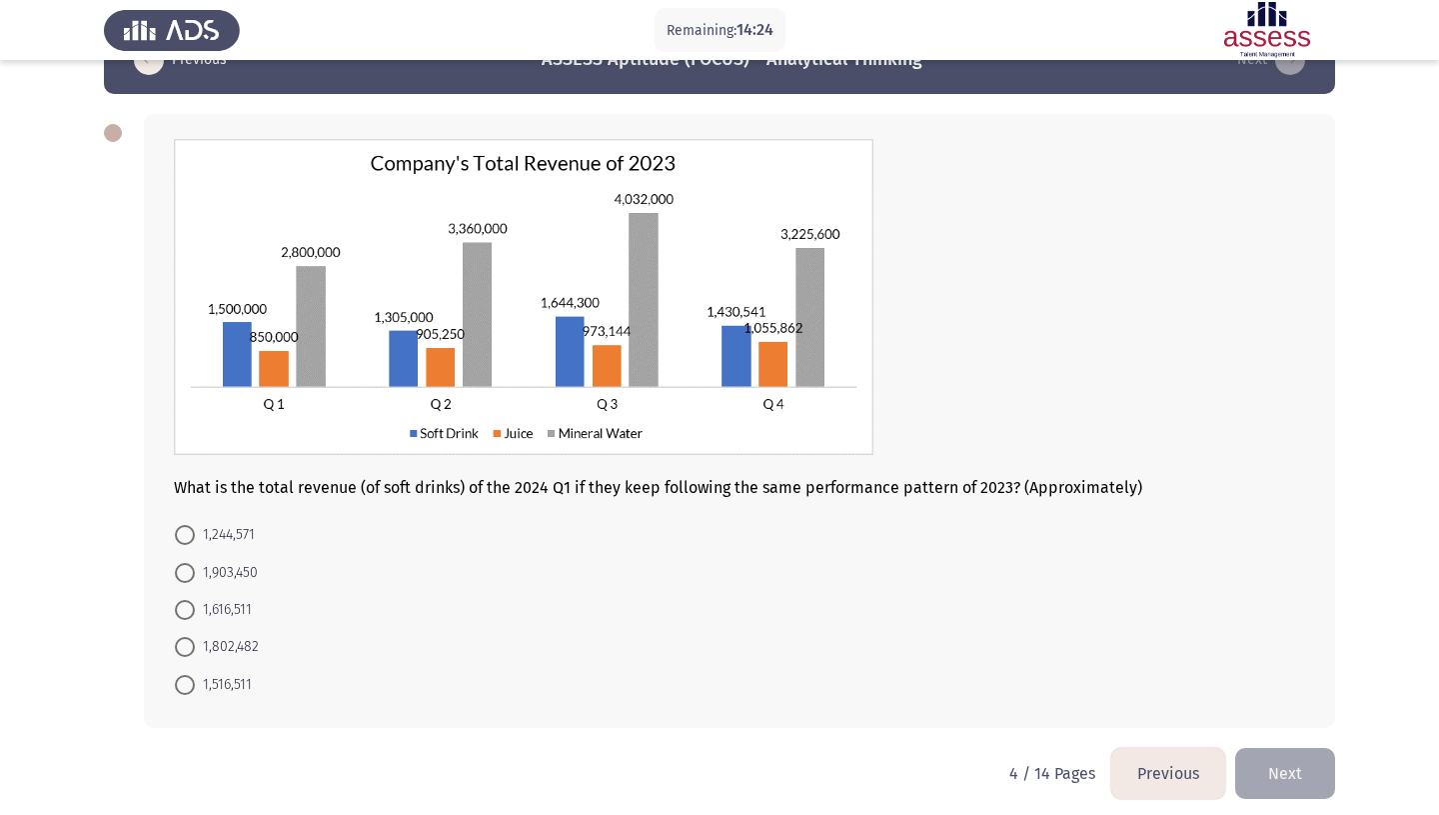
click at [185, 678] on span at bounding box center [185, 685] width 20 height 20
click at [185, 678] on input "1,516,511" at bounding box center [185, 685] width 20 height 20
radio input "true"
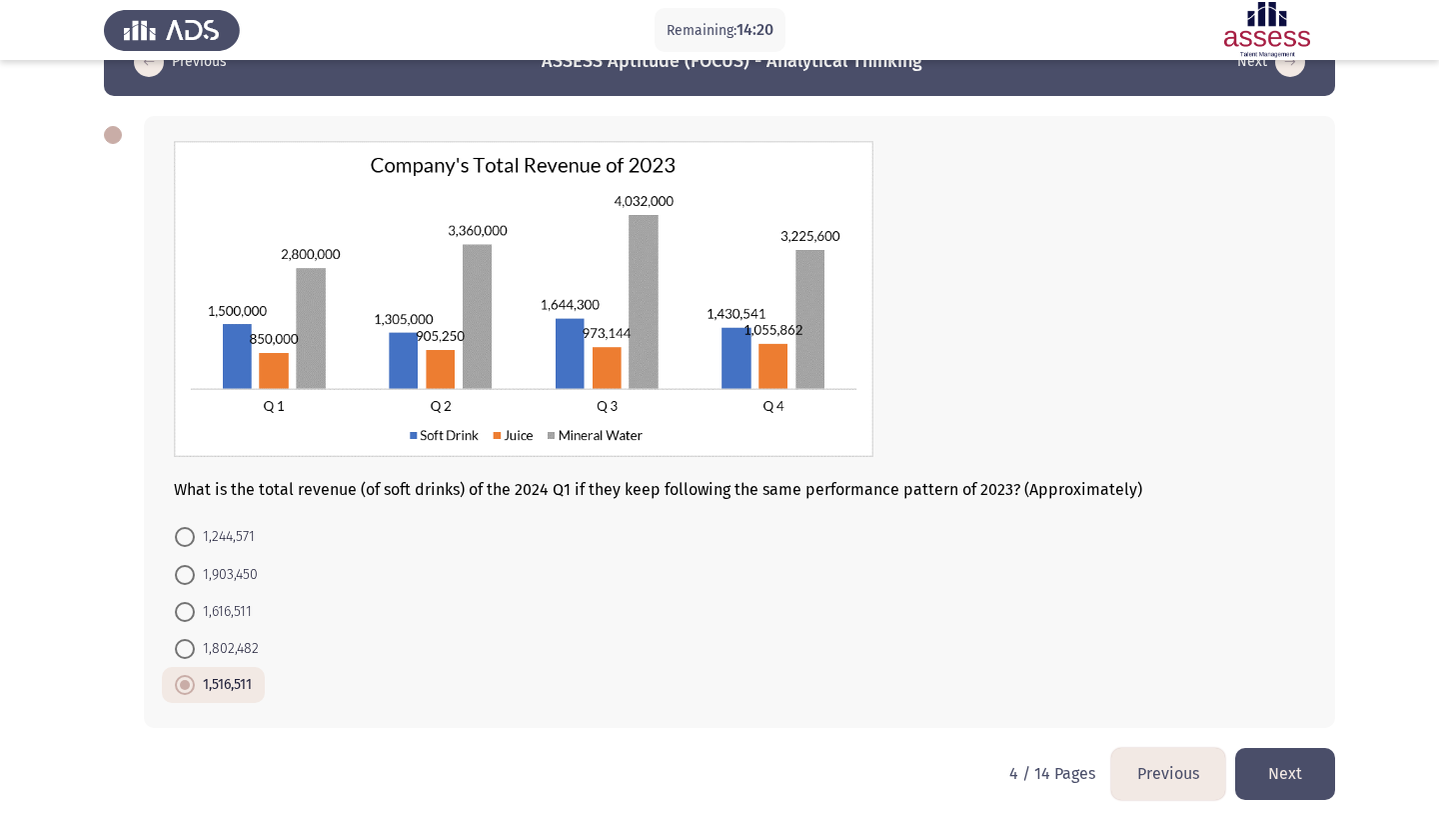
click at [1309, 758] on button "Next" at bounding box center [1285, 773] width 100 height 51
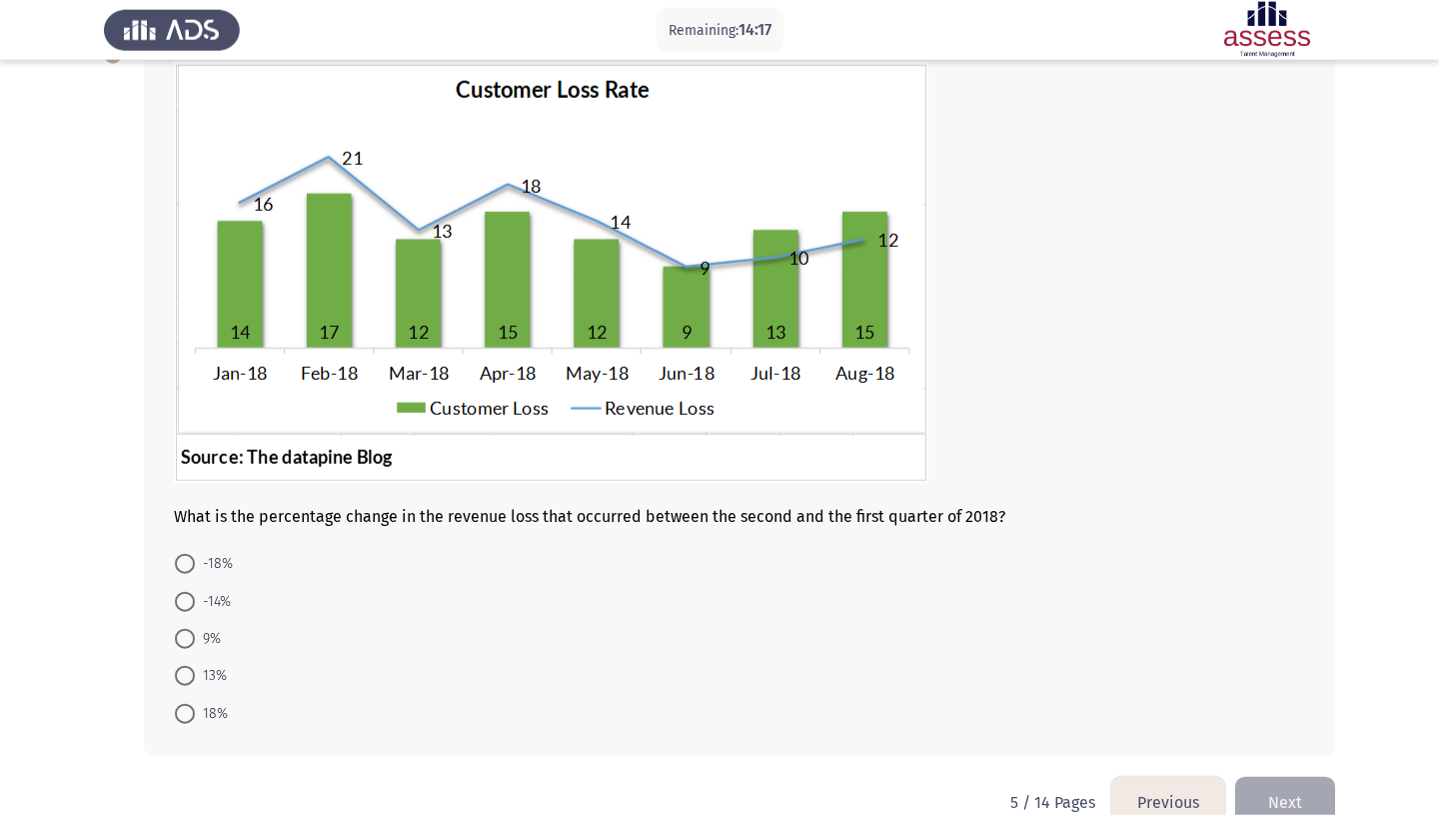
scroll to position [123, 0]
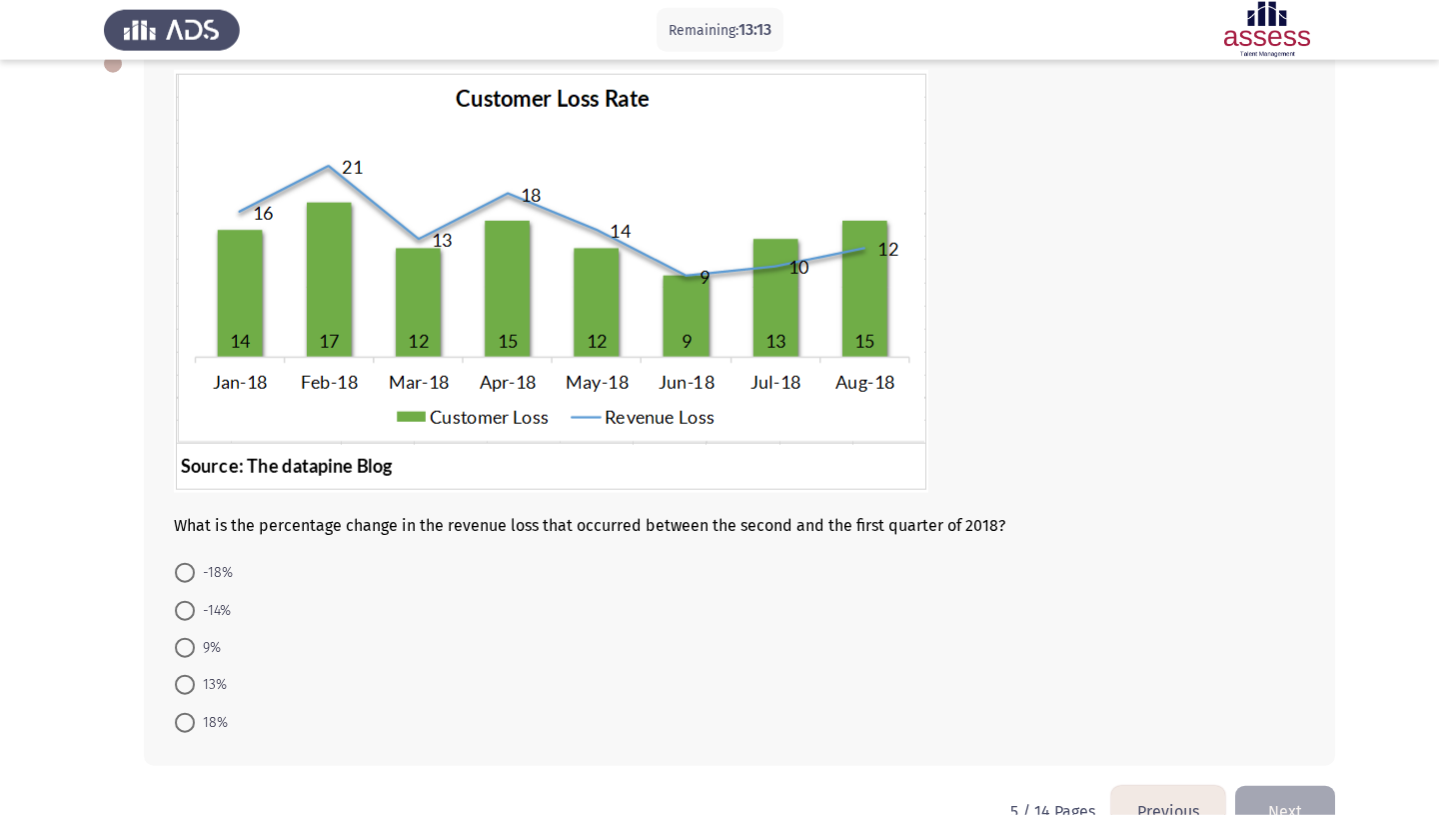
click at [185, 675] on span at bounding box center [185, 685] width 20 height 20
click at [185, 675] on input "13%" at bounding box center [185, 685] width 20 height 20
radio input "true"
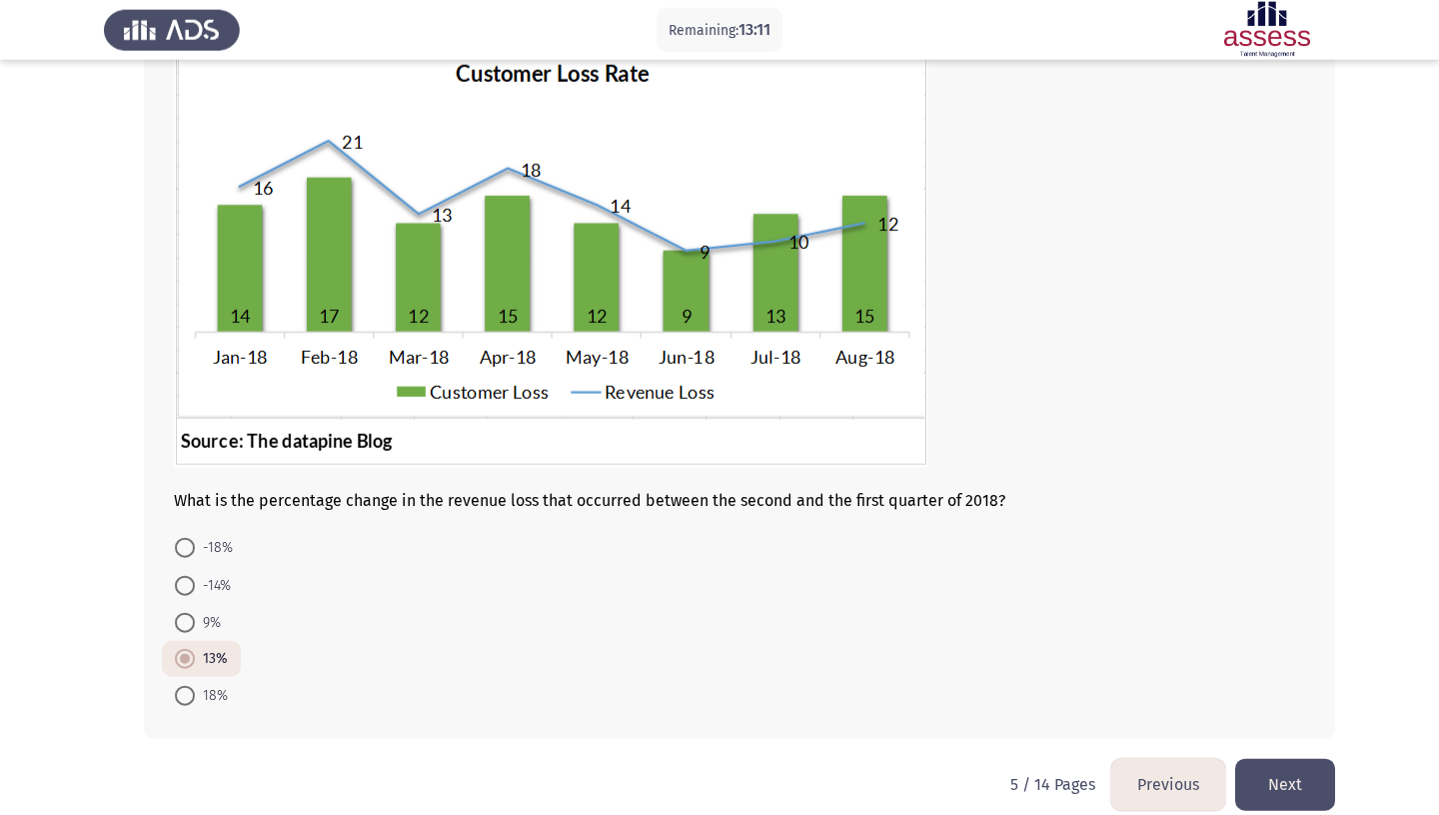
scroll to position [159, 0]
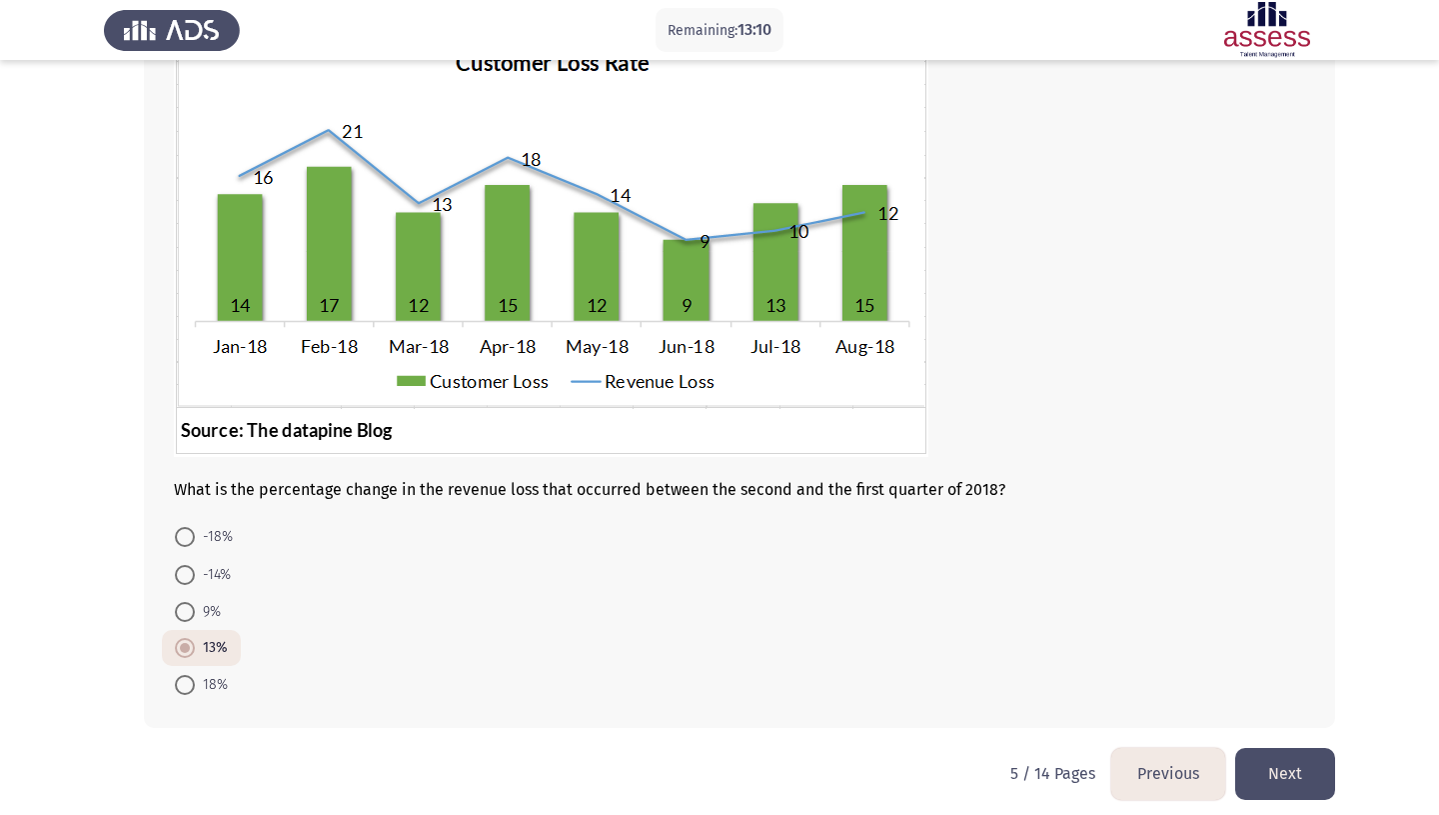
click at [1318, 752] on button "Next" at bounding box center [1285, 773] width 100 height 51
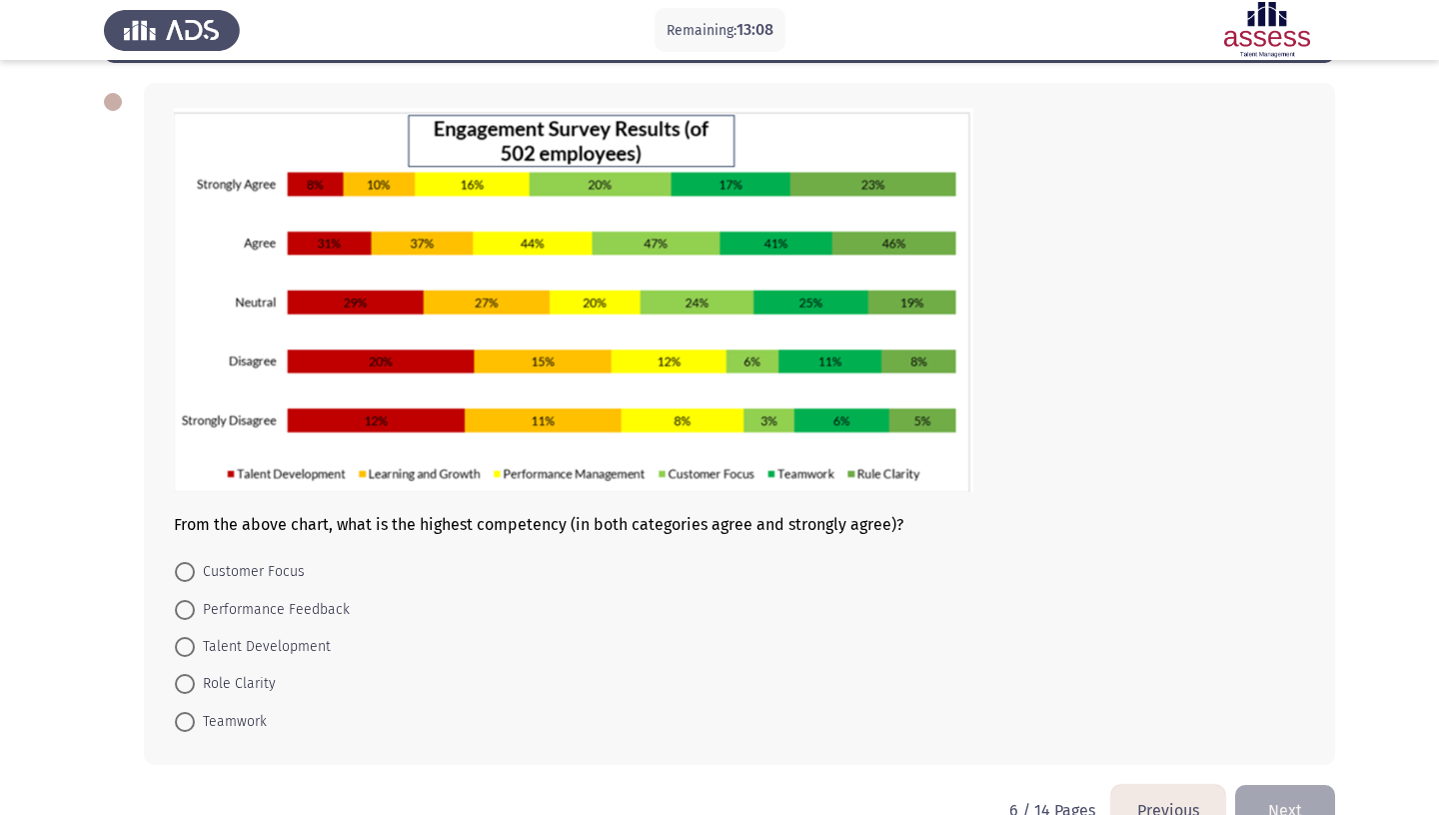
scroll to position [92, 0]
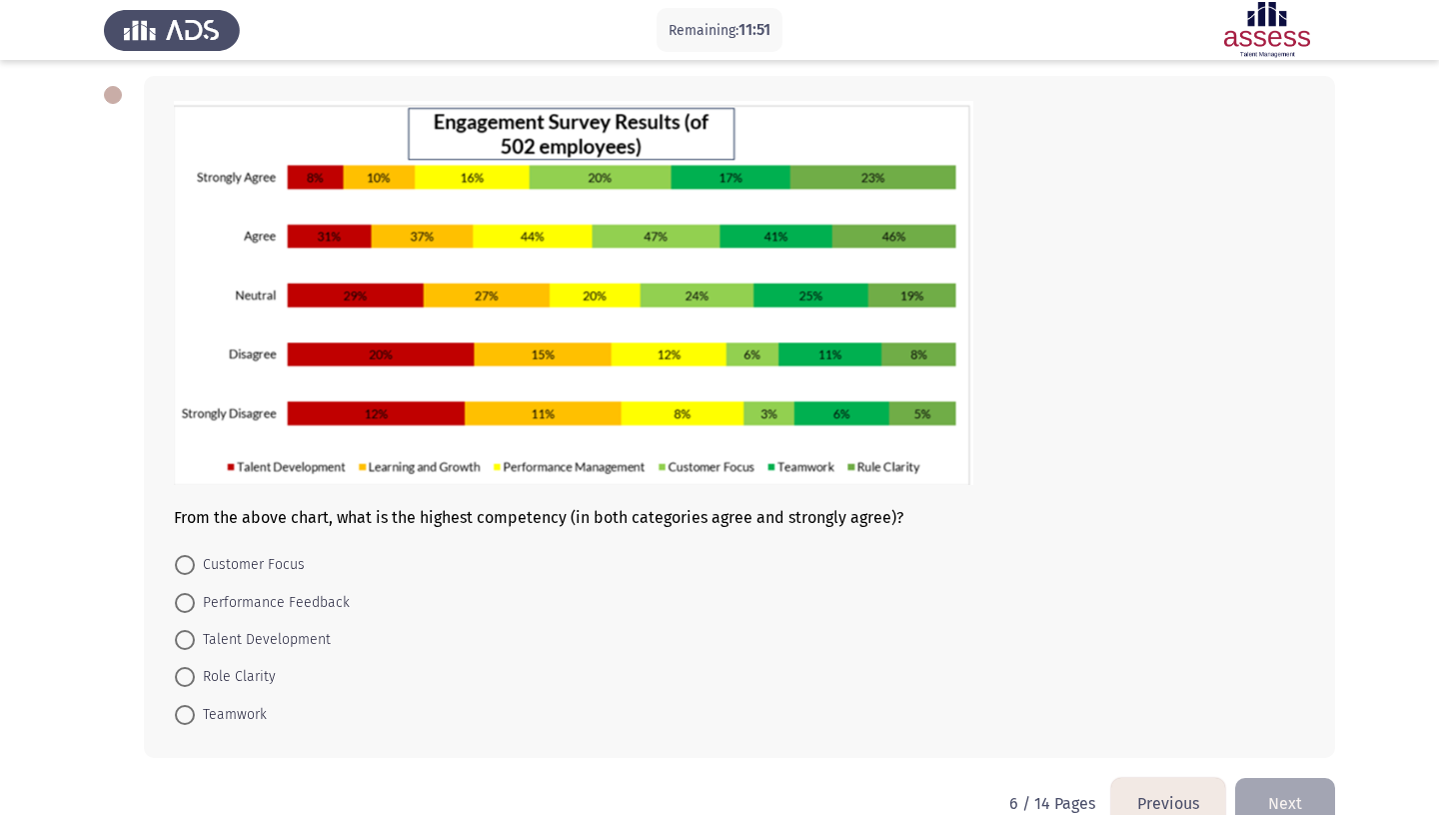
click at [208, 668] on span "Role Clarity" at bounding box center [235, 677] width 81 height 24
click at [195, 668] on input "Role Clarity" at bounding box center [185, 677] width 20 height 20
radio input "true"
click at [1292, 776] on button "Next" at bounding box center [1285, 801] width 100 height 51
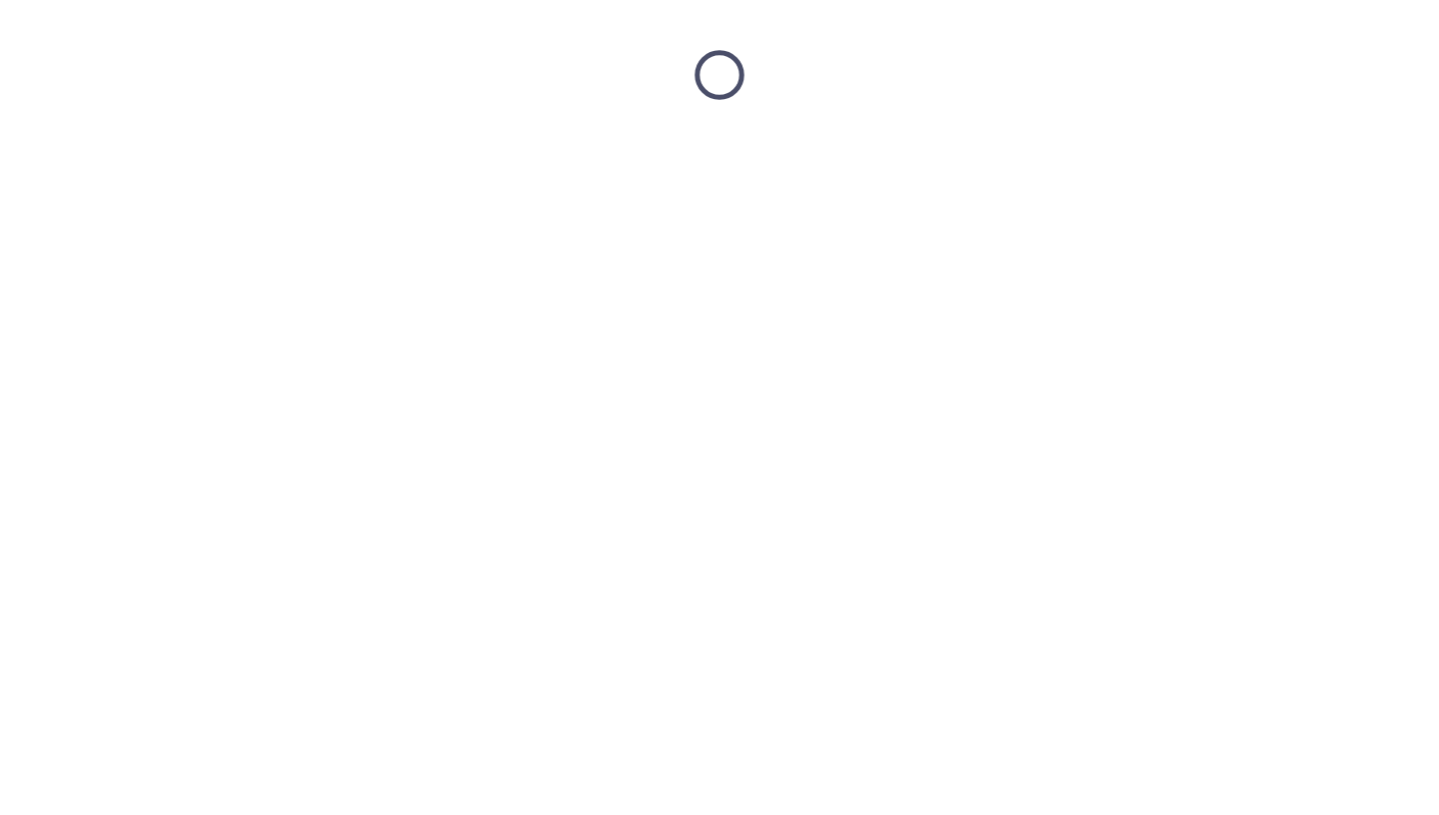
scroll to position [0, 0]
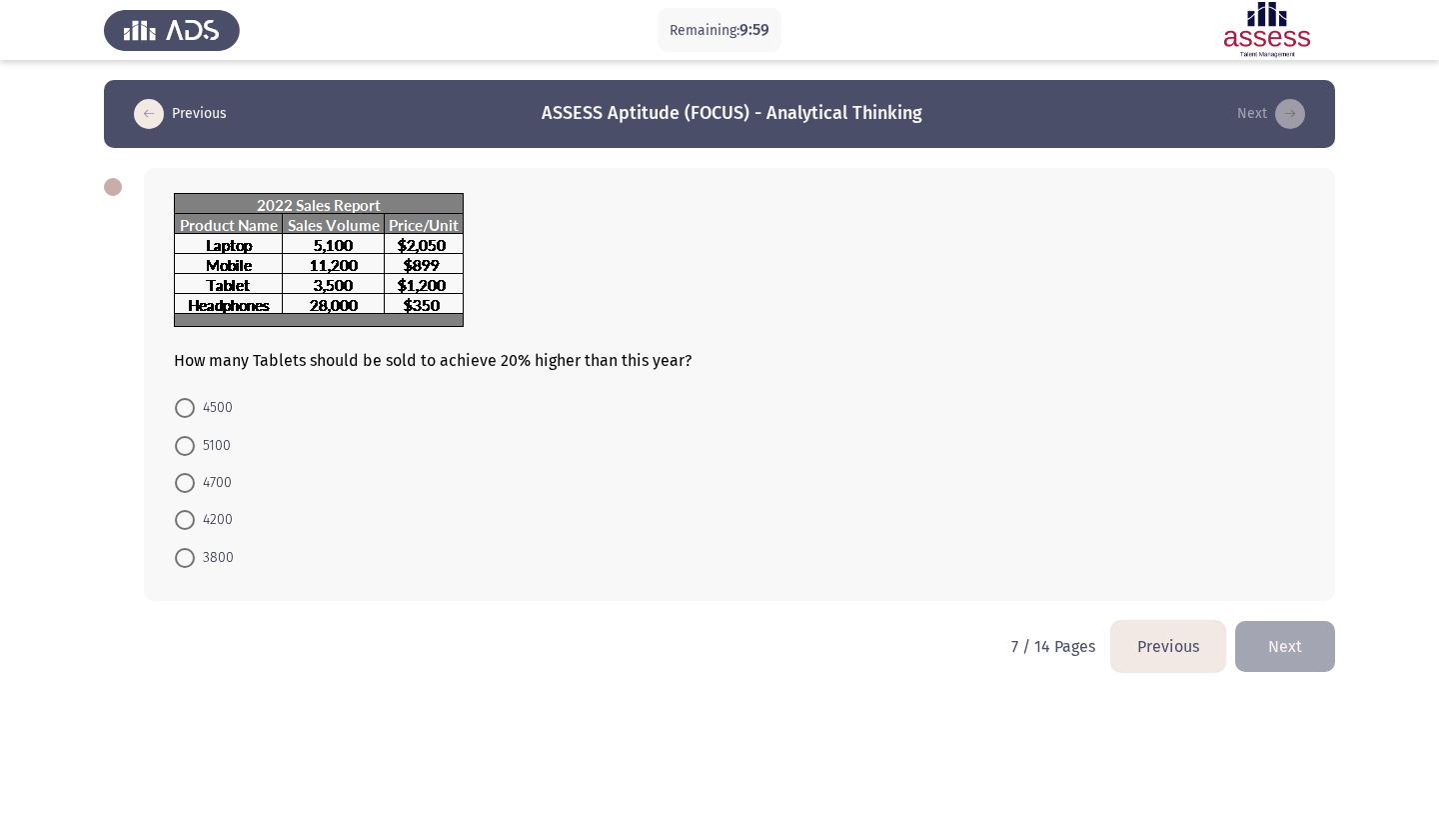
click at [190, 510] on span at bounding box center [185, 520] width 20 height 20
click at [190, 510] on input "4200" at bounding box center [185, 520] width 20 height 20
radio input "true"
click at [1297, 619] on button "Next" at bounding box center [1285, 644] width 100 height 51
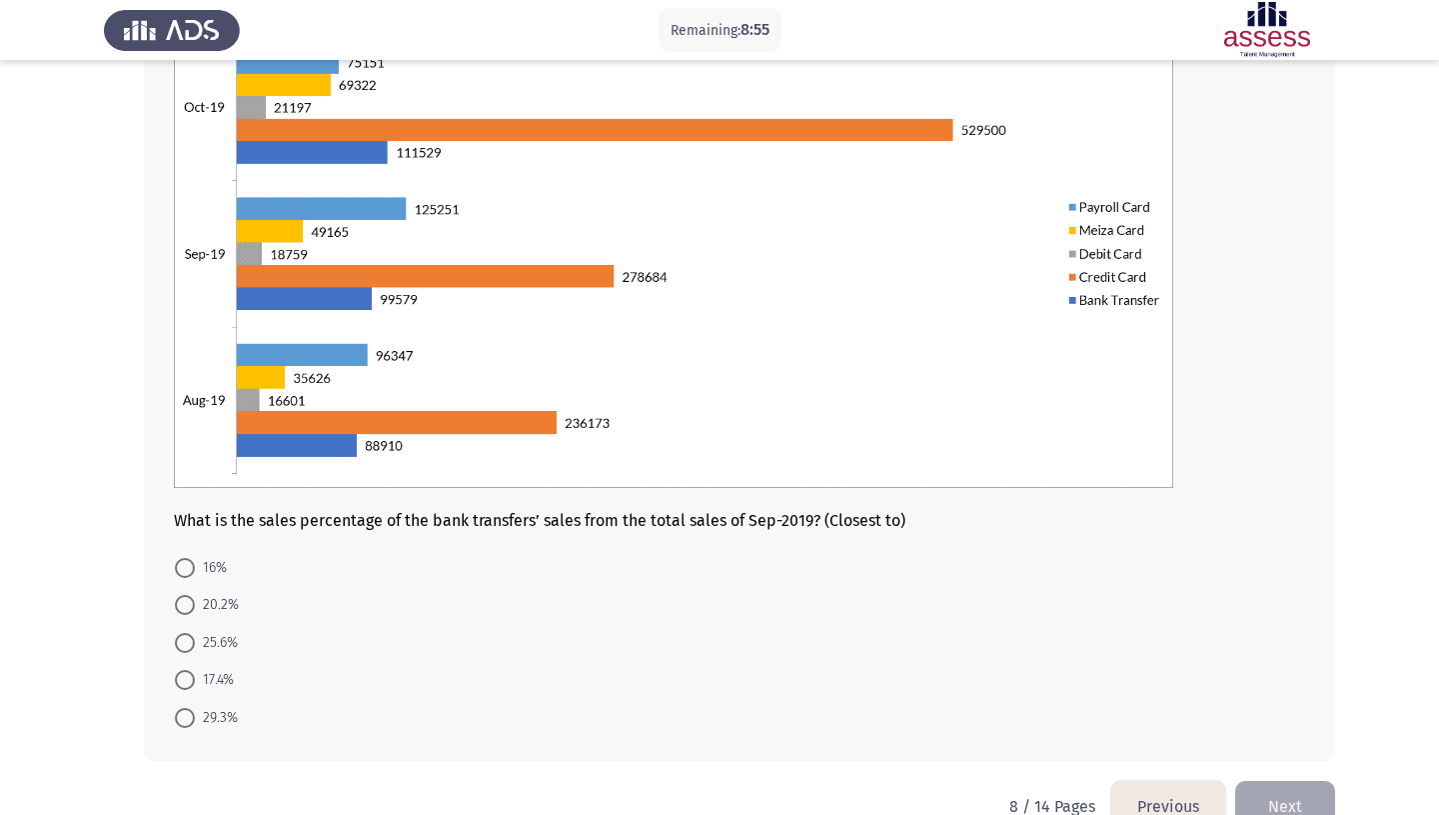
scroll to position [210, 0]
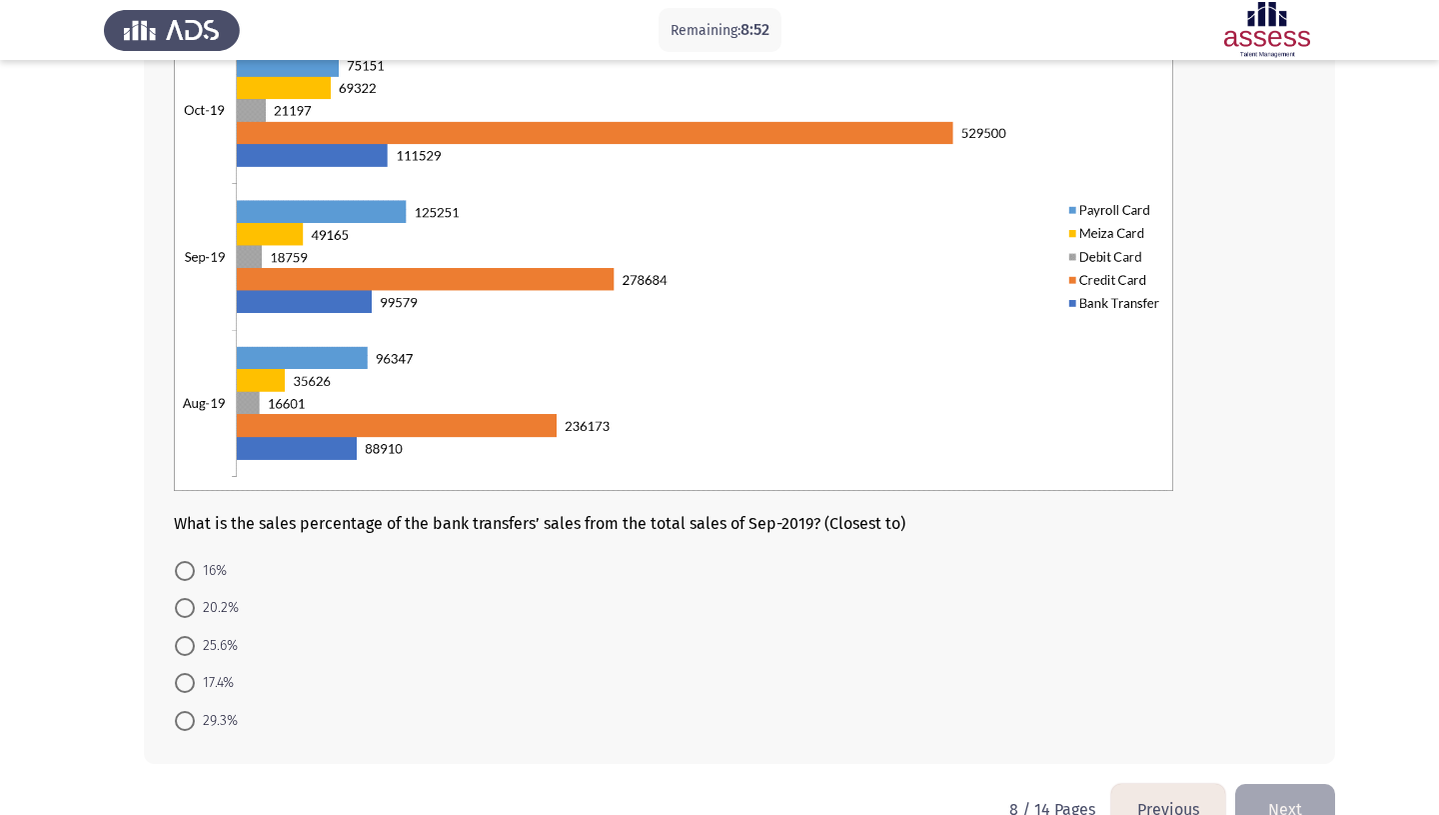
click at [185, 598] on span at bounding box center [185, 608] width 20 height 20
click at [185, 598] on input "20.2%" at bounding box center [185, 608] width 20 height 20
radio input "true"
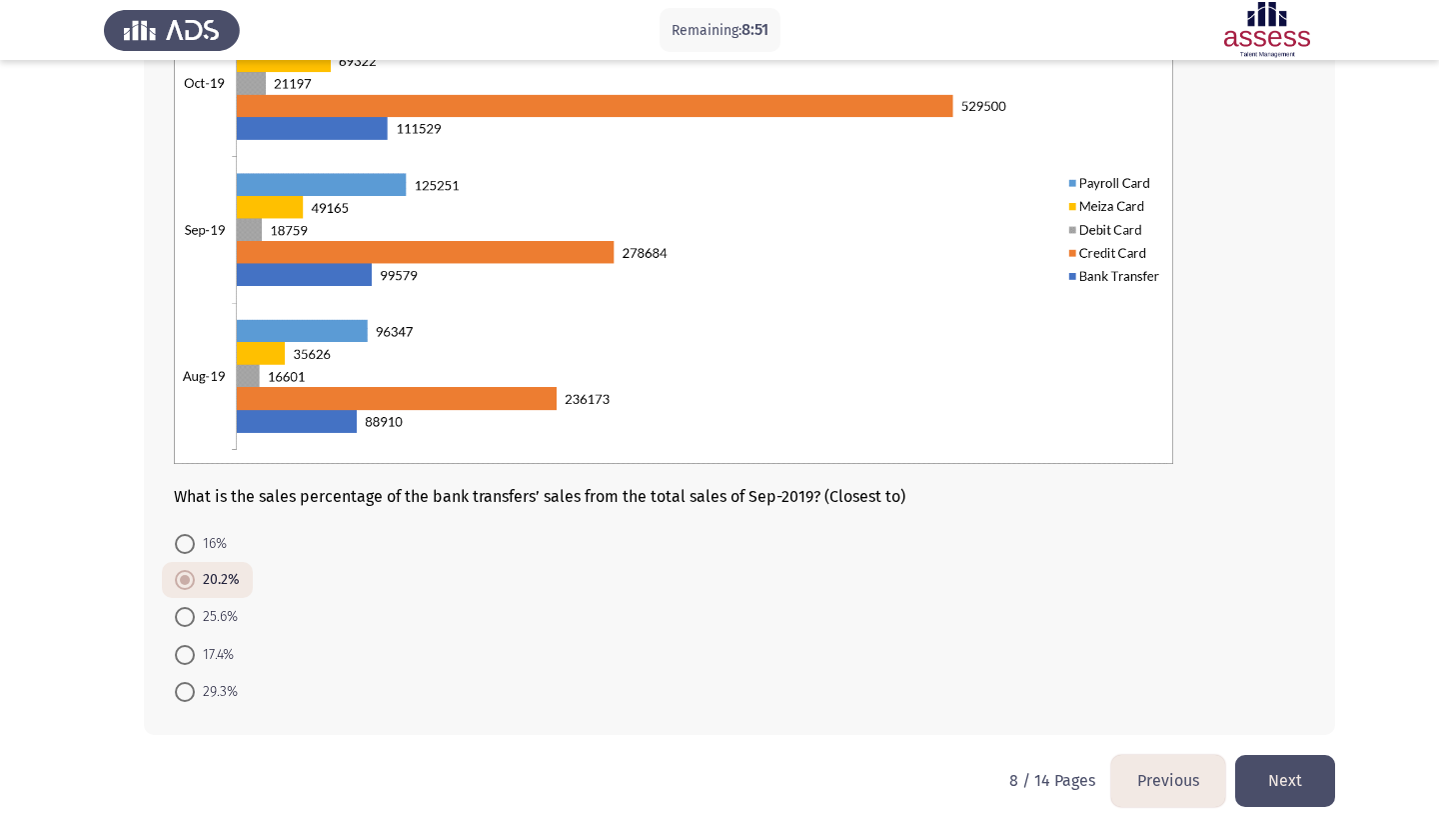
scroll to position [243, 0]
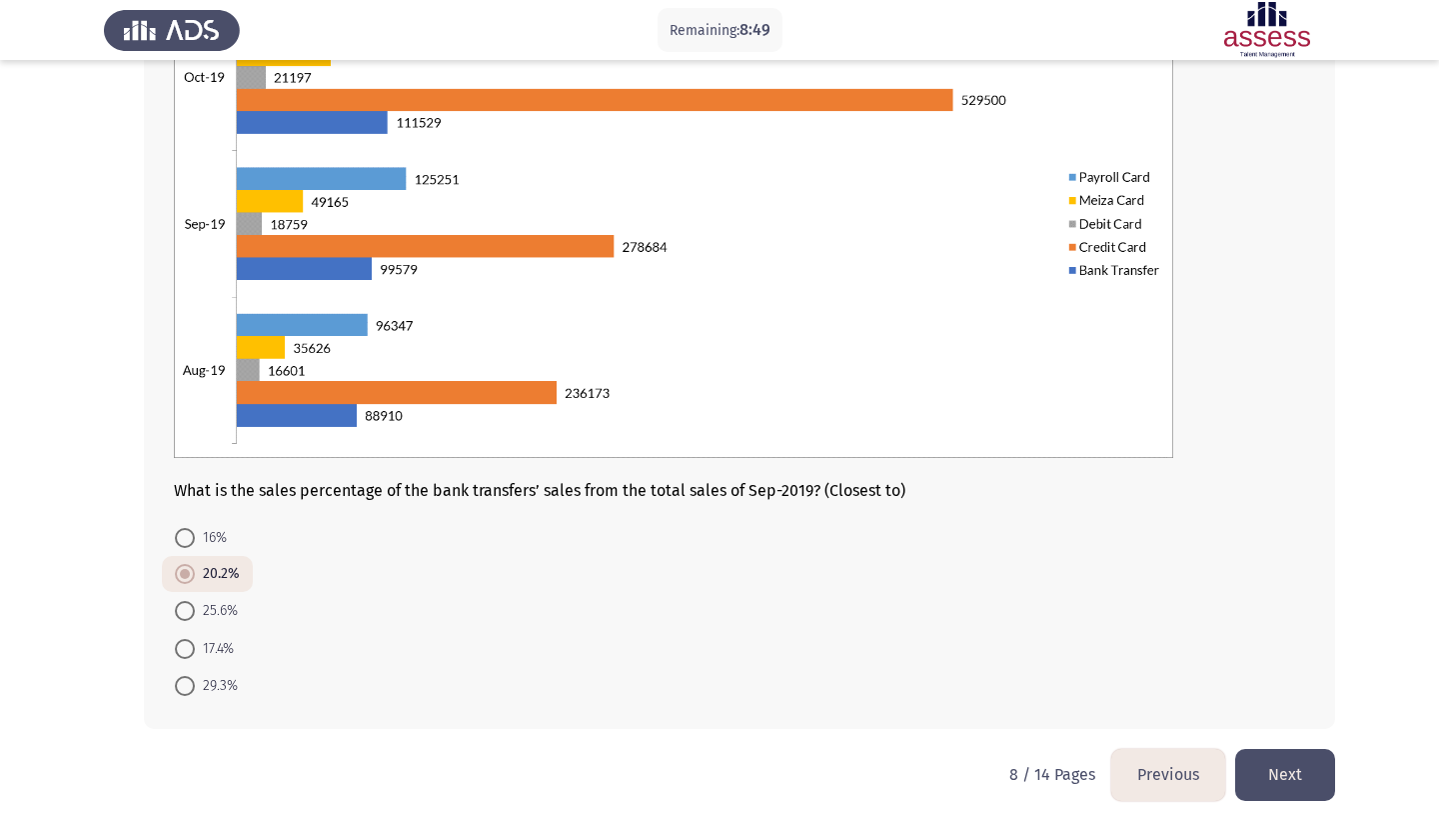
click at [1269, 750] on button "Next" at bounding box center [1285, 774] width 100 height 51
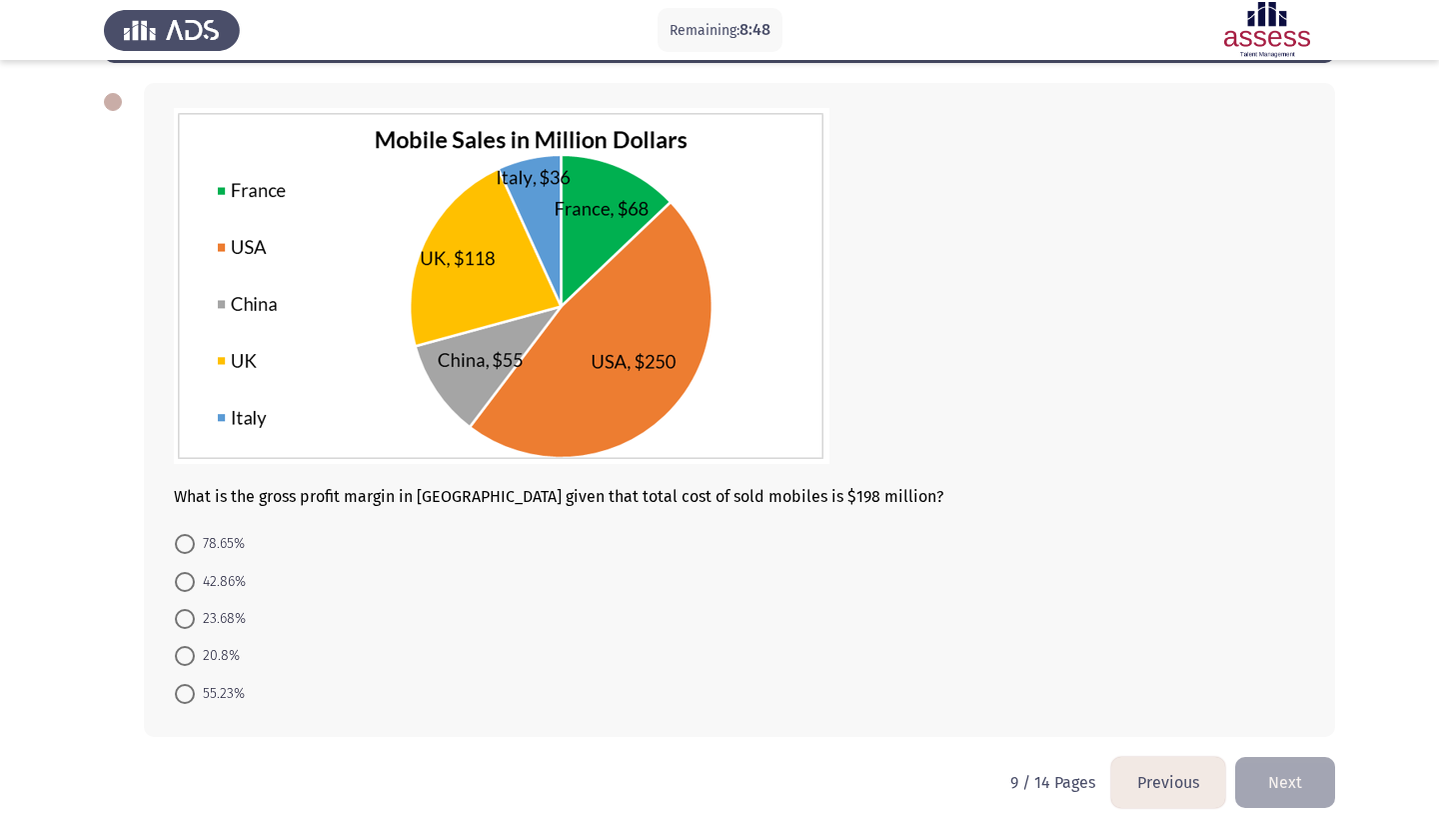
scroll to position [84, 0]
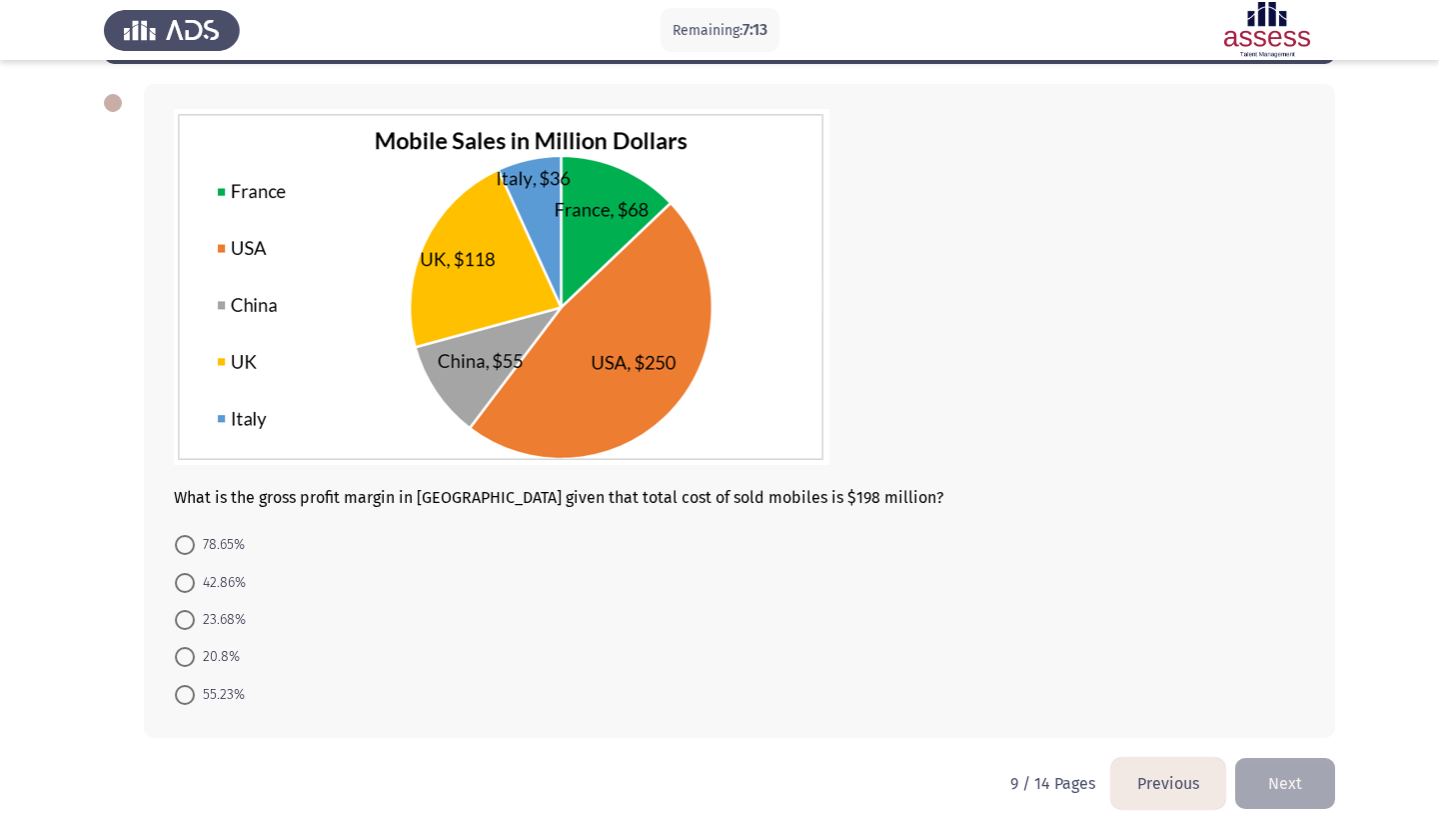
click at [192, 610] on span at bounding box center [185, 620] width 20 height 20
click at [192, 610] on input "23.68%" at bounding box center [185, 620] width 20 height 20
radio input "true"
click at [186, 646] on span at bounding box center [185, 656] width 20 height 20
click at [186, 646] on input "20.8%" at bounding box center [185, 656] width 20 height 20
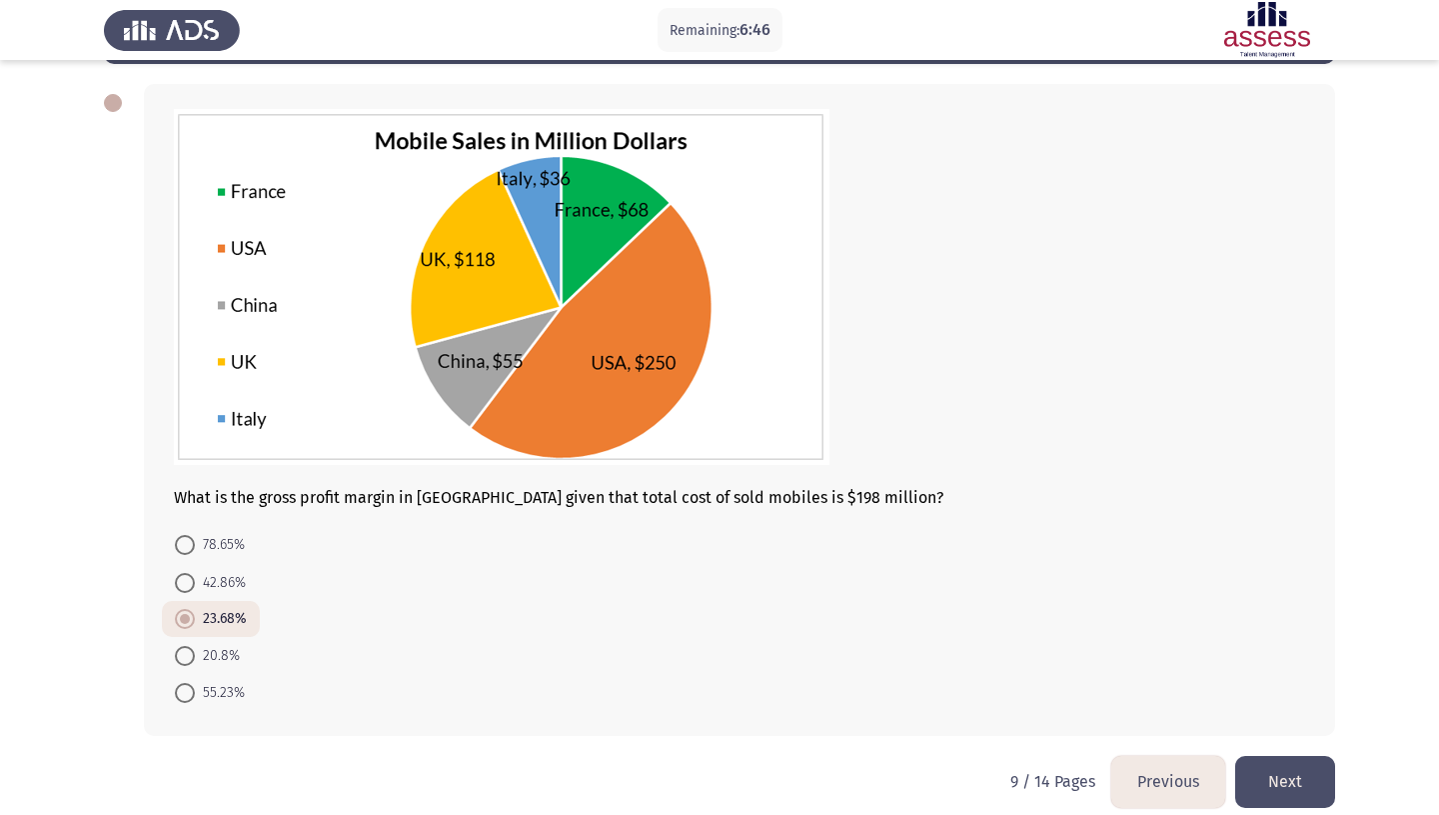
radio input "true"
click at [1276, 767] on button "Next" at bounding box center [1285, 781] width 100 height 51
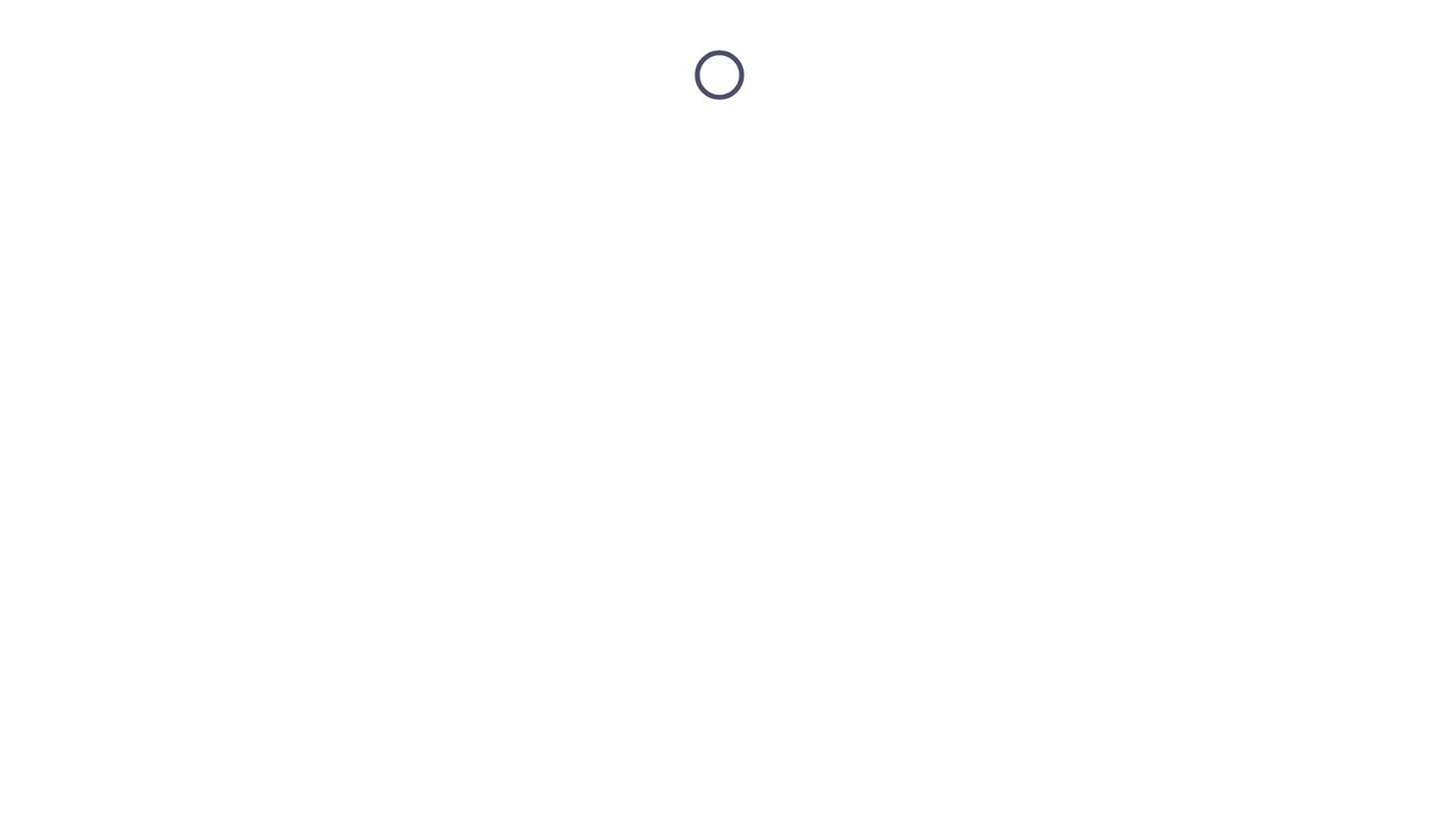
scroll to position [0, 0]
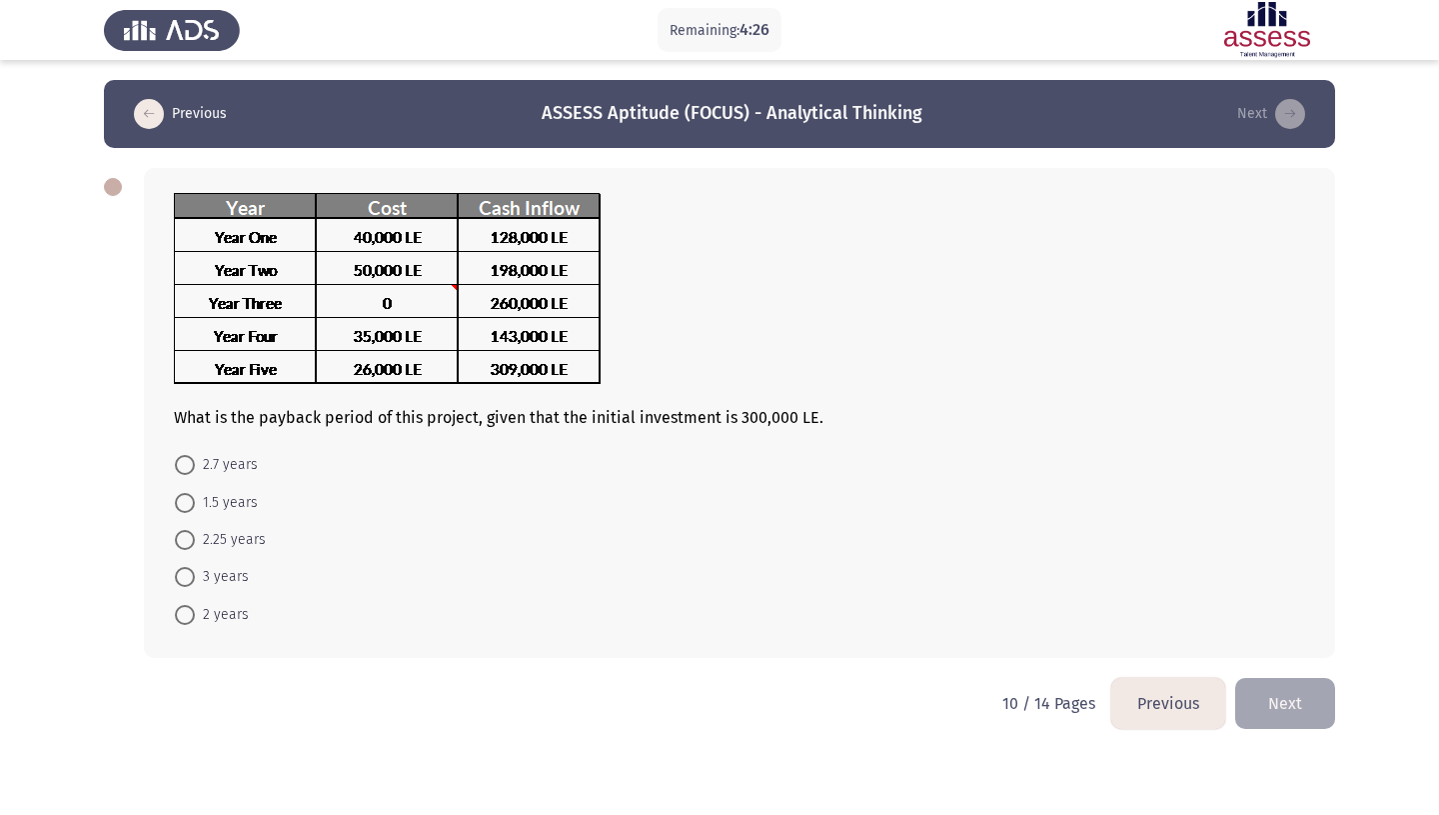
click at [188, 499] on label "1.5 years" at bounding box center [216, 503] width 83 height 24
click at [188, 499] on input "1.5 years" at bounding box center [185, 503] width 20 height 20
radio input "true"
click at [1302, 676] on button "Next" at bounding box center [1285, 701] width 100 height 51
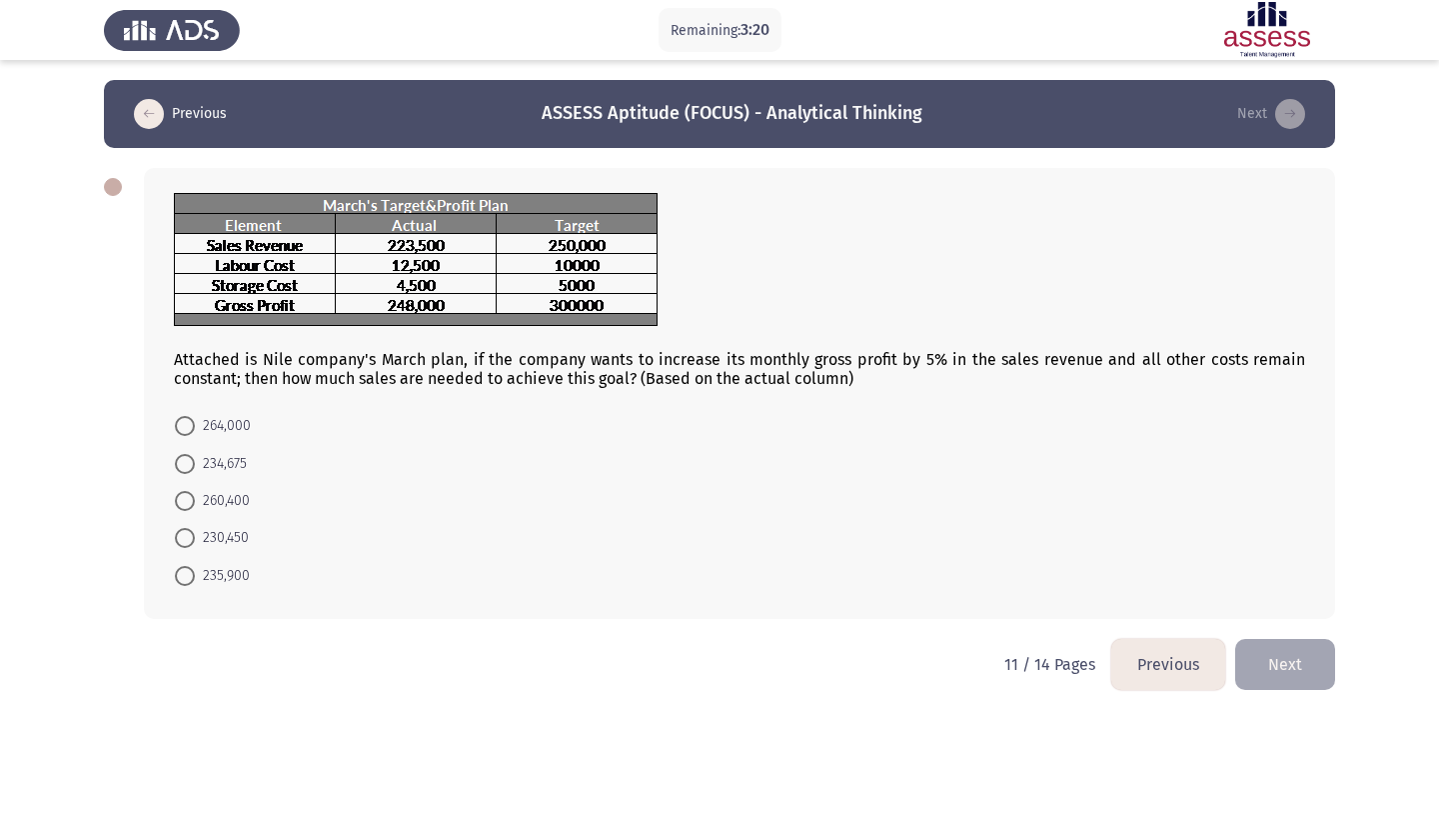
click at [1192, 662] on button "Previous" at bounding box center [1168, 664] width 114 height 51
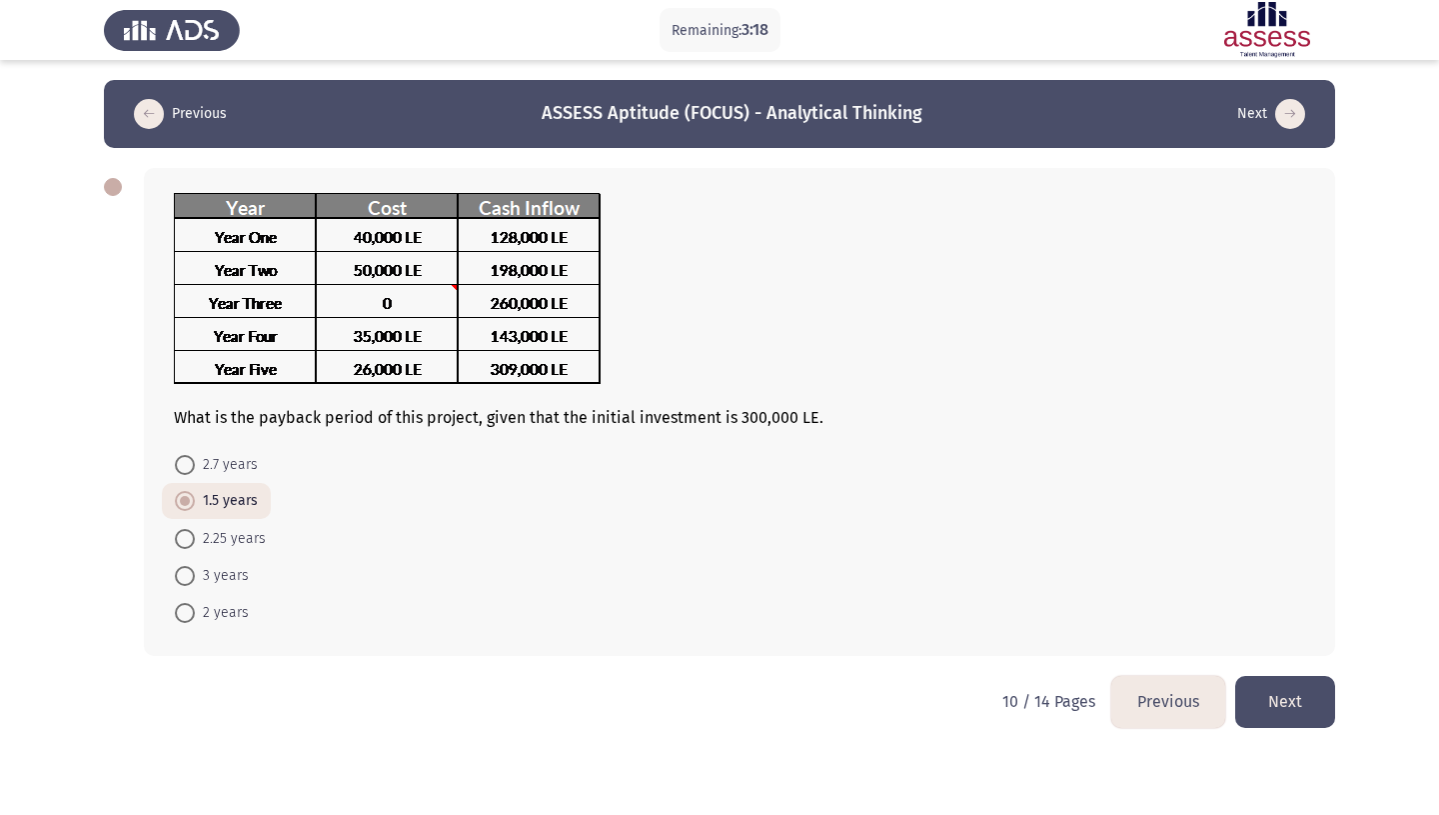
click at [261, 527] on span "2.25 years" at bounding box center [230, 539] width 71 height 24
click at [195, 529] on input "2.25 years" at bounding box center [185, 539] width 20 height 20
radio input "true"
click at [1286, 684] on button "Next" at bounding box center [1285, 701] width 100 height 51
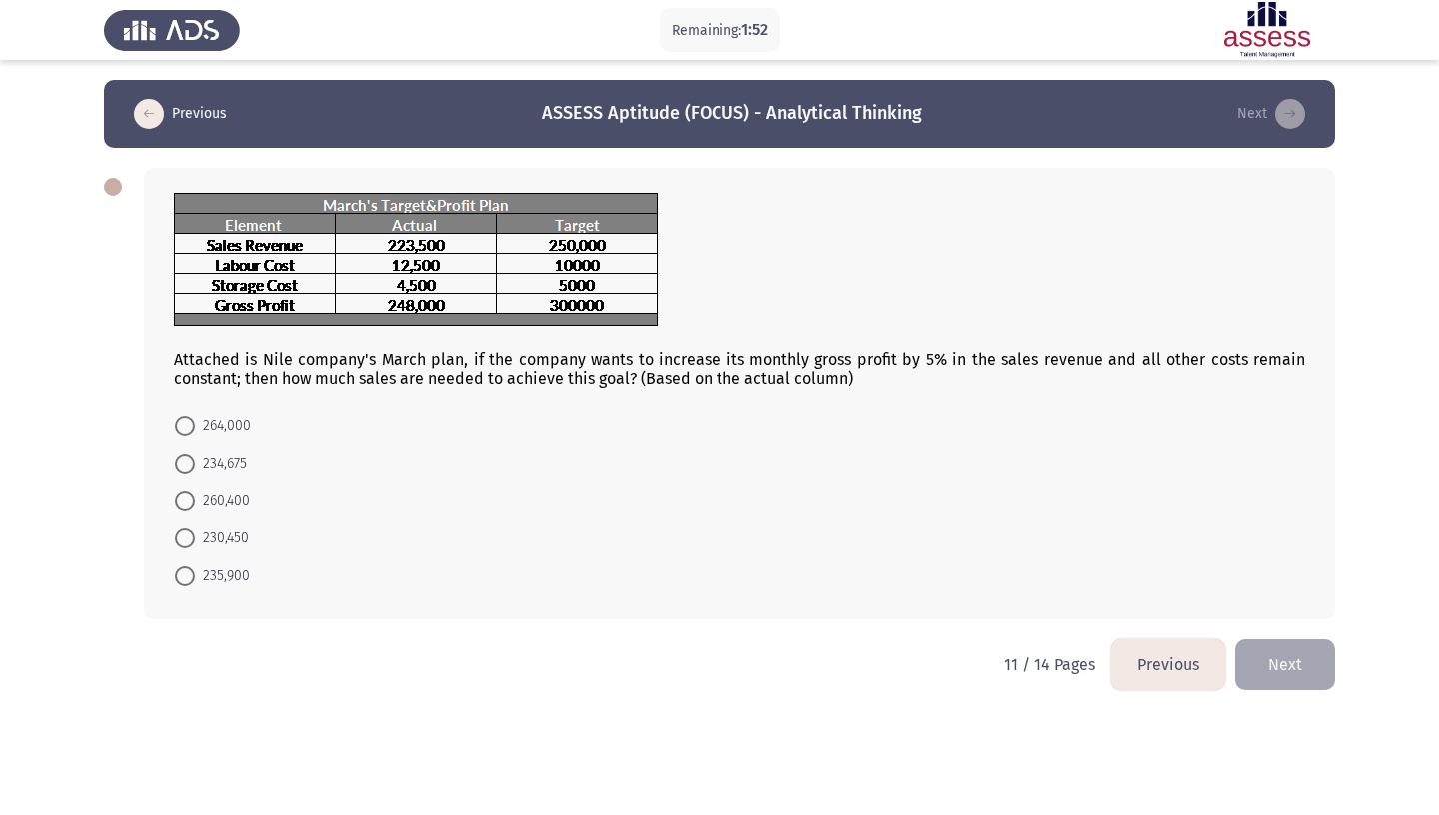
click at [196, 452] on span "234,675" at bounding box center [221, 464] width 52 height 24
click at [195, 454] on input "234,675" at bounding box center [185, 464] width 20 height 20
radio input "true"
click at [1316, 637] on button "Next" at bounding box center [1285, 662] width 100 height 51
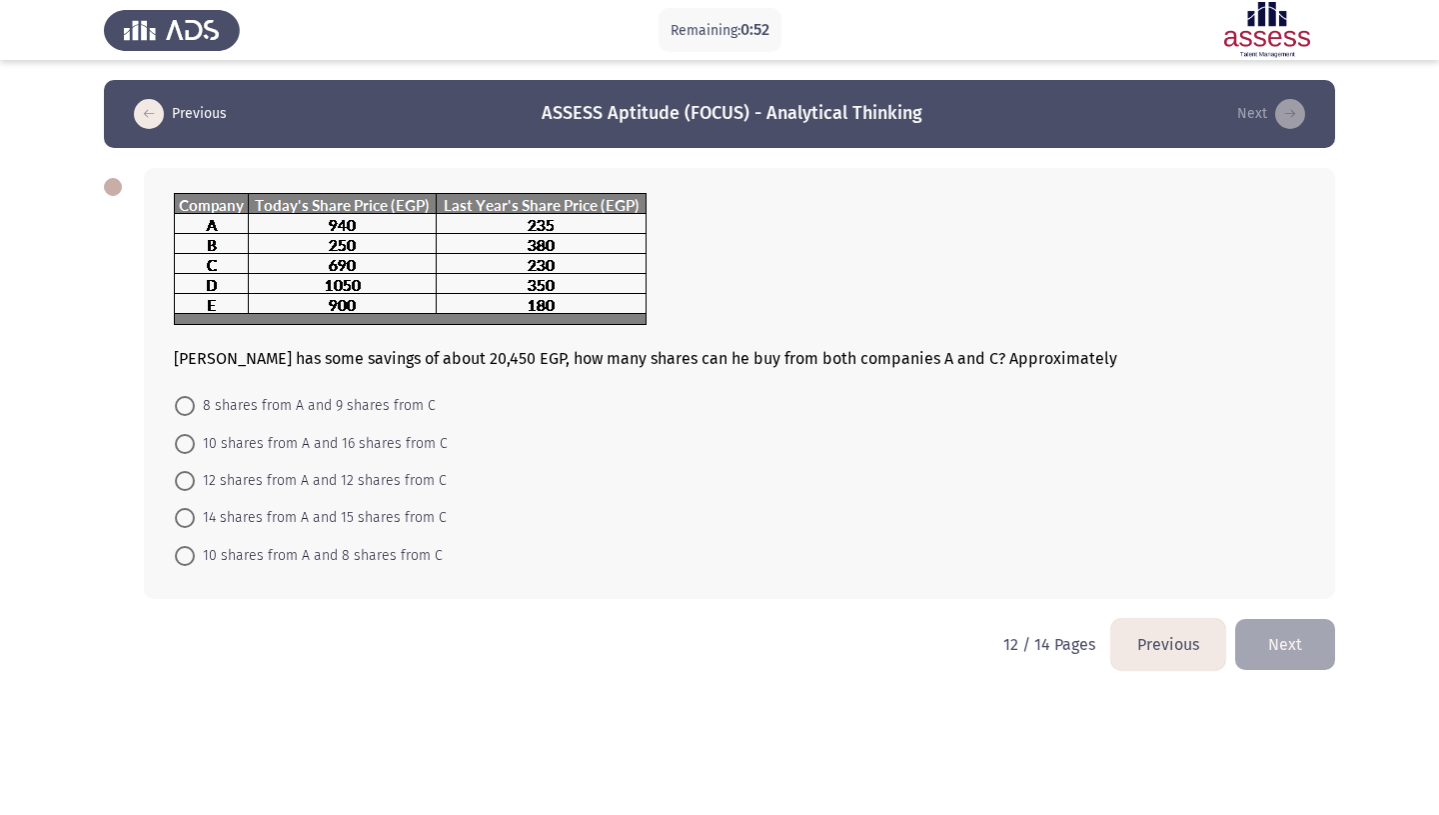
click at [196, 432] on span "10 shares from A and 16 shares from C" at bounding box center [321, 444] width 253 height 24
click at [195, 434] on input "10 shares from A and 16 shares from C" at bounding box center [185, 444] width 20 height 20
radio input "true"
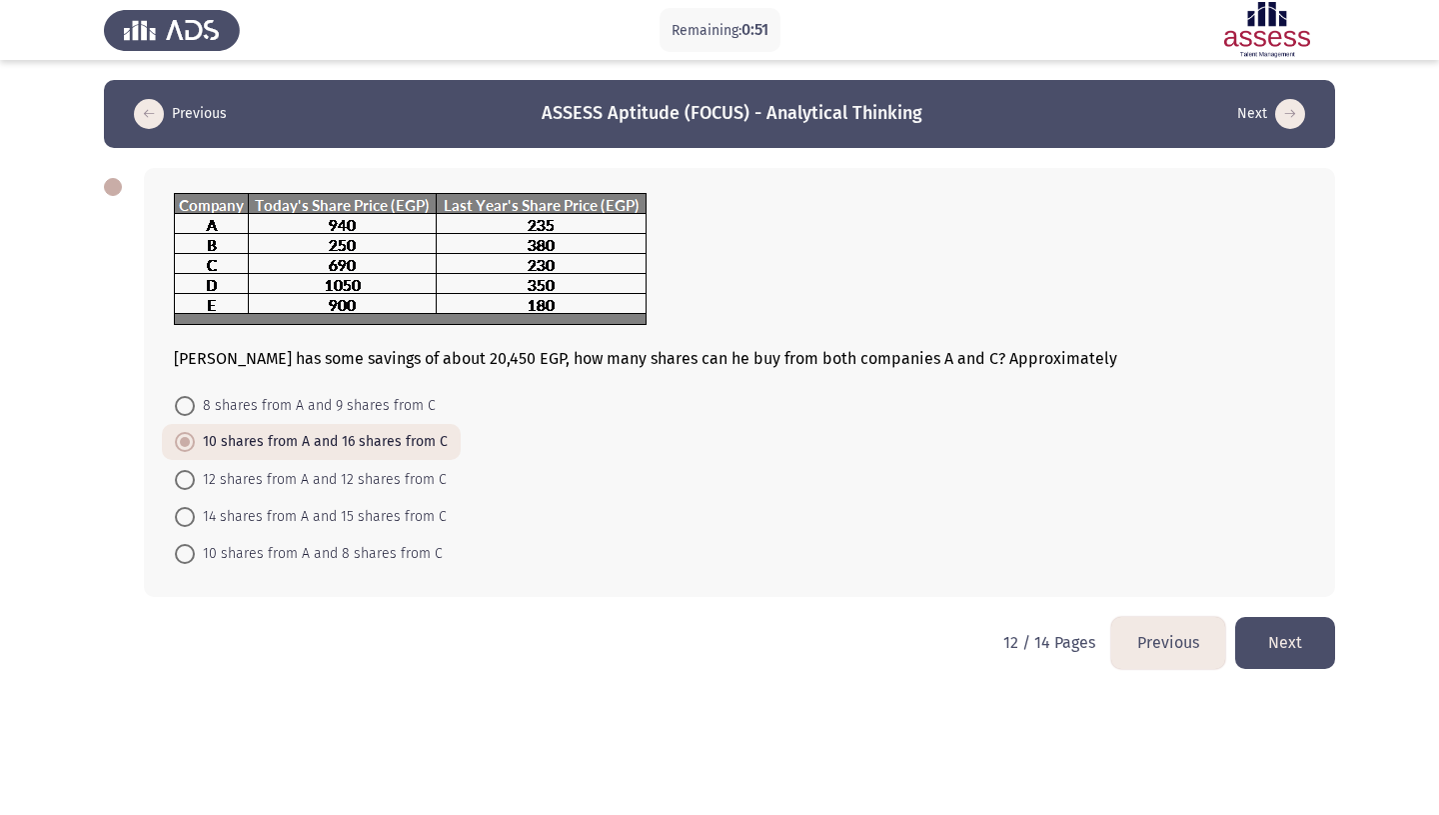
click at [1279, 622] on button "Next" at bounding box center [1285, 642] width 100 height 51
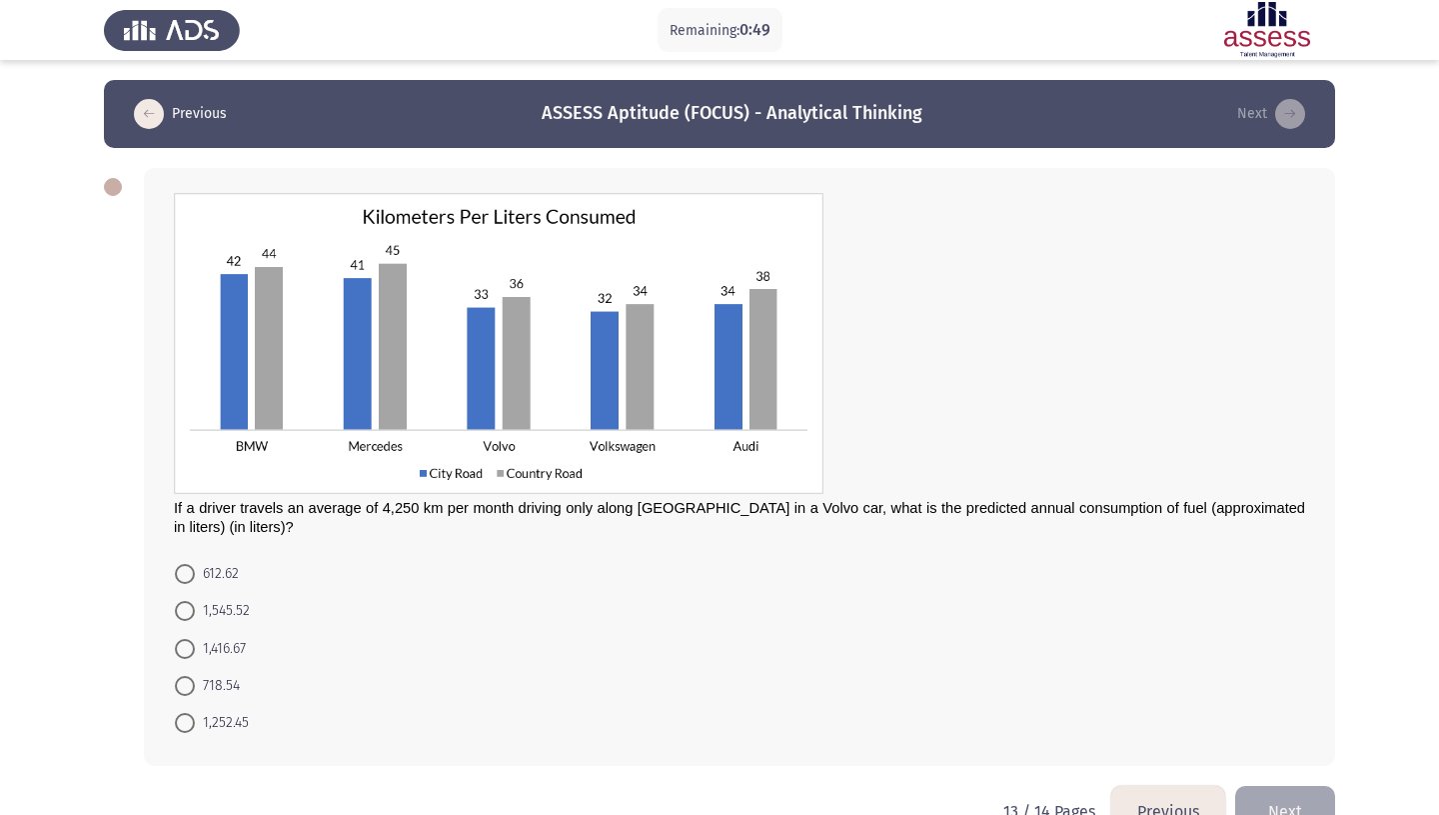
scroll to position [38, 0]
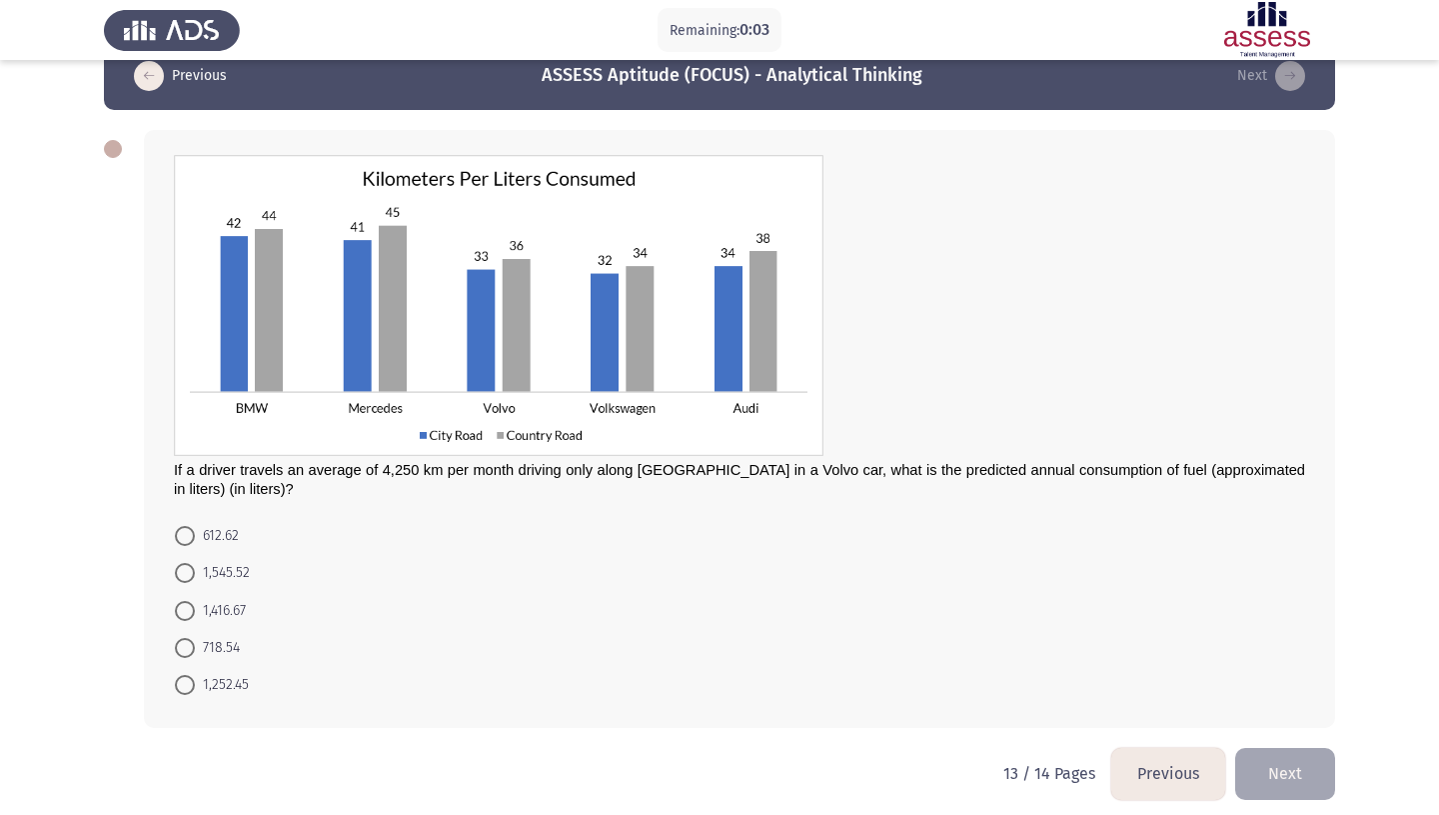
click at [187, 601] on span at bounding box center [185, 611] width 20 height 20
click at [187, 601] on input "1,416.67" at bounding box center [185, 611] width 20 height 20
radio input "true"
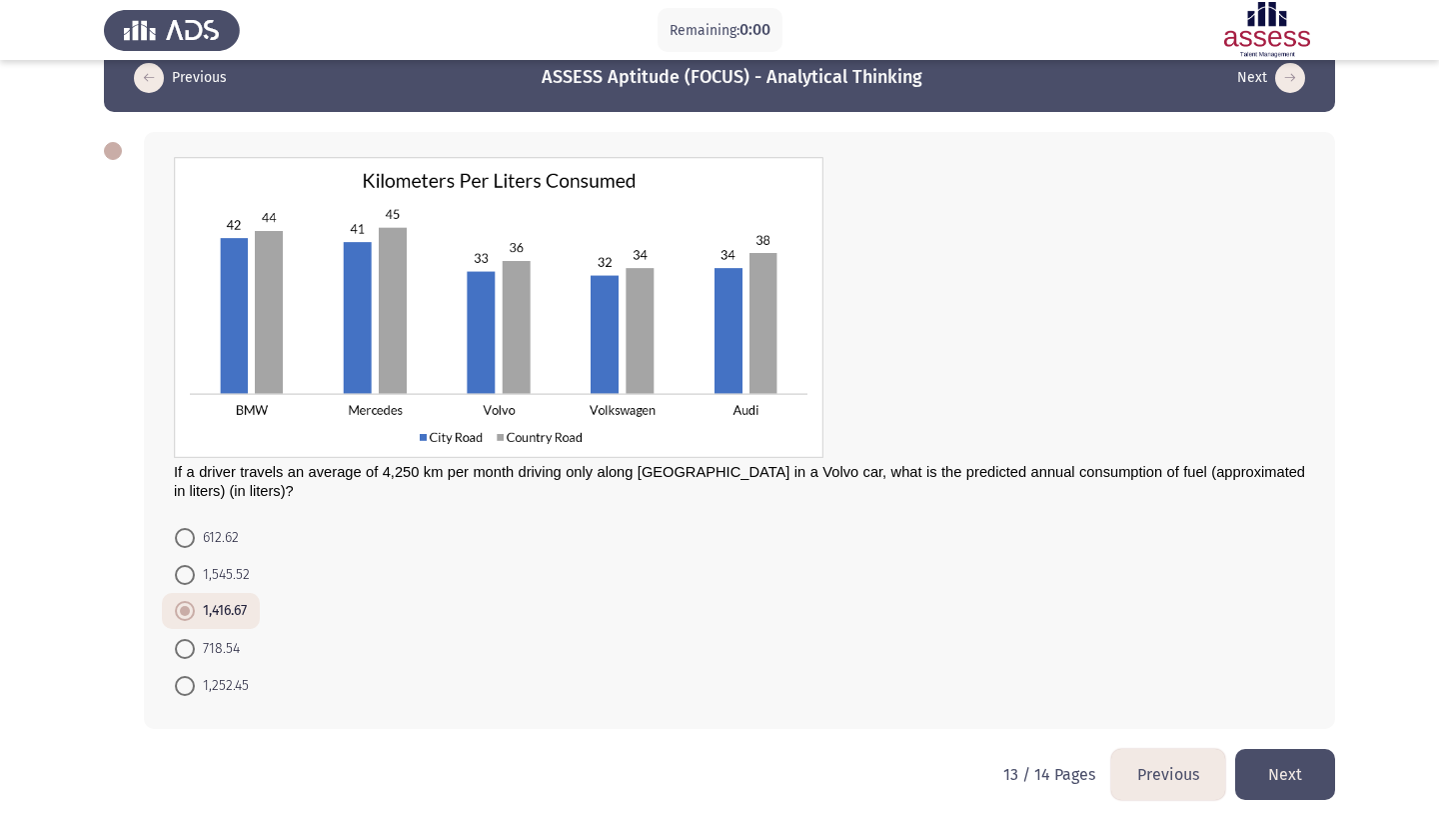
scroll to position [0, 0]
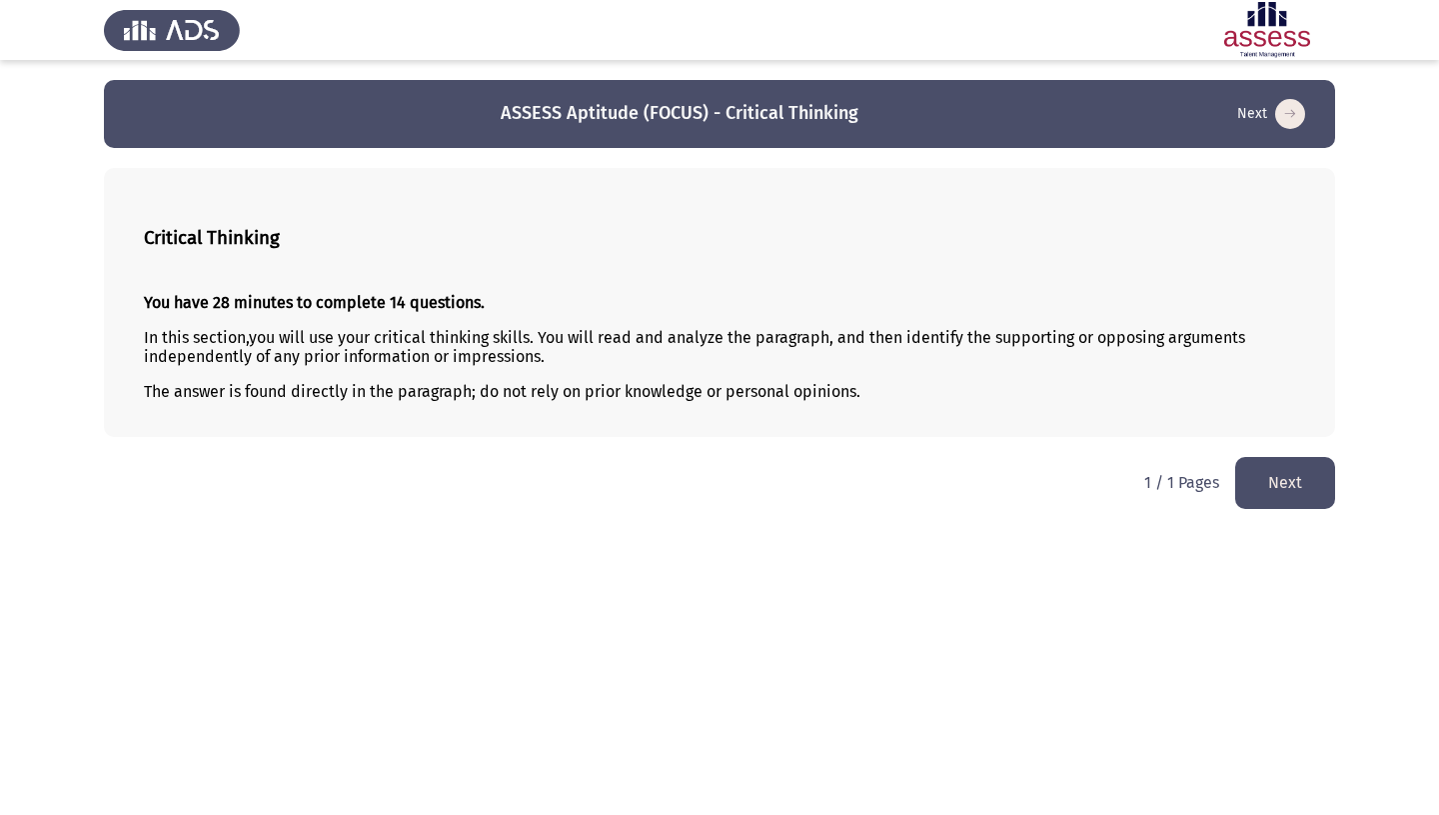
click at [1304, 483] on button "Next" at bounding box center [1285, 482] width 100 height 51
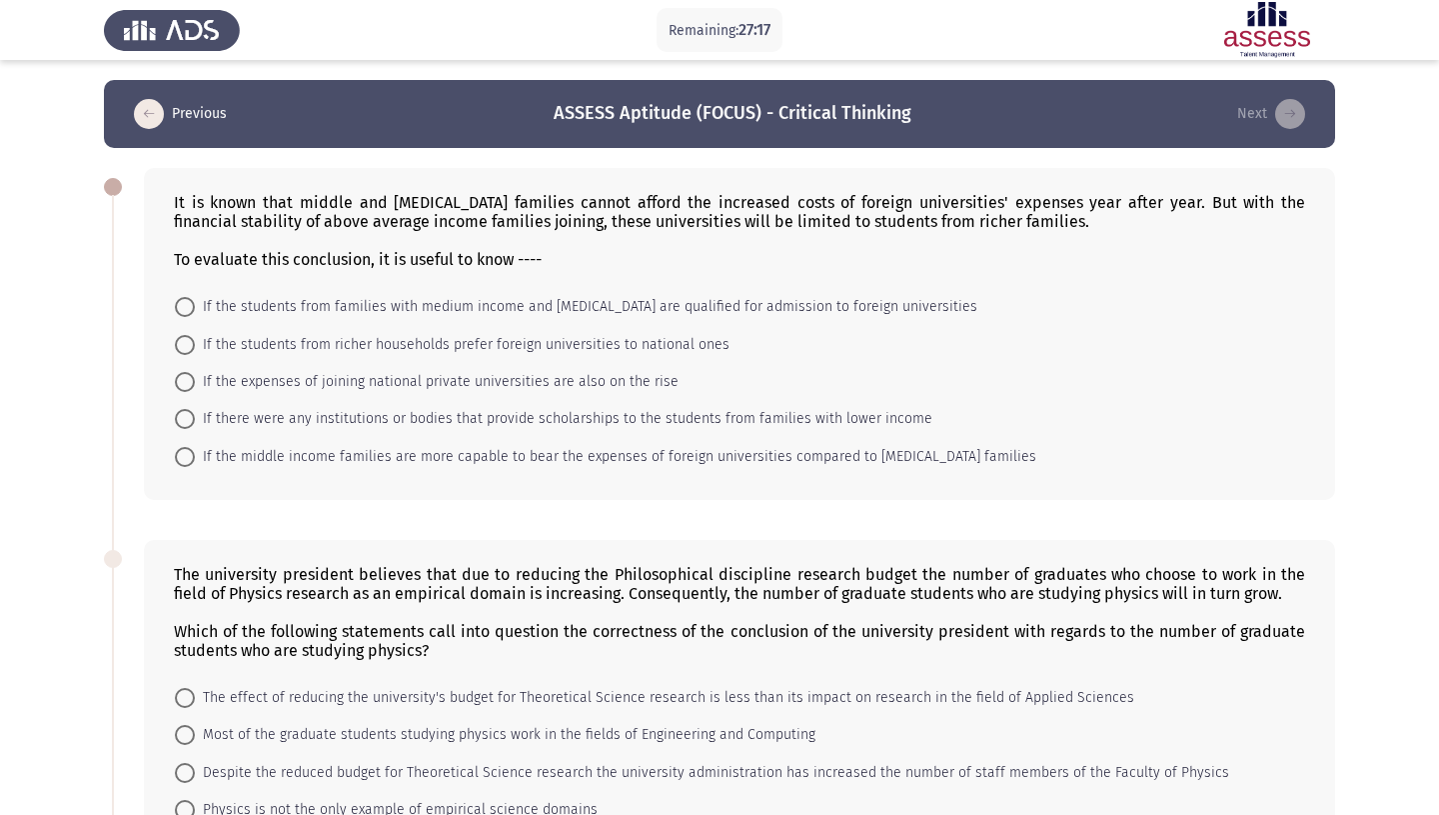
click at [293, 300] on span "If the students from families with medium income and [MEDICAL_DATA] are qualifi…" at bounding box center [586, 307] width 783 height 24
click at [195, 300] on input "If the students from families with medium income and [MEDICAL_DATA] are qualifi…" at bounding box center [185, 307] width 20 height 20
radio input "true"
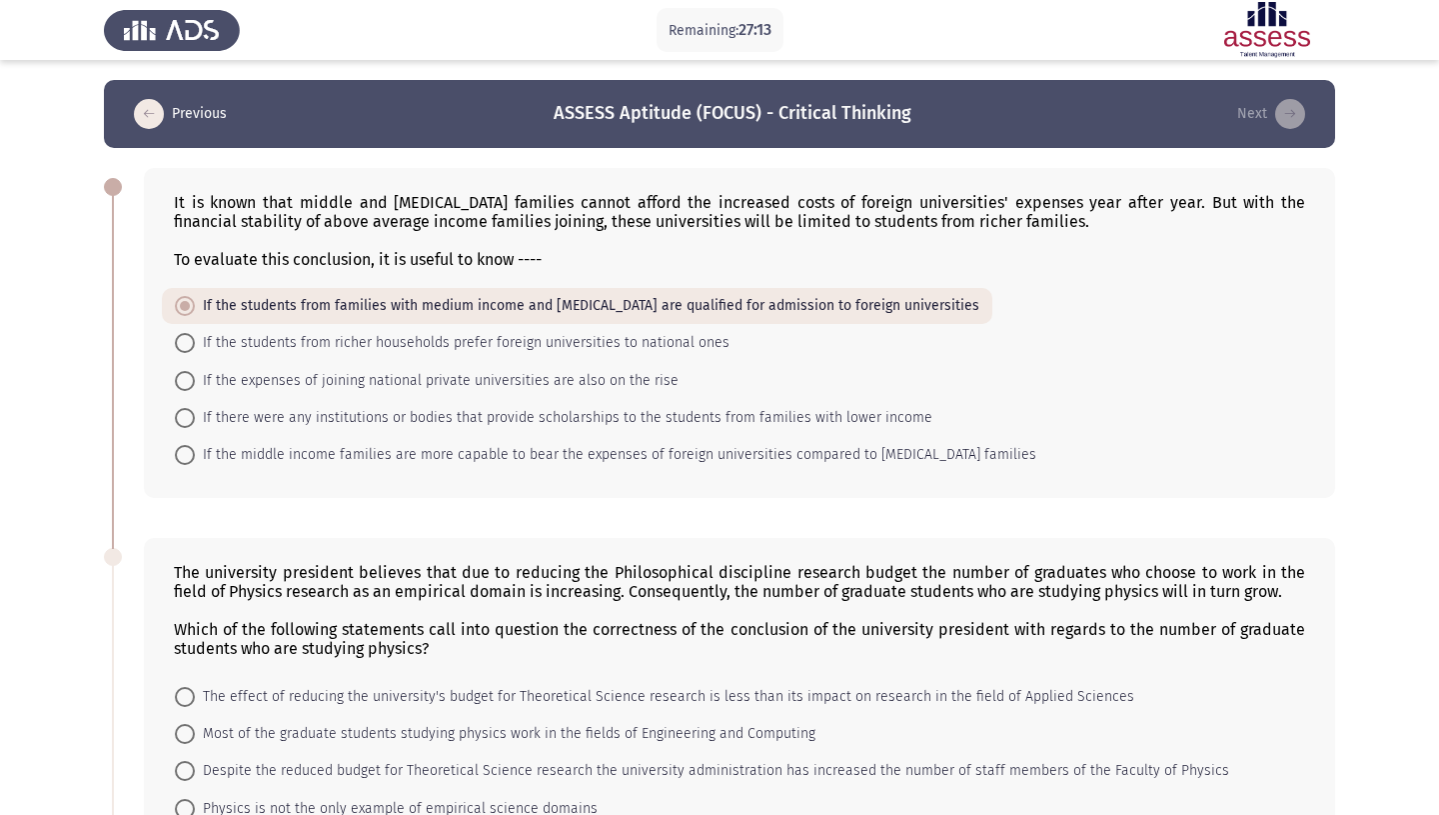
click at [430, 331] on span "If the students from richer households prefer foreign universities to national …" at bounding box center [462, 343] width 535 height 24
click at [195, 333] on input "If the students from richer households prefer foreign universities to national …" at bounding box center [185, 343] width 20 height 20
radio input "true"
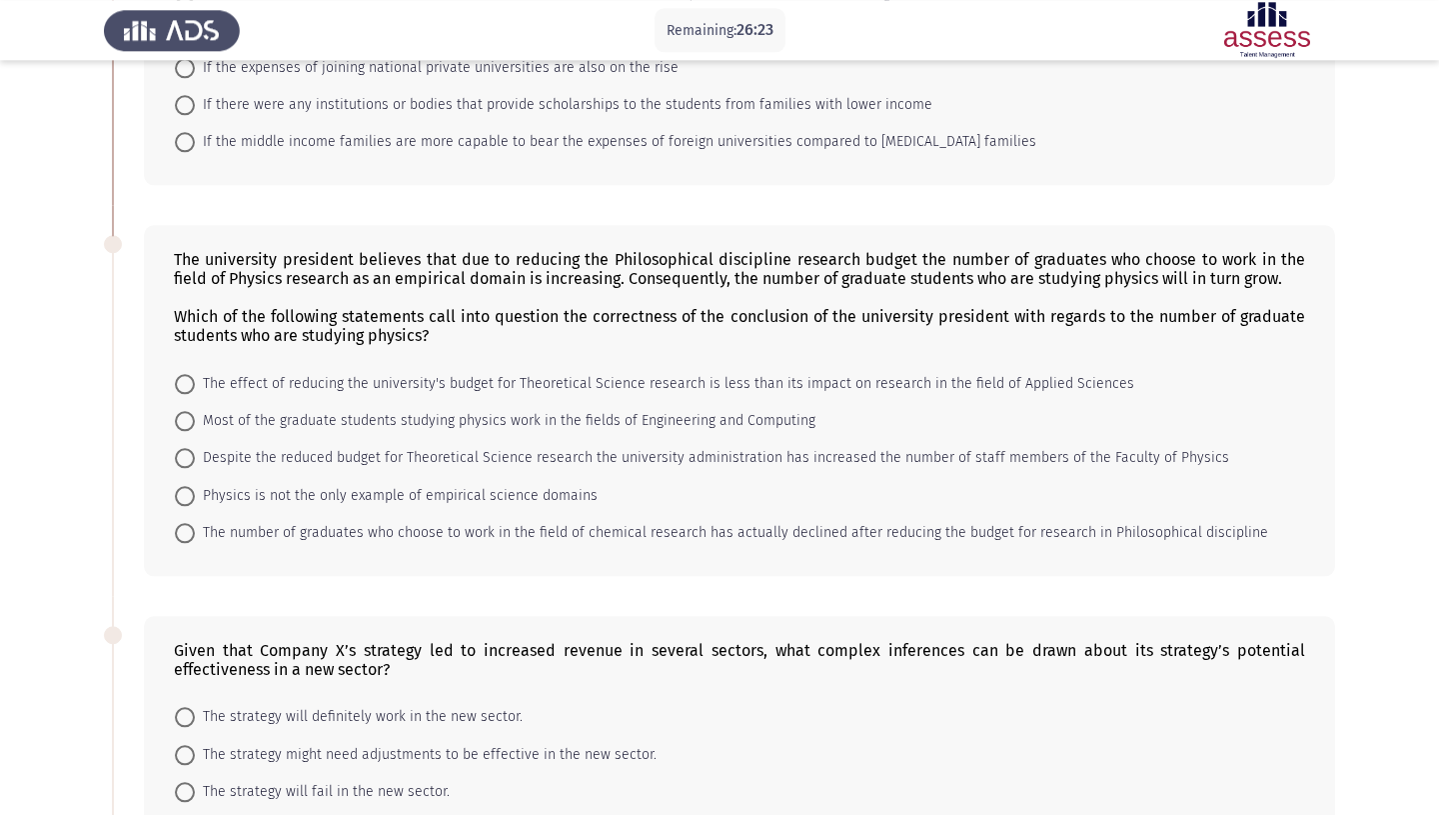
scroll to position [286, 0]
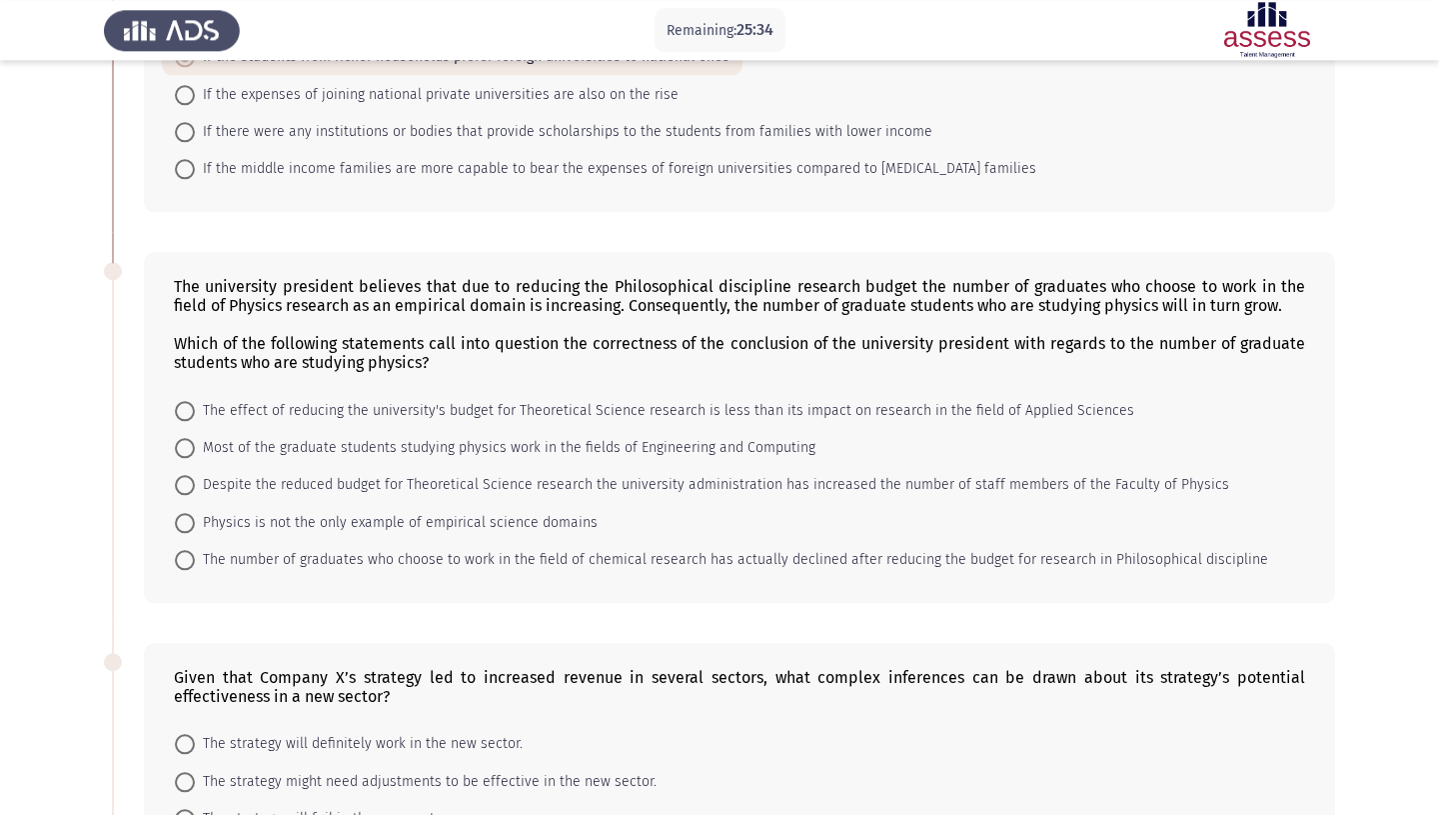
click at [433, 473] on span "Despite the reduced budget for Theoretical Science research the university admi…" at bounding box center [712, 485] width 1034 height 24
click at [195, 475] on input "Despite the reduced budget for Theoretical Science research the university admi…" at bounding box center [185, 485] width 20 height 20
radio input "true"
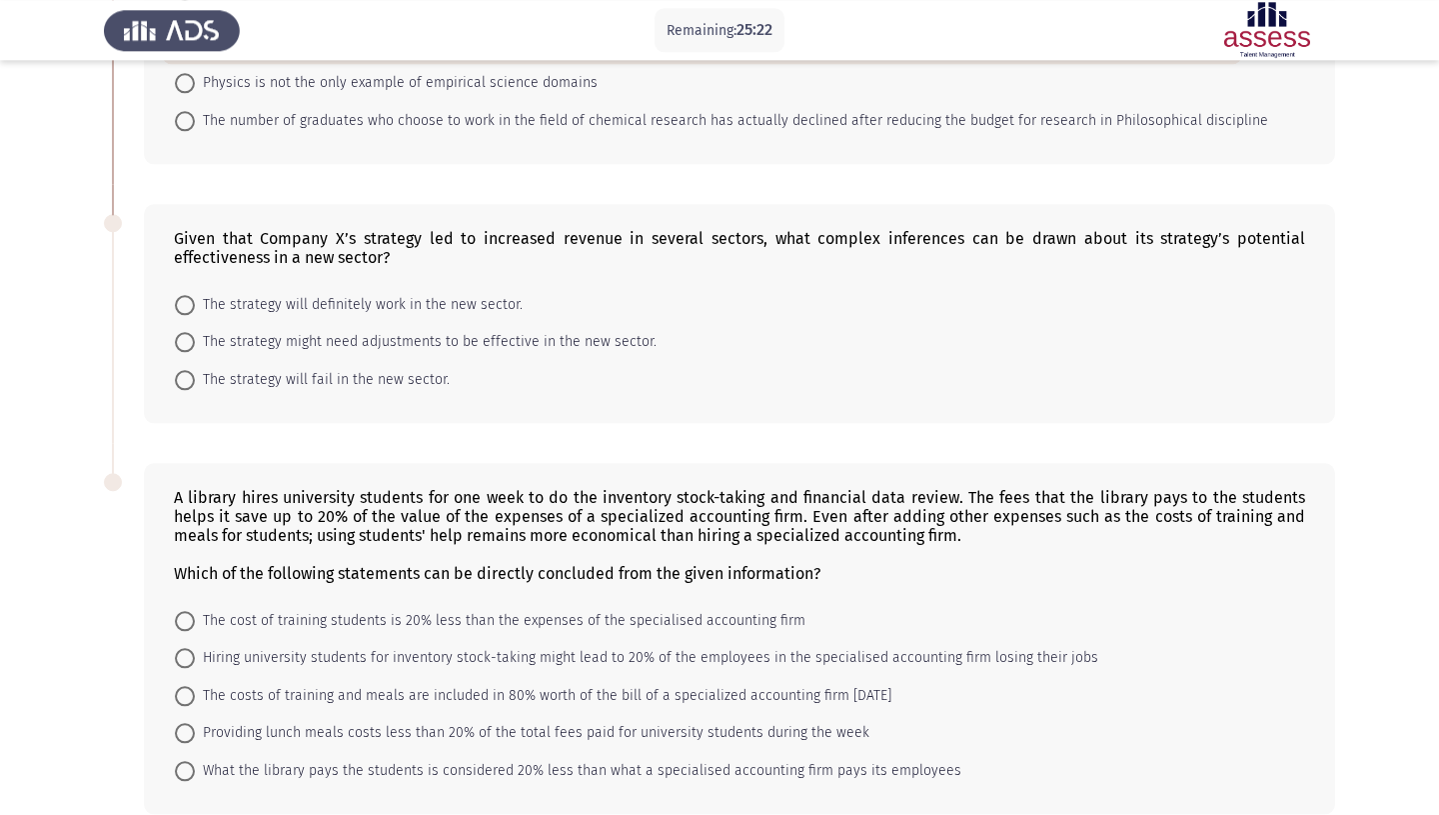
scroll to position [731, 0]
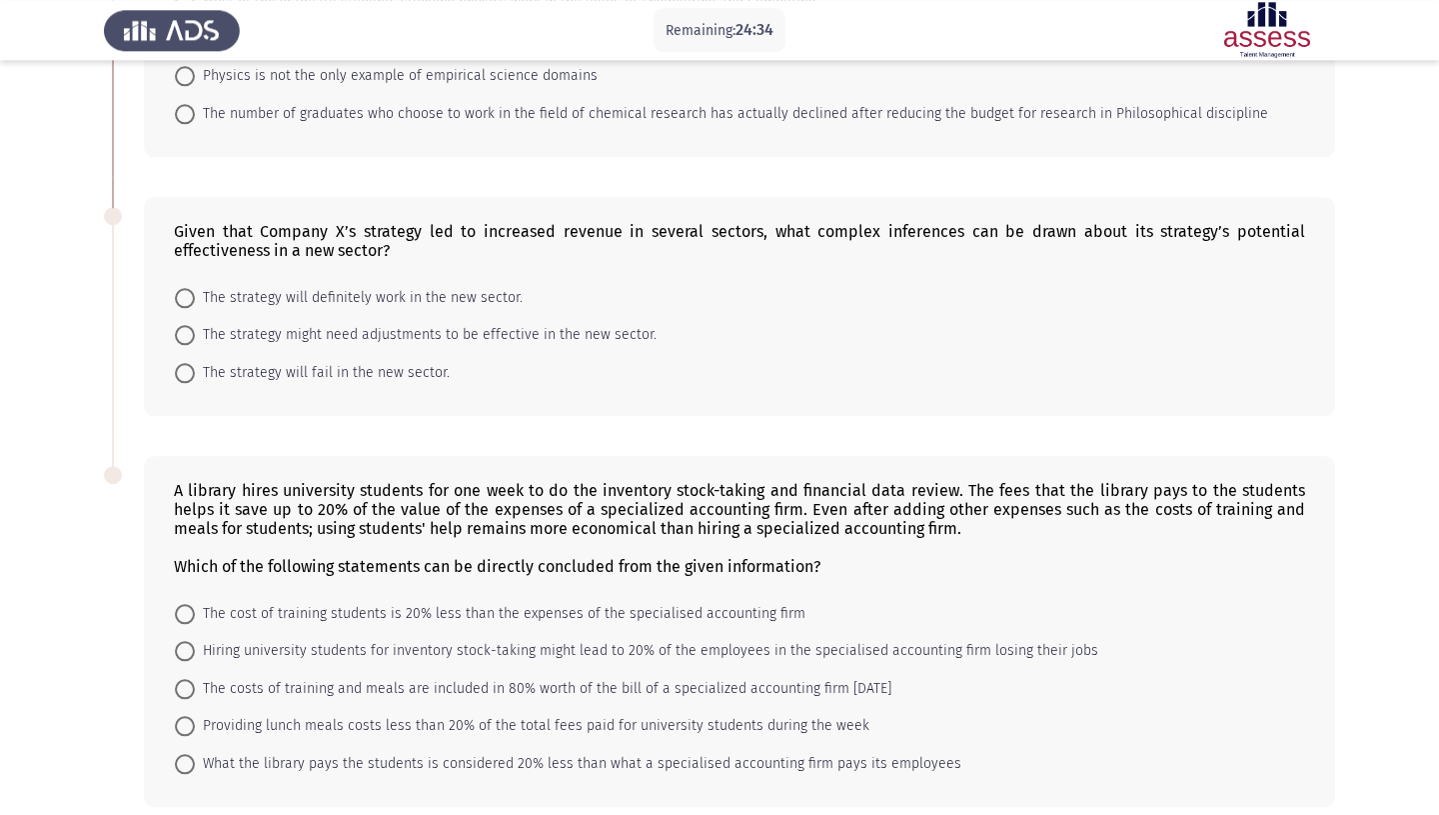
click at [321, 323] on span "The strategy might need adjustments to be effective in the new sector." at bounding box center [426, 335] width 462 height 24
click at [195, 325] on input "The strategy might need adjustments to be effective in the new sector." at bounding box center [185, 335] width 20 height 20
radio input "true"
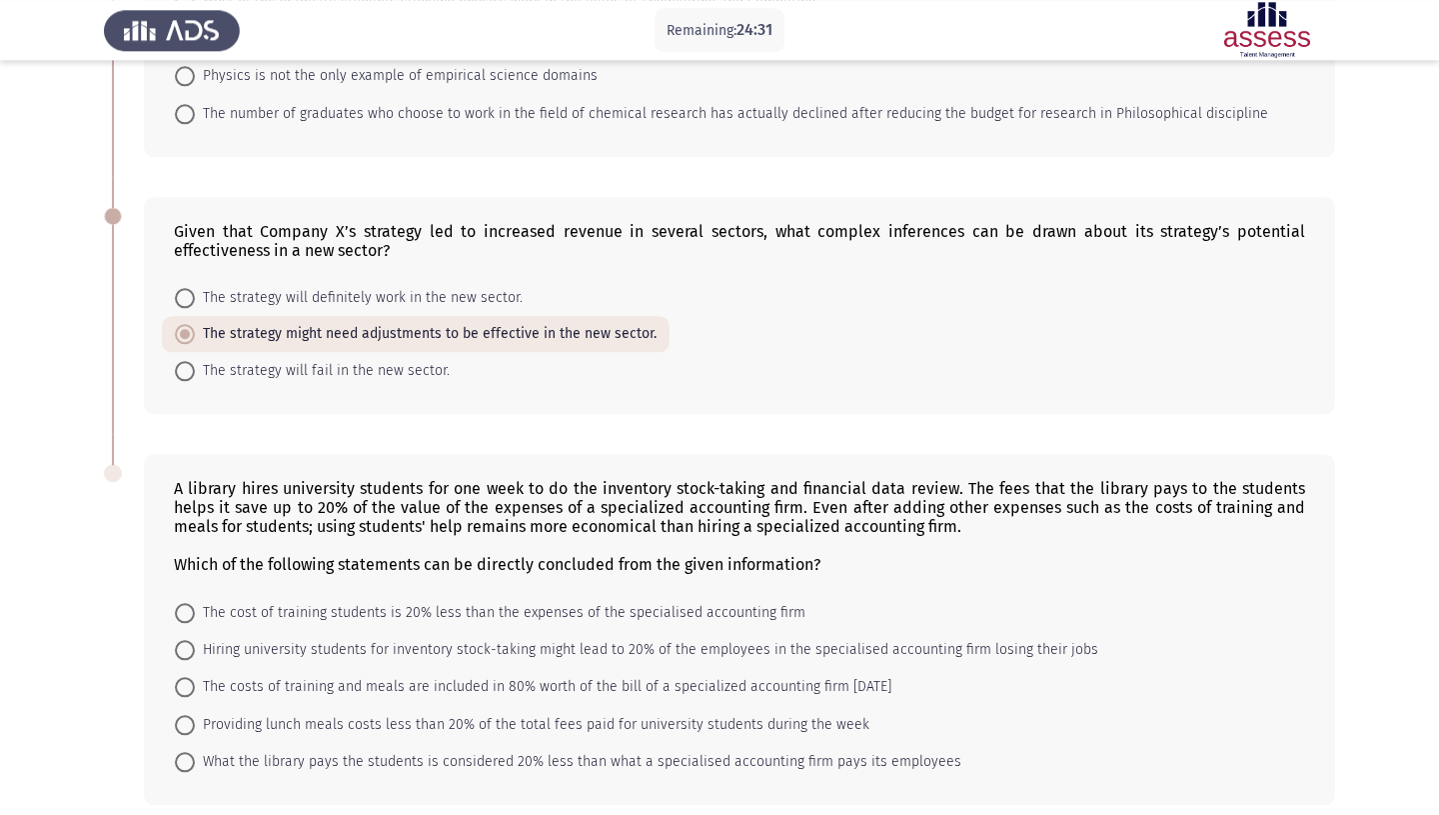
click at [446, 286] on span "The strategy will definitely work in the new sector." at bounding box center [359, 298] width 328 height 24
click at [195, 288] on input "The strategy will definitely work in the new sector." at bounding box center [185, 298] width 20 height 20
radio input "true"
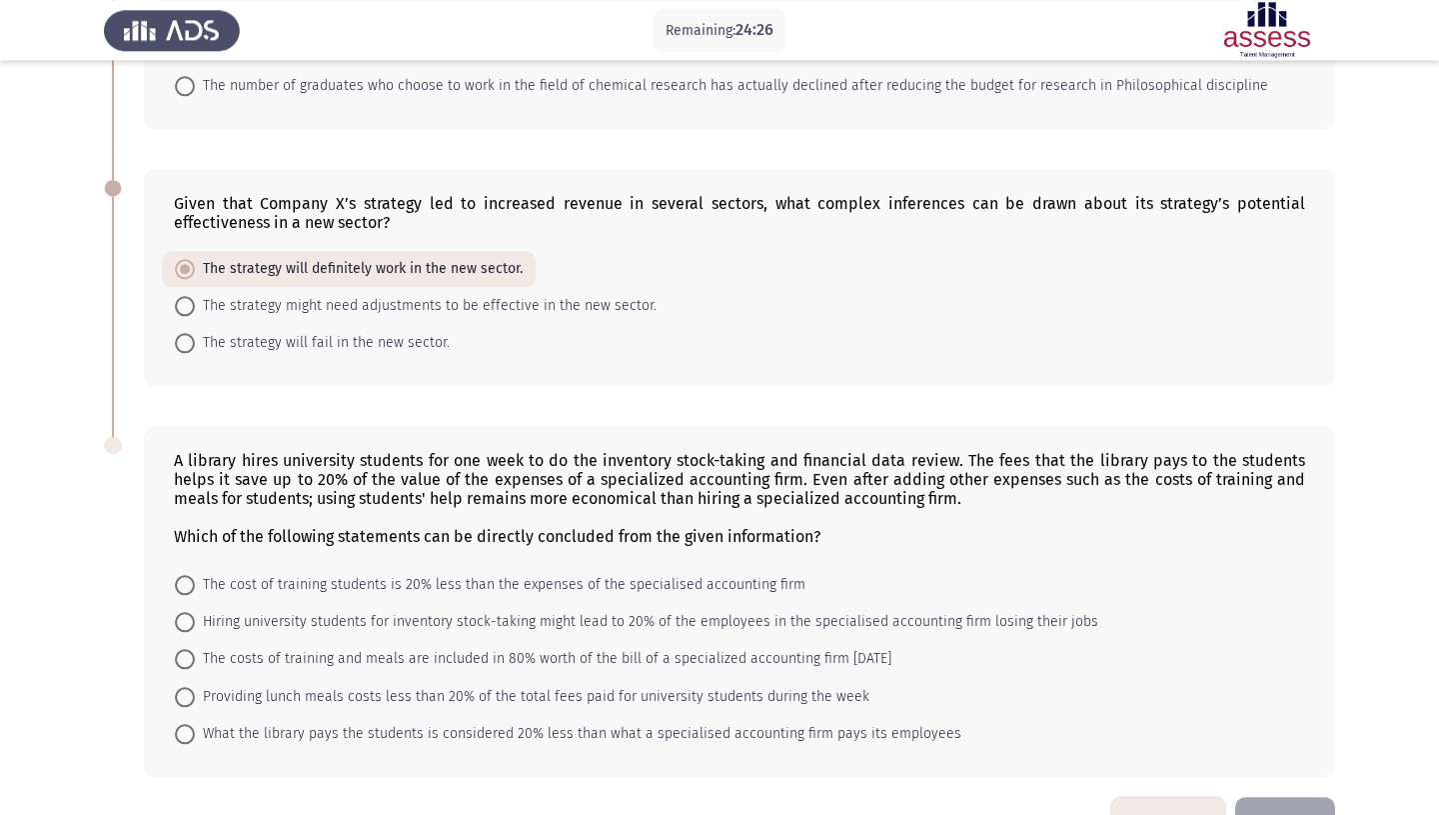
scroll to position [769, 0]
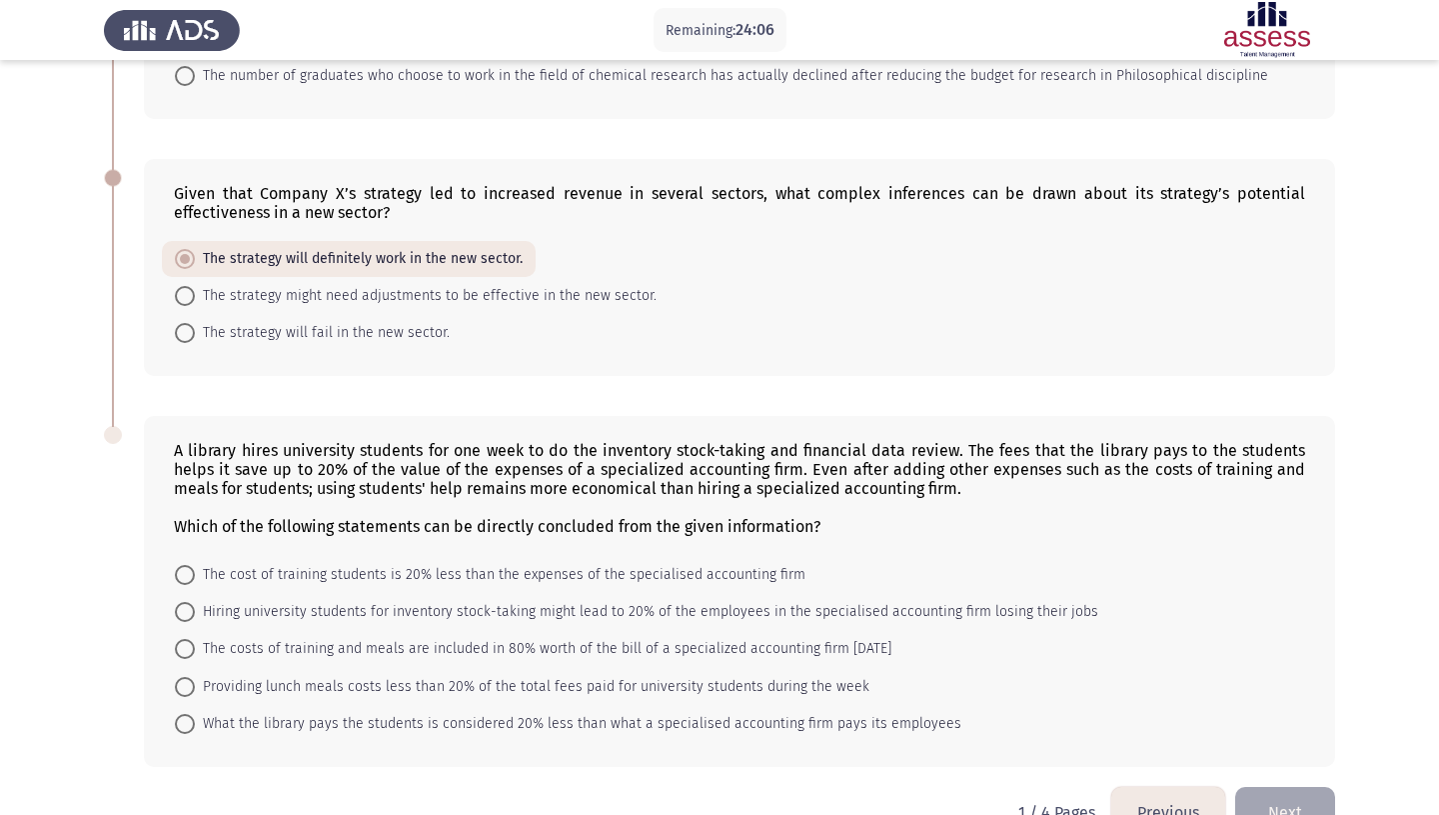
click at [939, 517] on div "Which of the following statements can be directly concluded from the given info…" at bounding box center [739, 526] width 1131 height 19
click at [378, 712] on span "What the library pays the students is considered 20% less than what a specialis…" at bounding box center [578, 724] width 767 height 24
click at [195, 714] on input "What the library pays the students is considered 20% less than what a specialis…" at bounding box center [185, 724] width 20 height 20
radio input "true"
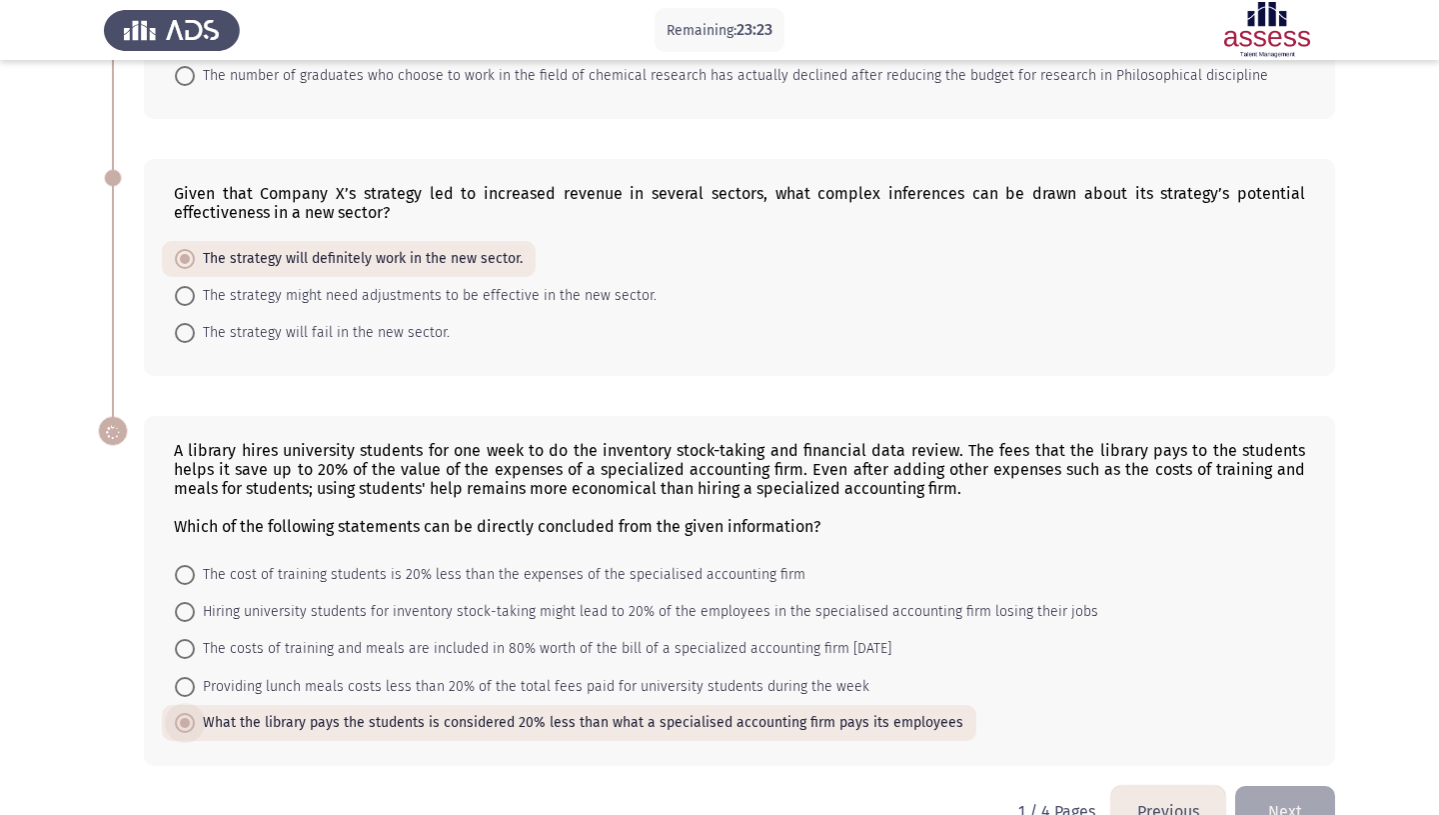
scroll to position [767, 0]
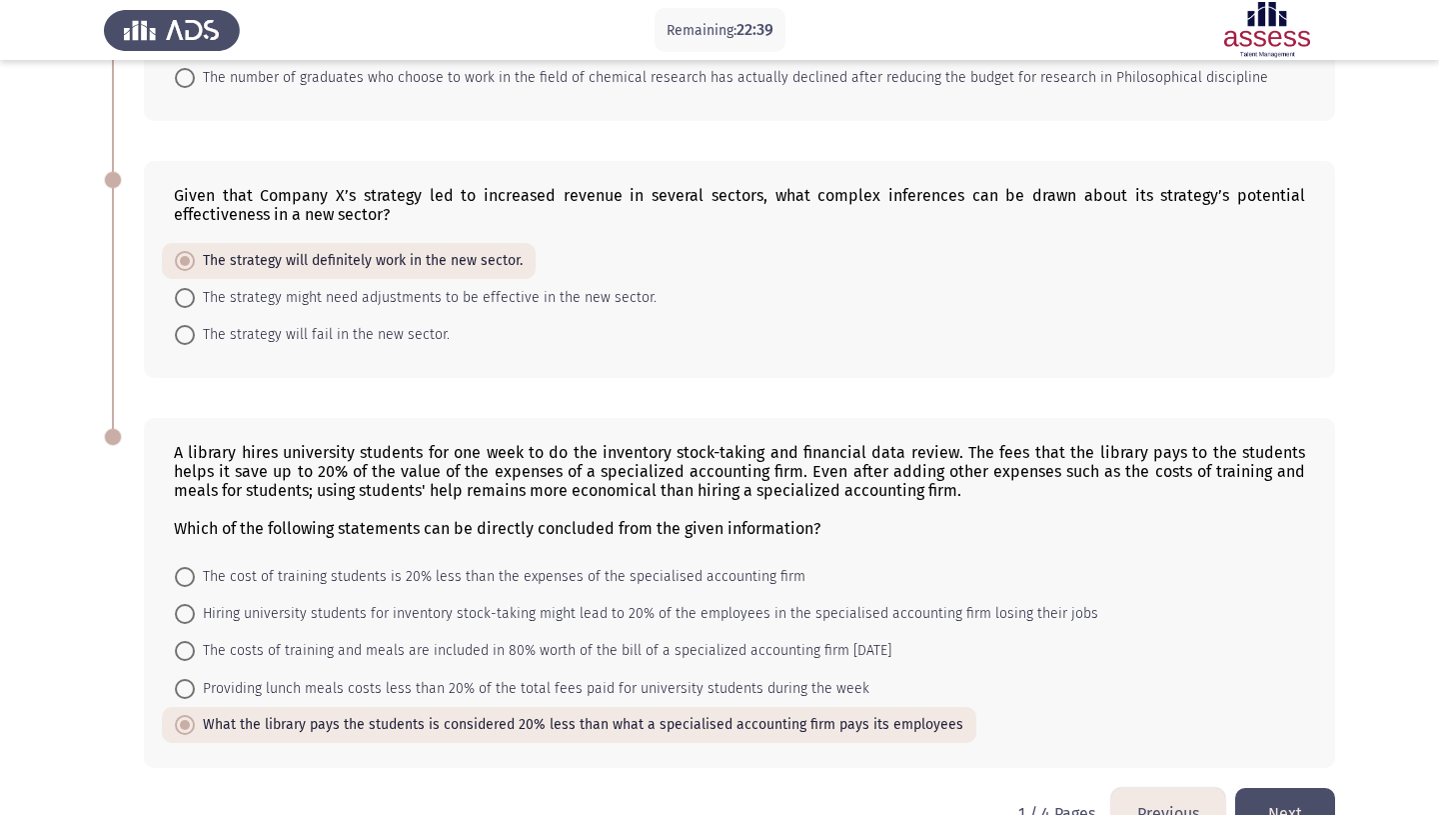
click at [346, 602] on span "Hiring university students for inventory stock-taking might lead to 20% of the …" at bounding box center [647, 614] width 904 height 24
click at [195, 604] on input "Hiring university students for inventory stock-taking might lead to 20% of the …" at bounding box center [185, 614] width 20 height 20
radio input "true"
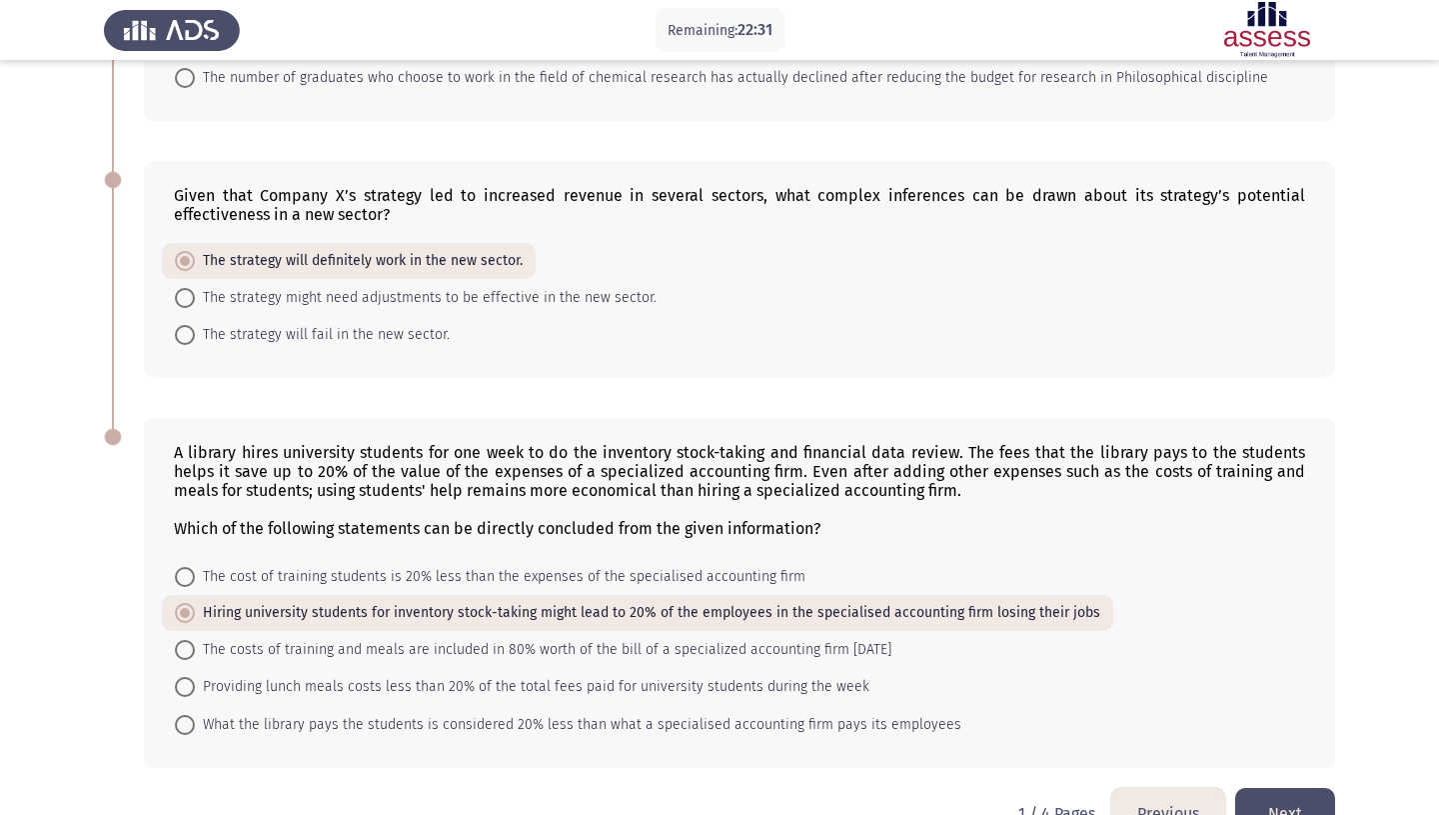
click at [353, 565] on span "The cost of training students is 20% less than the expenses of the specialised …" at bounding box center [500, 577] width 611 height 24
click at [195, 567] on input "The cost of training students is 20% less than the expenses of the specialised …" at bounding box center [185, 577] width 20 height 20
radio input "true"
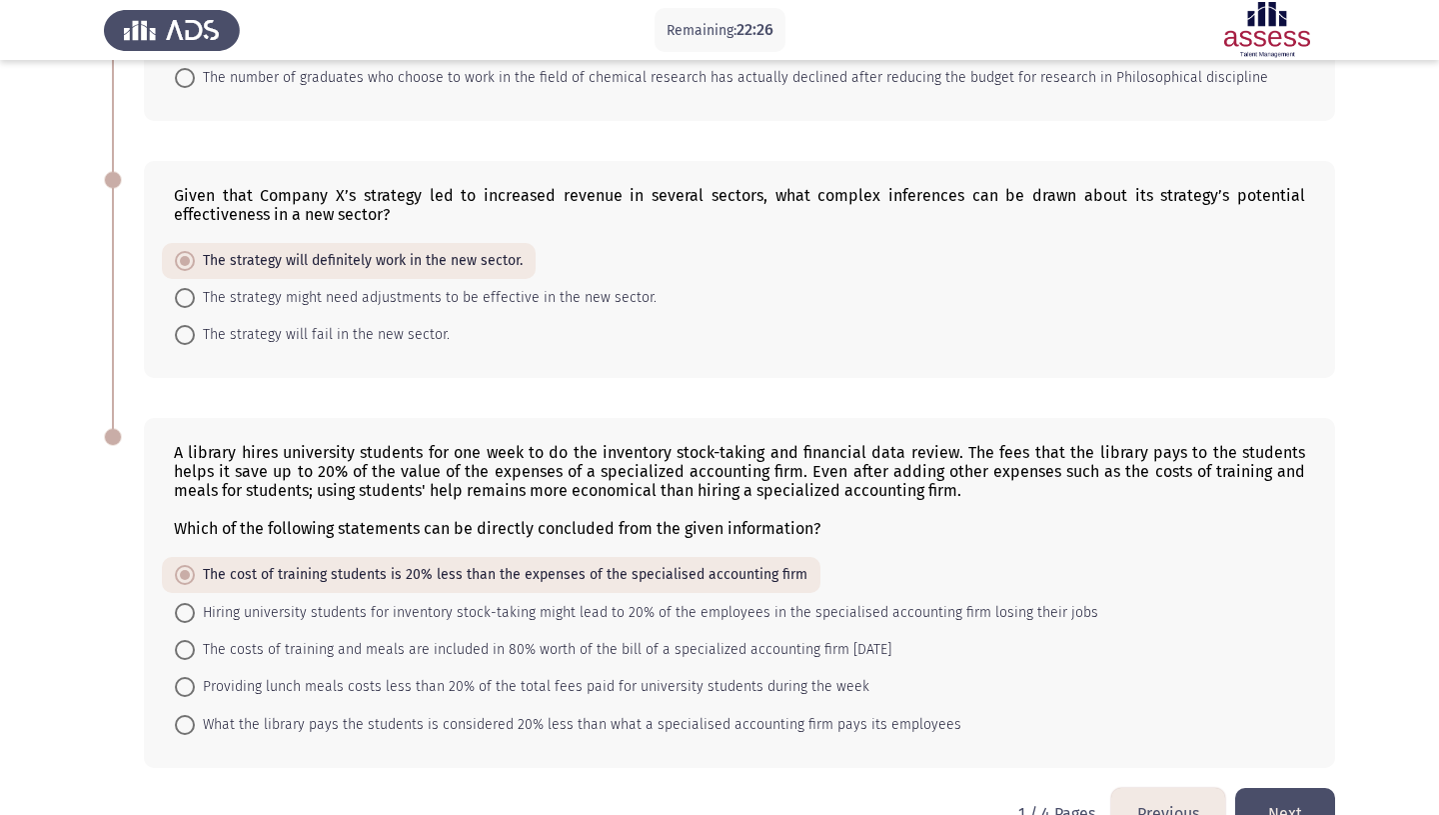
click at [1257, 788] on button "Next" at bounding box center [1285, 813] width 100 height 51
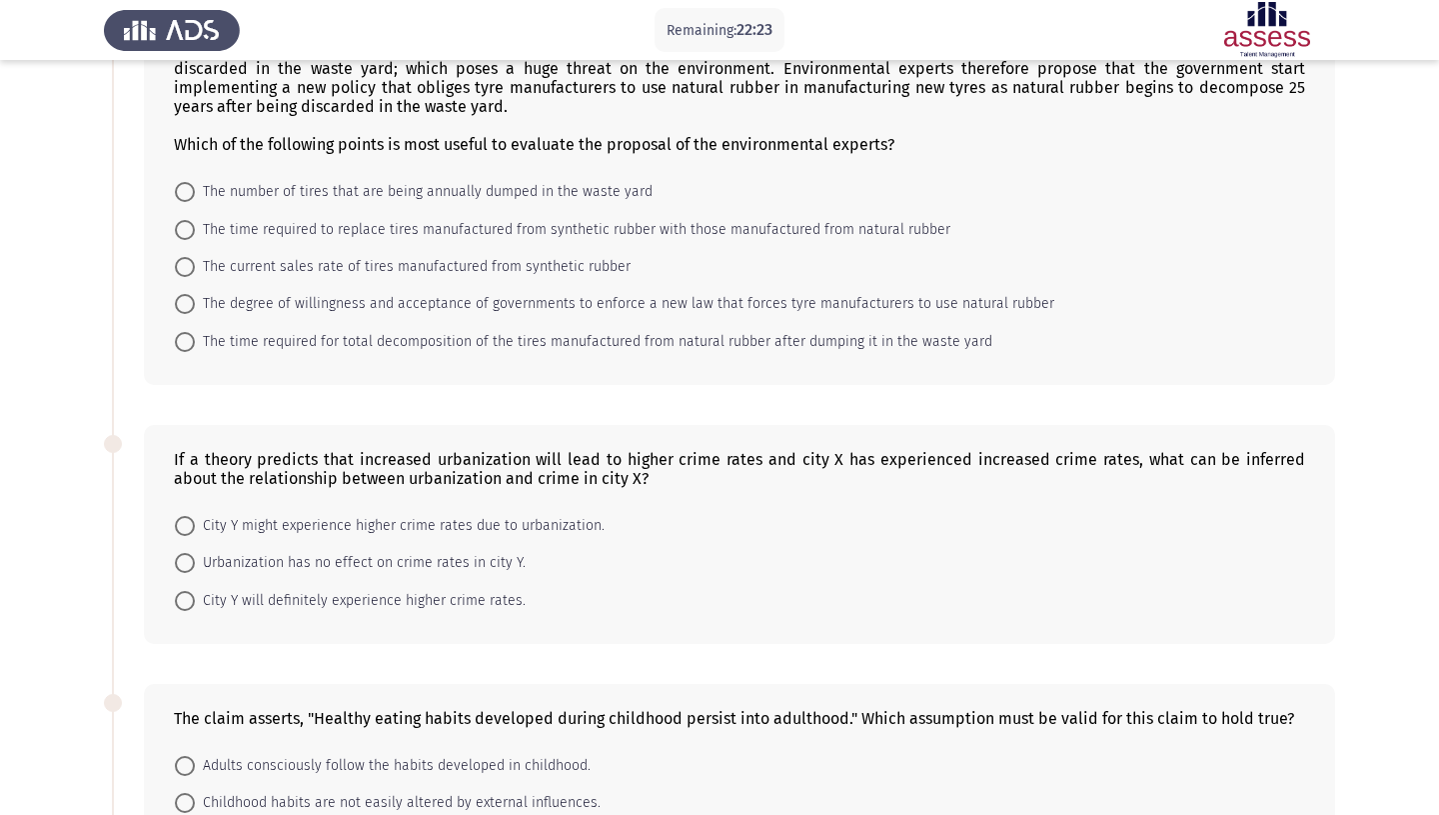
scroll to position [0, 0]
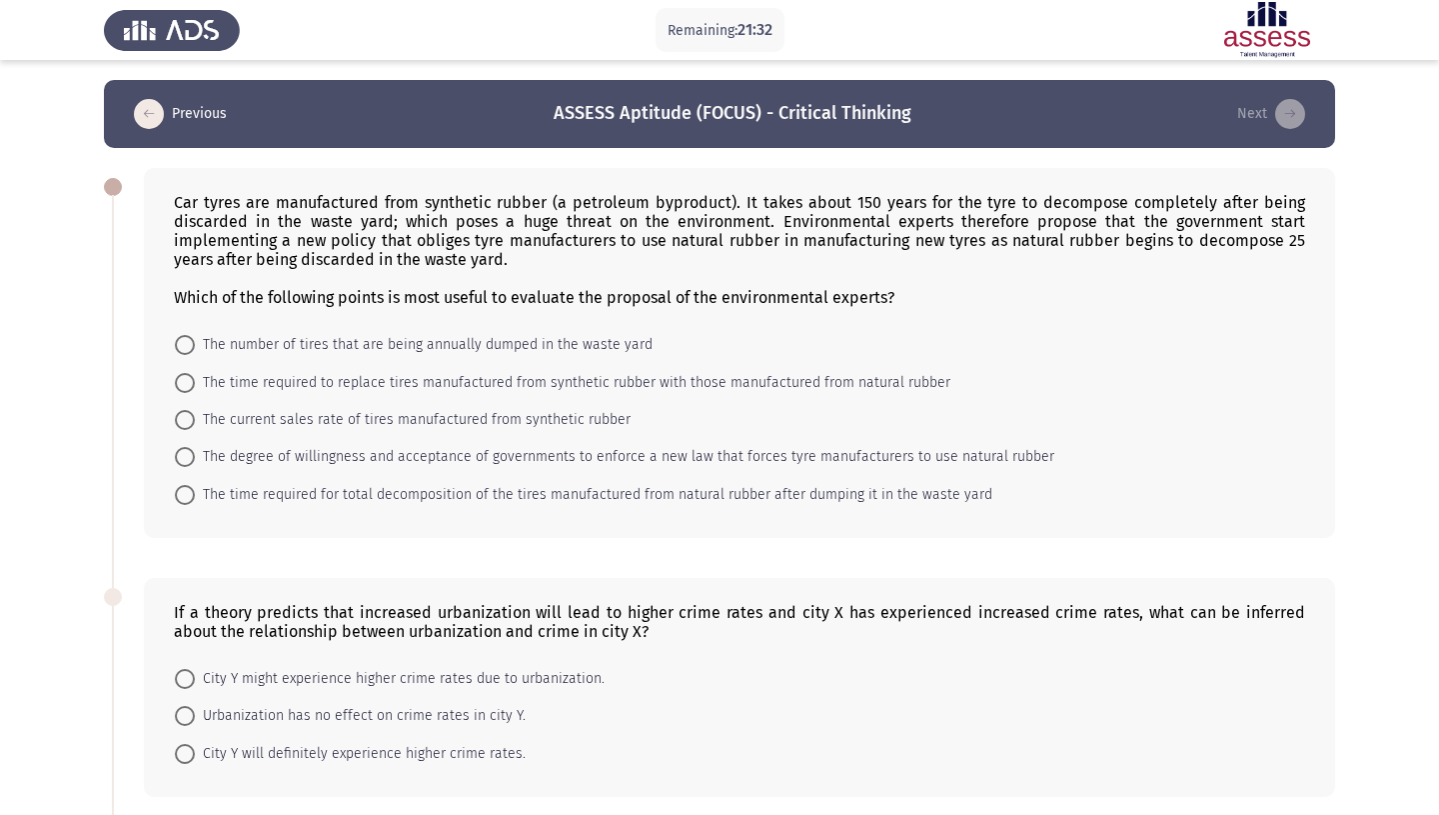
click at [566, 372] on span "The time required to replace tires manufactured from synthetic rubber with thos…" at bounding box center [573, 383] width 756 height 24
click at [195, 373] on input "The time required to replace tires manufactured from synthetic rubber with thos…" at bounding box center [185, 383] width 20 height 20
radio input "true"
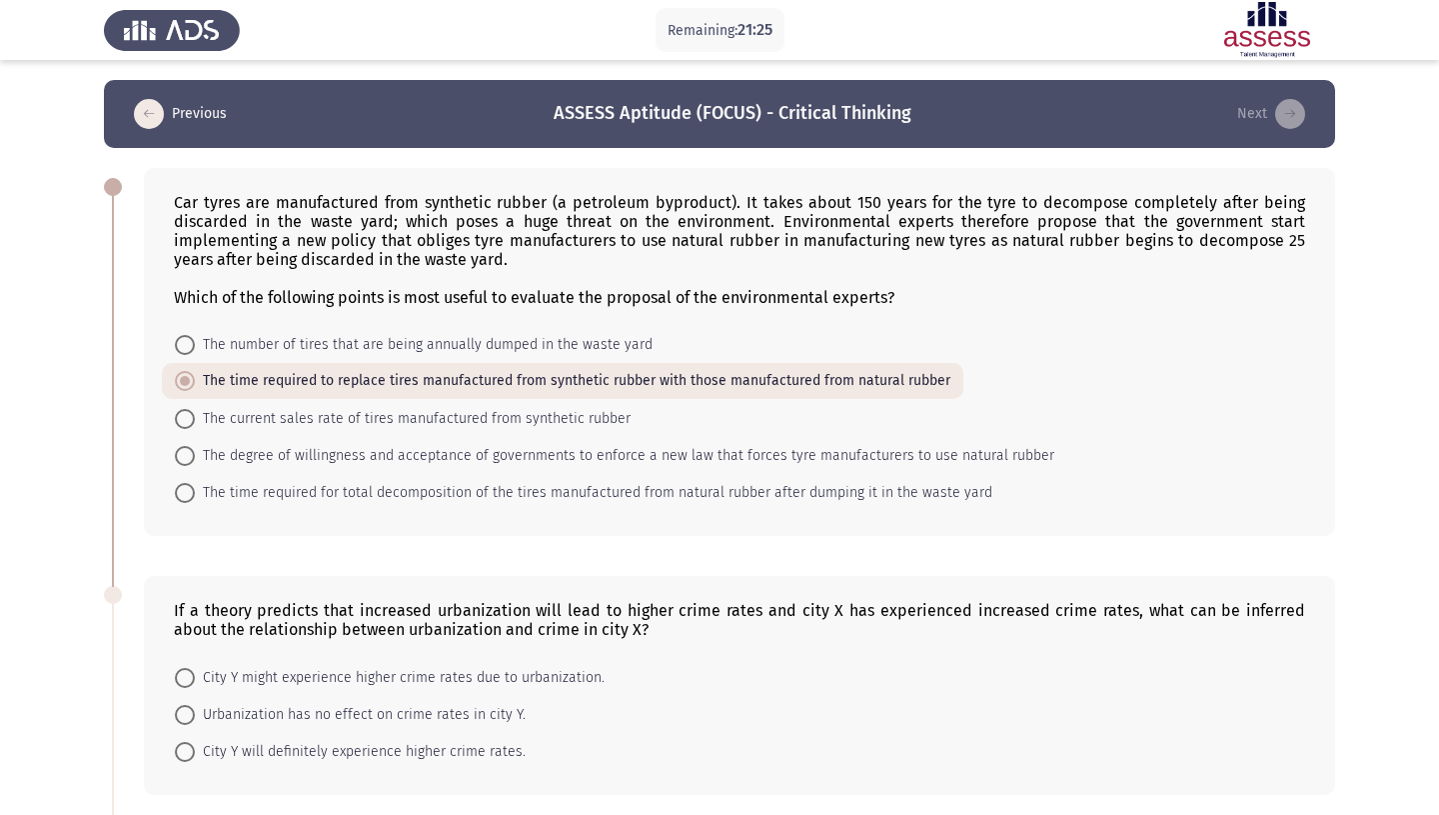
click at [546, 447] on span "The degree of willingness and acceptance of governments to enforce a new law th…" at bounding box center [625, 456] width 860 height 24
click at [195, 447] on input "The degree of willingness and acceptance of governments to enforce a new law th…" at bounding box center [185, 456] width 20 height 20
radio input "true"
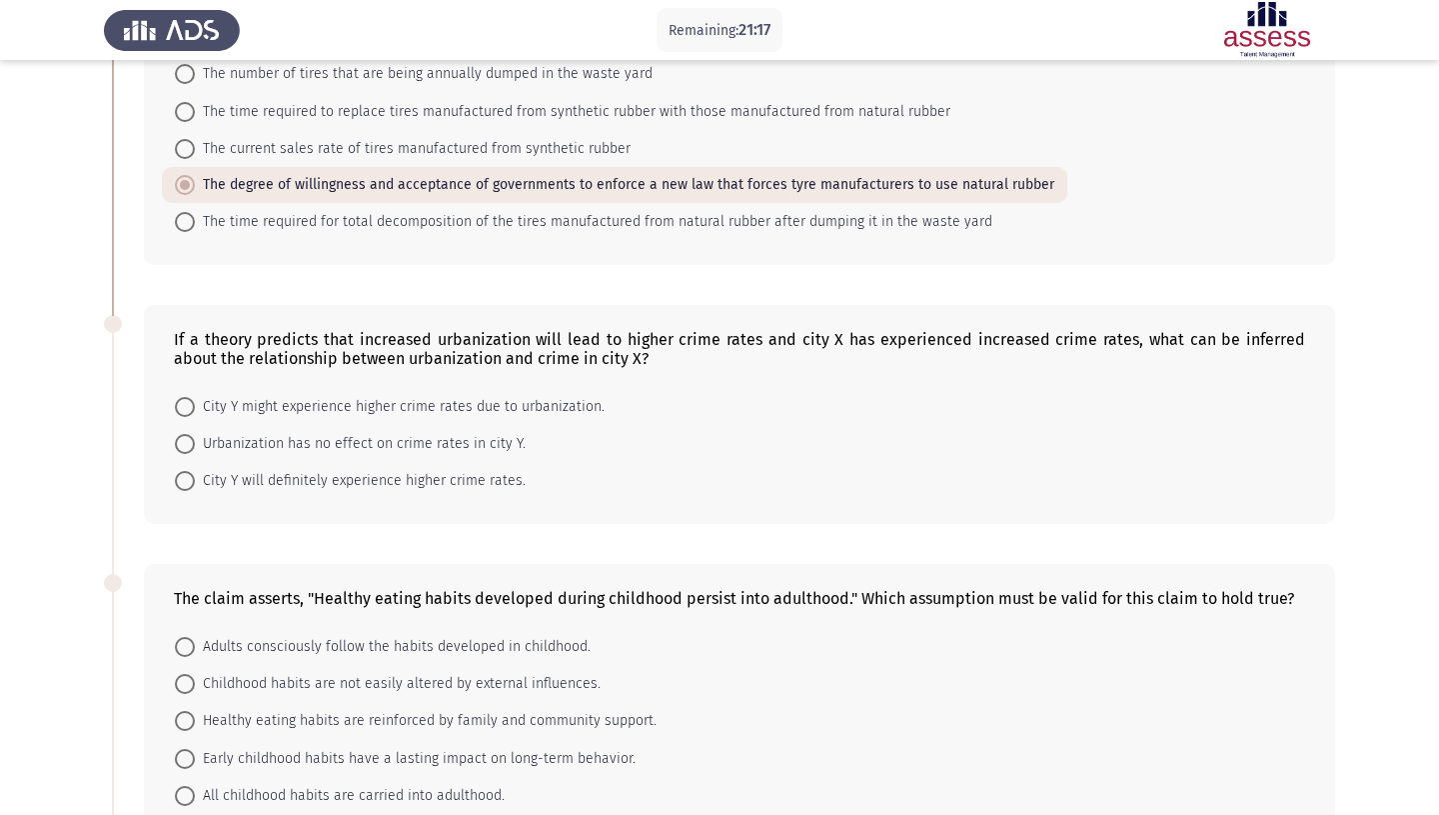
scroll to position [270, 0]
click at [438, 433] on span "Urbanization has no effect on crime rates in city Y." at bounding box center [360, 445] width 331 height 24
click at [195, 435] on input "Urbanization has no effect on crime rates in city Y." at bounding box center [185, 445] width 20 height 20
radio input "true"
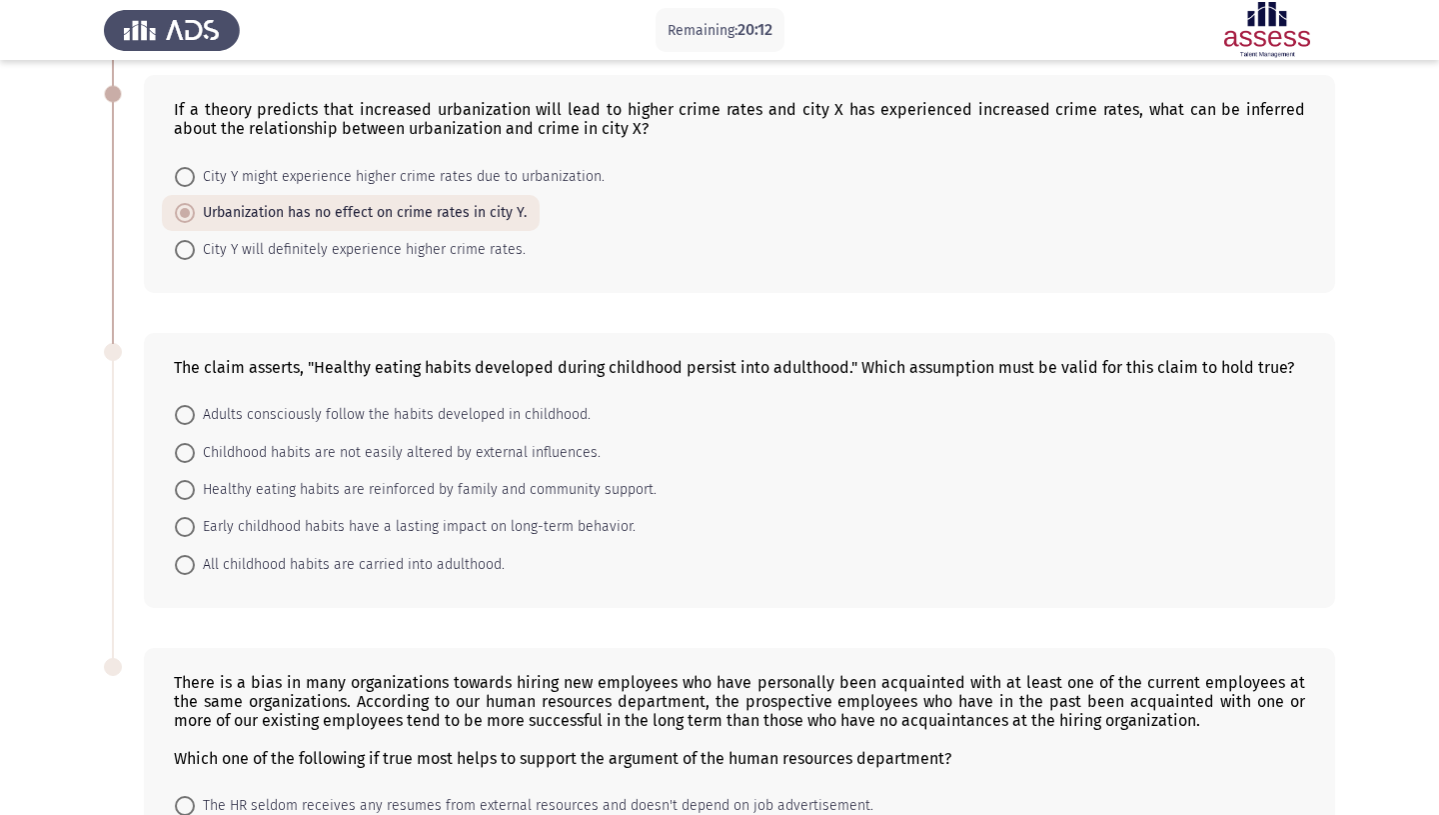
scroll to position [477, 0]
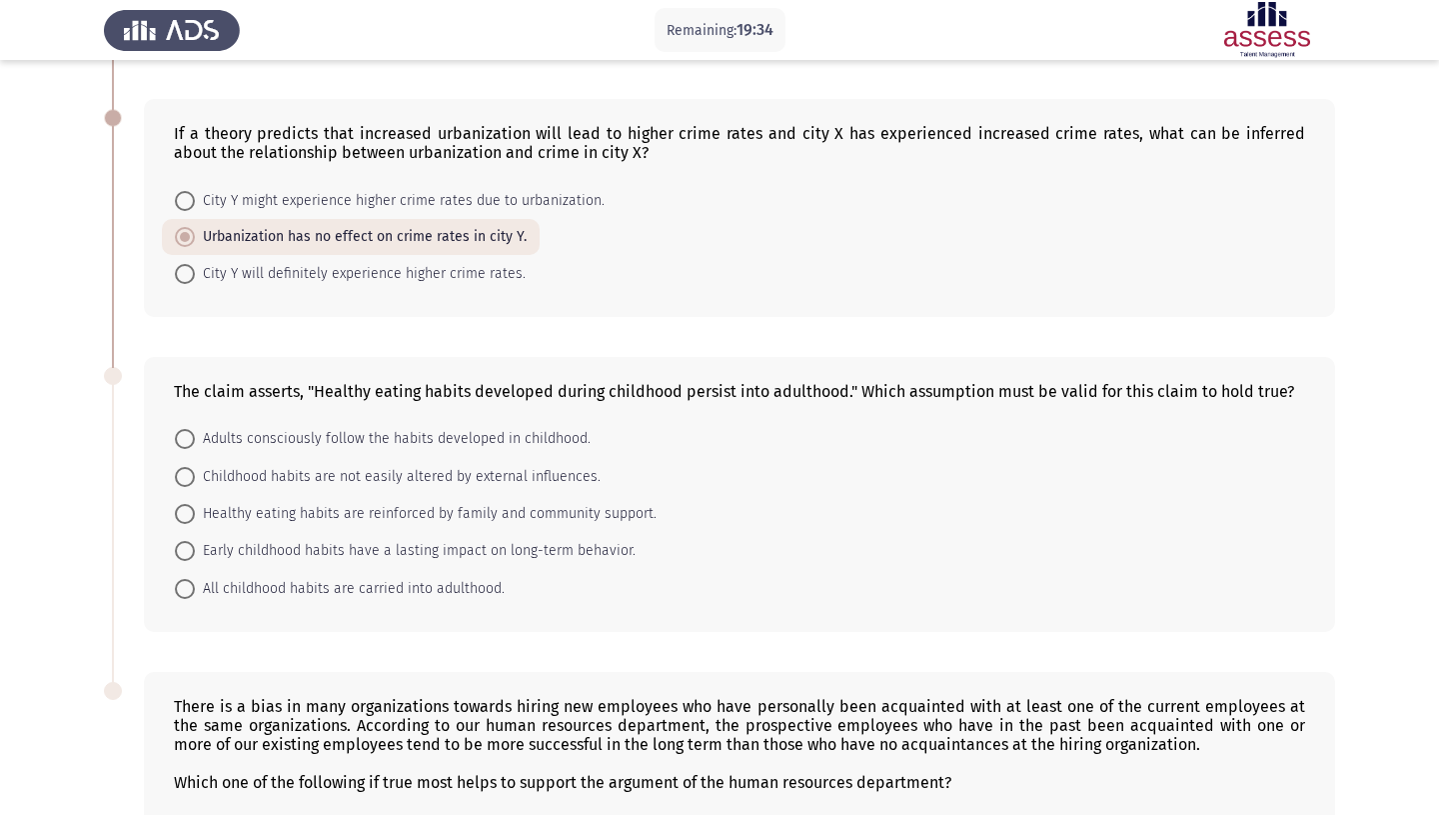
click at [274, 427] on span "Adults consciously follow the habits developed in childhood." at bounding box center [393, 439] width 396 height 24
click at [195, 429] on input "Adults consciously follow the habits developed in childhood." at bounding box center [185, 439] width 20 height 20
radio input "true"
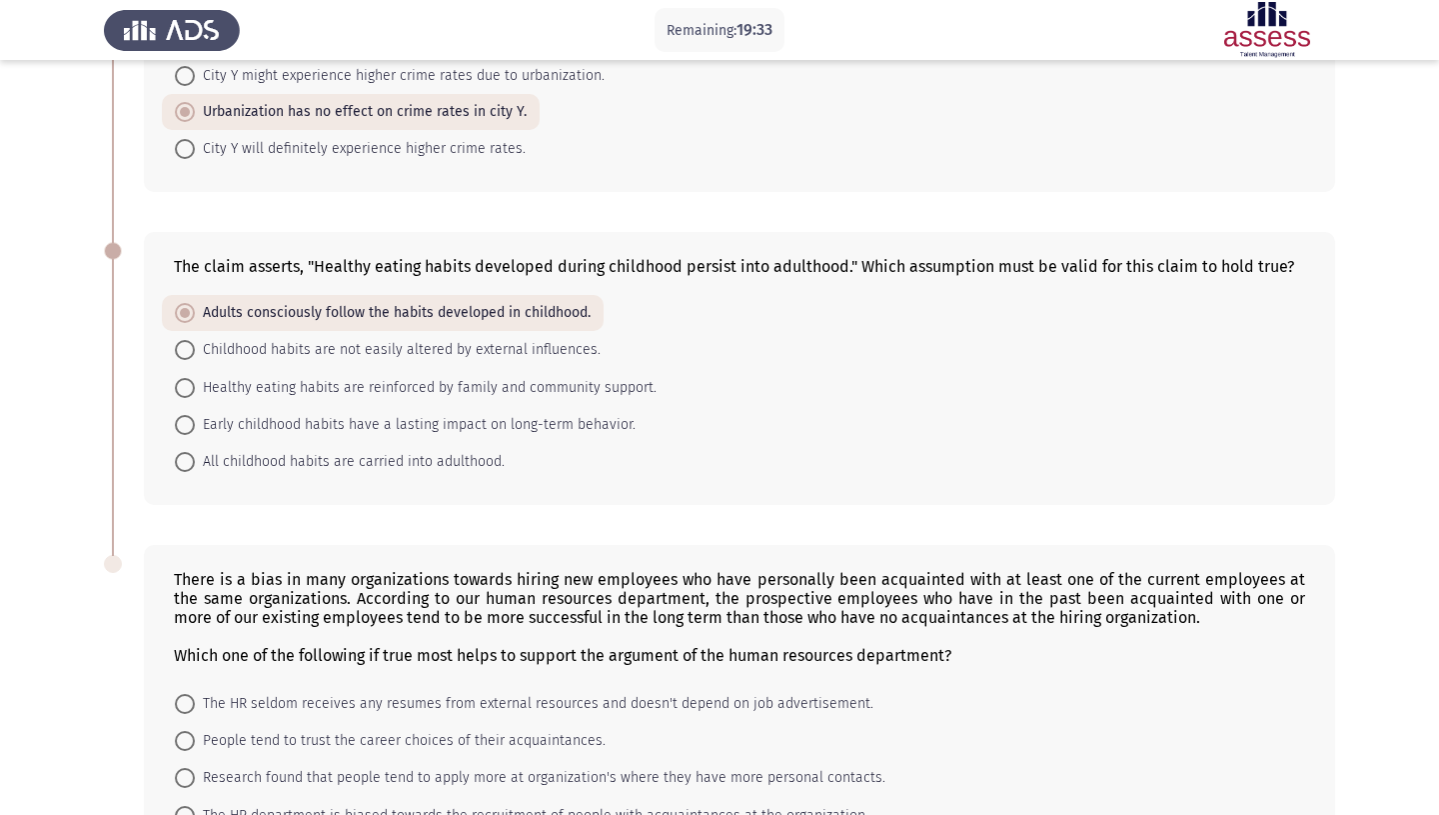
scroll to position [729, 0]
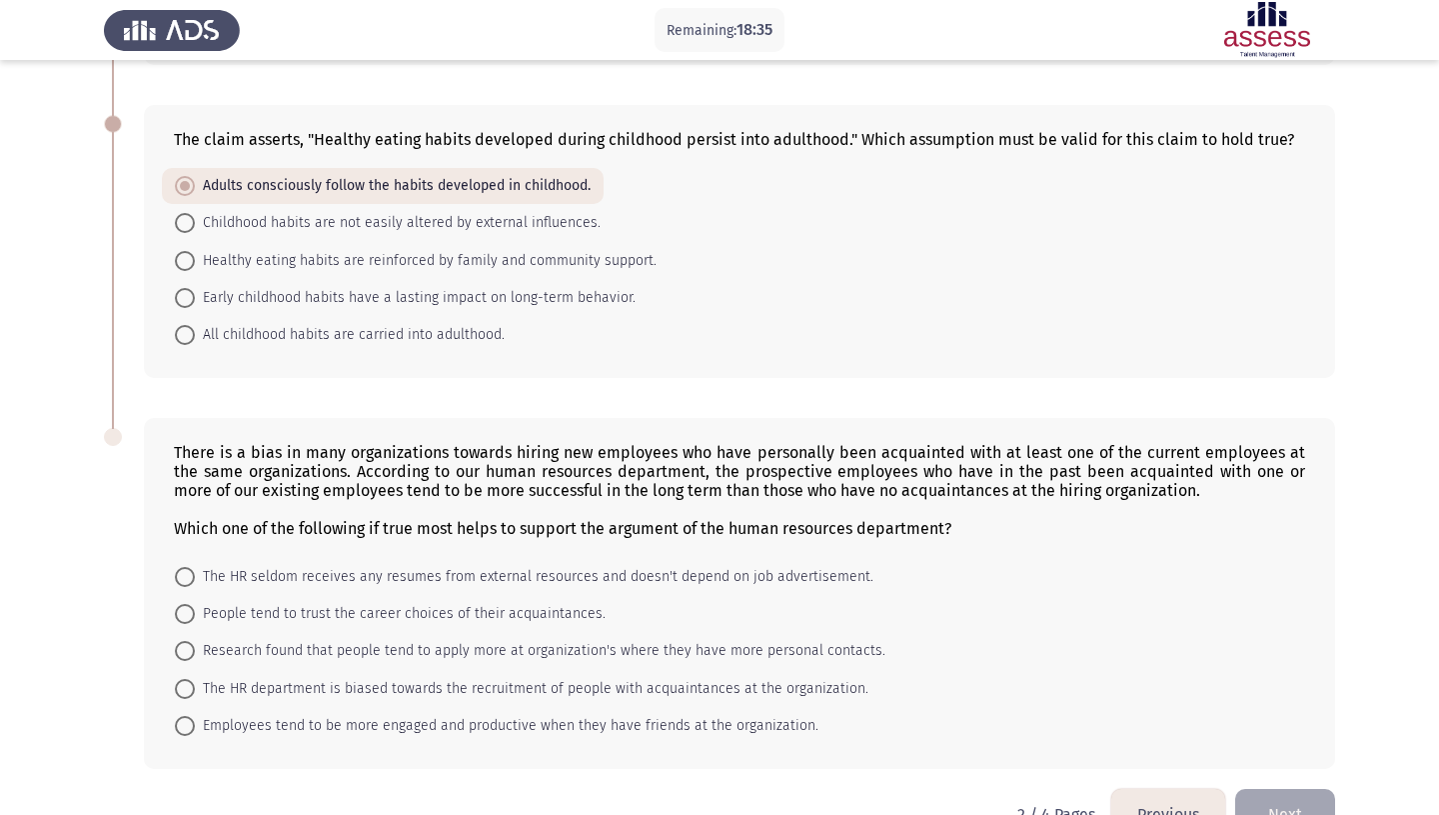
click at [345, 639] on span "Research found that people tend to apply more at organization's where they have…" at bounding box center [540, 651] width 691 height 24
click at [195, 641] on input "Research found that people tend to apply more at organization's where they have…" at bounding box center [185, 651] width 20 height 20
radio input "true"
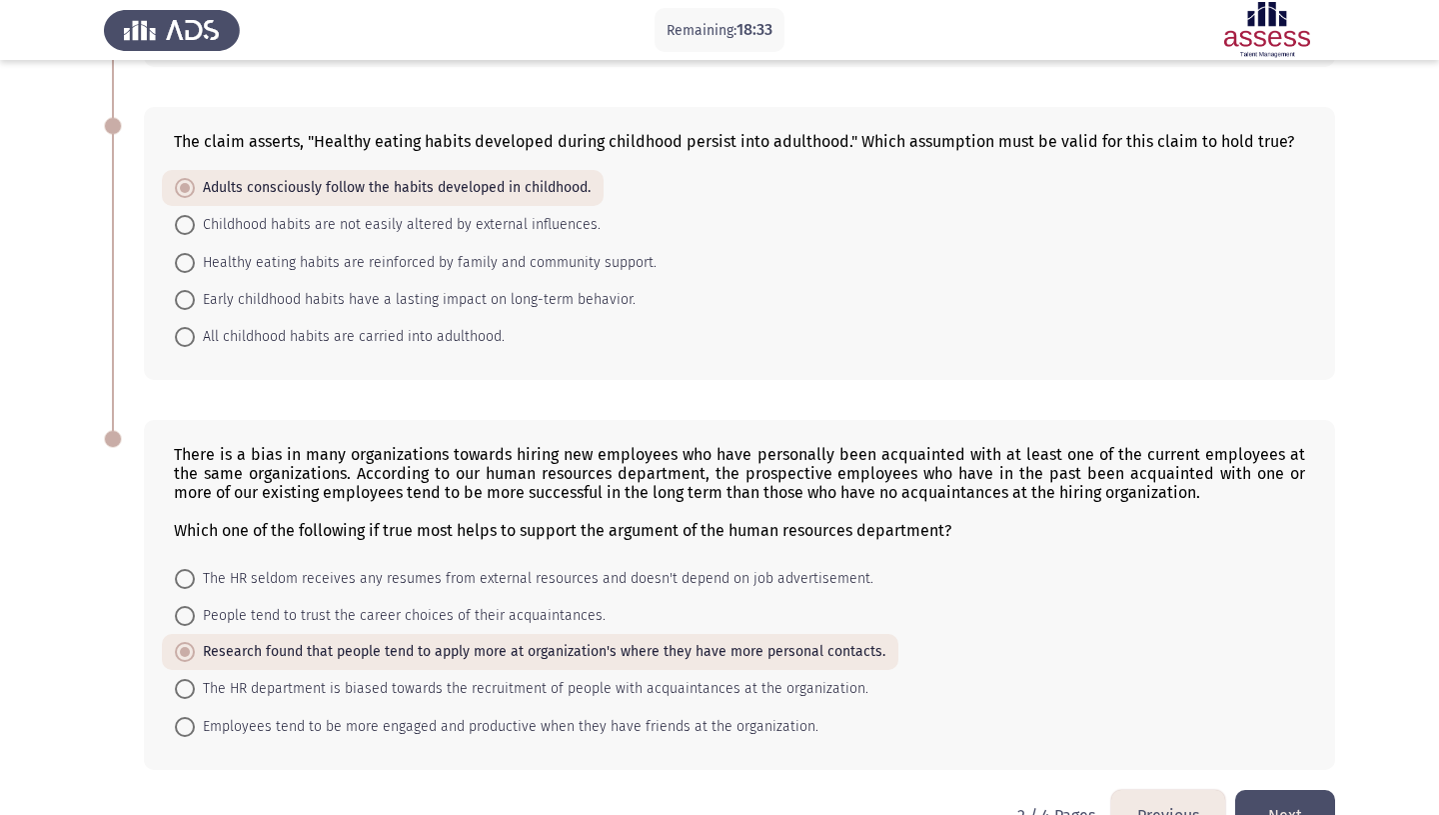
click at [346, 677] on span "The HR department is biased towards the recruitment of people with acquaintance…" at bounding box center [532, 689] width 674 height 24
click at [195, 679] on input "The HR department is biased towards the recruitment of people with acquaintance…" at bounding box center [185, 689] width 20 height 20
radio input "true"
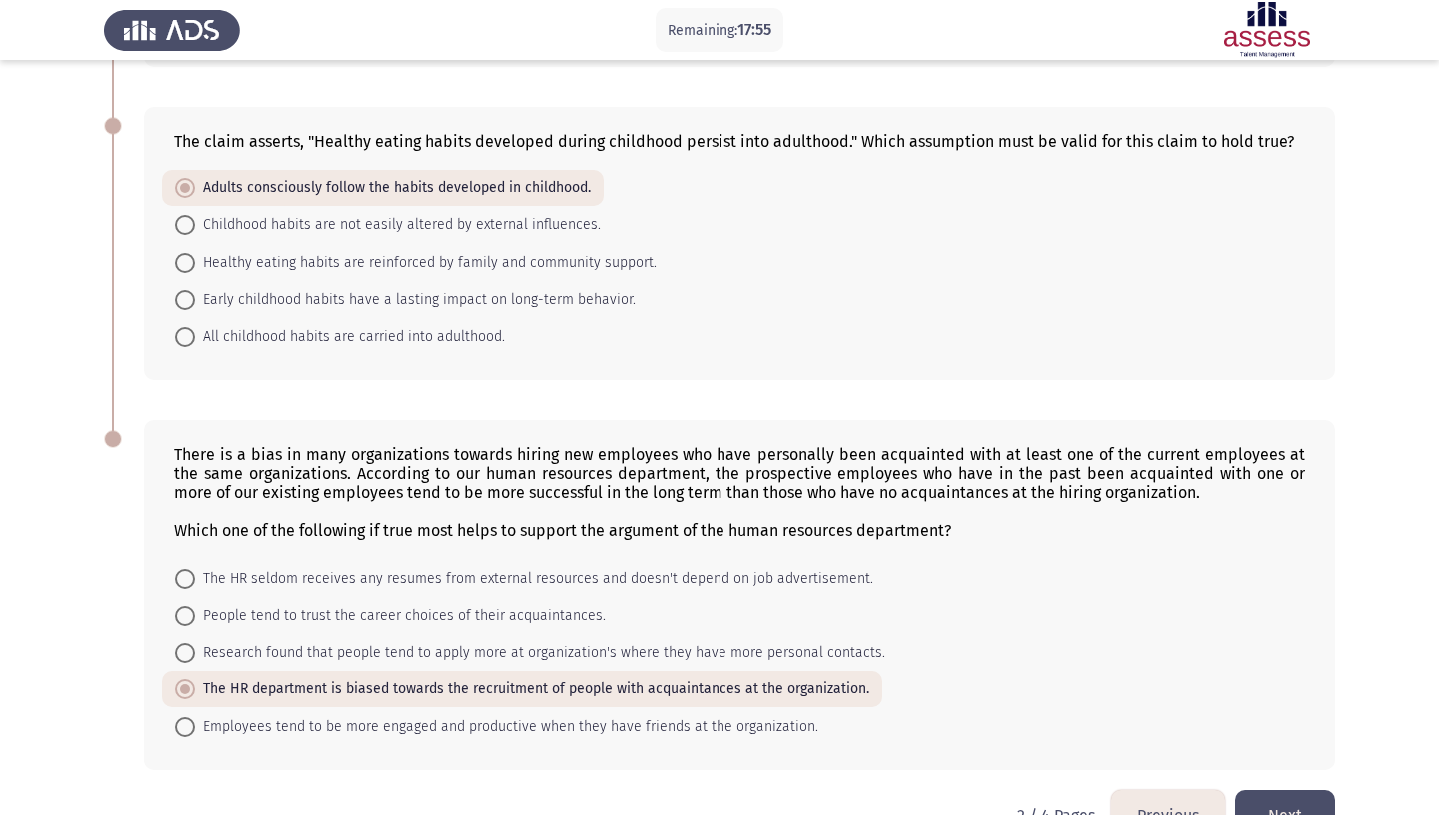
click at [576, 707] on mat-radio-button "Employees tend to be more engaged and productive when they have friends at the …" at bounding box center [497, 725] width 670 height 37
click at [569, 715] on span "Employees tend to be more engaged and productive when they have friends at the …" at bounding box center [507, 727] width 624 height 24
click at [195, 717] on input "Employees tend to be more engaged and productive when they have friends at the …" at bounding box center [185, 727] width 20 height 20
radio input "true"
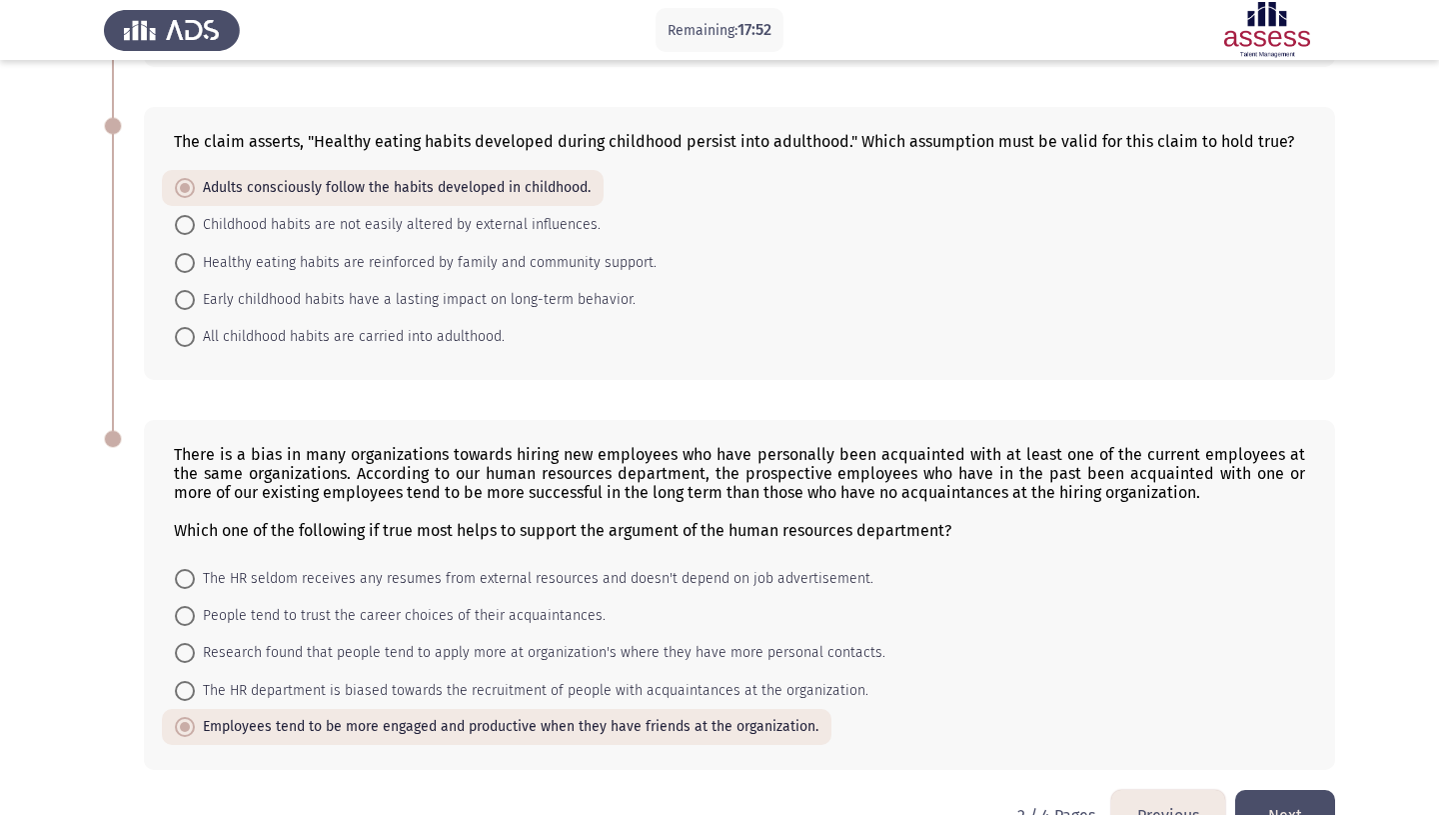
click at [1280, 790] on button "Next" at bounding box center [1285, 815] width 100 height 51
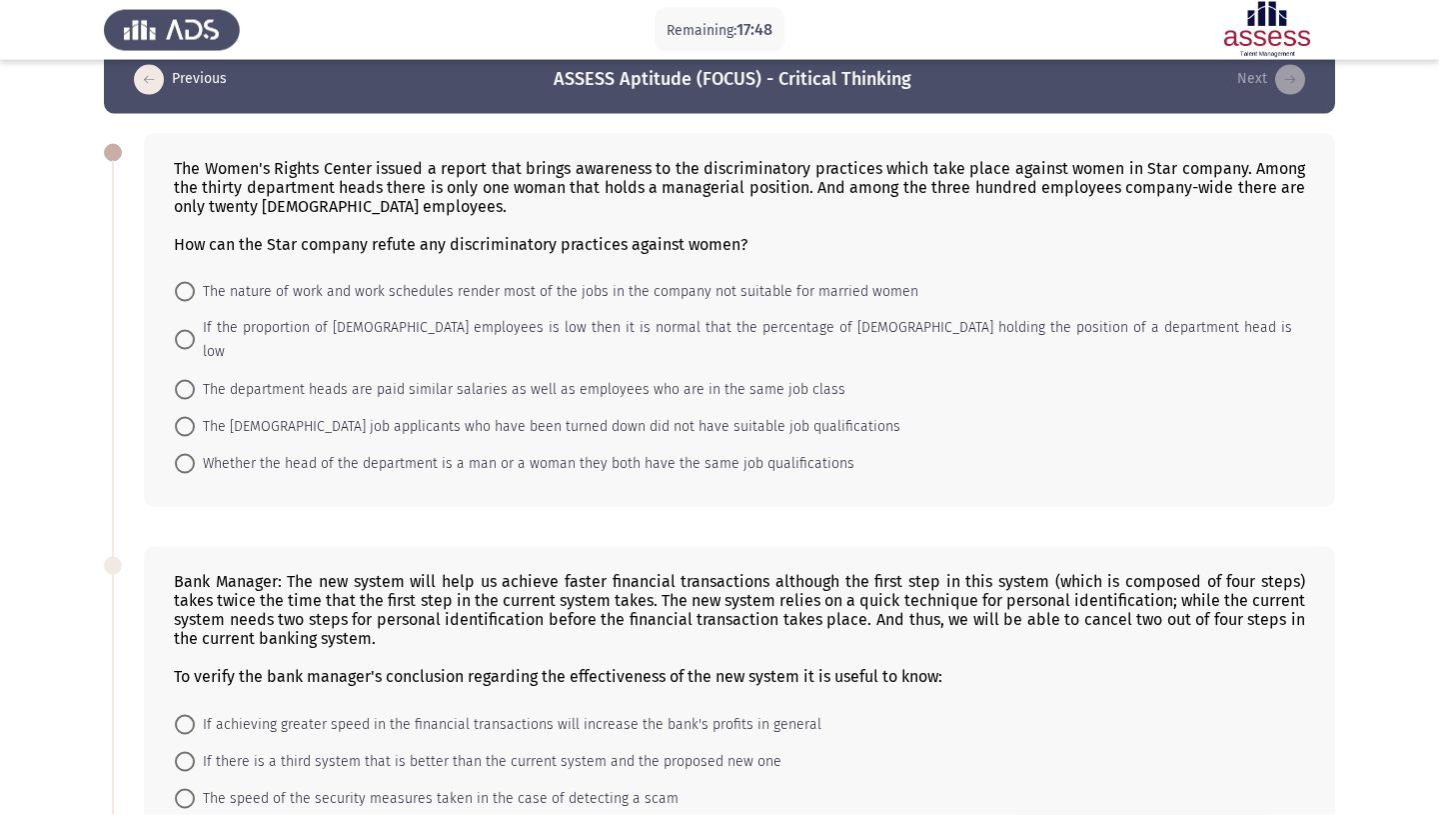
scroll to position [0, 0]
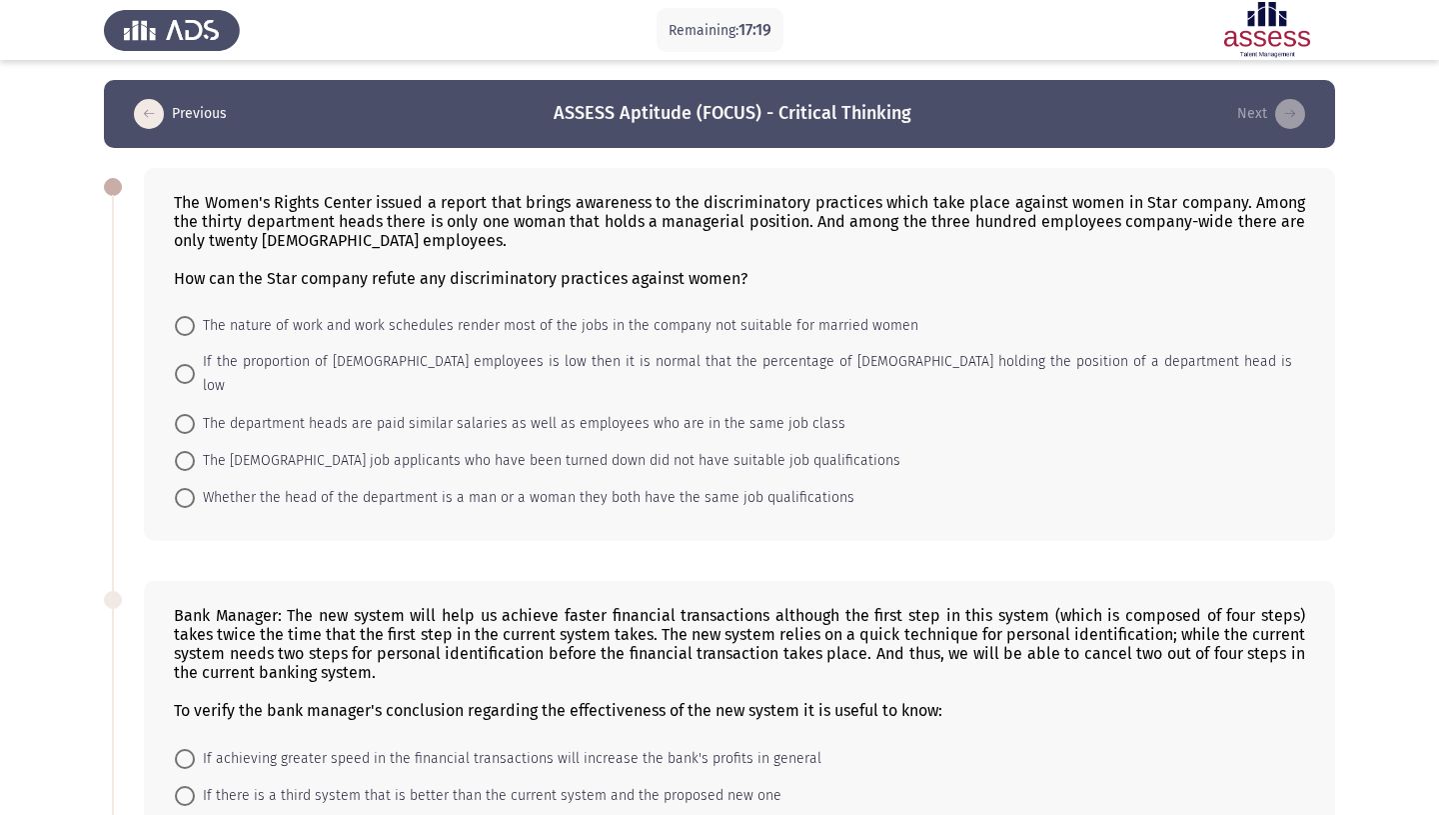
click at [505, 356] on span "If the proportion of [DEMOGRAPHIC_DATA] employees is low then it is normal that…" at bounding box center [743, 374] width 1097 height 48
click at [195, 364] on input "If the proportion of [DEMOGRAPHIC_DATA] employees is low then it is normal that…" at bounding box center [185, 374] width 20 height 20
radio input "true"
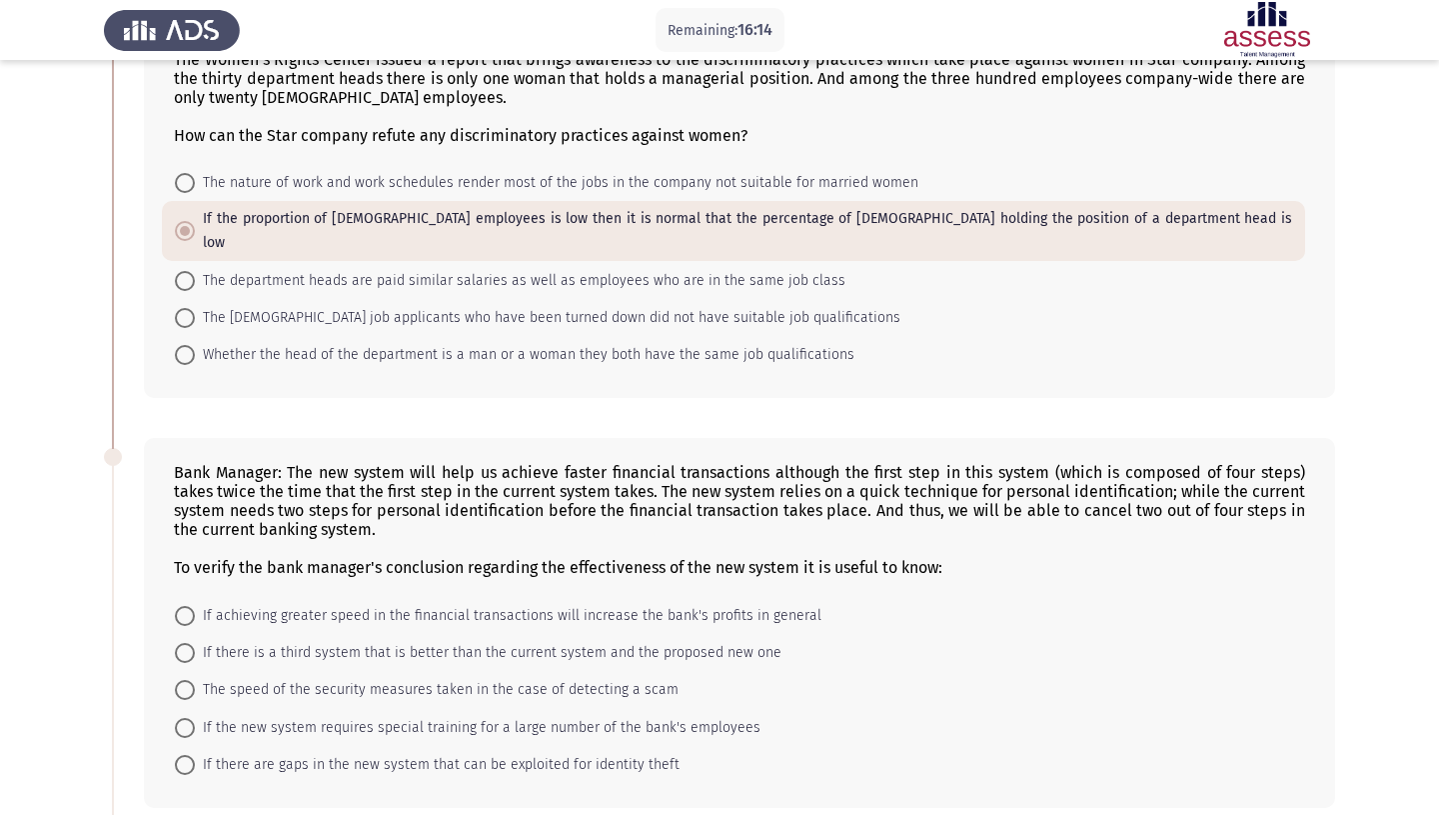
scroll to position [167, 0]
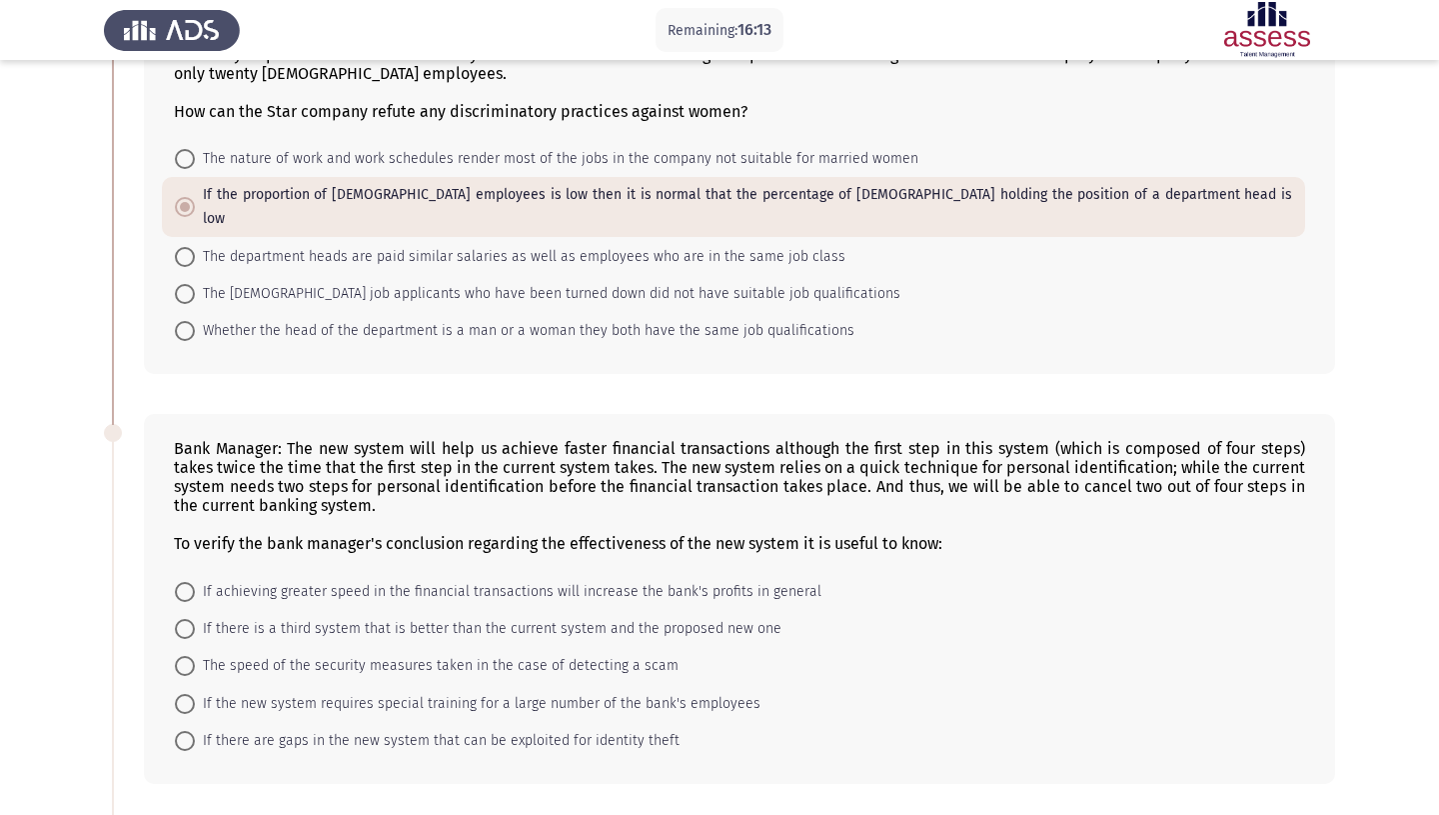
click at [464, 319] on span "Whether the head of the department is a man or a woman they both have the same …" at bounding box center [525, 331] width 660 height 24
click at [195, 321] on input "Whether the head of the department is a man or a woman they both have the same …" at bounding box center [185, 331] width 20 height 20
radio input "true"
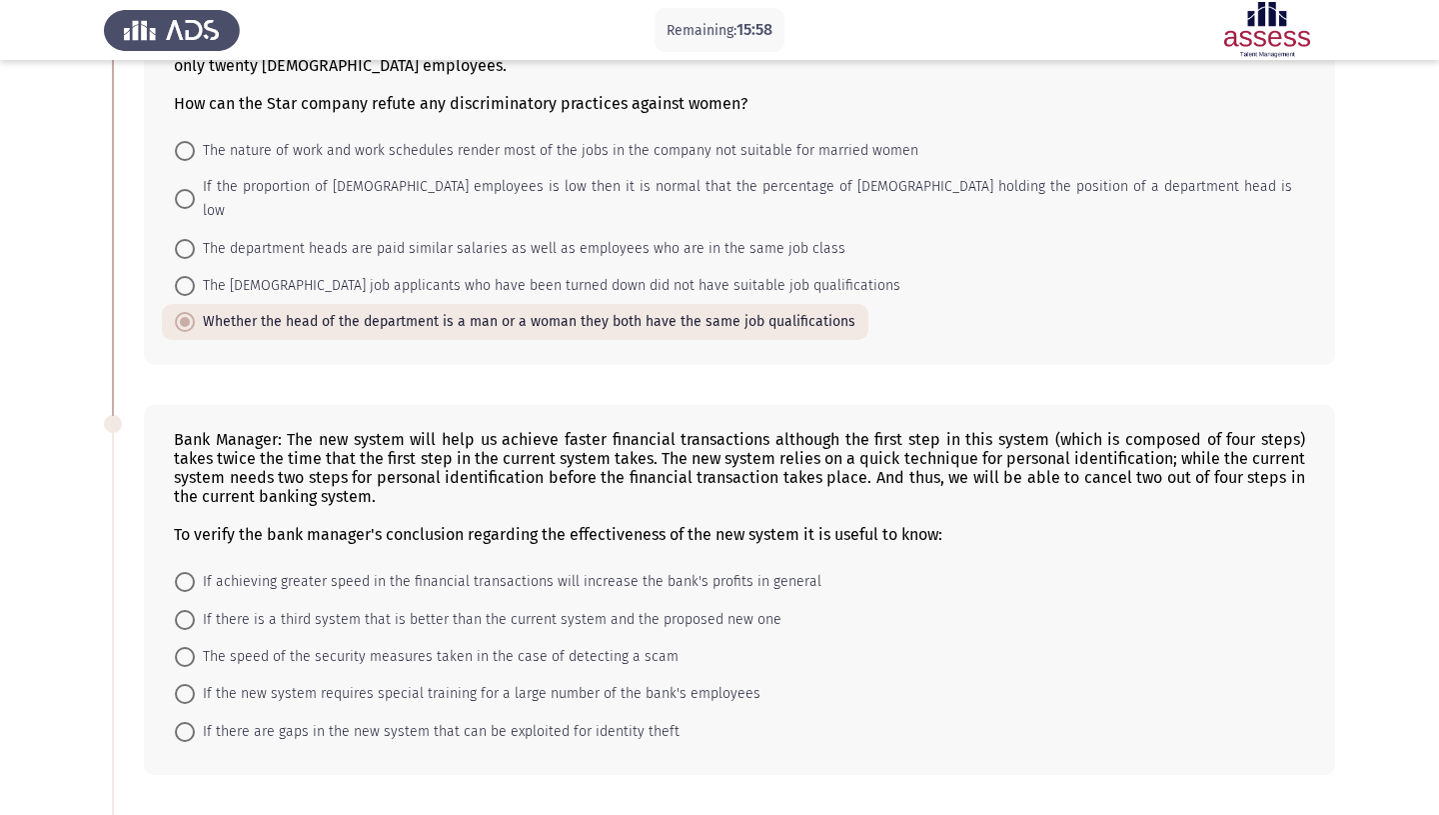
scroll to position [174, 0]
click at [427, 176] on span "If the proportion of [DEMOGRAPHIC_DATA] employees is low then it is normal that…" at bounding box center [743, 200] width 1097 height 48
click at [195, 190] on input "If the proportion of [DEMOGRAPHIC_DATA] employees is low then it is normal that…" at bounding box center [185, 200] width 20 height 20
radio input "true"
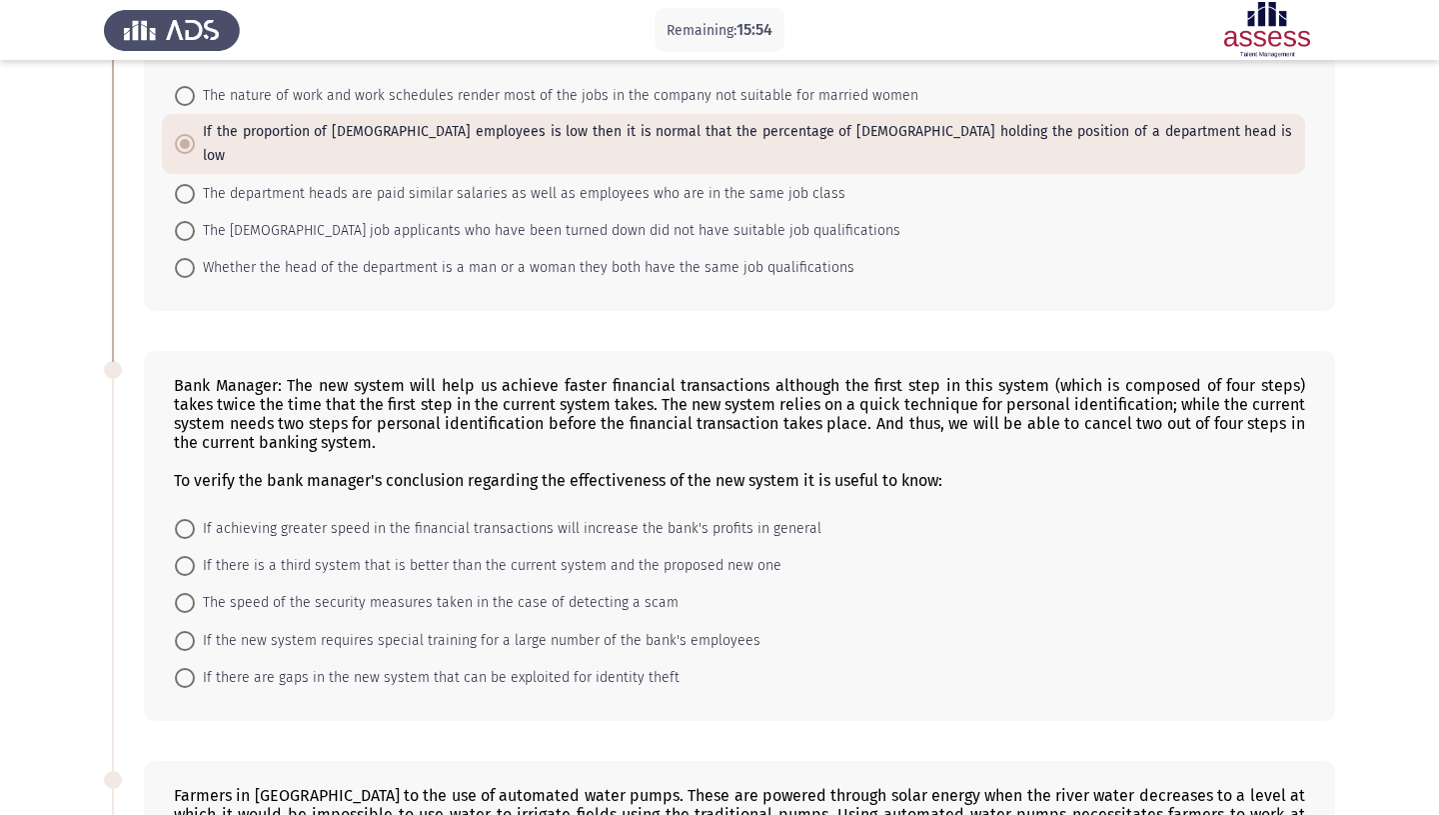
scroll to position [228, 0]
click at [443, 258] on span "Whether the head of the department is a man or a woman they both have the same …" at bounding box center [525, 270] width 660 height 24
click at [195, 260] on input "Whether the head of the department is a man or a woman they both have the same …" at bounding box center [185, 270] width 20 height 20
radio input "true"
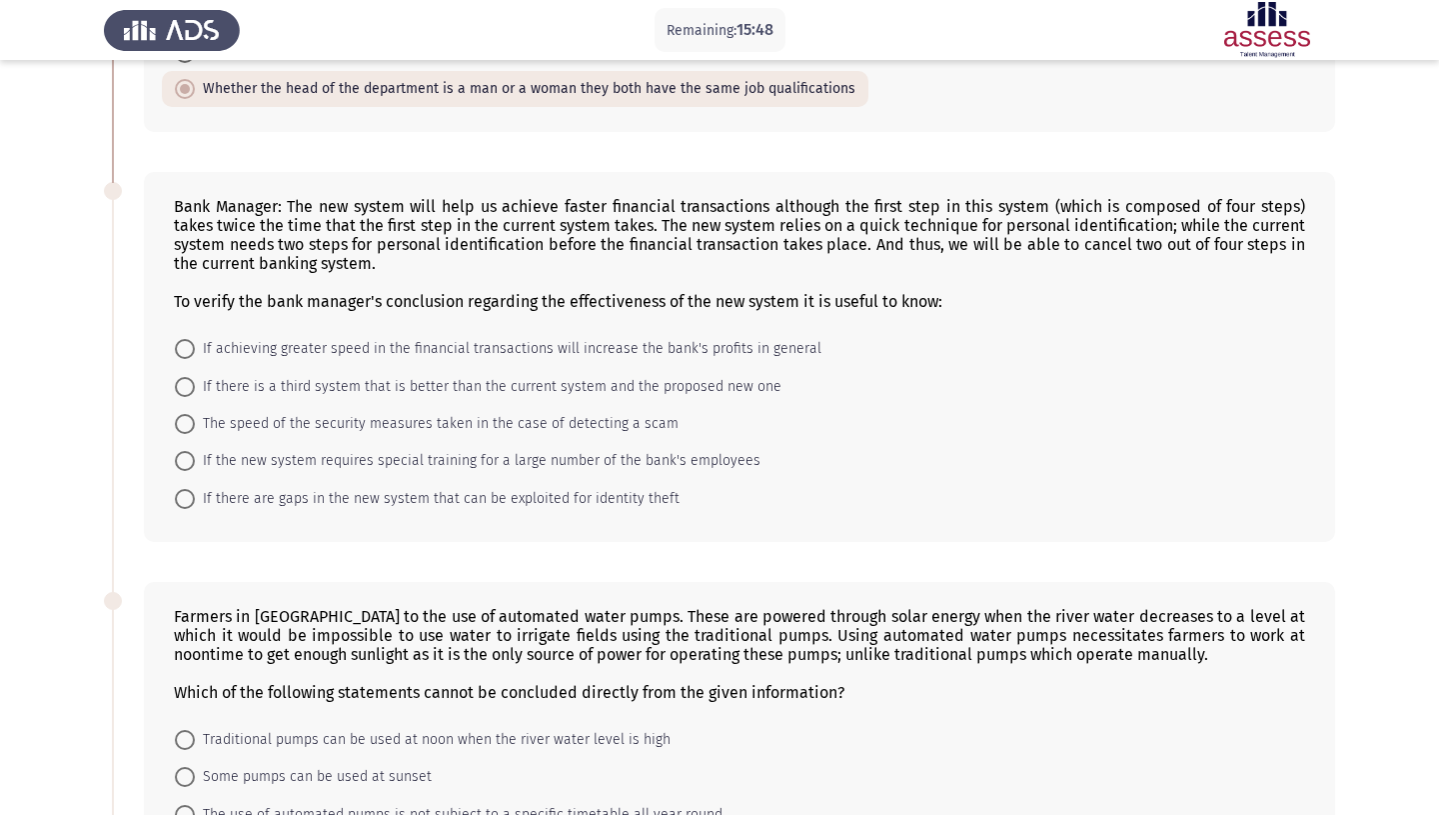
scroll to position [407, 0]
click at [398, 450] on span "If the new system requires special training for a large number of the bank's em…" at bounding box center [478, 462] width 566 height 24
click at [195, 452] on input "If the new system requires special training for a large number of the bank's em…" at bounding box center [185, 462] width 20 height 20
radio input "true"
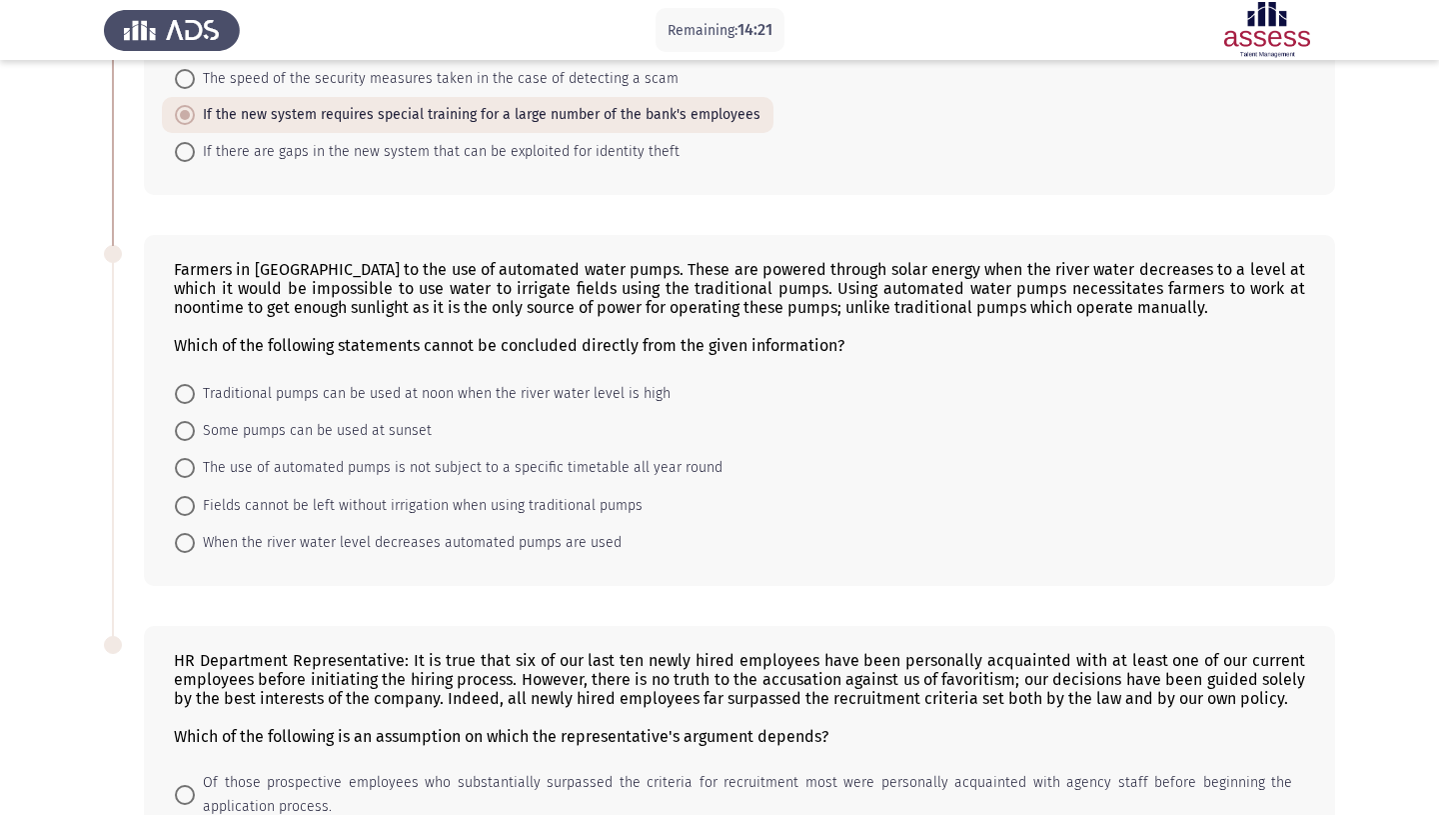
scroll to position [751, 0]
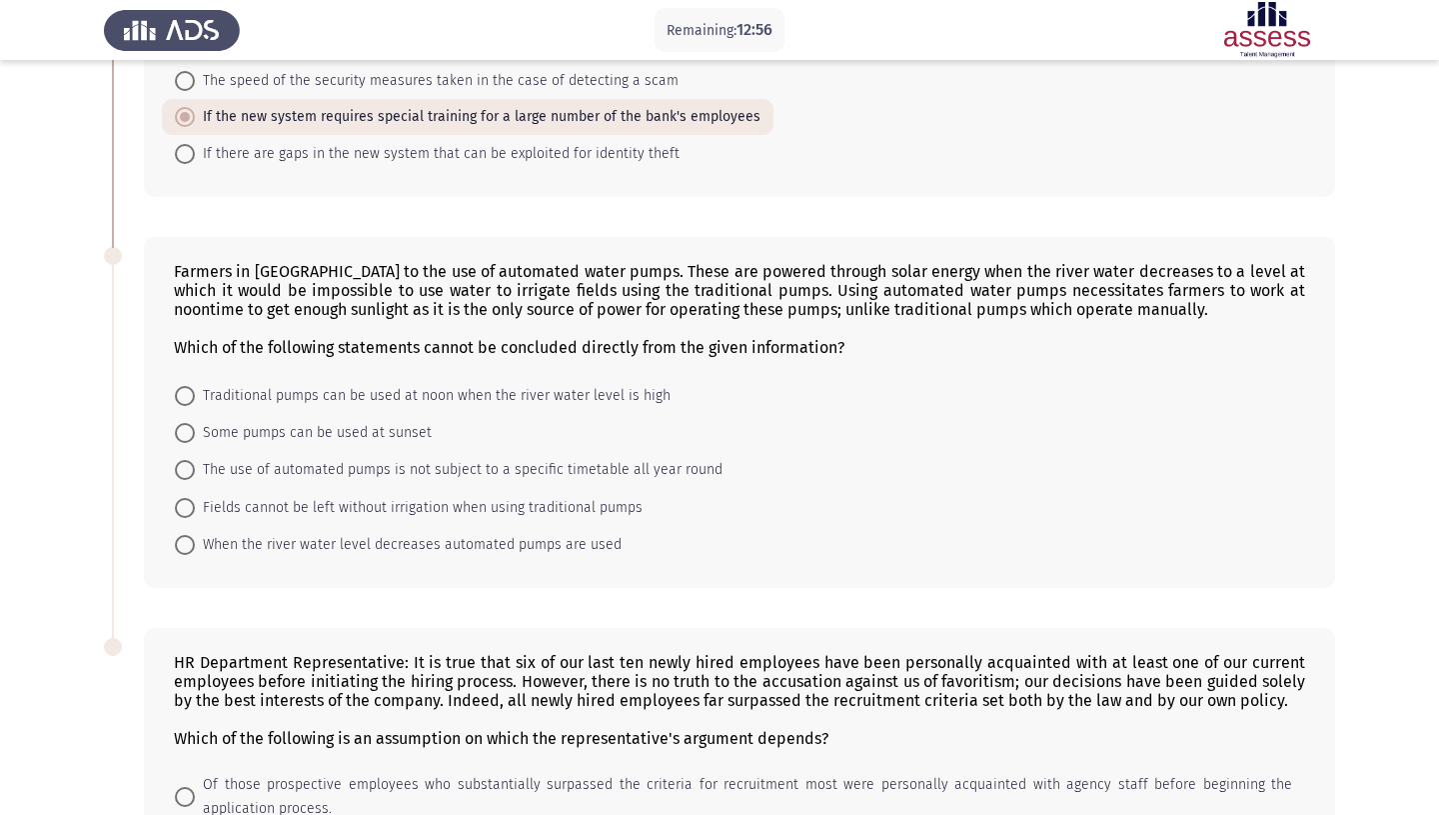
click at [295, 458] on span "The use of automated pumps is not subject to a specific timetable all year round" at bounding box center [459, 470] width 528 height 24
click at [195, 460] on input "The use of automated pumps is not subject to a specific timetable all year round" at bounding box center [185, 470] width 20 height 20
radio input "true"
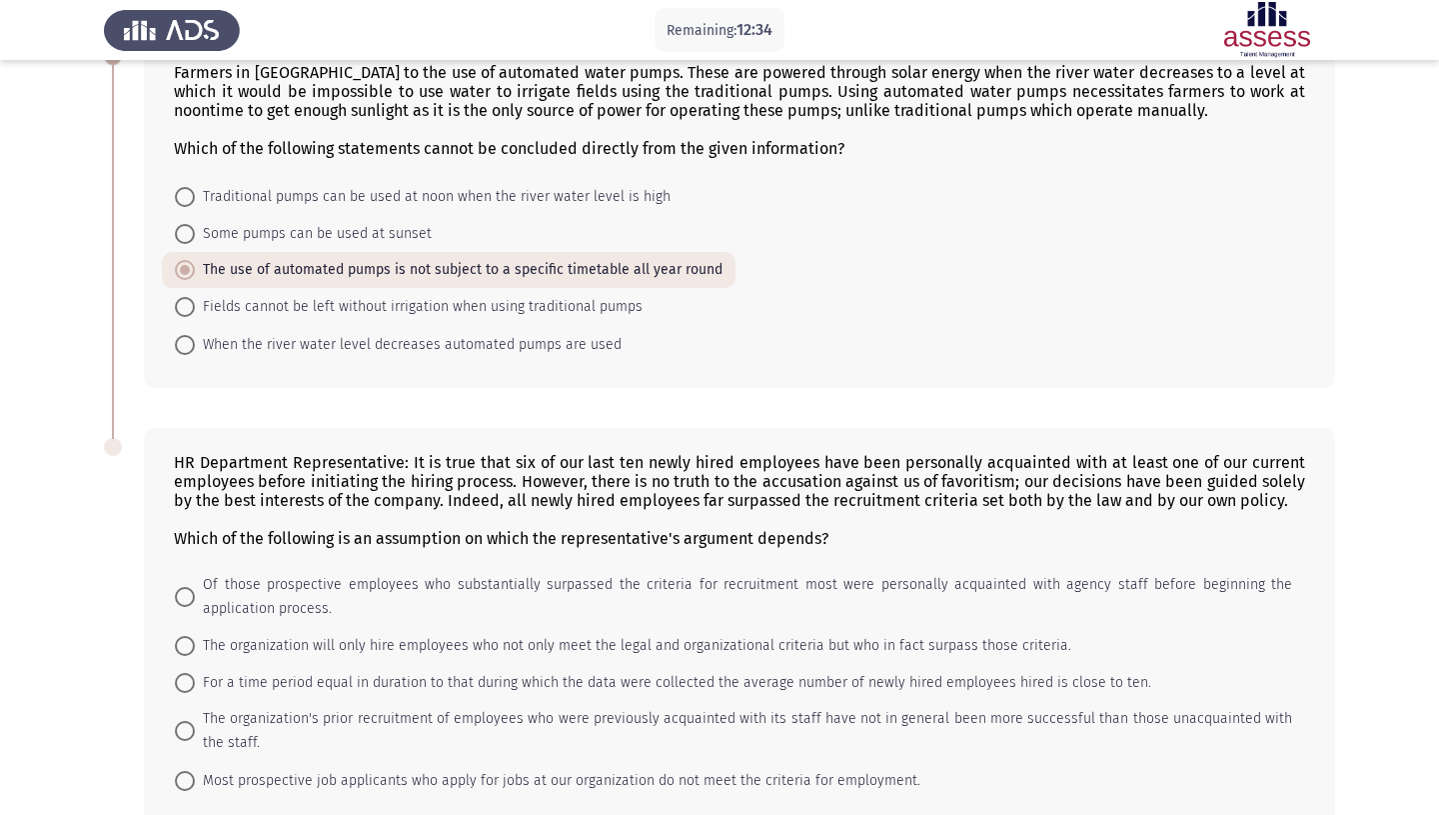
scroll to position [988, 0]
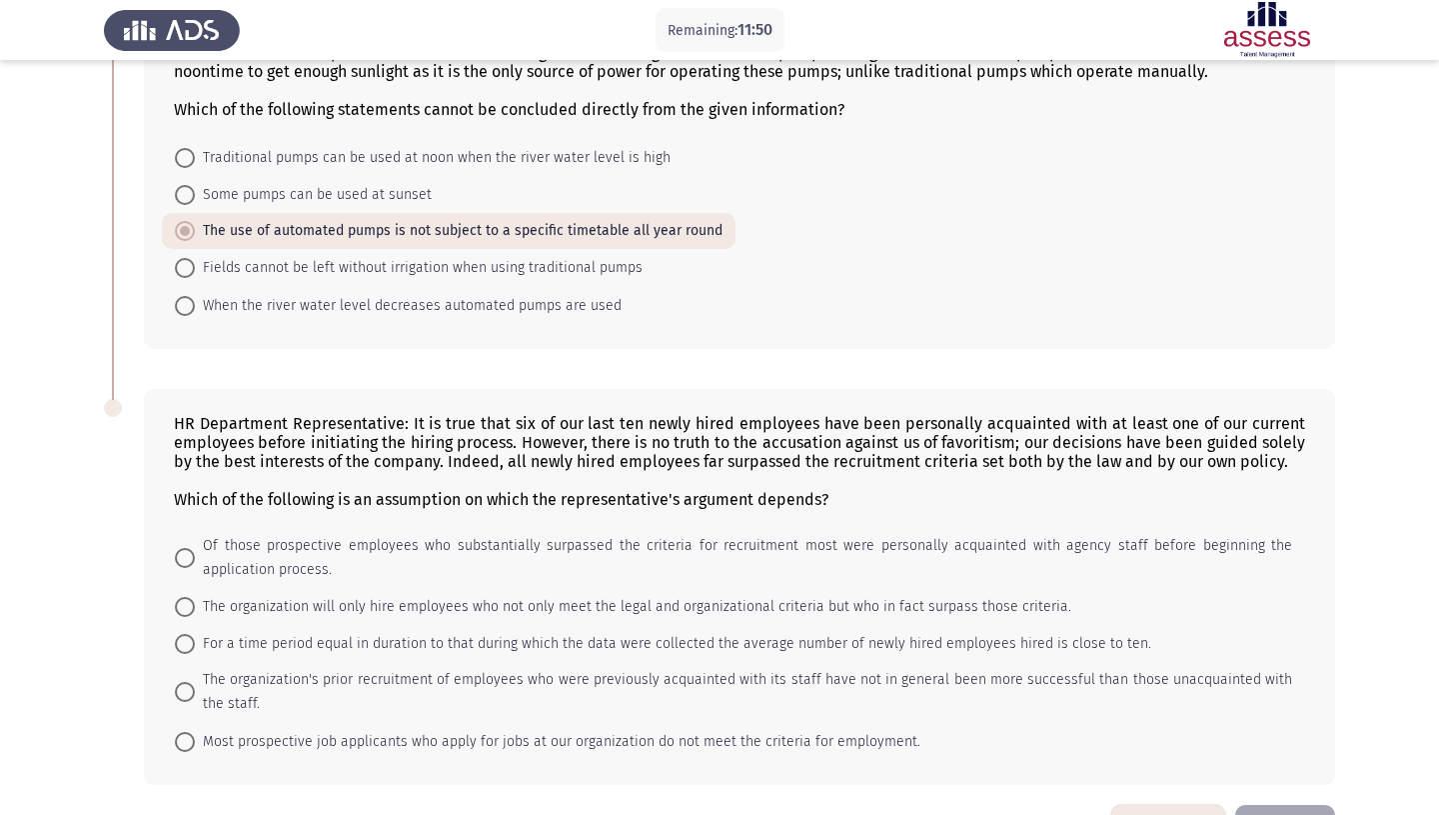
click at [834, 595] on span "The organization will only hire employees who not only meet the legal and organ…" at bounding box center [633, 607] width 877 height 24
click at [195, 597] on input "The organization will only hire employees who not only meet the legal and organ…" at bounding box center [185, 607] width 20 height 20
radio input "true"
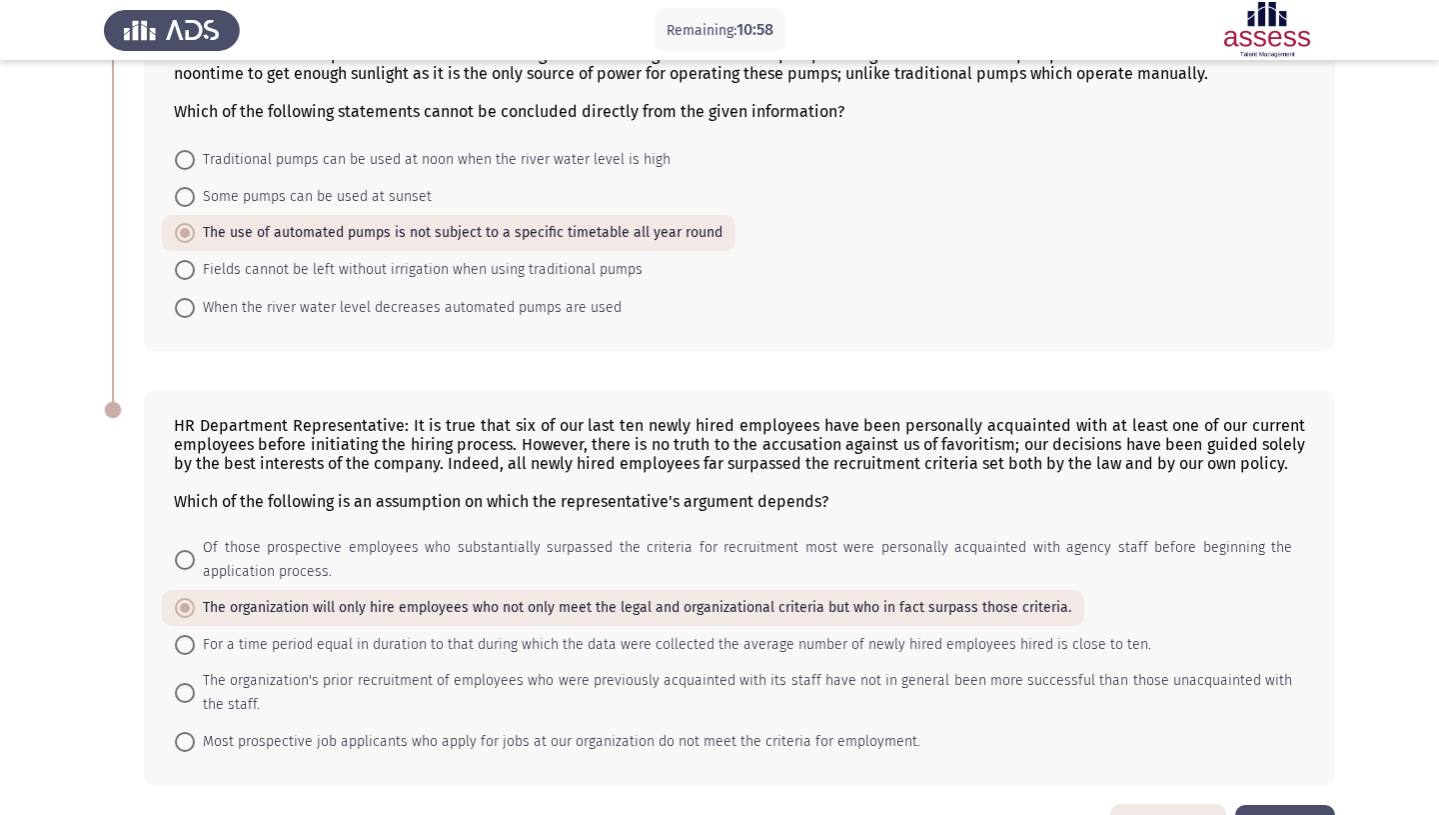
click at [1282, 805] on button "Next" at bounding box center [1285, 830] width 100 height 51
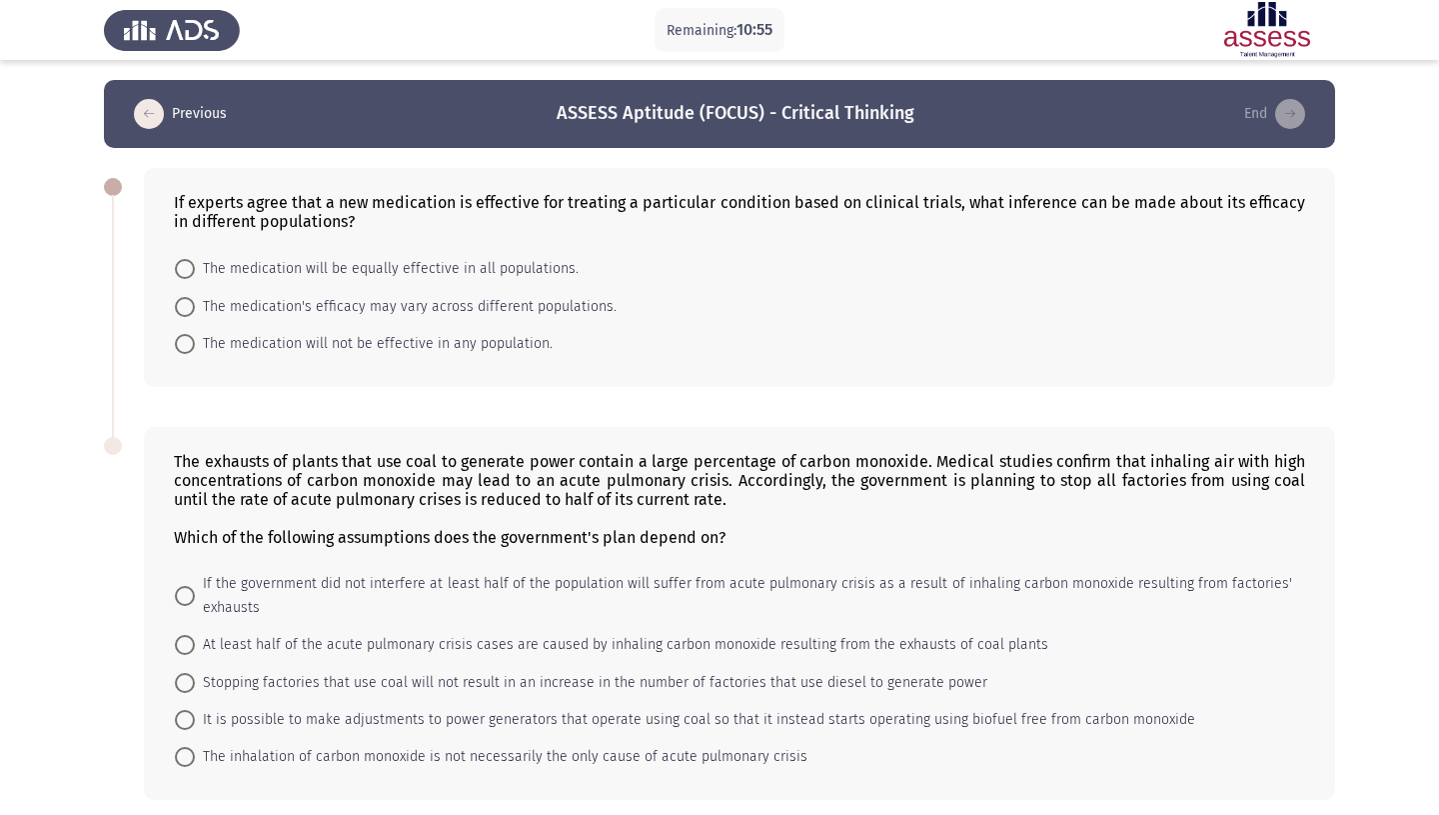
scroll to position [58, 0]
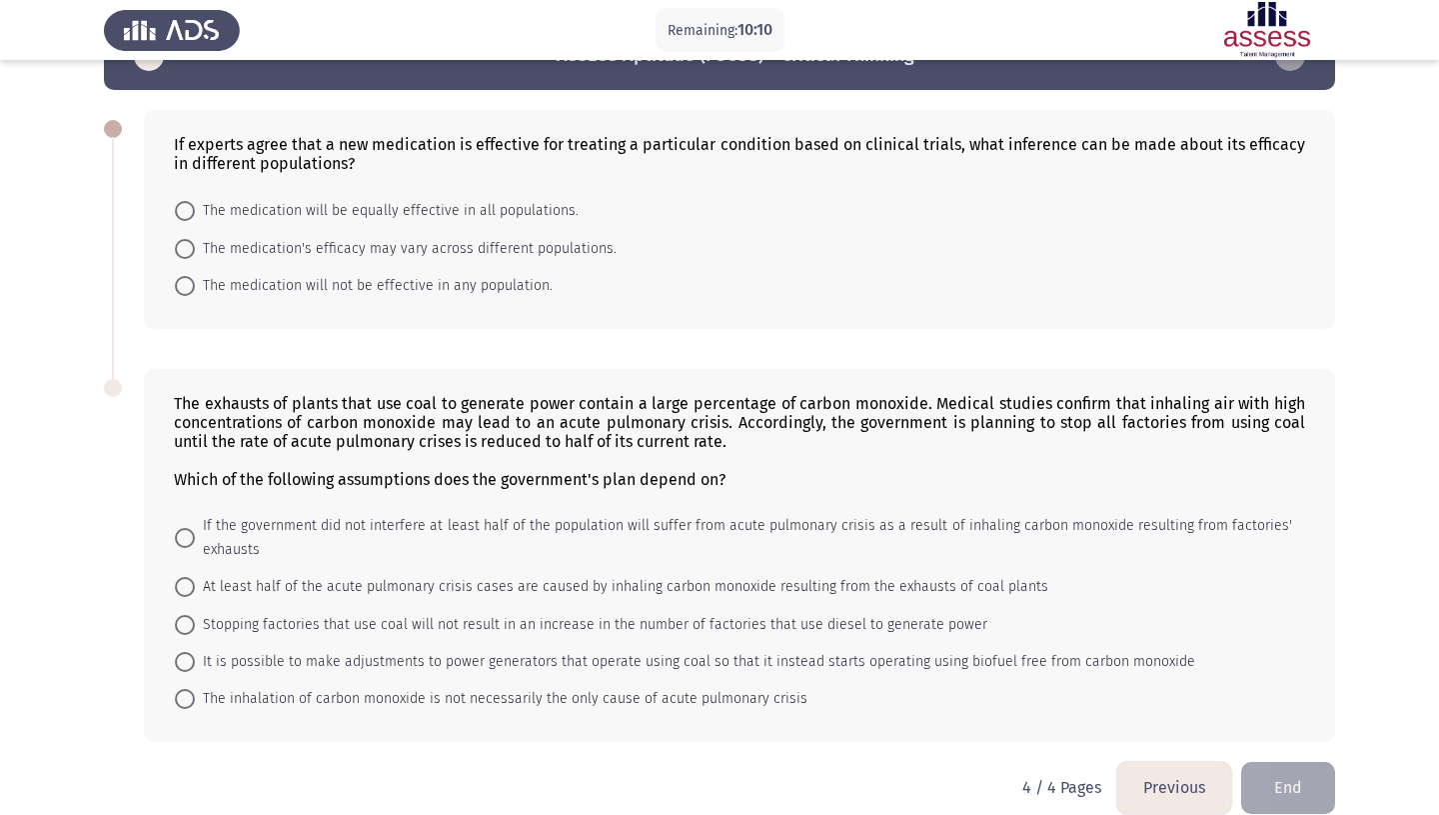
click at [526, 237] on span "The medication's efficacy may vary across different populations." at bounding box center [406, 249] width 422 height 24
click at [195, 239] on input "The medication's efficacy may vary across different populations." at bounding box center [185, 249] width 20 height 20
radio input "true"
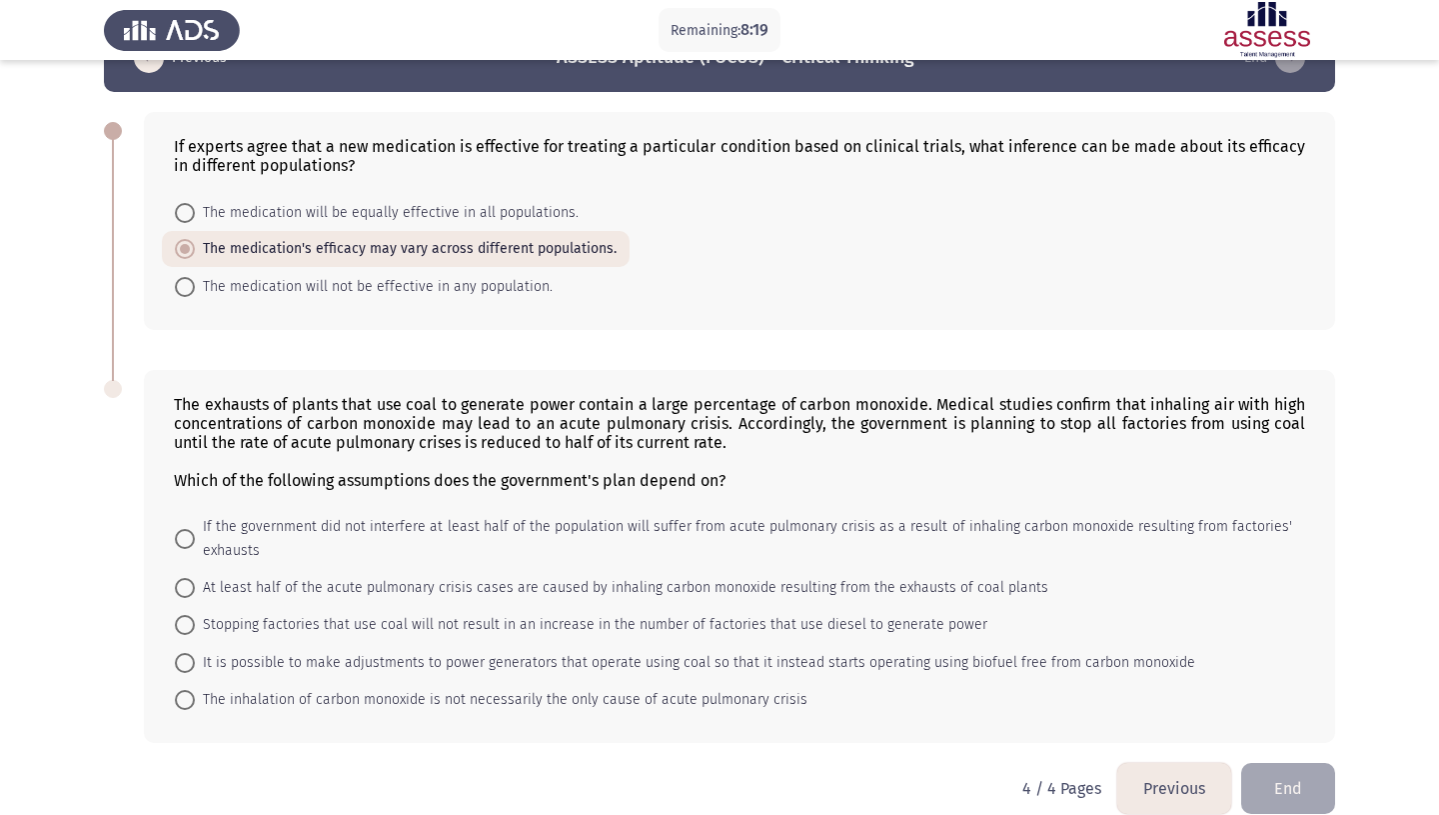
click at [218, 688] on span "The inhalation of carbon monoxide is not necessarily the only cause of acute pu…" at bounding box center [501, 700] width 613 height 24
click at [195, 690] on input "The inhalation of carbon monoxide is not necessarily the only cause of acute pu…" at bounding box center [185, 700] width 20 height 20
radio input "true"
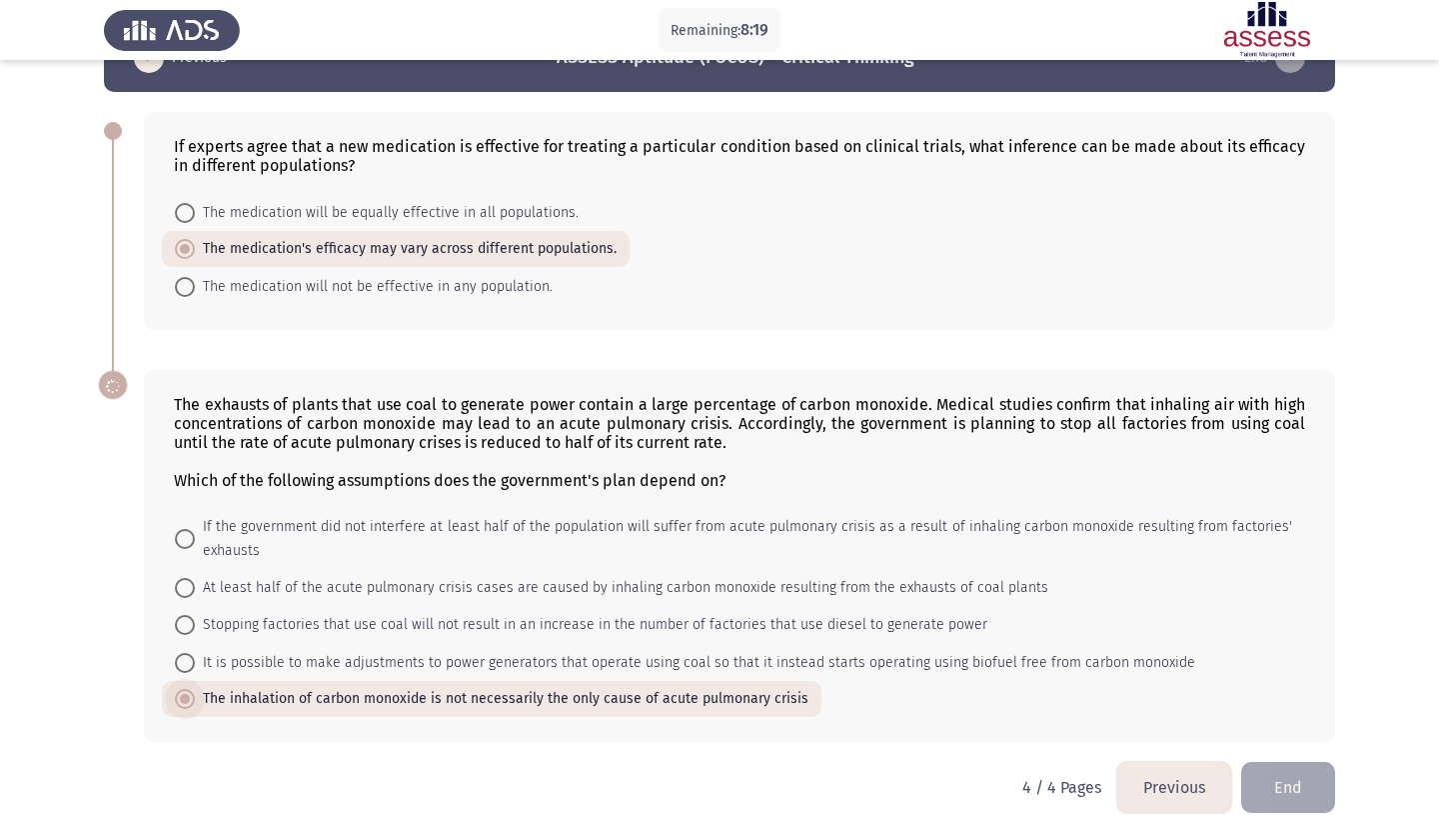
scroll to position [54, 0]
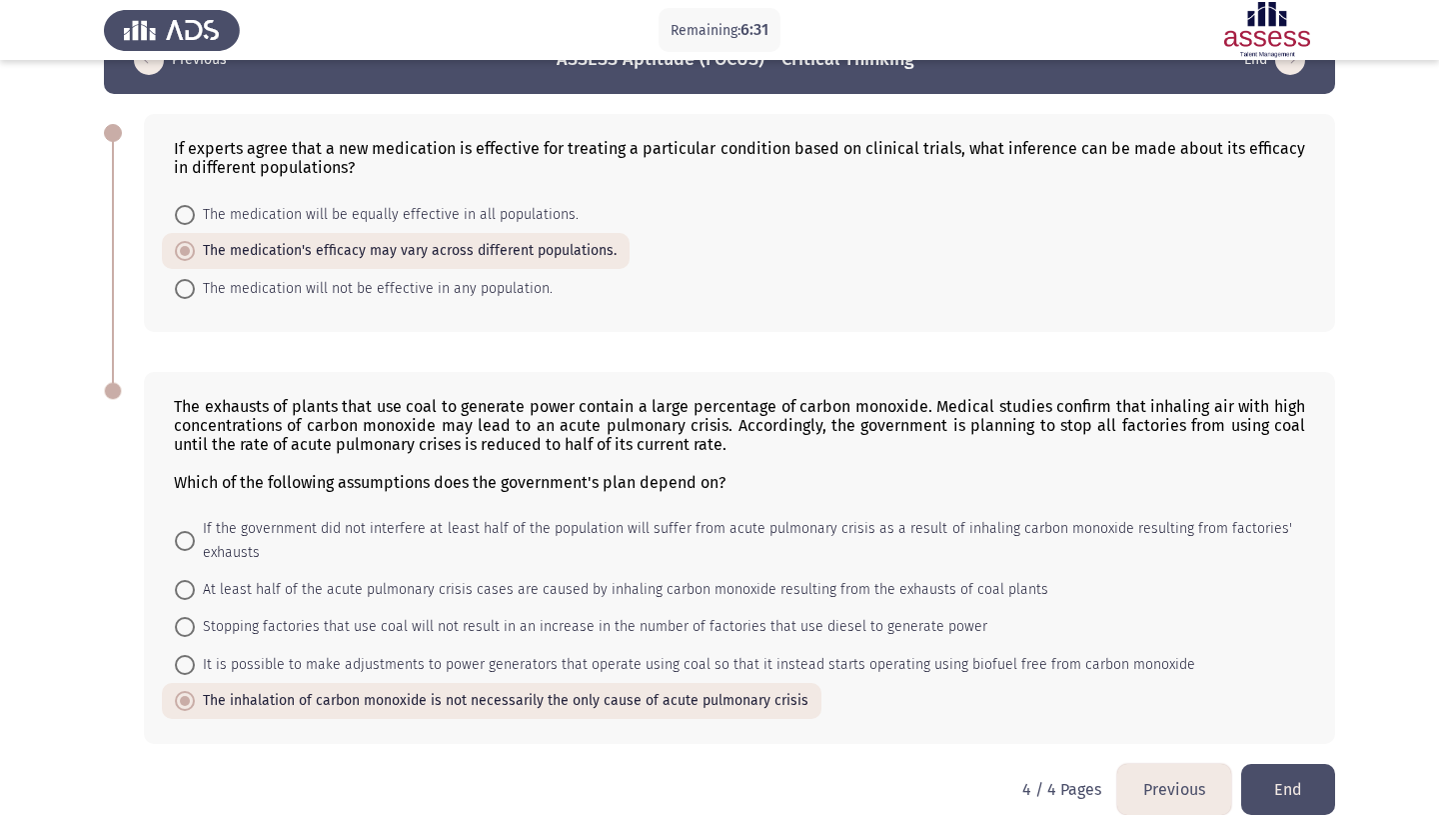
click at [1299, 764] on button "End" at bounding box center [1288, 789] width 94 height 51
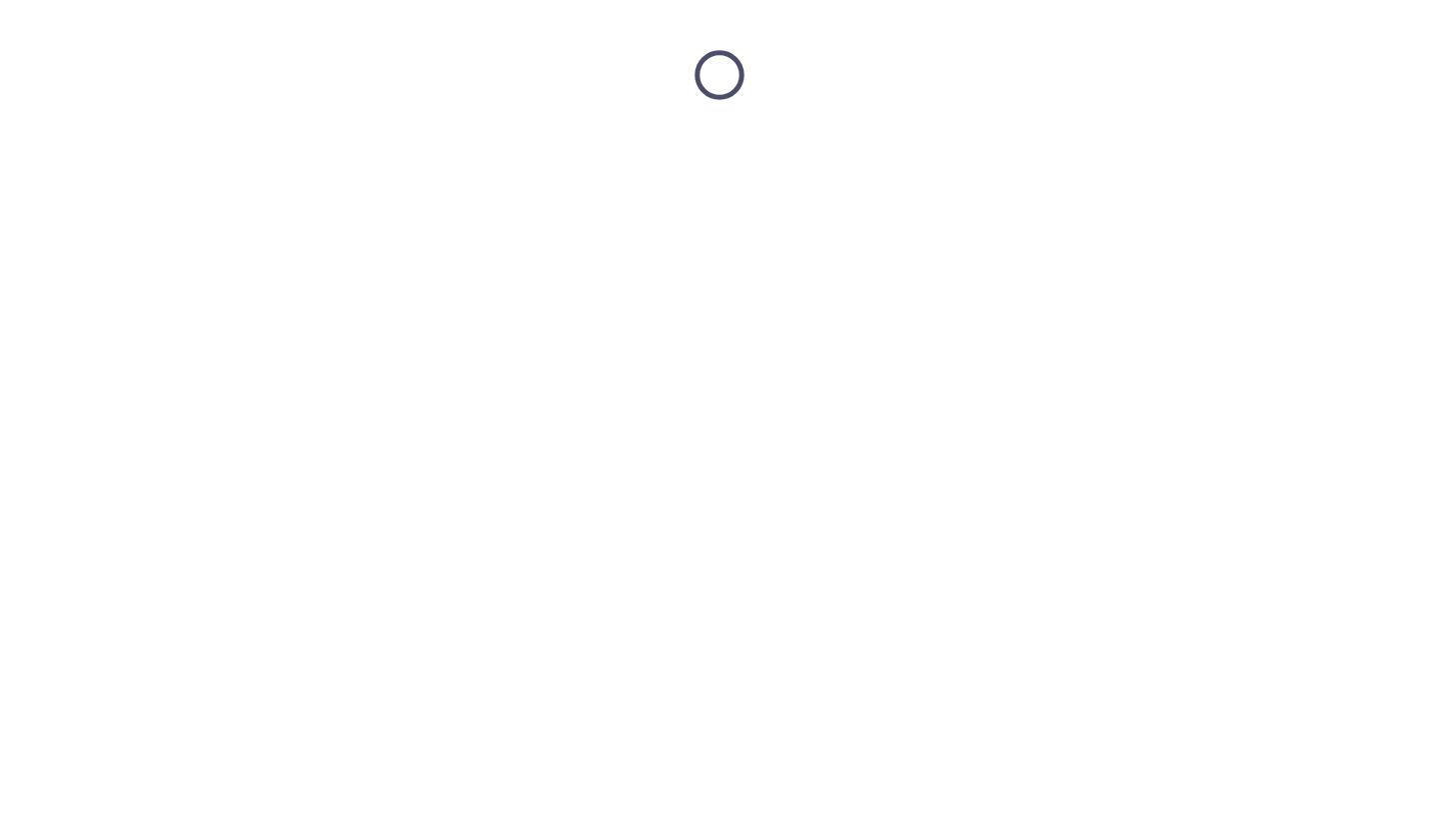
scroll to position [0, 0]
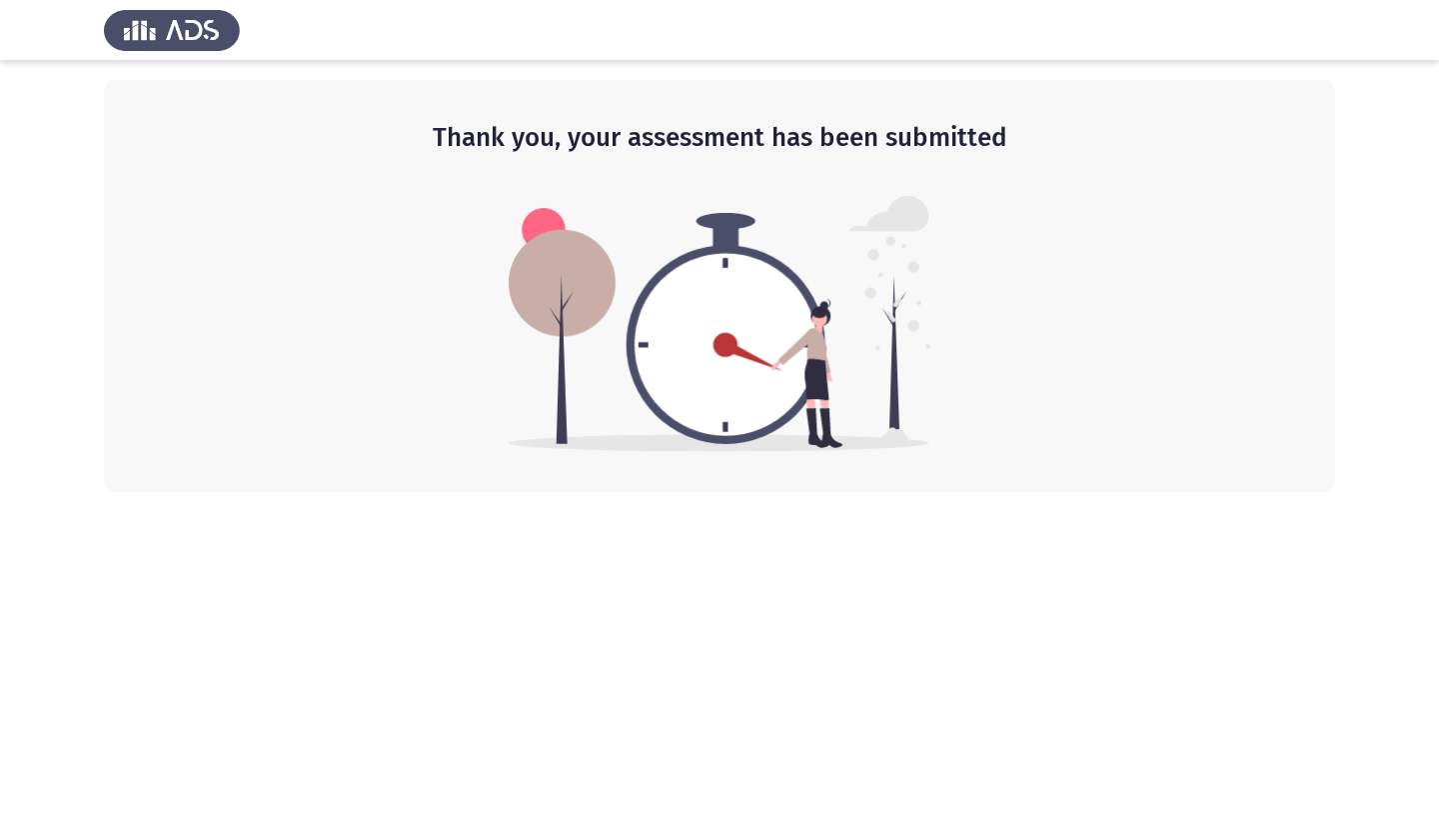
click at [823, 429] on img at bounding box center [720, 324] width 423 height 256
